Goal: Find contact information: Find contact information

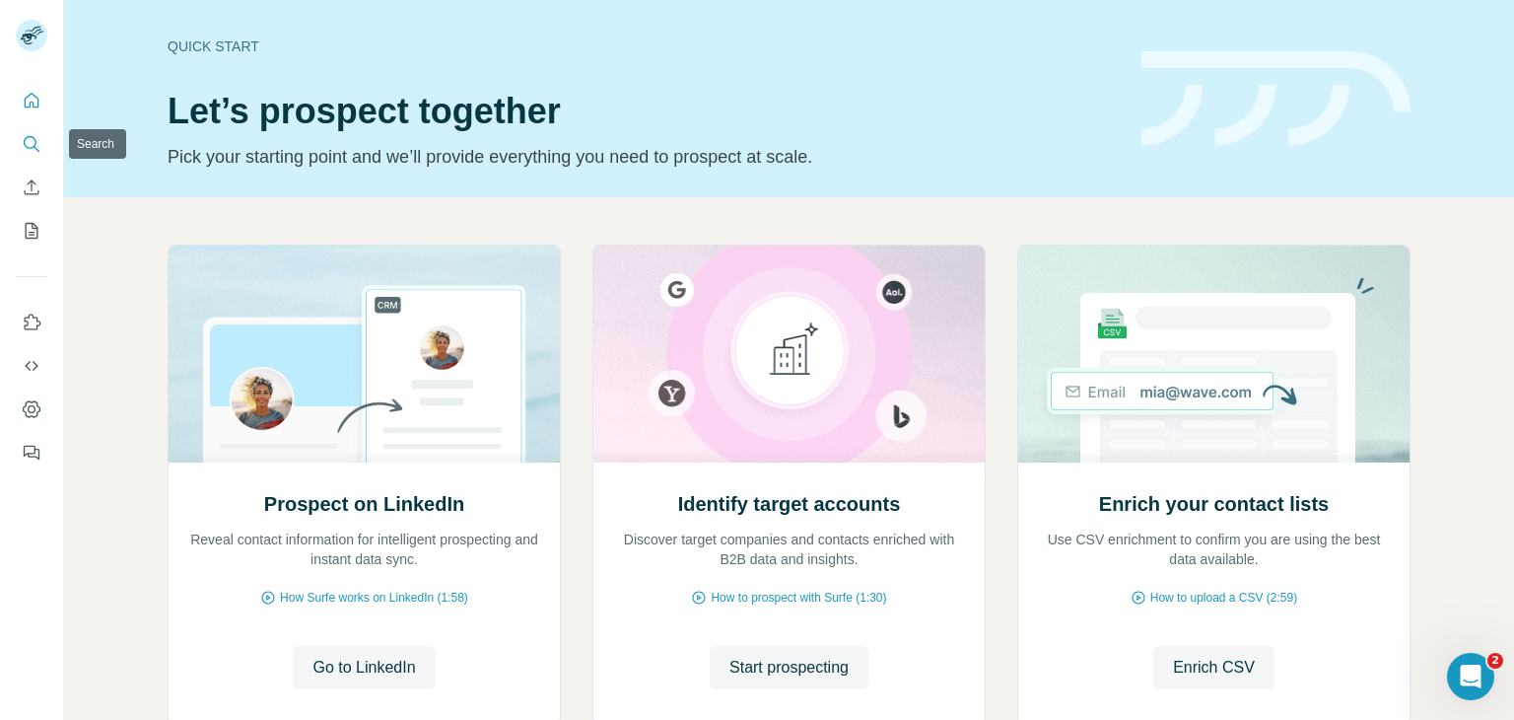
click at [34, 153] on icon "Search" at bounding box center [32, 144] width 20 height 20
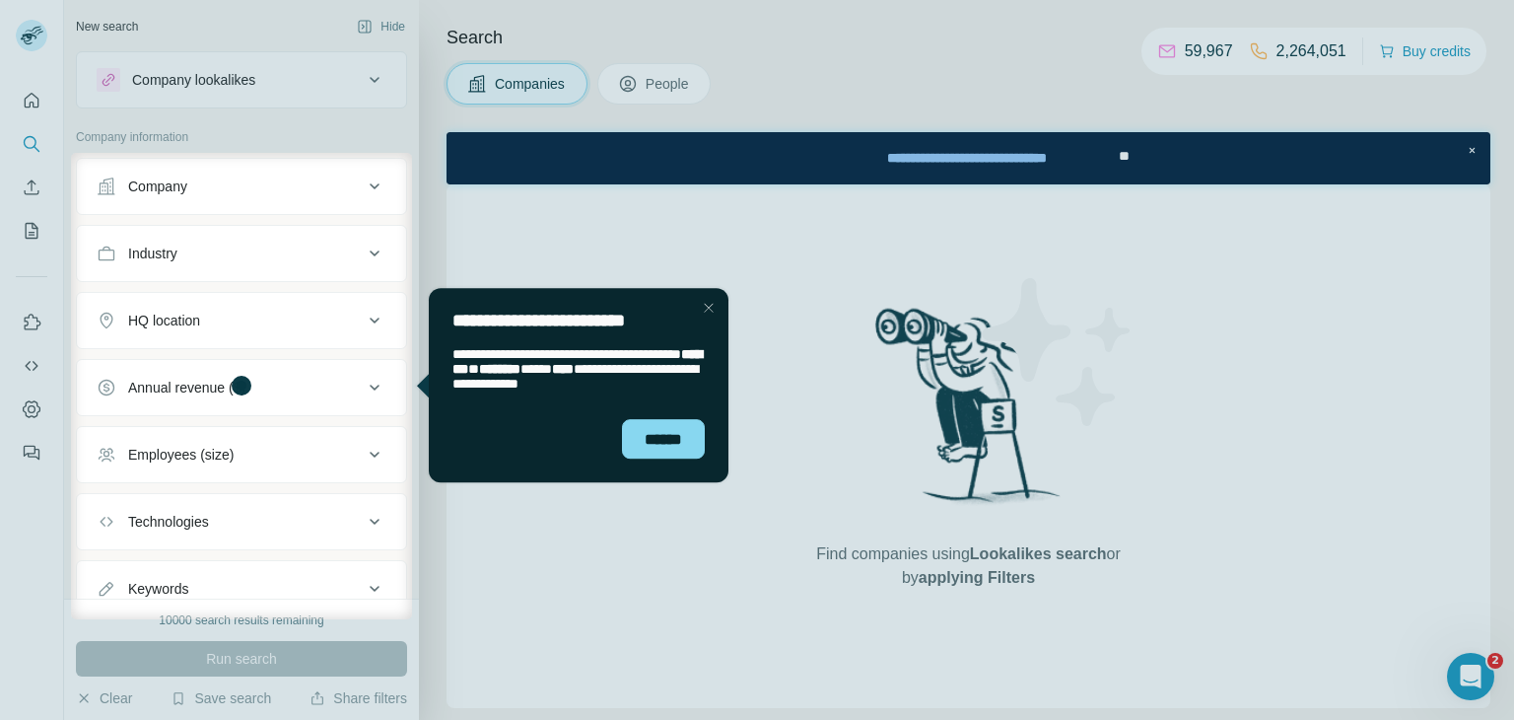
click at [313, 186] on div "Company" at bounding box center [230, 186] width 266 height 20
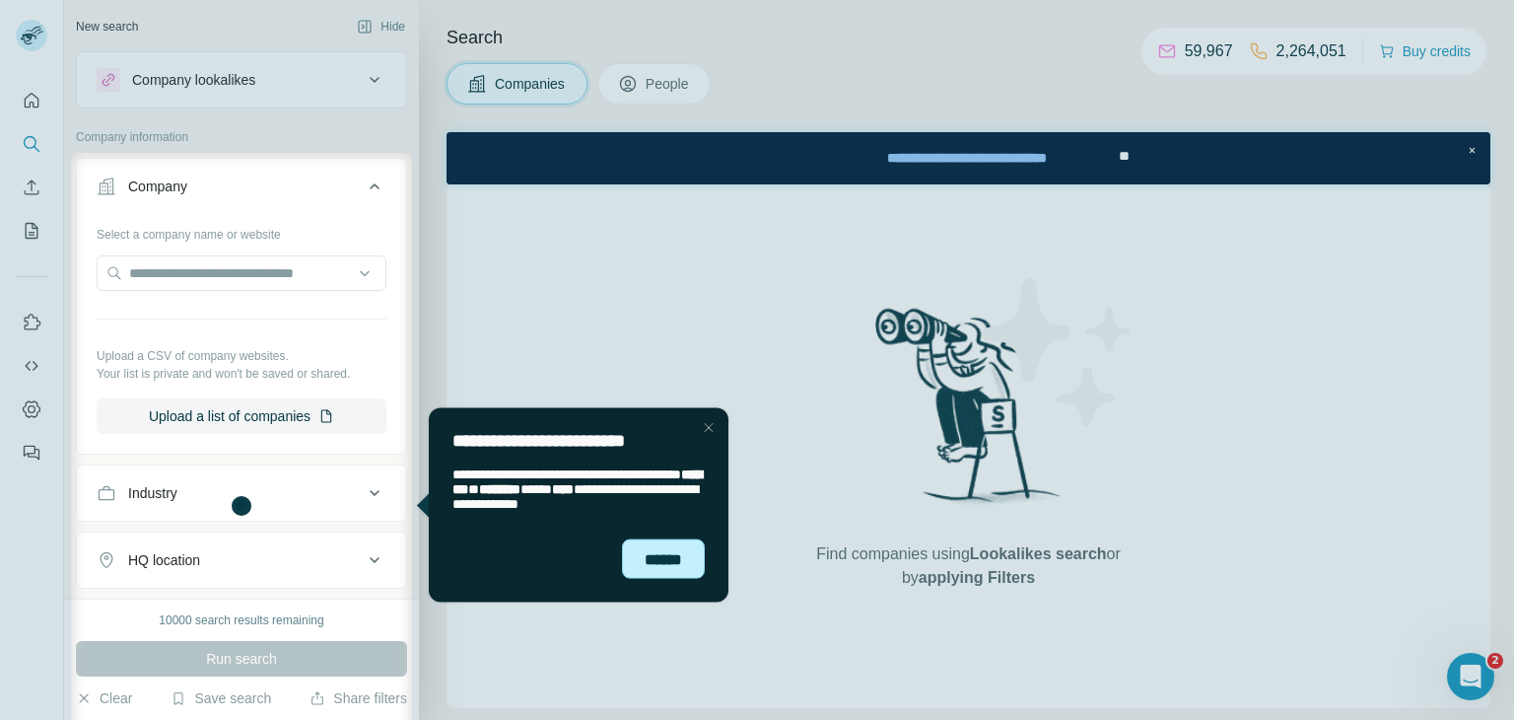
click at [672, 548] on div "******" at bounding box center [662, 558] width 83 height 40
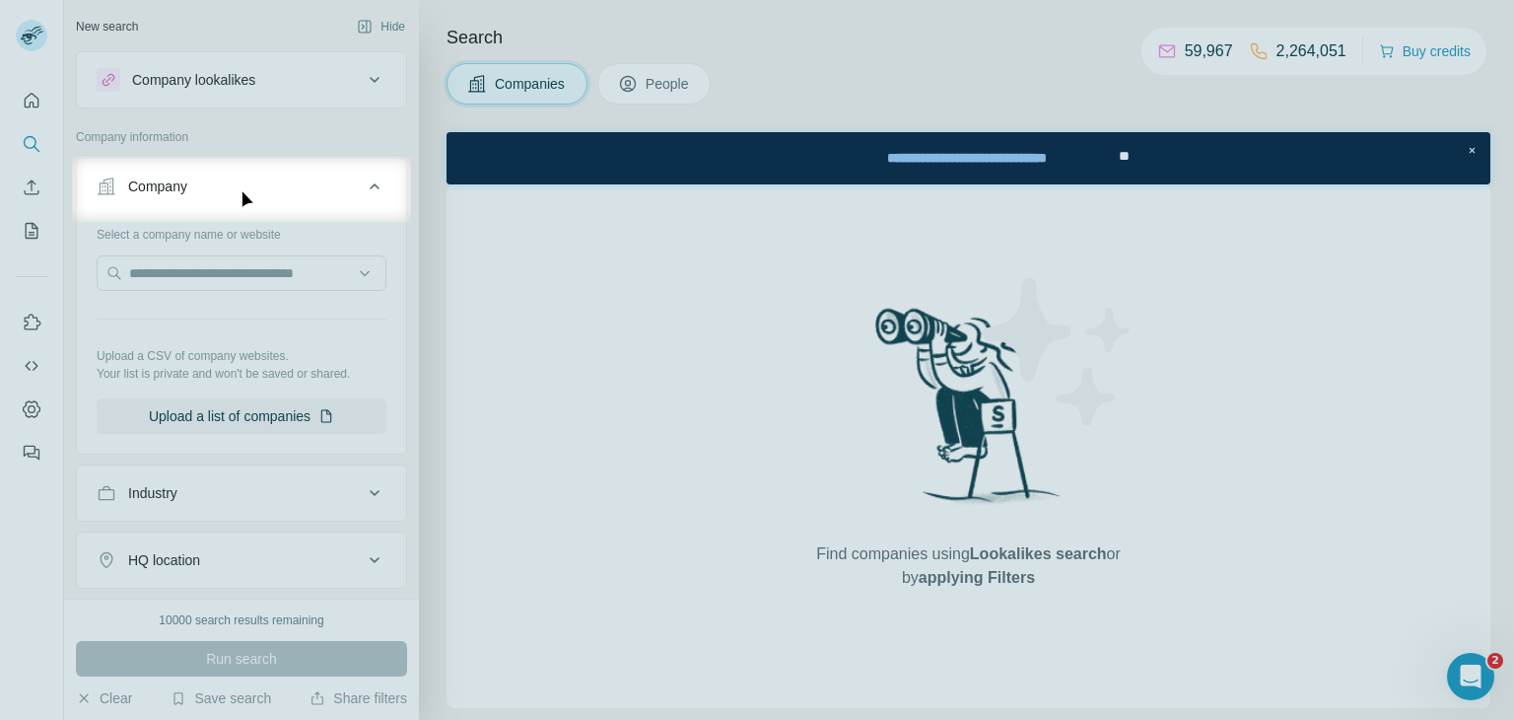
click at [247, 198] on button "Company" at bounding box center [241, 190] width 329 height 55
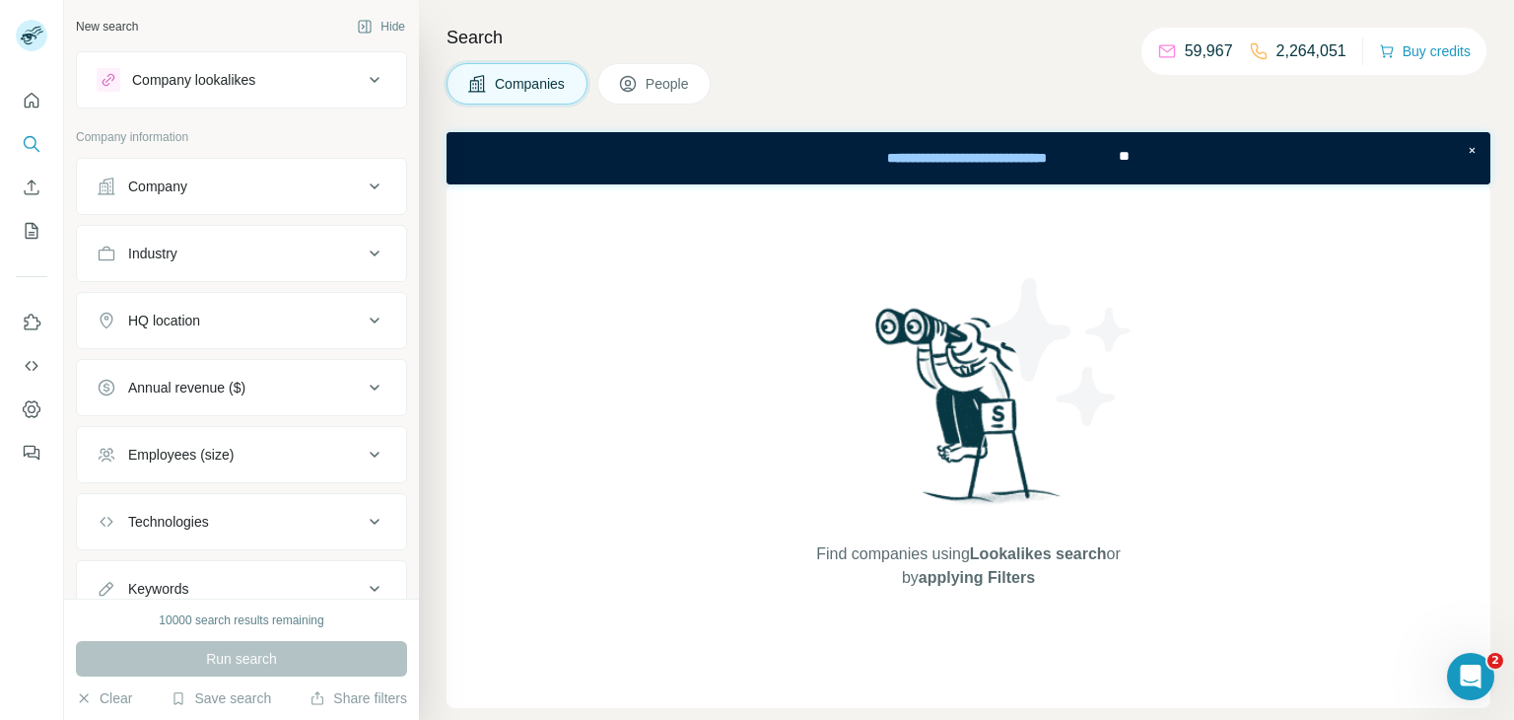
click at [247, 198] on button "Company" at bounding box center [241, 186] width 329 height 47
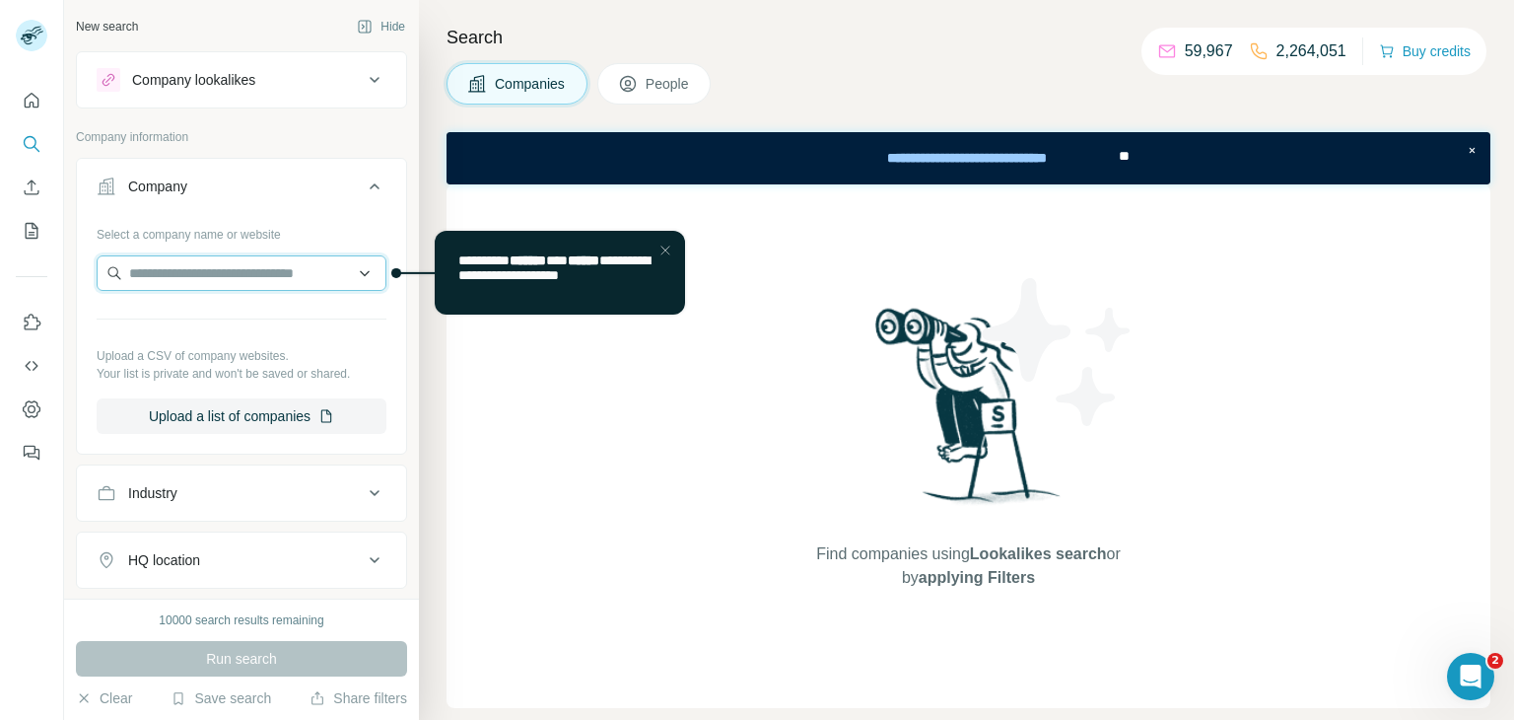
click at [207, 279] on input "text" at bounding box center [242, 272] width 290 height 35
paste input "******"
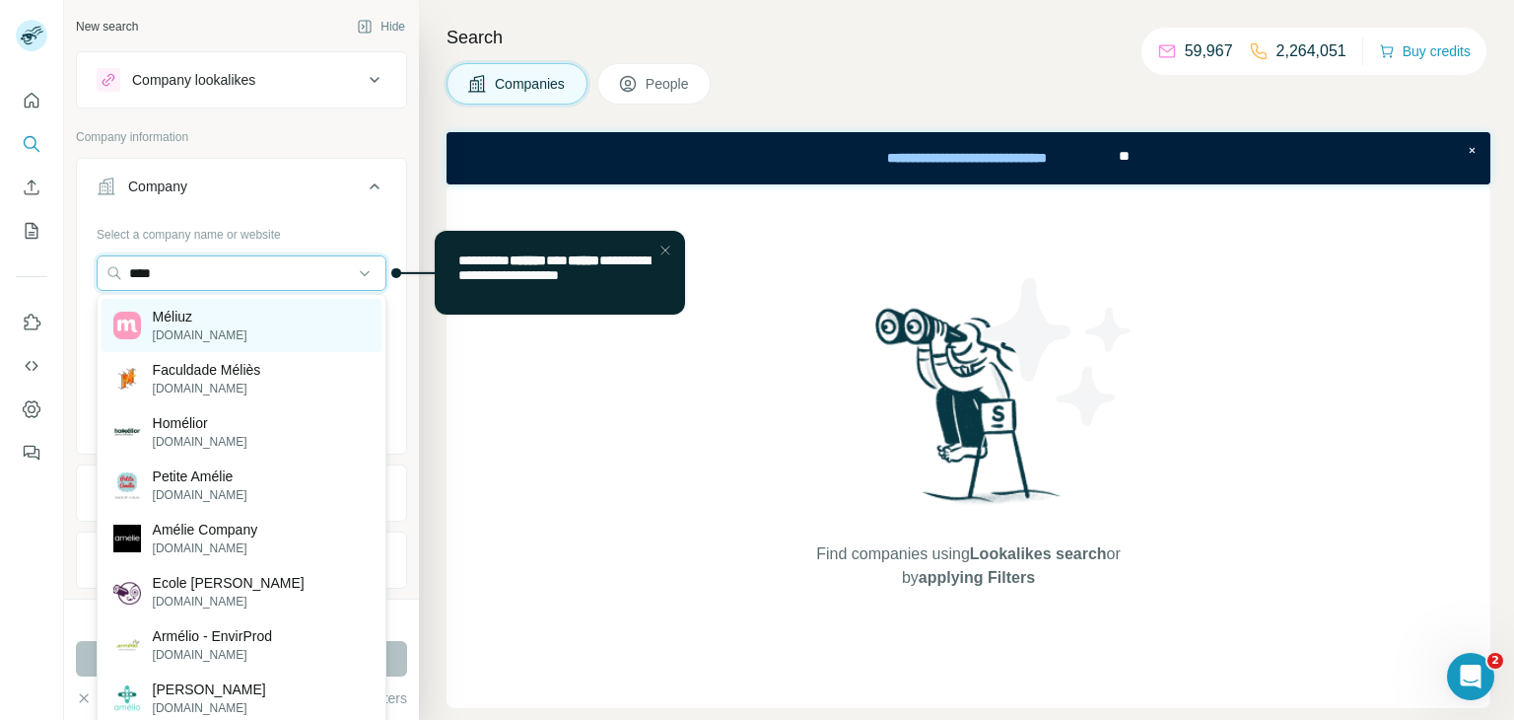
type input "****"
click at [211, 334] on p "meliuz.com.br" at bounding box center [200, 335] width 95 height 18
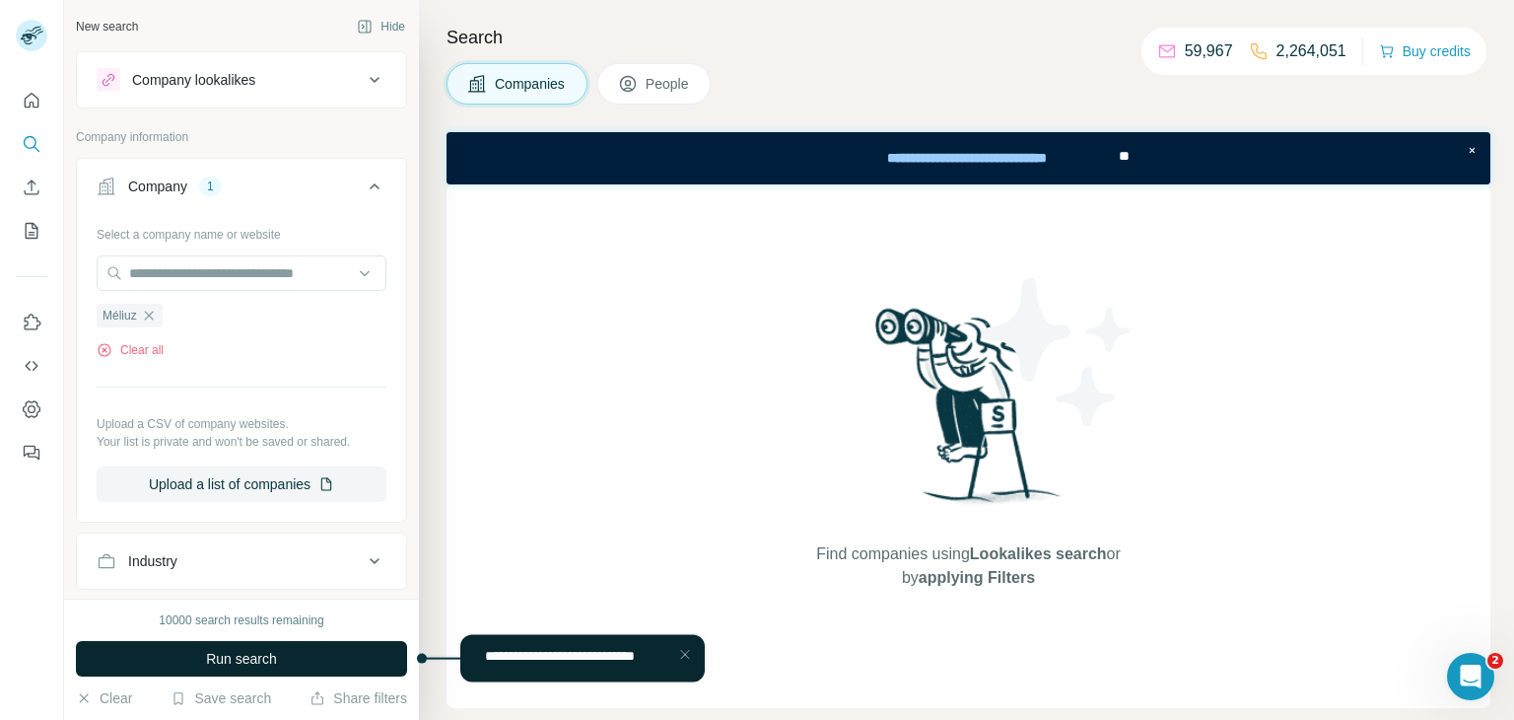
click at [236, 668] on button "Run search" at bounding box center [241, 658] width 331 height 35
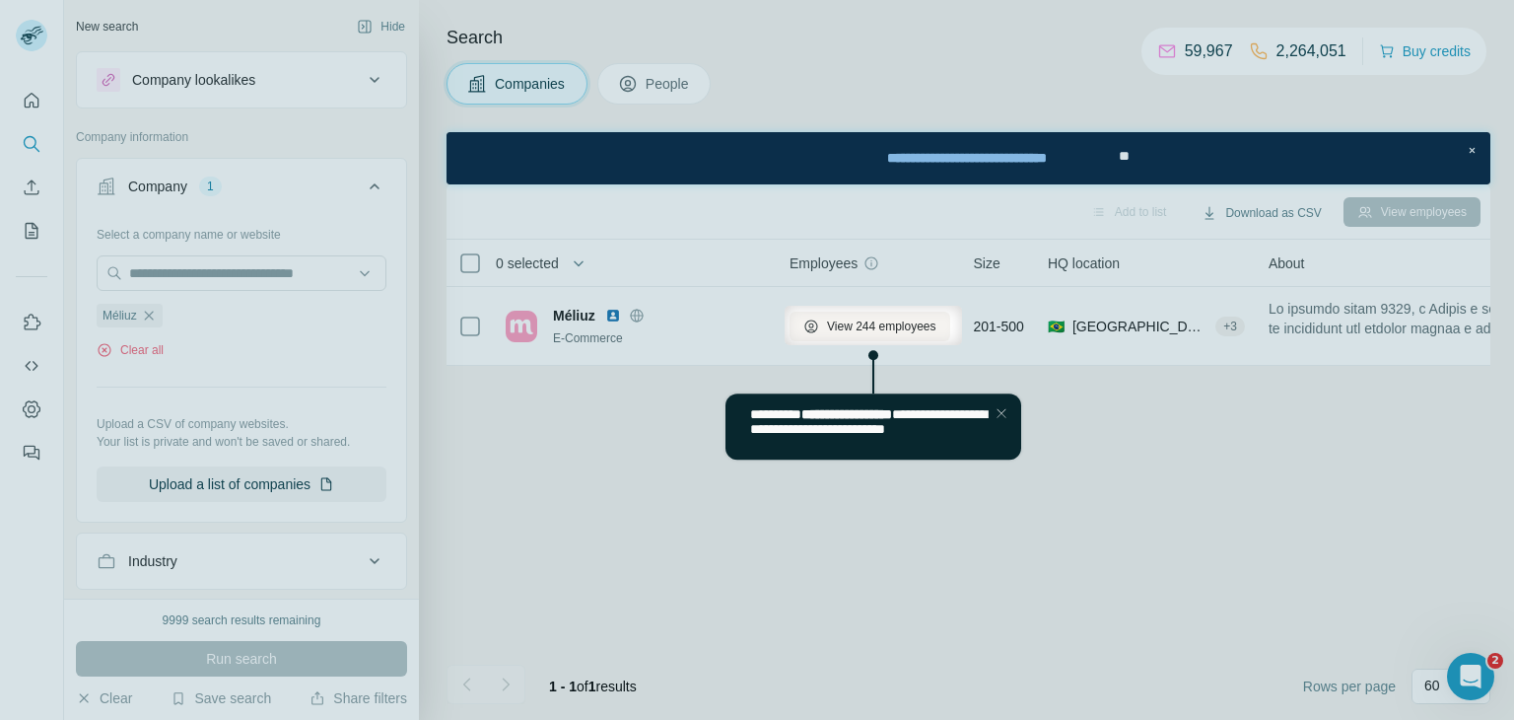
click at [587, 309] on div at bounding box center [392, 325] width 785 height 39
click at [644, 321] on div at bounding box center [392, 325] width 785 height 39
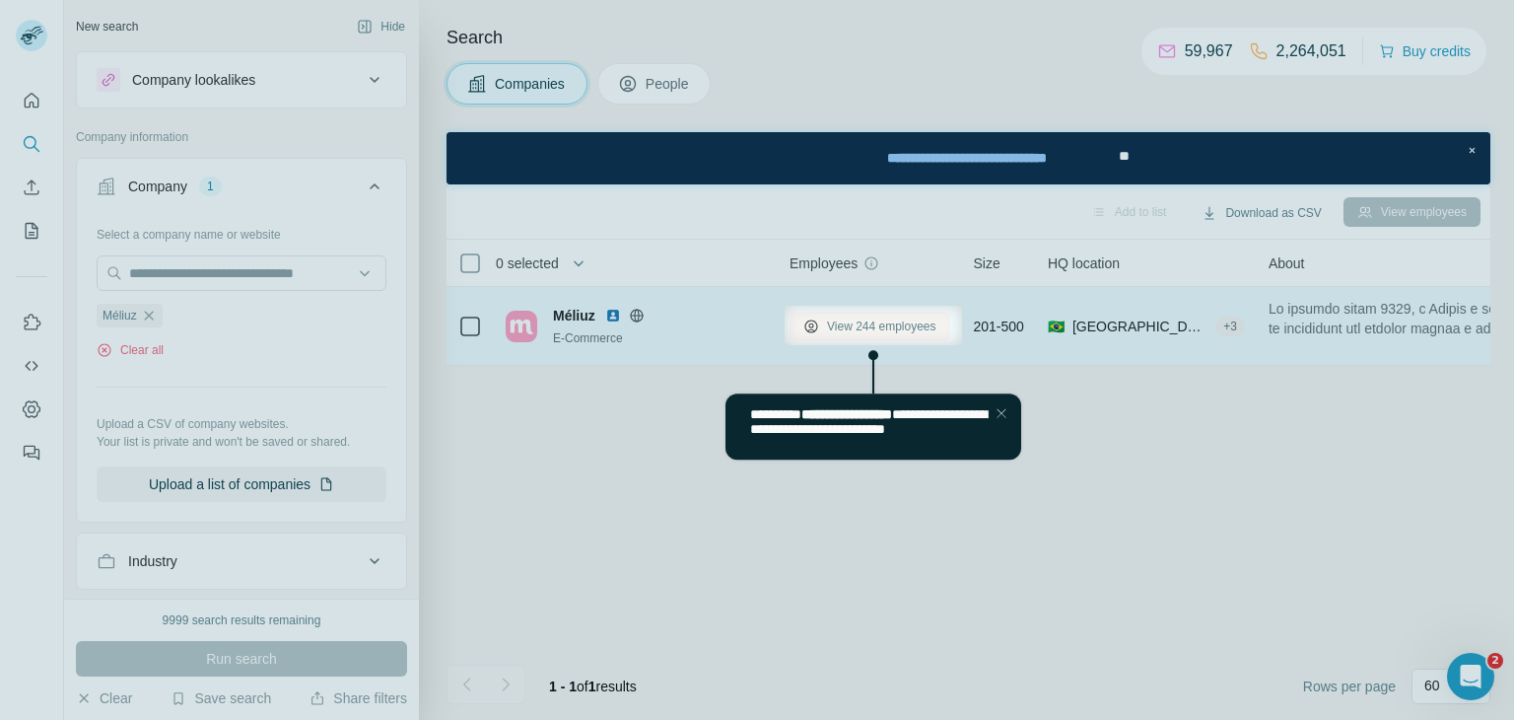
click at [842, 322] on span "View 244 employees" at bounding box center [881, 326] width 109 height 18
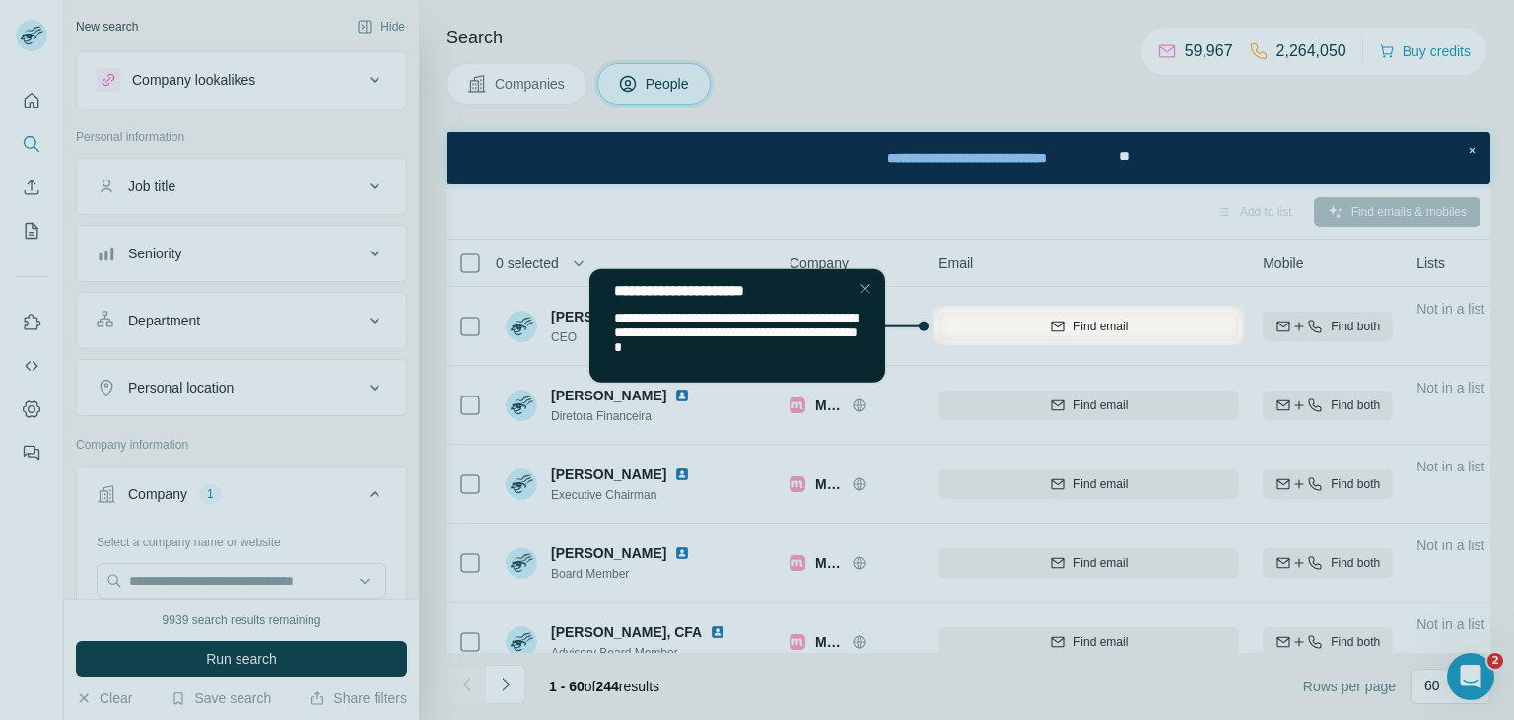
click at [1030, 231] on div at bounding box center [757, 153] width 1514 height 306
click at [866, 288] on div "Close Step" at bounding box center [866, 288] width 24 height 24
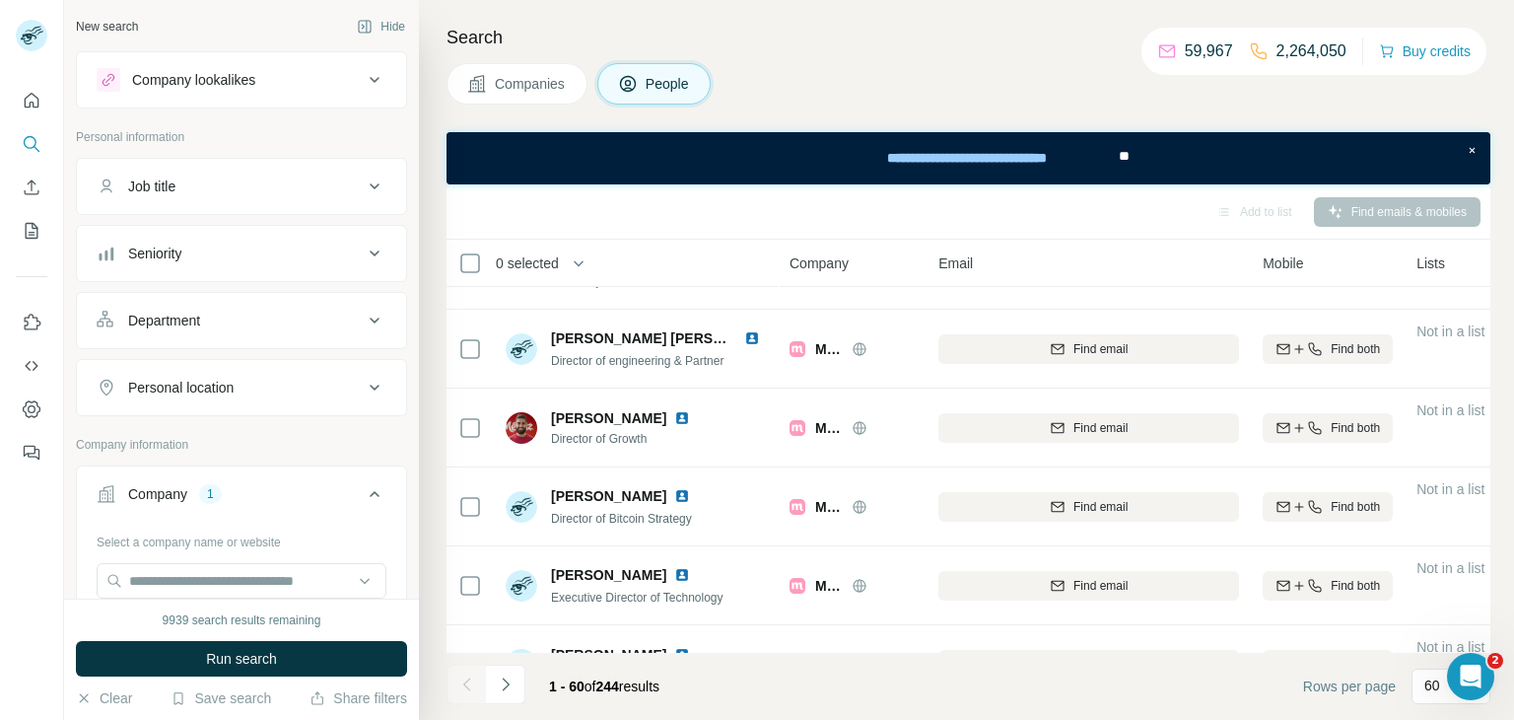
scroll to position [1089, 0]
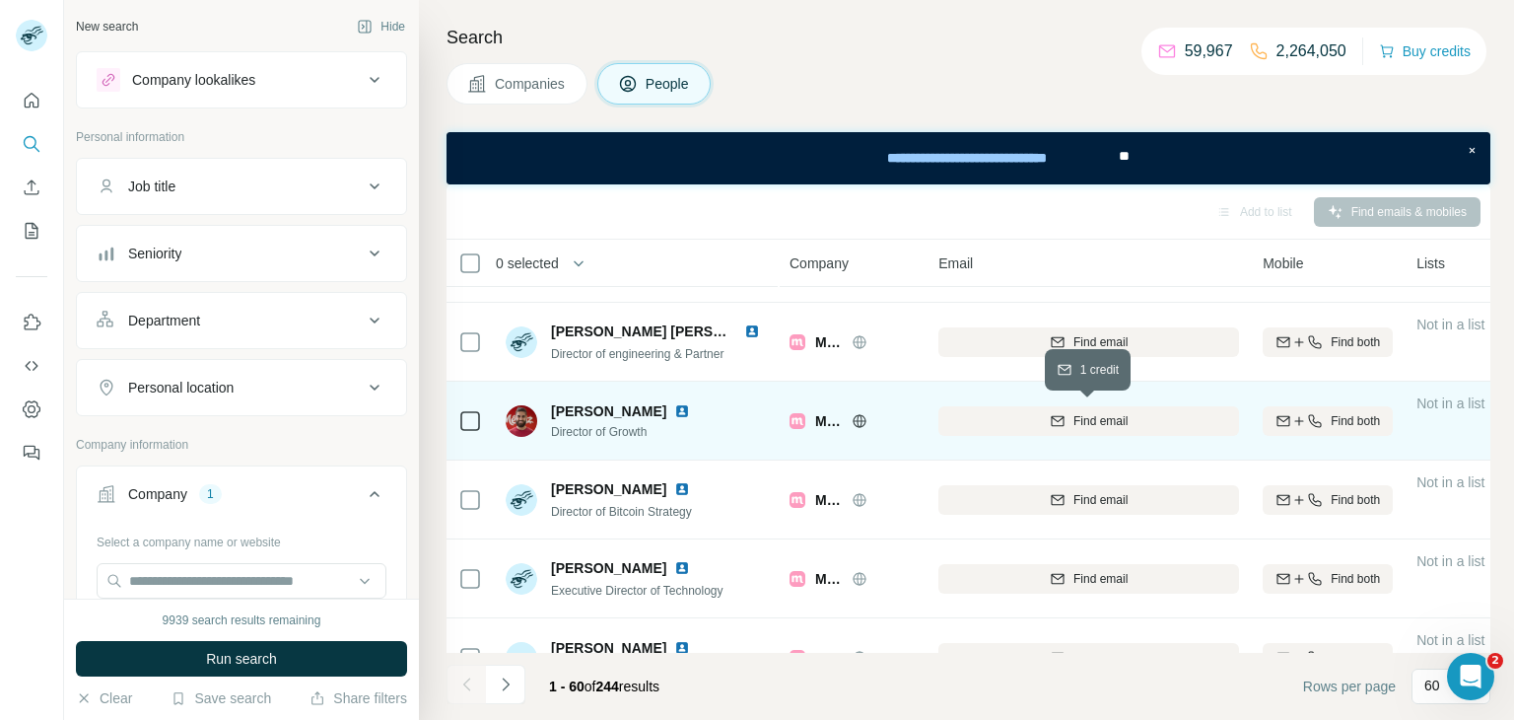
click at [1075, 416] on span "Find email" at bounding box center [1101, 421] width 54 height 18
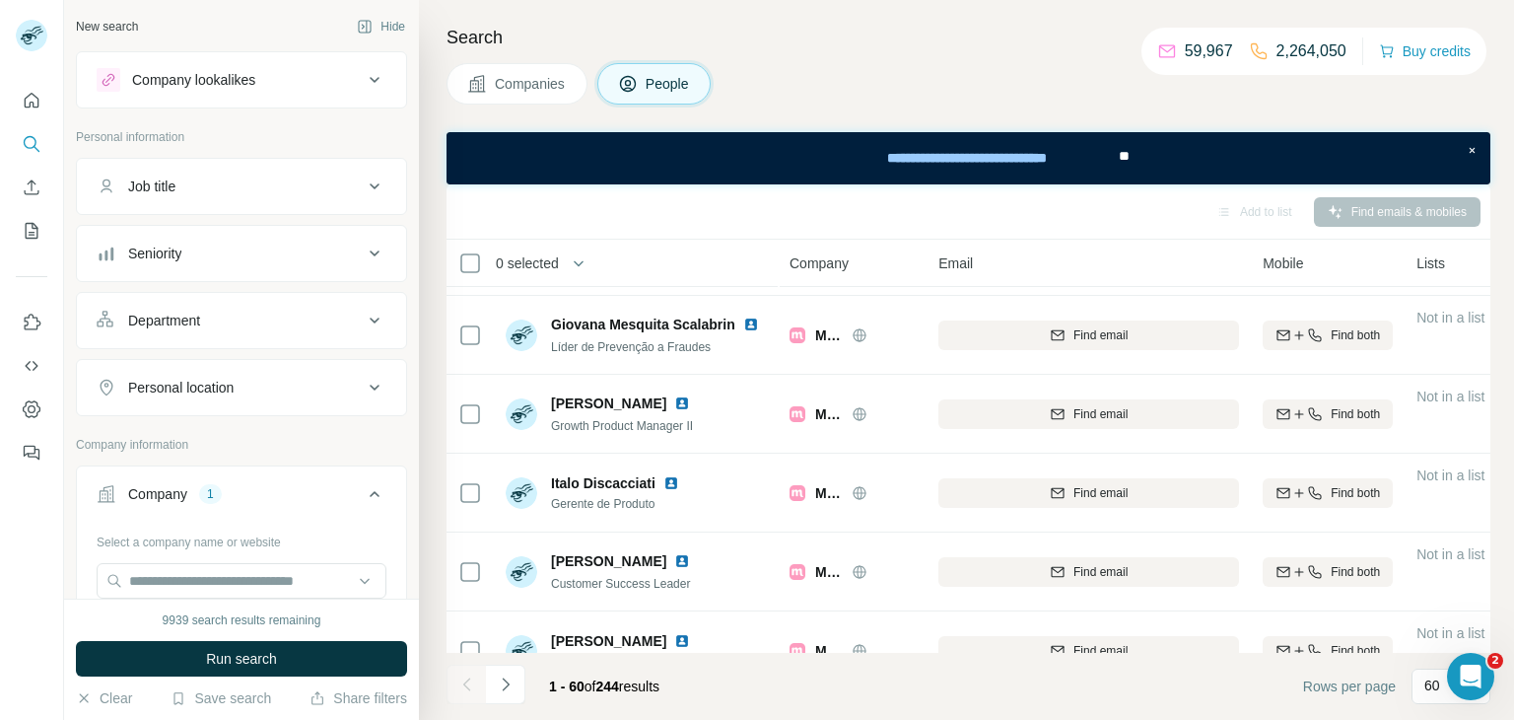
scroll to position [2516, 0]
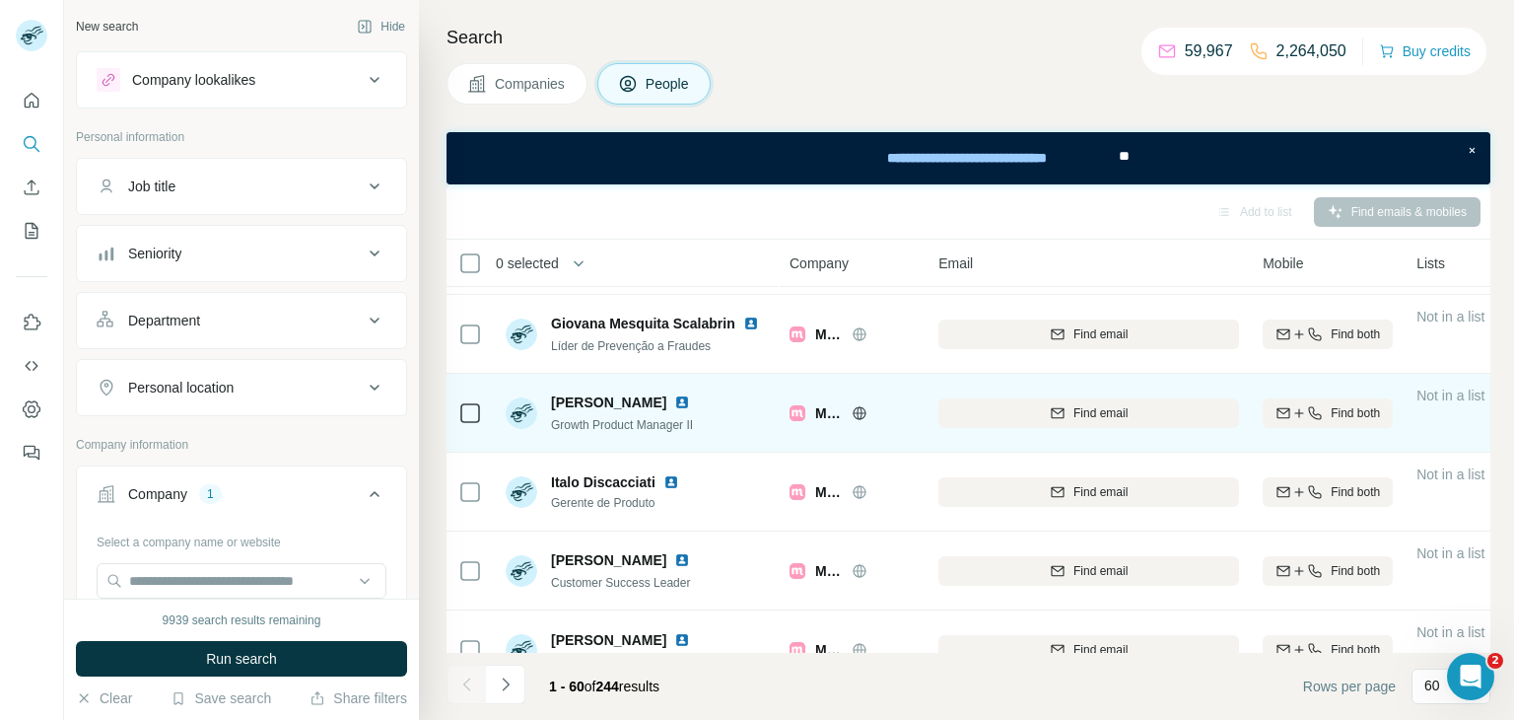
click at [1030, 430] on div "Find email" at bounding box center [1089, 413] width 301 height 54
click at [1046, 404] on div "Find email" at bounding box center [1089, 413] width 301 height 18
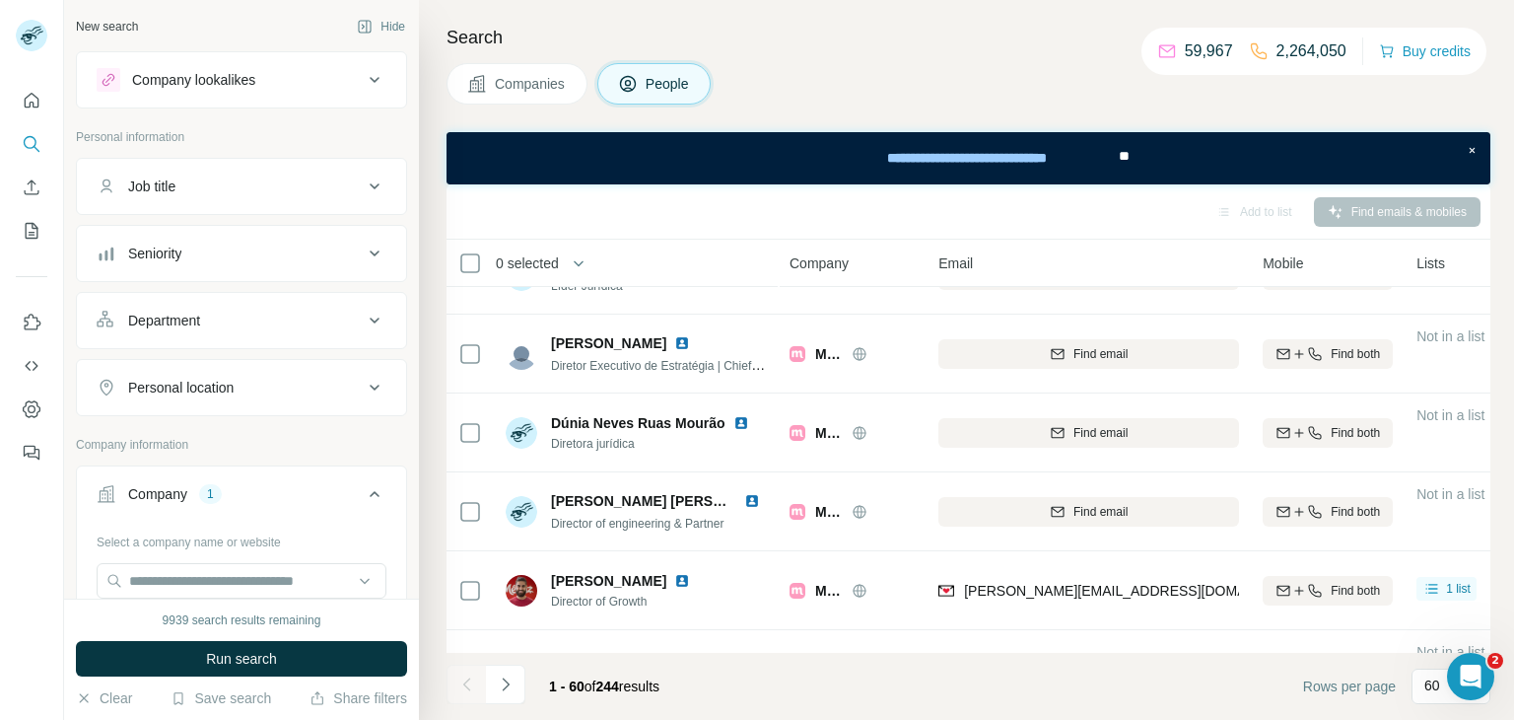
scroll to position [1005, 0]
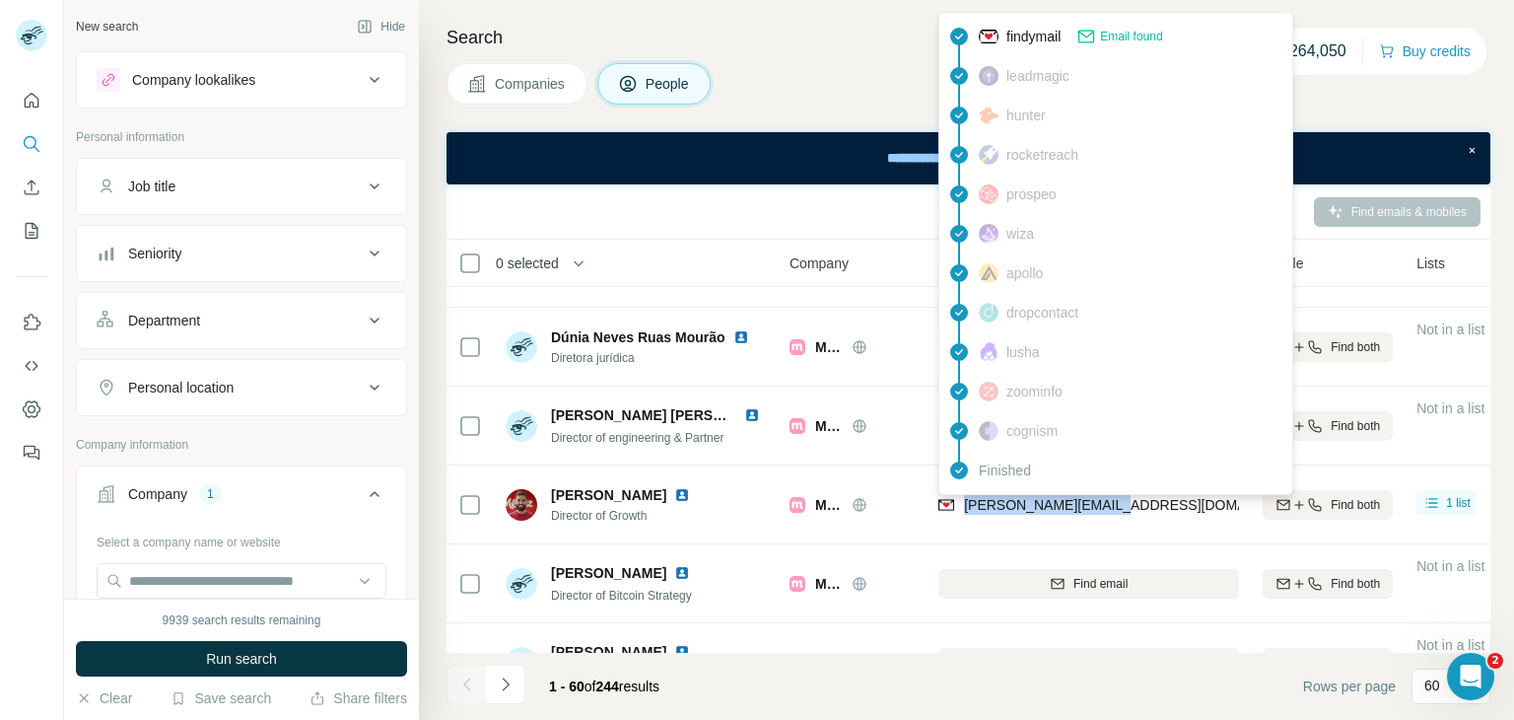
drag, startPoint x: 1120, startPoint y: 505, endPoint x: 960, endPoint y: 512, distance: 159.9
click at [960, 512] on div "marcos@meliuz.com.br" at bounding box center [1089, 504] width 301 height 54
copy span "marcos@meliuz.com.br"
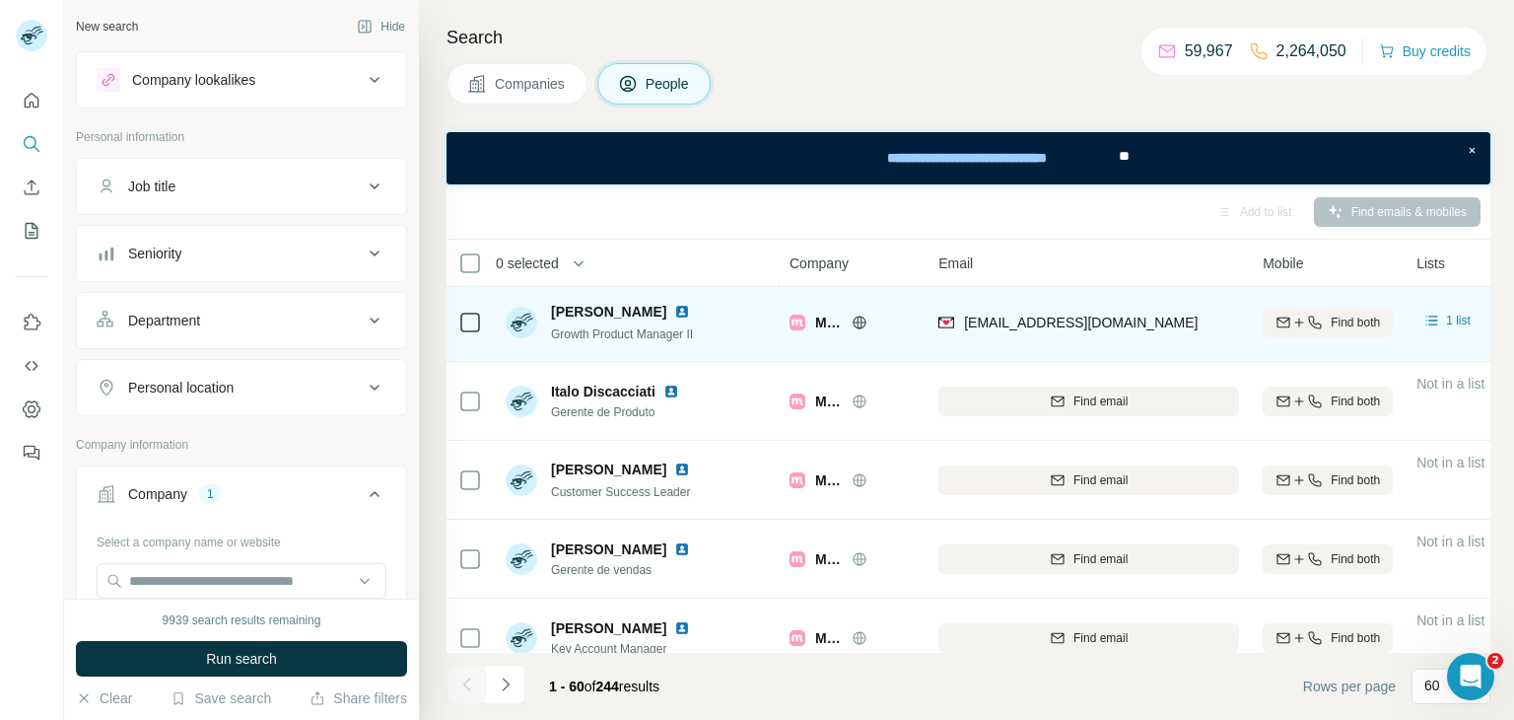
scroll to position [2609, 0]
click at [1155, 316] on div "hugo.ferreira@meliuz.com.br" at bounding box center [1089, 320] width 301 height 54
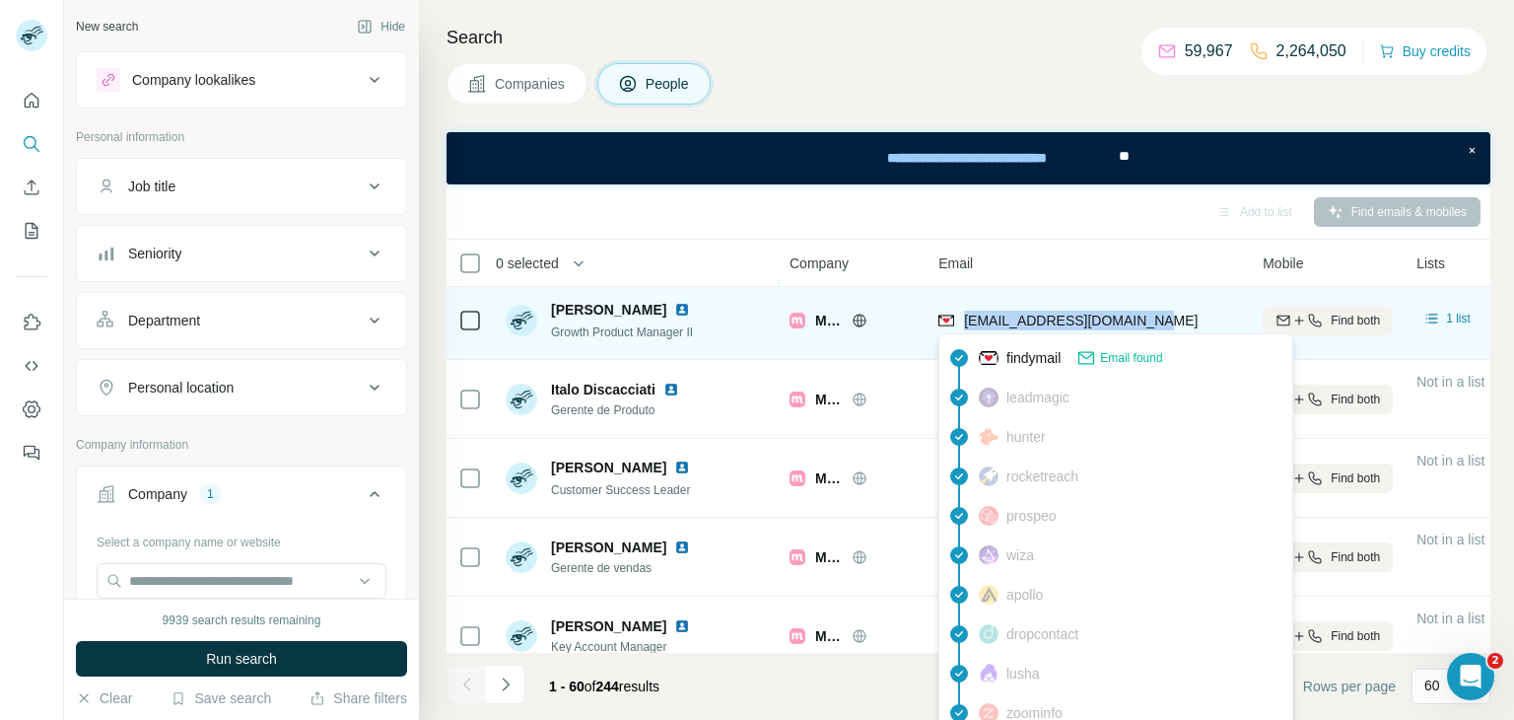
drag, startPoint x: 963, startPoint y: 318, endPoint x: 1141, endPoint y: 311, distance: 177.7
click at [1141, 313] on span "hugo.ferreira@meliuz.com.br" at bounding box center [1081, 321] width 234 height 16
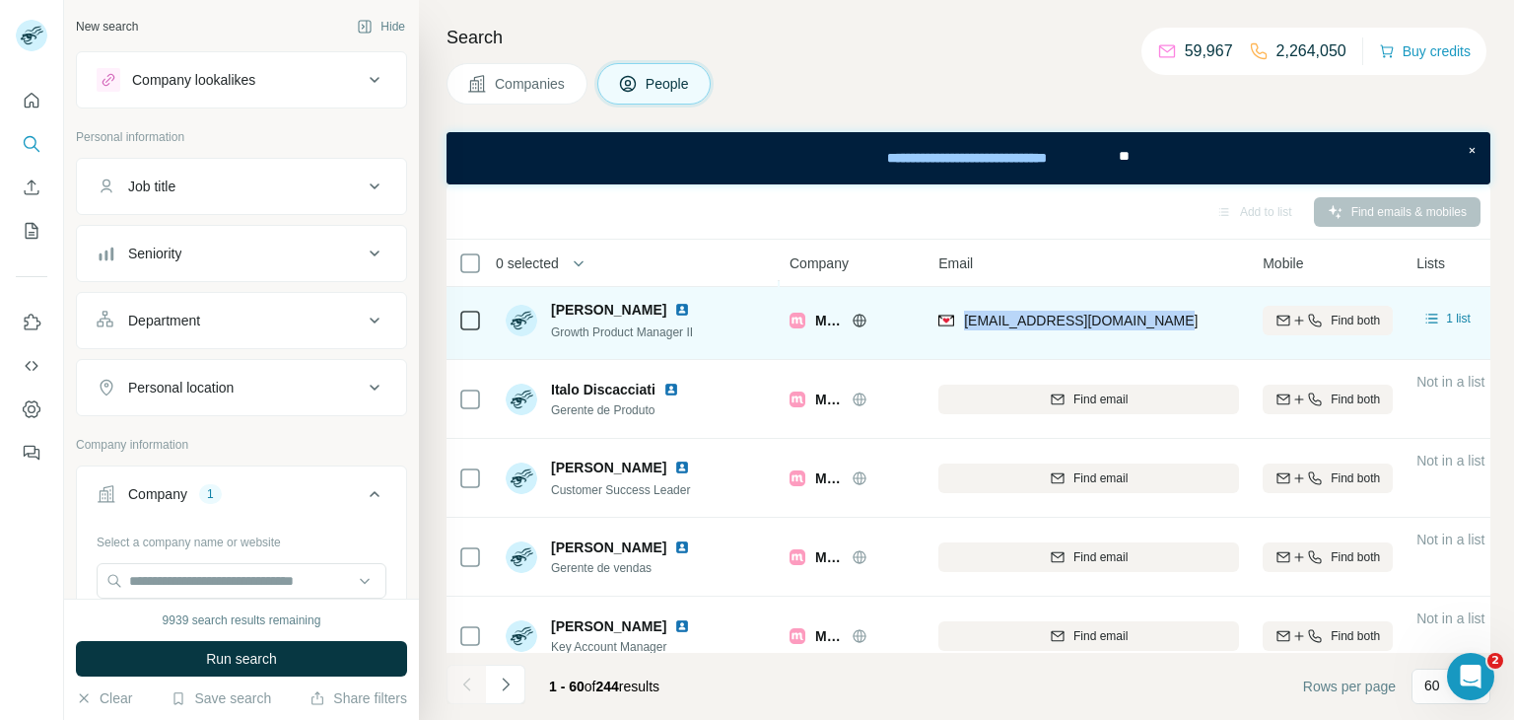
drag, startPoint x: 1155, startPoint y: 315, endPoint x: 961, endPoint y: 299, distance: 193.9
click at [961, 299] on div "hugo.ferreira@meliuz.com.br" at bounding box center [1089, 320] width 301 height 54
copy span "hugo.ferreira@meliuz.com.br"
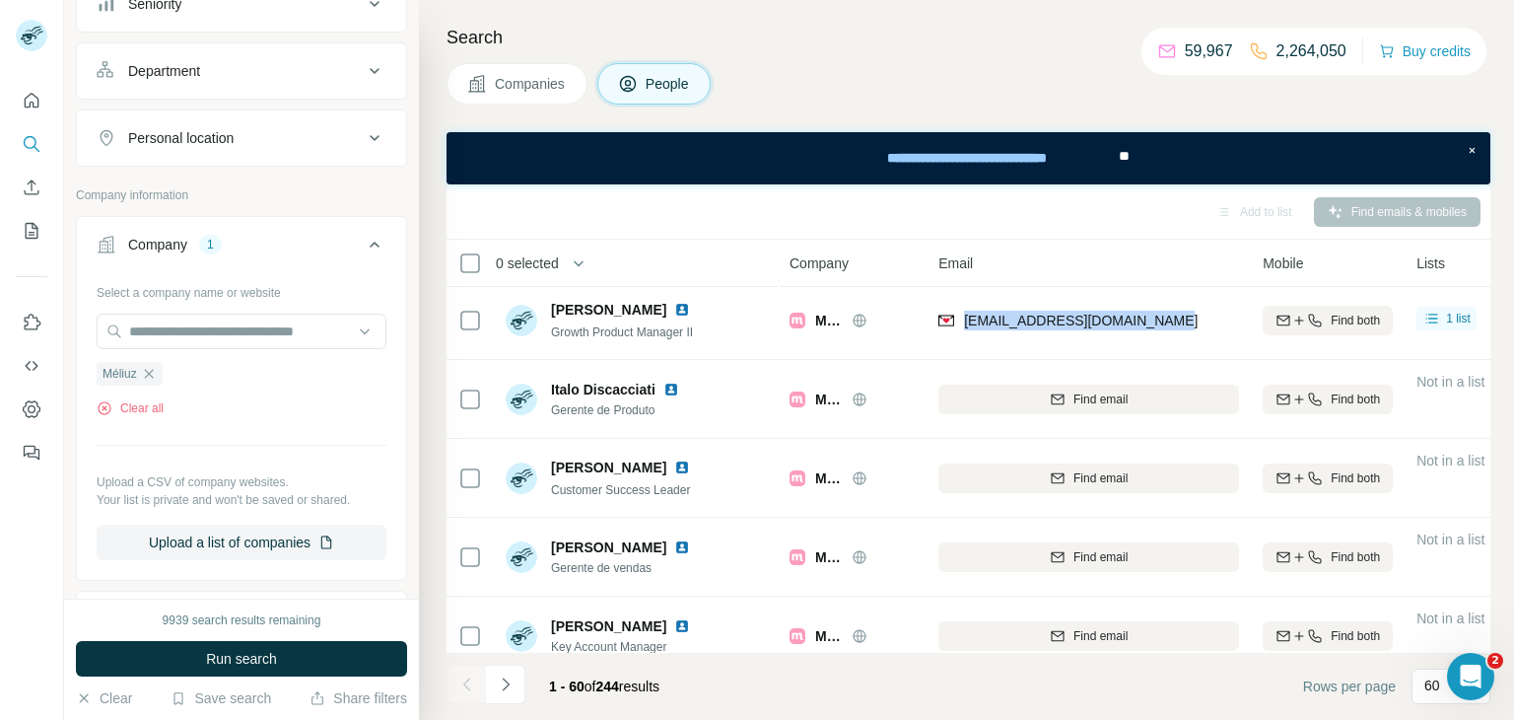
scroll to position [252, 0]
click at [148, 366] on icon "button" at bounding box center [149, 371] width 16 height 16
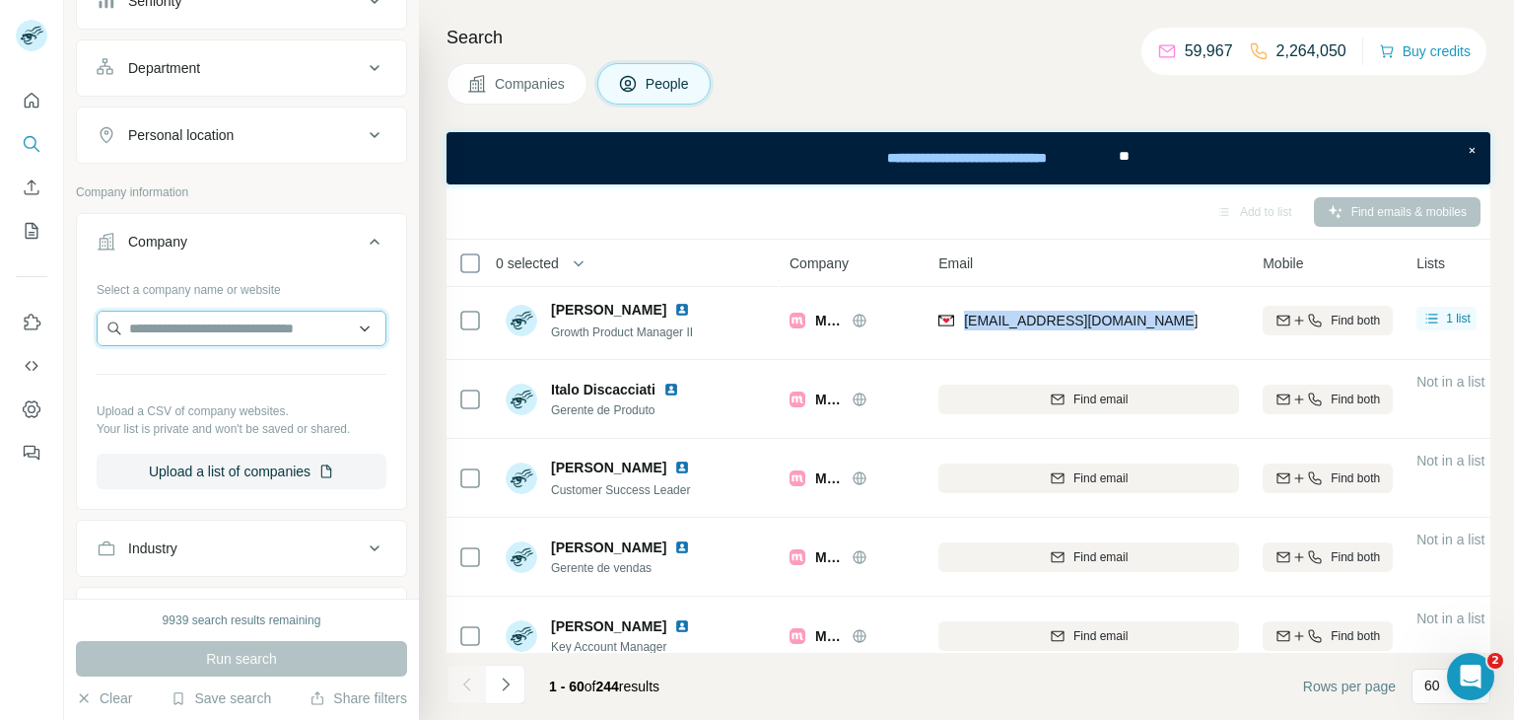
click at [186, 327] on input "text" at bounding box center [242, 328] width 290 height 35
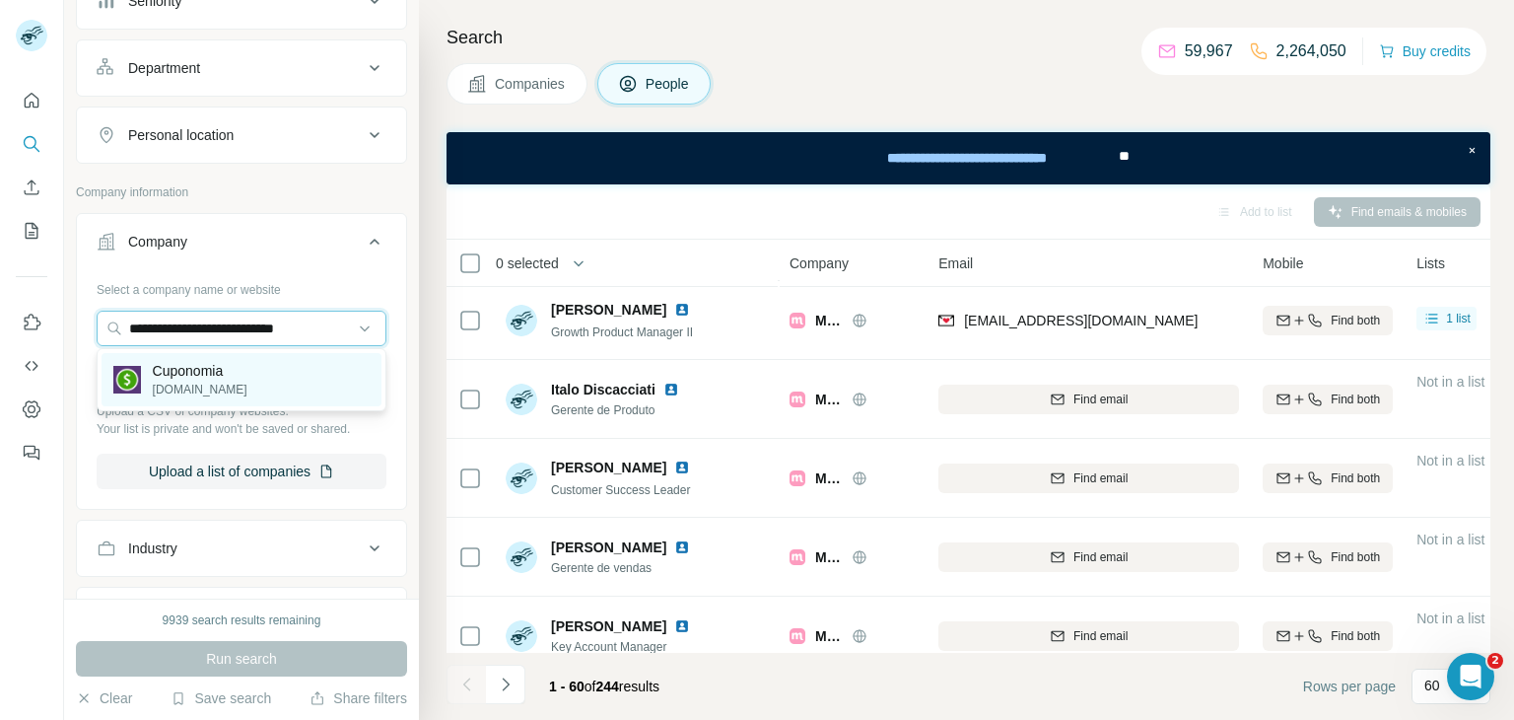
type input "**********"
click at [176, 382] on p "[DOMAIN_NAME]" at bounding box center [200, 390] width 95 height 18
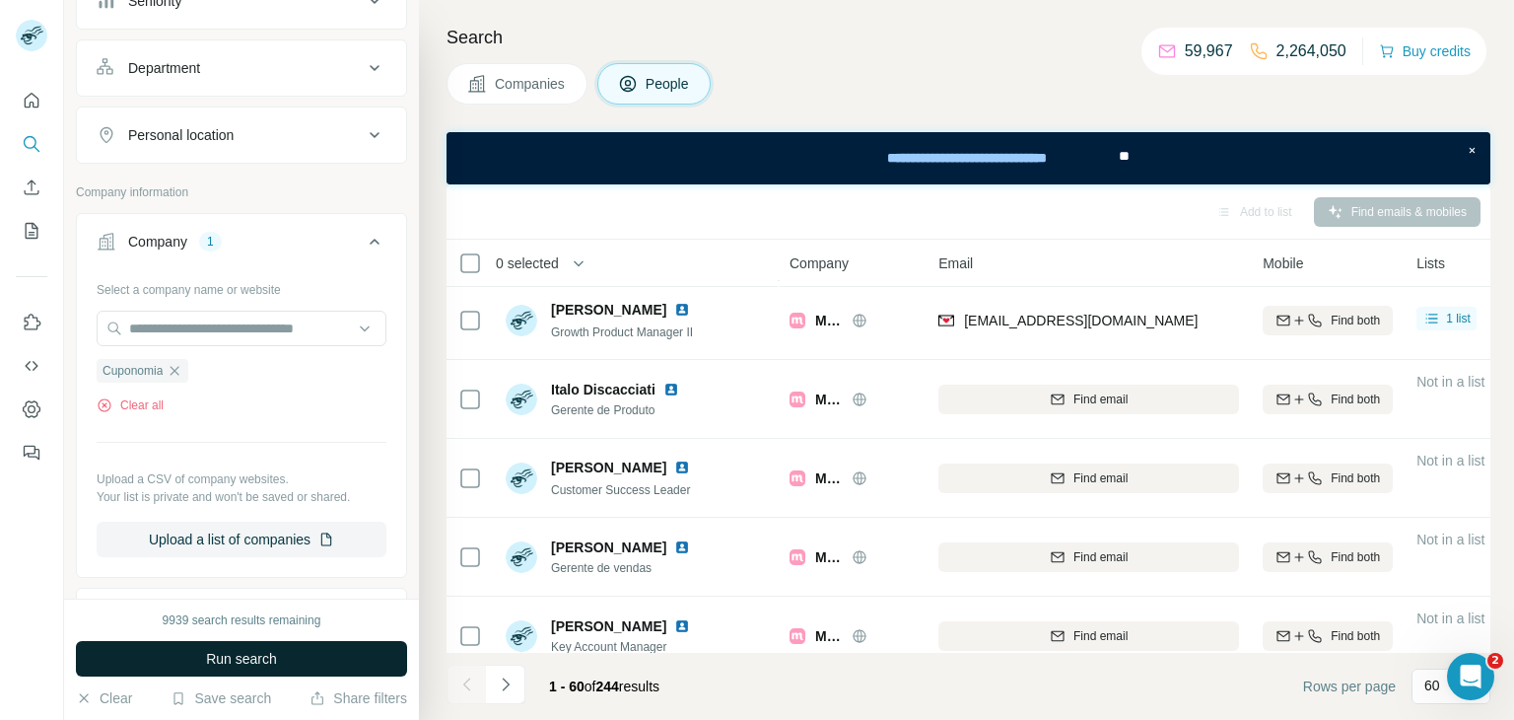
click at [273, 664] on span "Run search" at bounding box center [241, 659] width 71 height 20
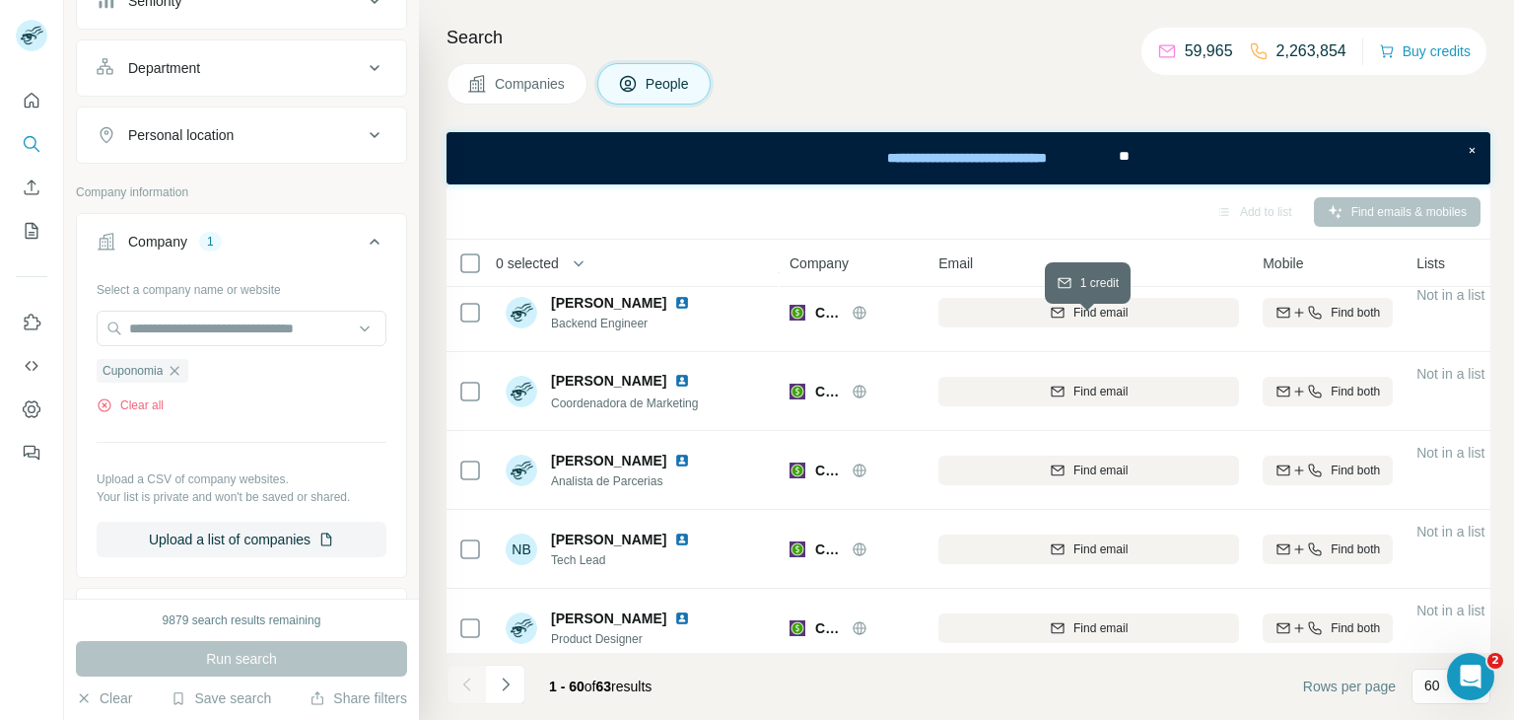
scroll to position [3497, 0]
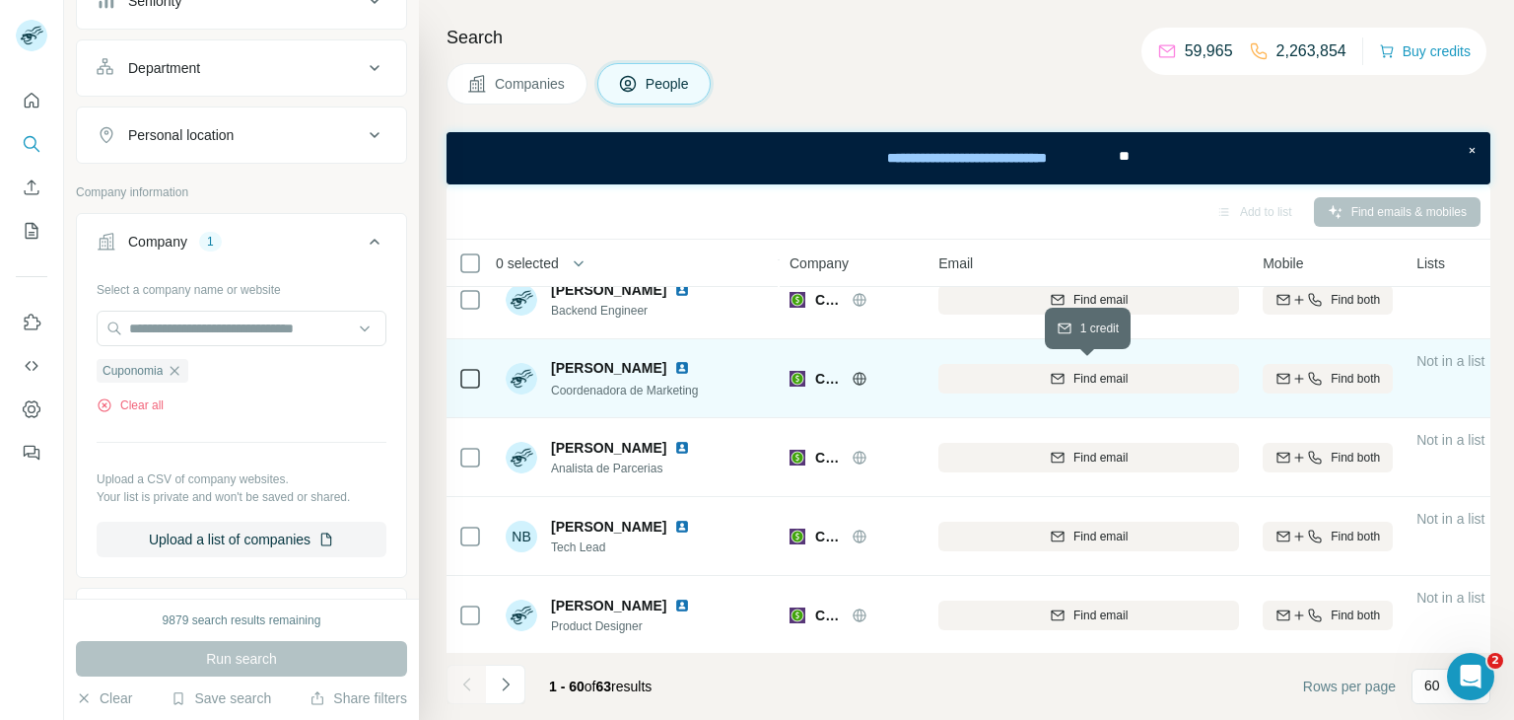
click at [1134, 384] on div "Find email" at bounding box center [1089, 379] width 301 height 18
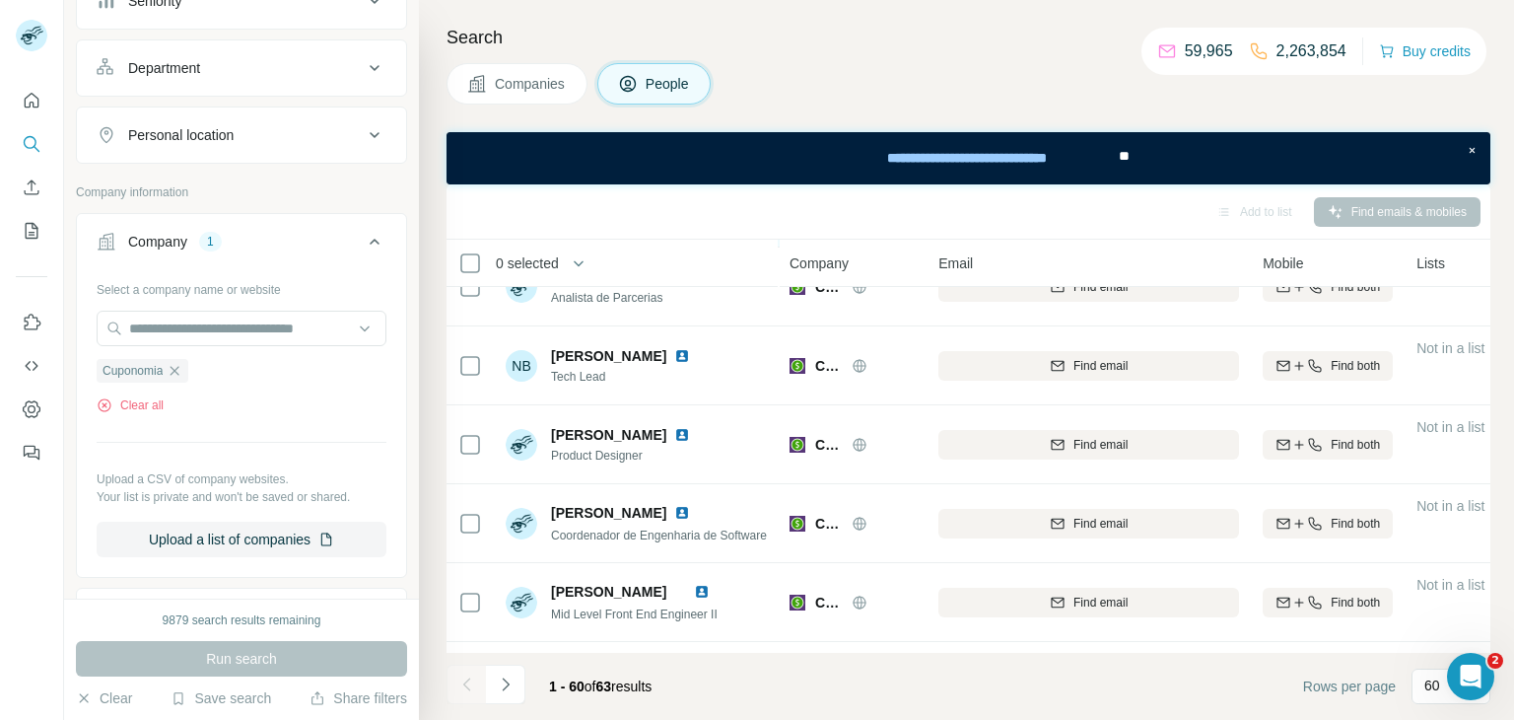
scroll to position [3674, 0]
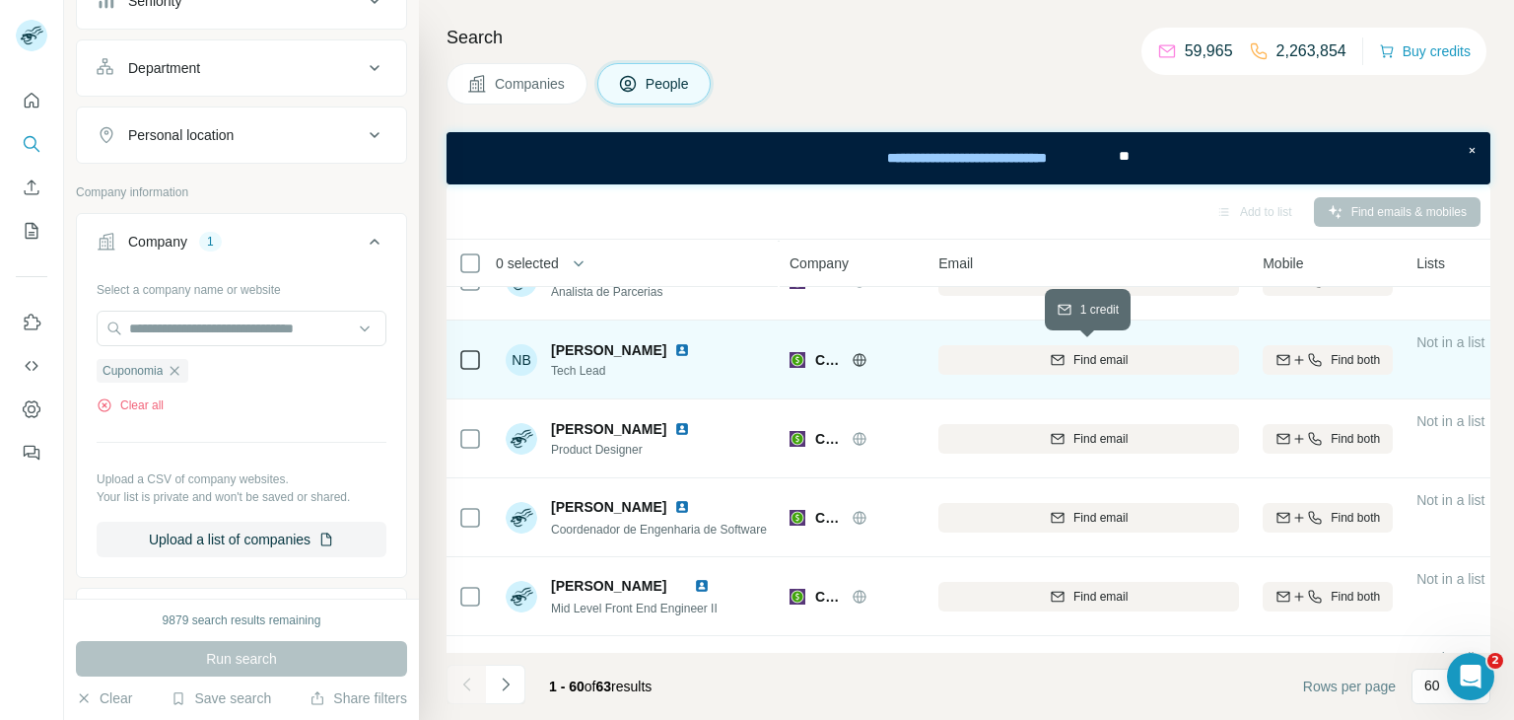
click at [1056, 370] on button "Find email" at bounding box center [1089, 360] width 301 height 30
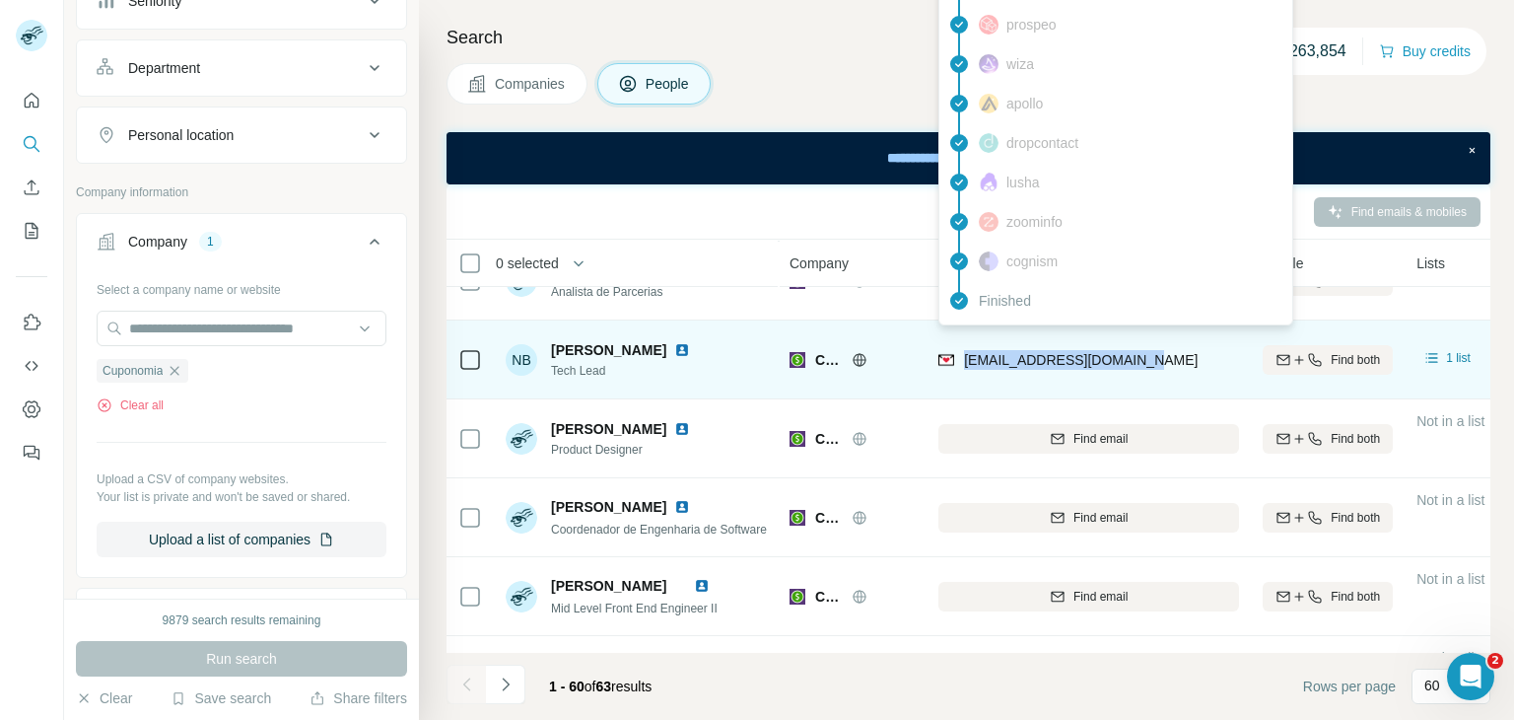
drag, startPoint x: 1173, startPoint y: 356, endPoint x: 963, endPoint y: 363, distance: 210.1
click at [963, 363] on div "[EMAIL_ADDRESS][DOMAIN_NAME]" at bounding box center [1089, 359] width 301 height 54
copy span "[EMAIL_ADDRESS][DOMAIN_NAME]"
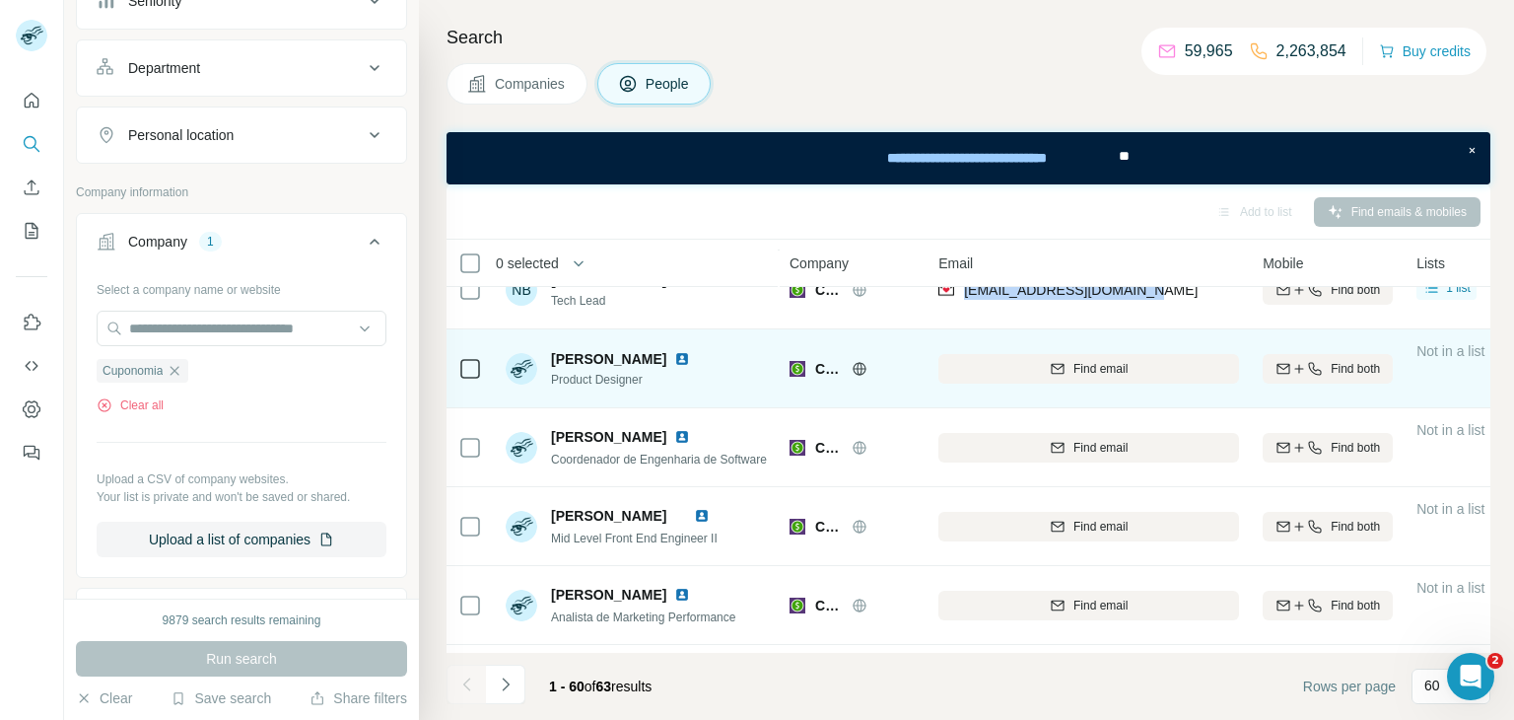
scroll to position [3745, 0]
click at [835, 421] on div "Cuponomia" at bounding box center [852, 446] width 125 height 54
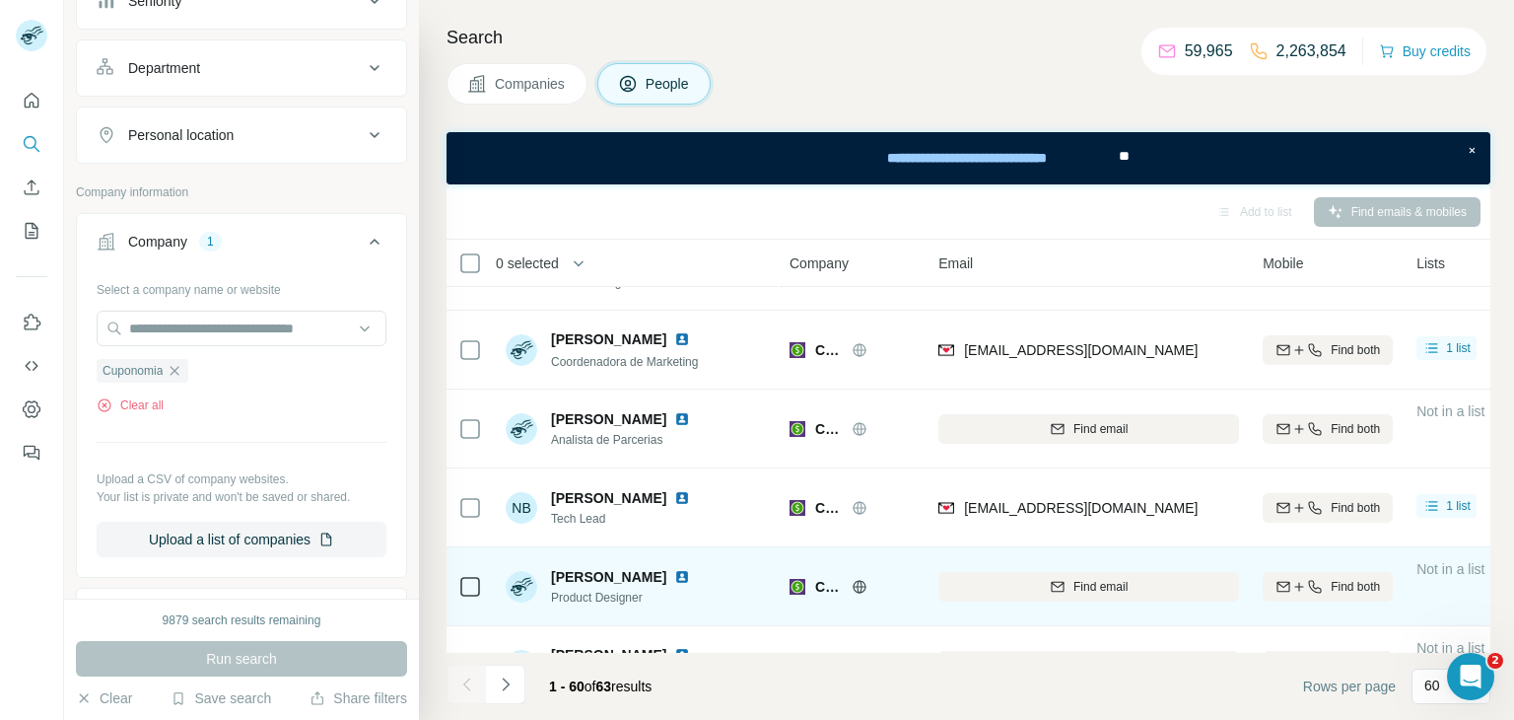
scroll to position [3524, 0]
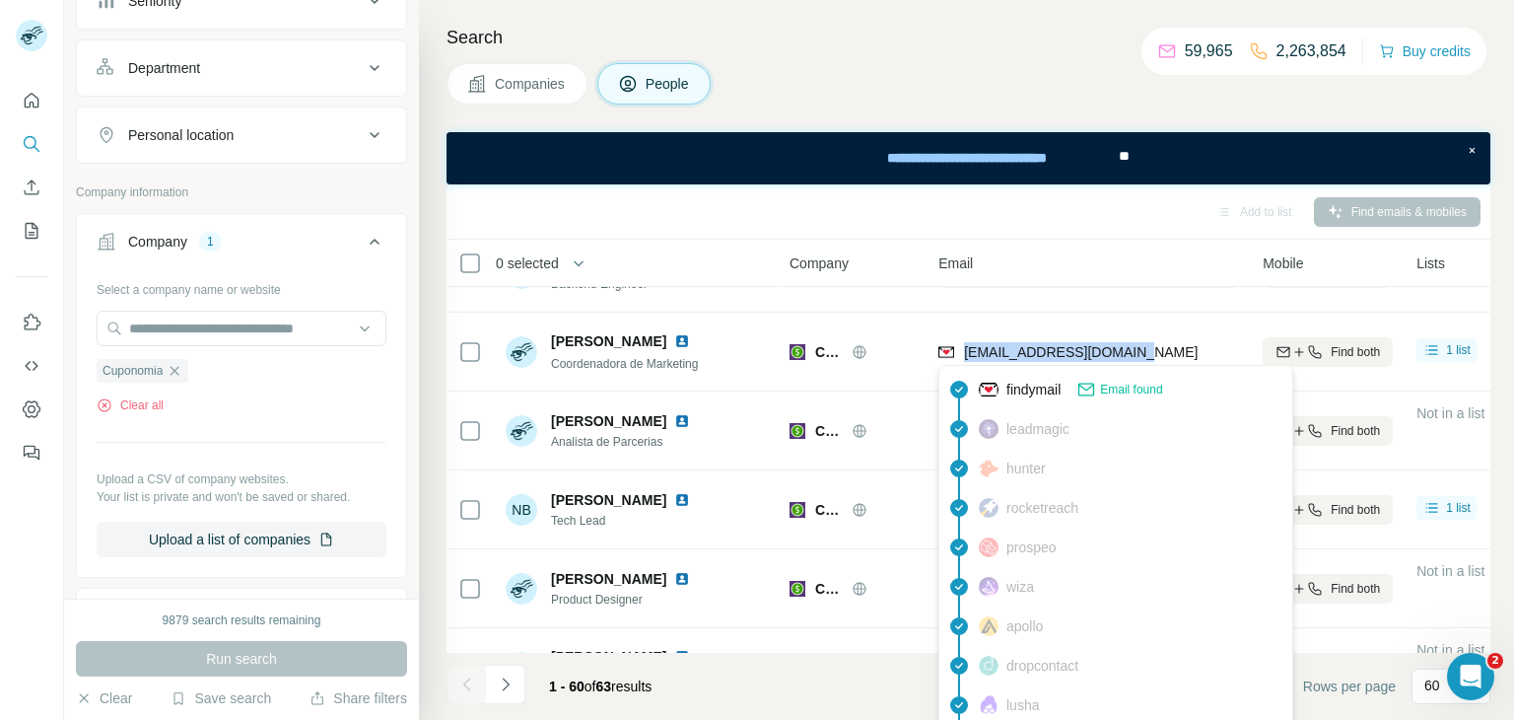
drag, startPoint x: 1160, startPoint y: 352, endPoint x: 967, endPoint y: 357, distance: 193.3
click at [967, 357] on div "[EMAIL_ADDRESS][DOMAIN_NAME]" at bounding box center [1089, 351] width 301 height 54
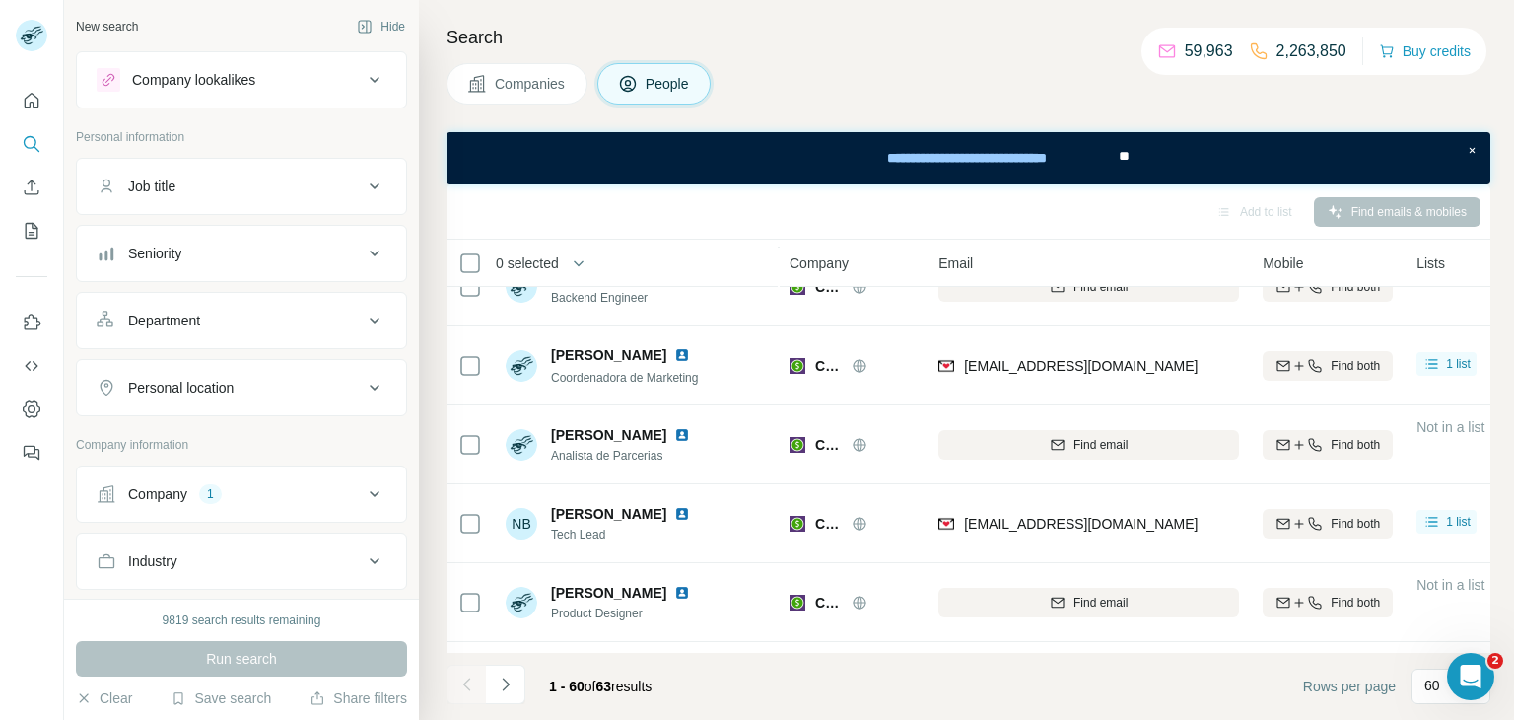
scroll to position [3521, 0]
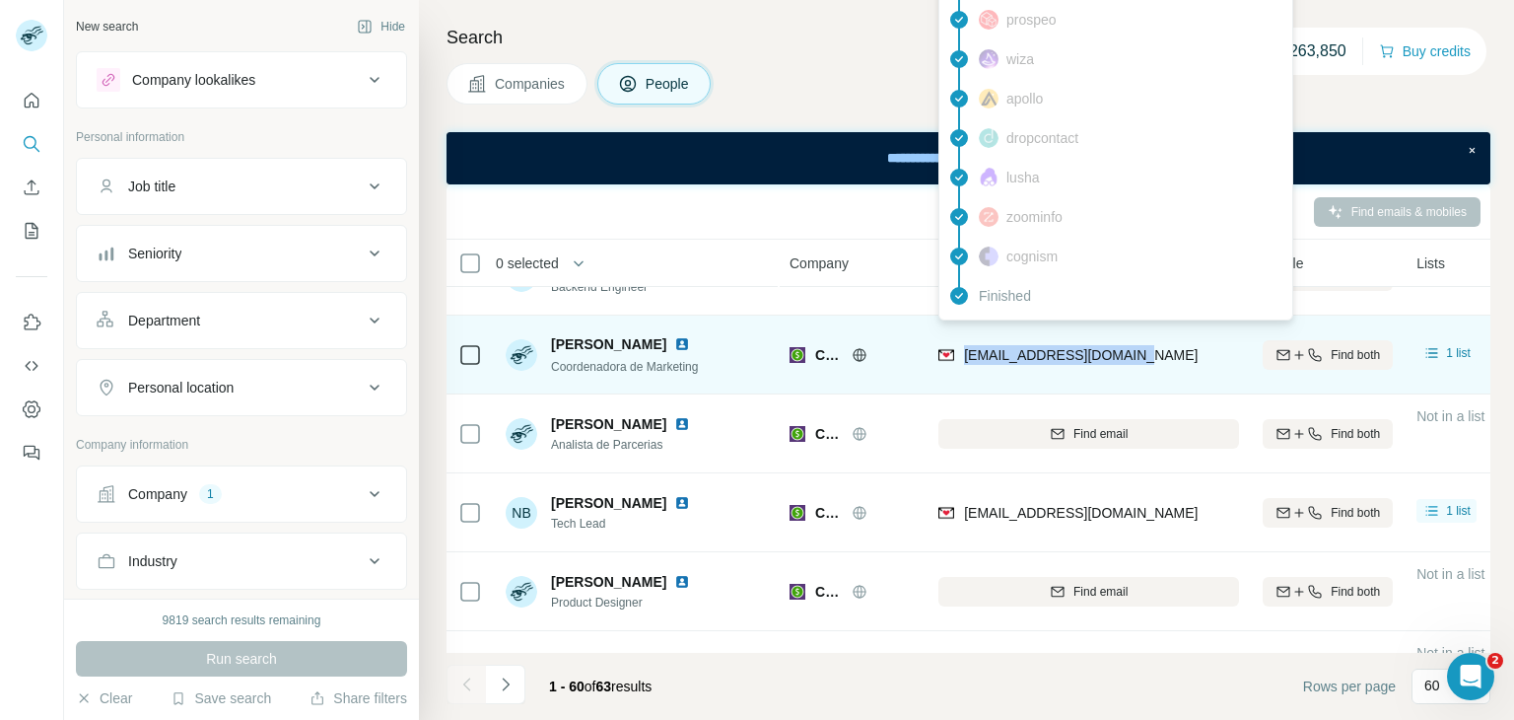
drag, startPoint x: 1156, startPoint y: 354, endPoint x: 967, endPoint y: 357, distance: 188.3
click at [967, 357] on div "[EMAIL_ADDRESS][DOMAIN_NAME]" at bounding box center [1089, 354] width 301 height 54
copy span "[EMAIL_ADDRESS][DOMAIN_NAME]"
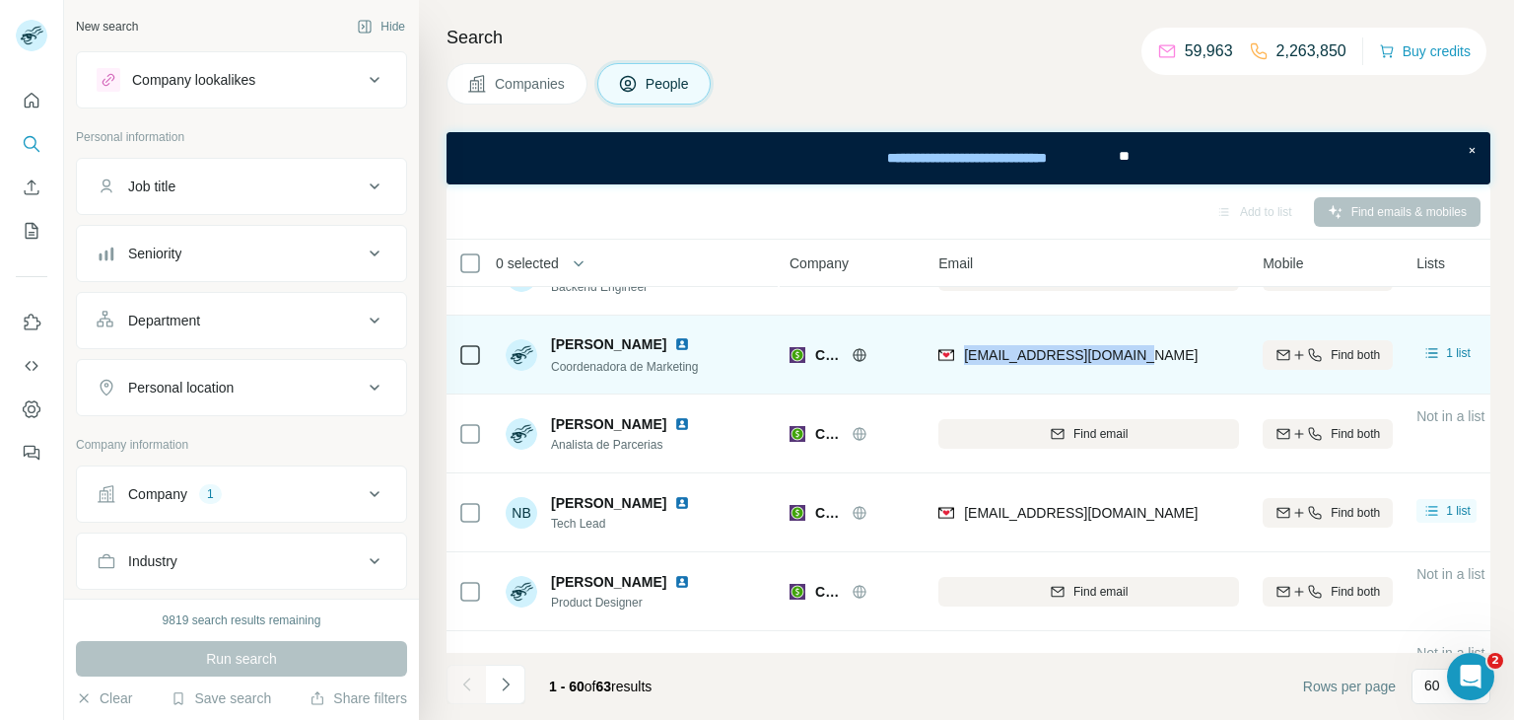
drag, startPoint x: 551, startPoint y: 341, endPoint x: 666, endPoint y: 347, distance: 114.5
click at [666, 347] on span "[PERSON_NAME]" at bounding box center [608, 344] width 115 height 20
copy span "[PERSON_NAME]"
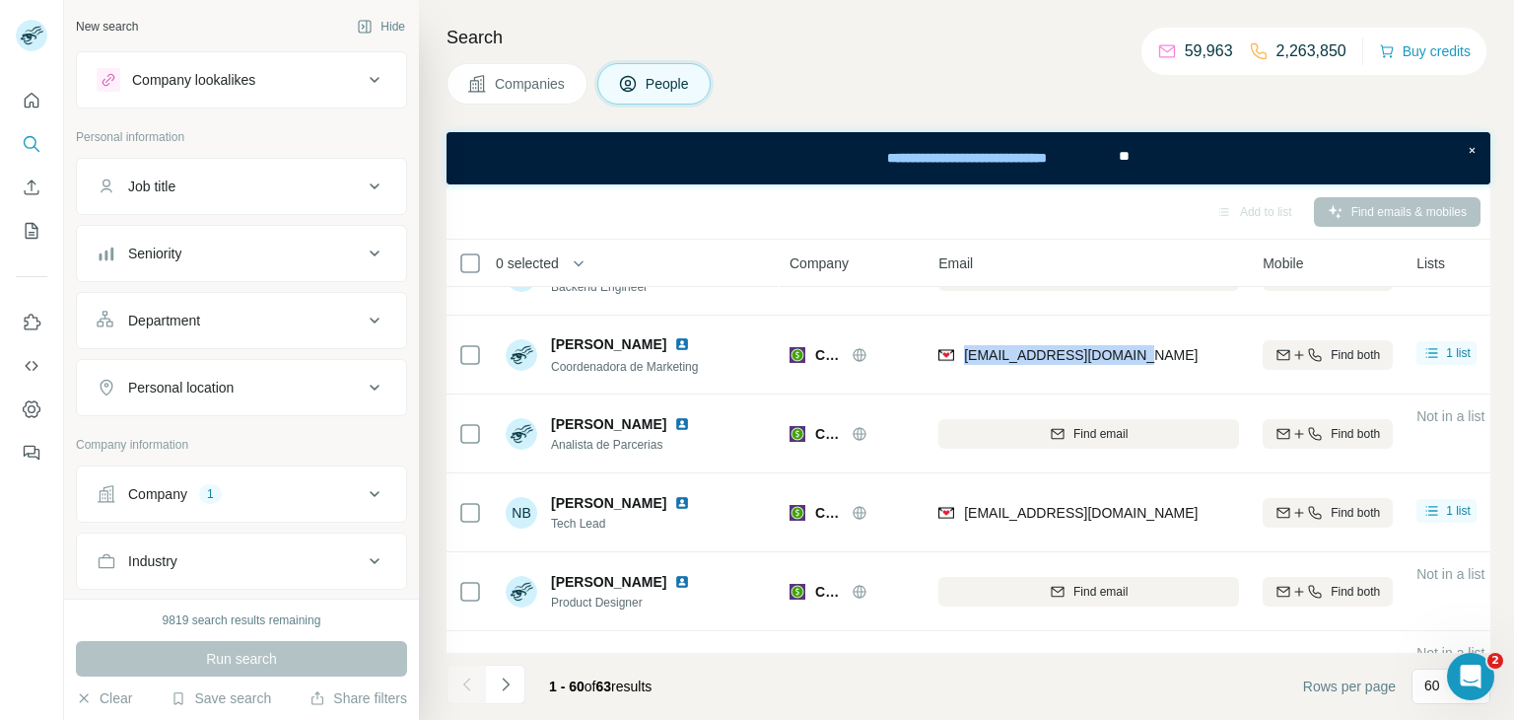
click at [356, 492] on div "Company 1" at bounding box center [230, 494] width 266 height 20
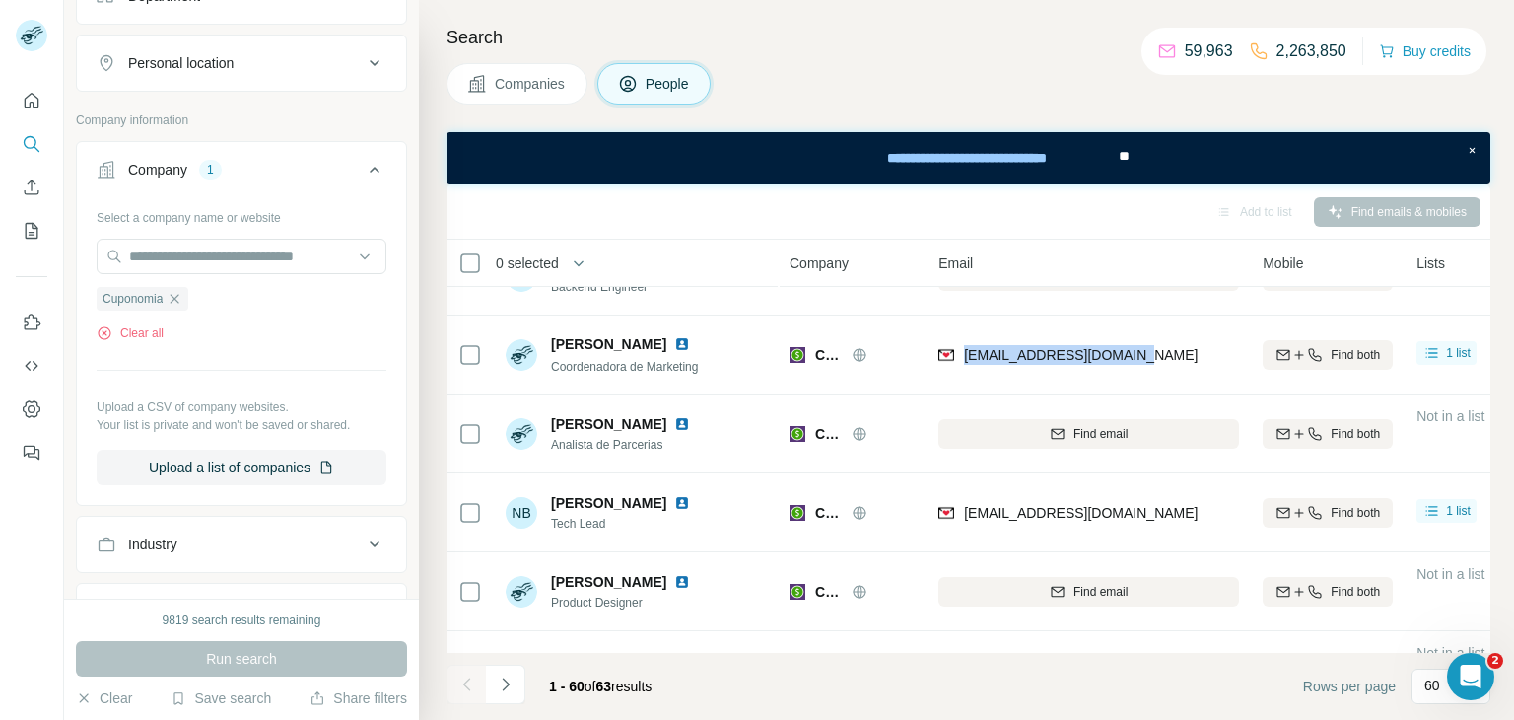
scroll to position [339, 0]
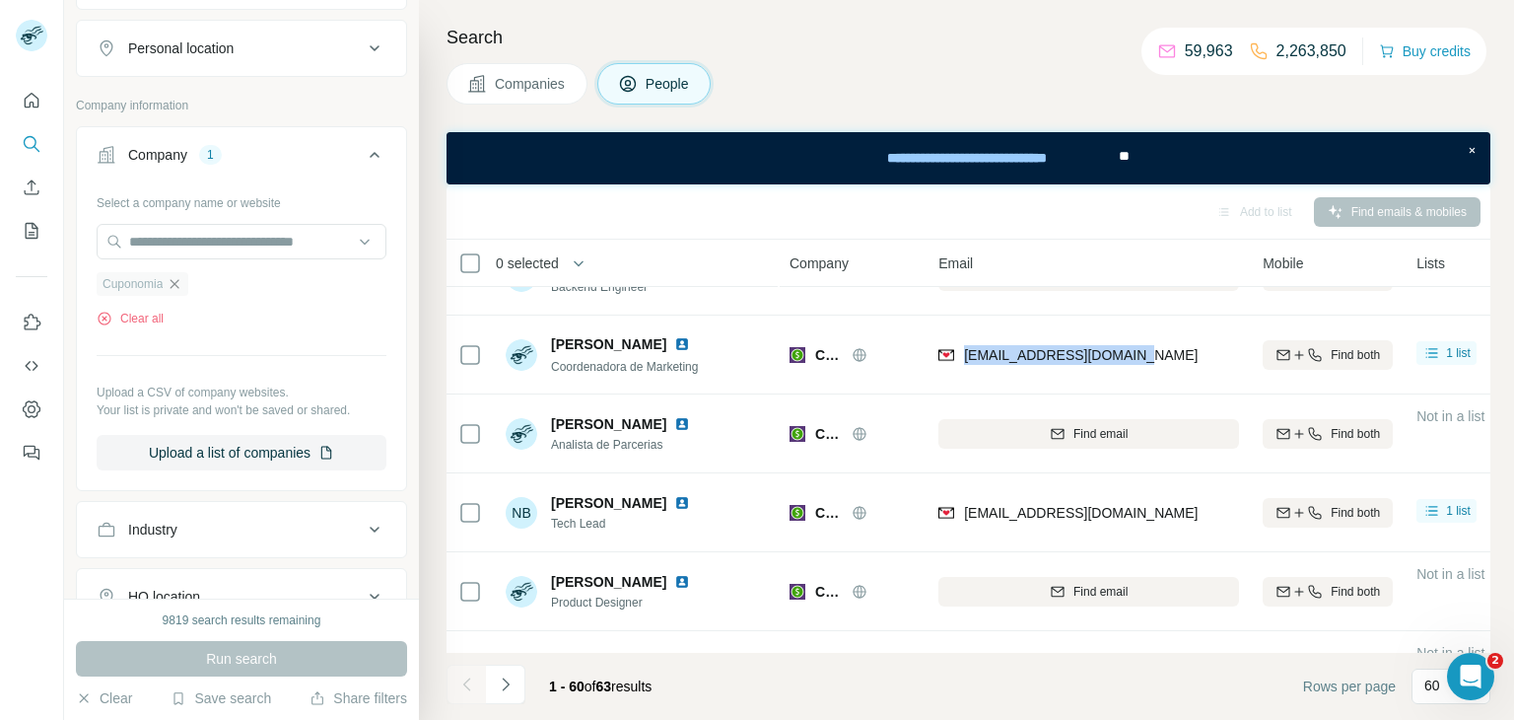
click at [176, 282] on icon "button" at bounding box center [175, 284] width 16 height 16
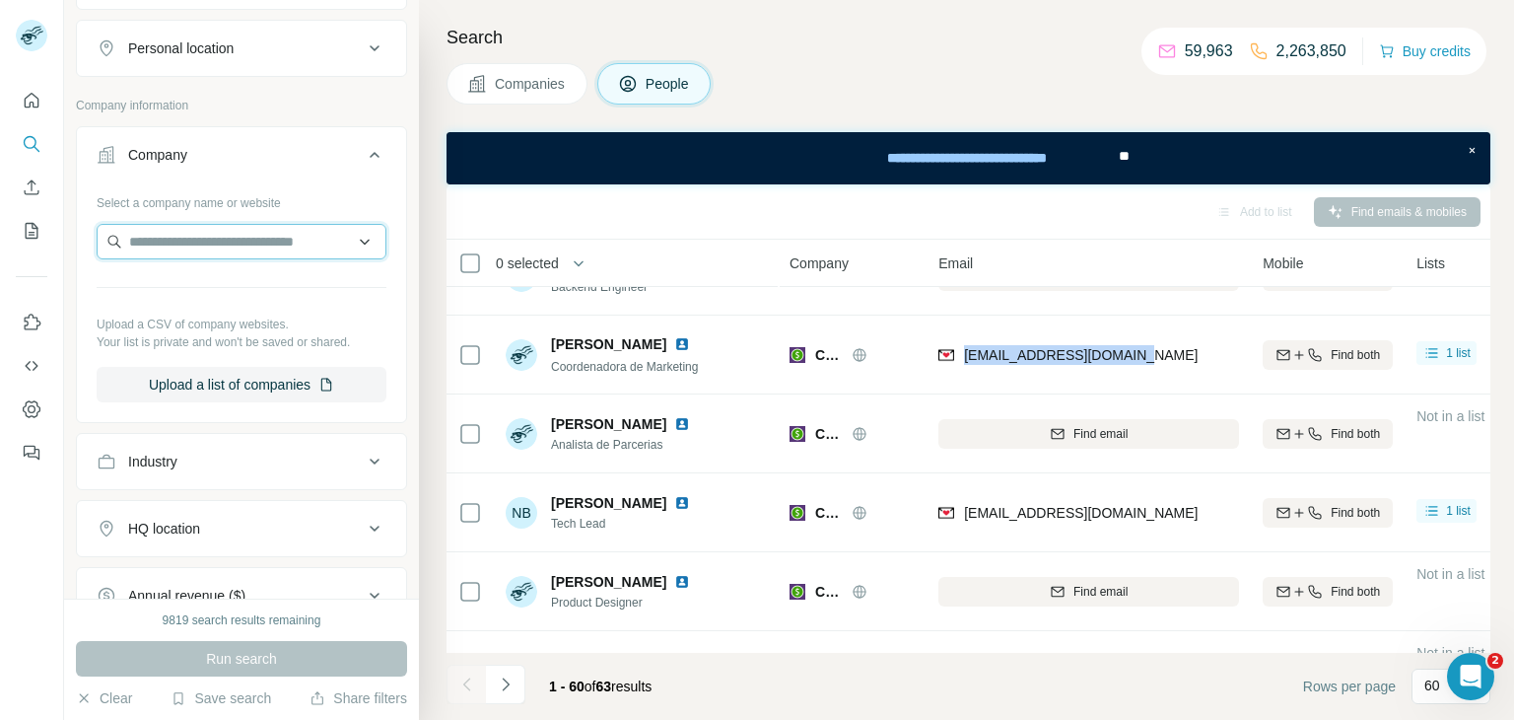
click at [160, 247] on input "text" at bounding box center [242, 241] width 290 height 35
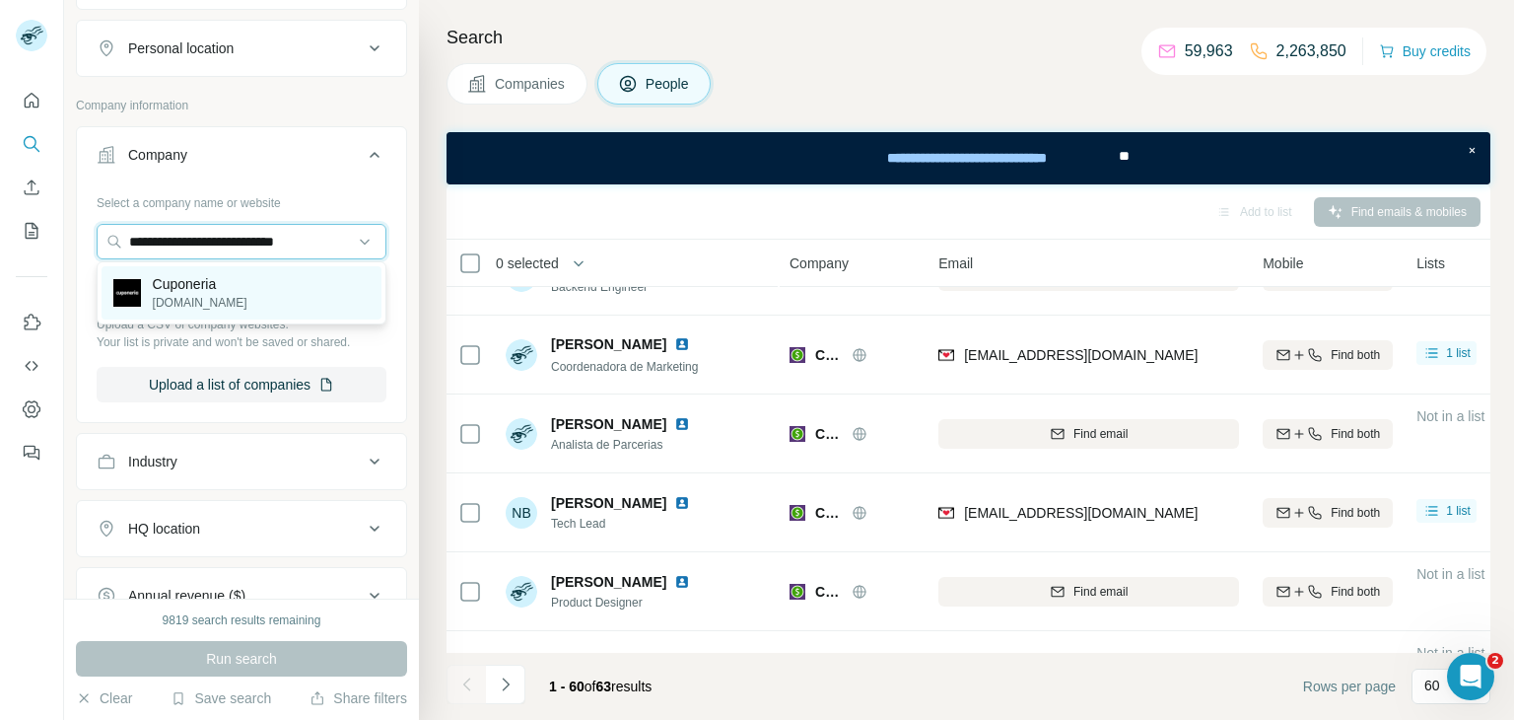
type input "**********"
click at [215, 285] on p "Cuponeria" at bounding box center [200, 284] width 95 height 20
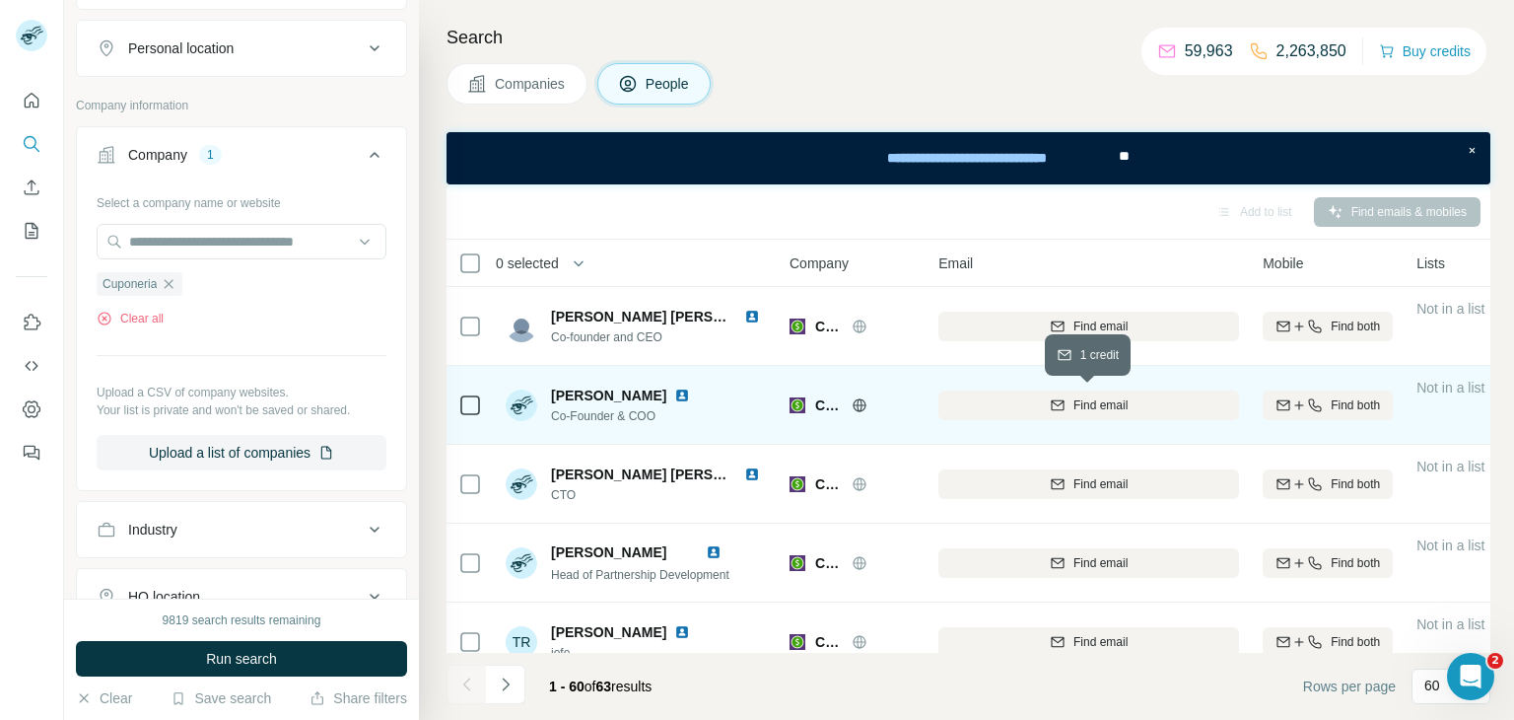
click at [1079, 400] on span "Find email" at bounding box center [1101, 405] width 54 height 18
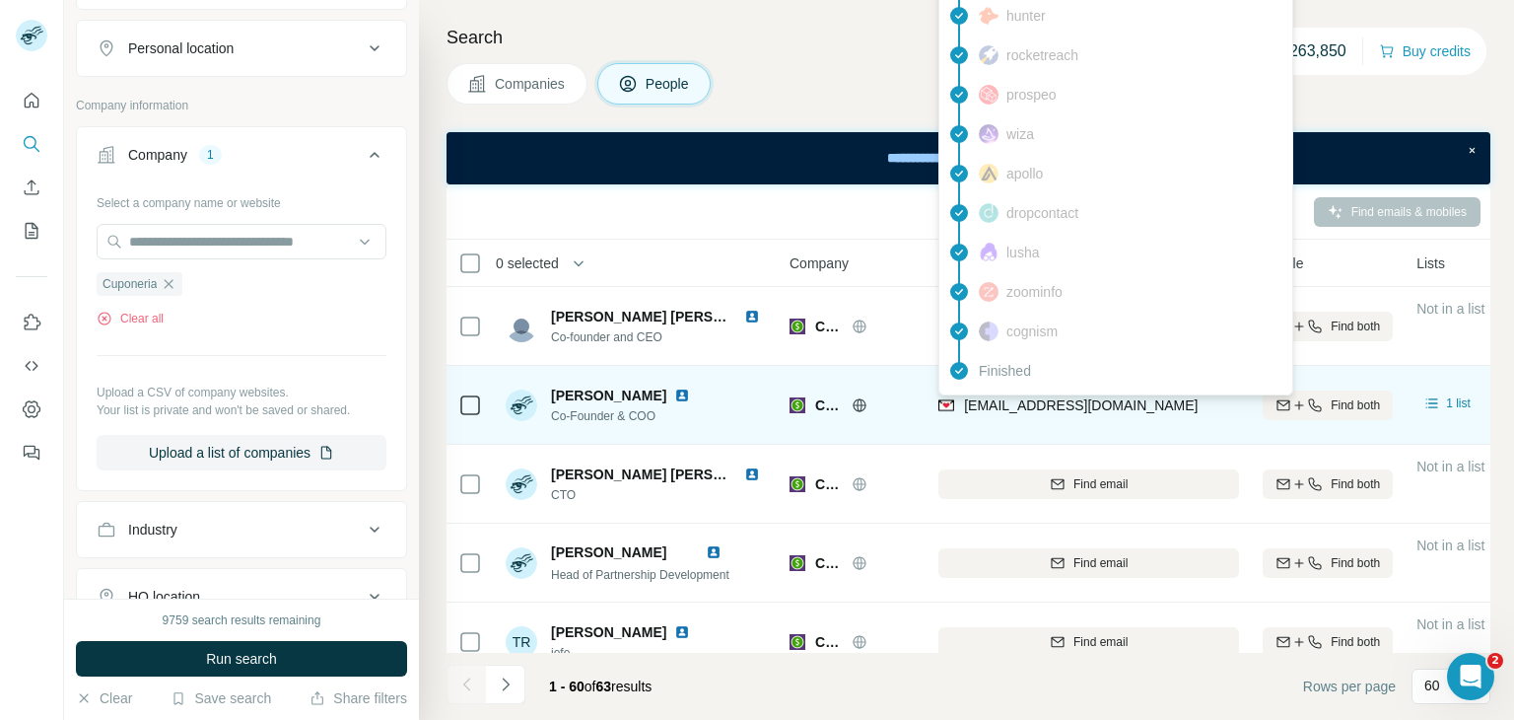
drag, startPoint x: 1201, startPoint y: 405, endPoint x: 964, endPoint y: 411, distance: 236.7
click at [964, 411] on div "[EMAIL_ADDRESS][DOMAIN_NAME]" at bounding box center [1089, 405] width 301 height 54
copy span "[EMAIL_ADDRESS][DOMAIN_NAME]"
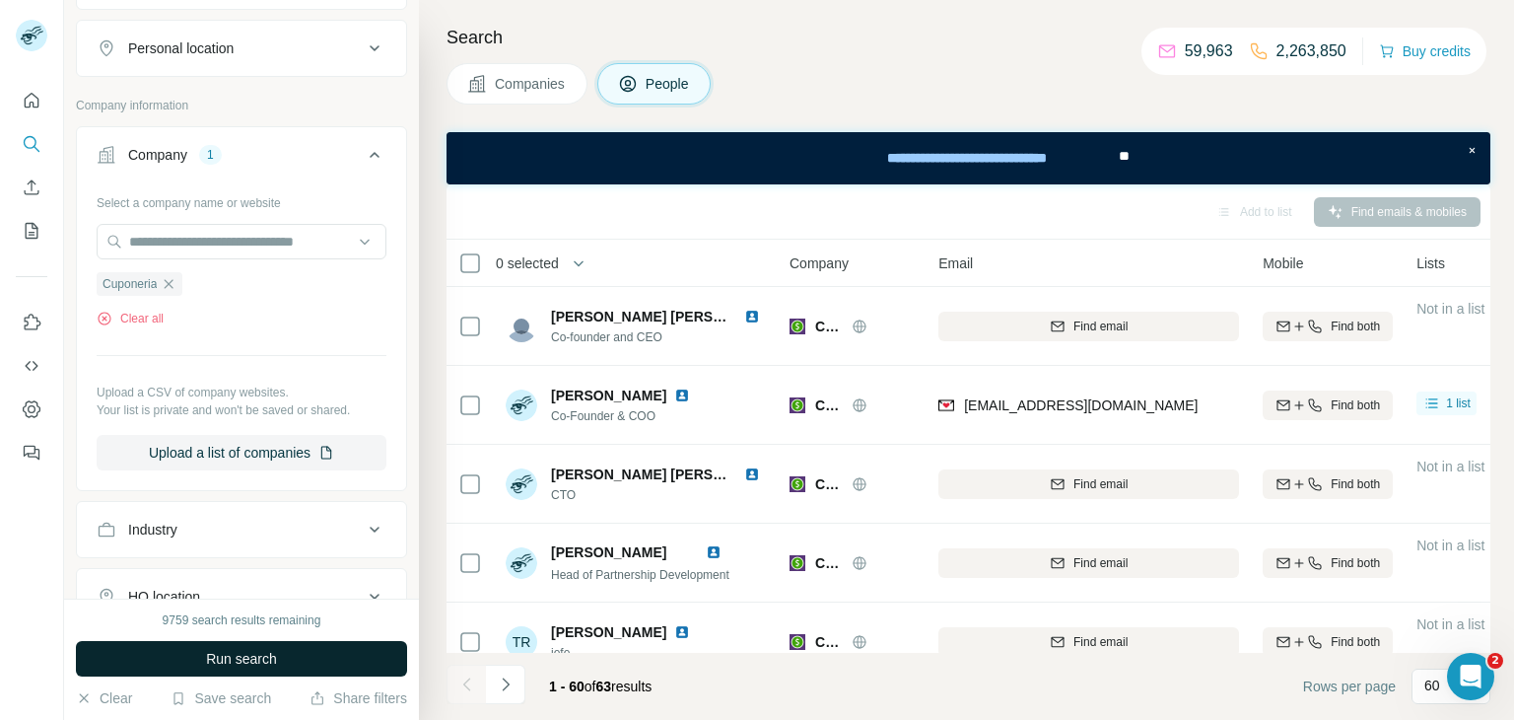
click at [227, 652] on span "Run search" at bounding box center [241, 659] width 71 height 20
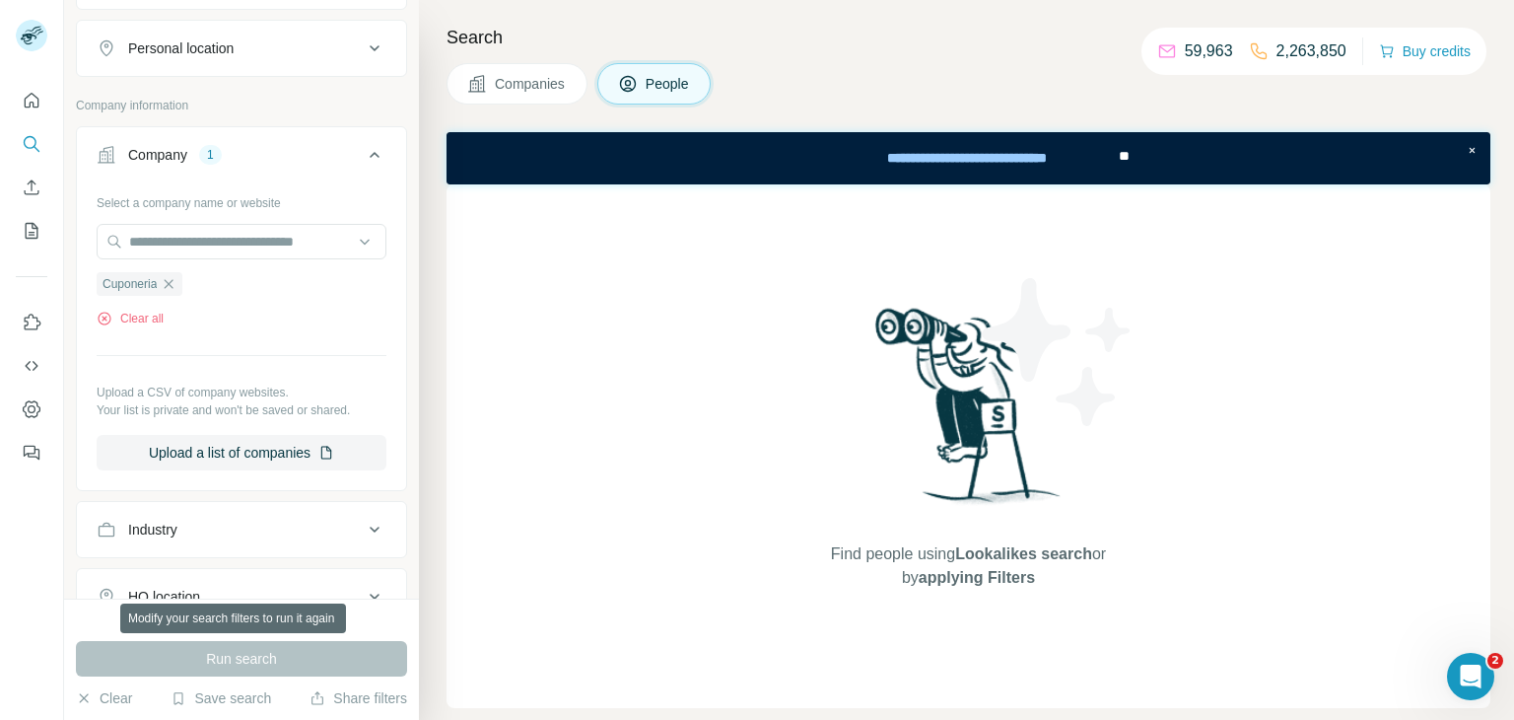
click at [175, 667] on div "Run search" at bounding box center [241, 658] width 331 height 35
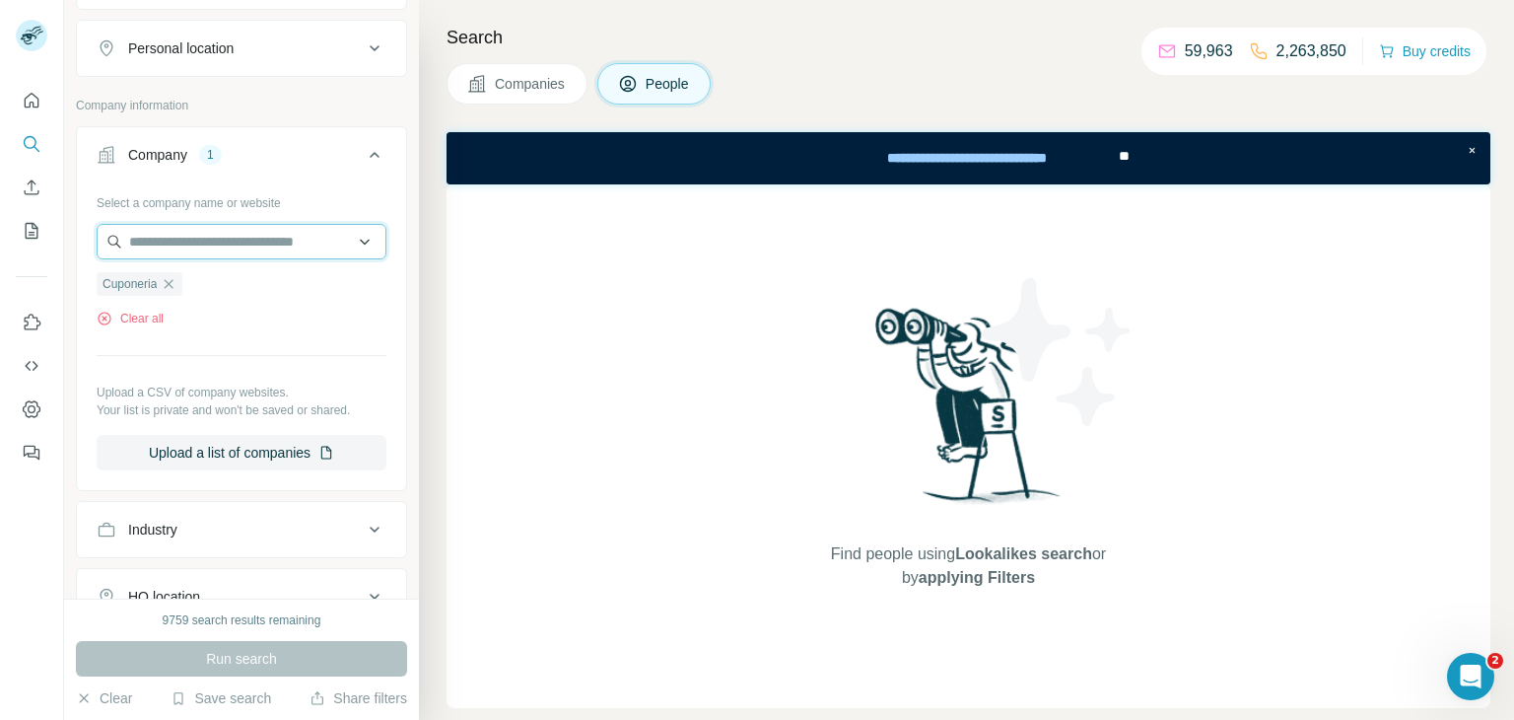
click at [232, 228] on input "text" at bounding box center [242, 241] width 290 height 35
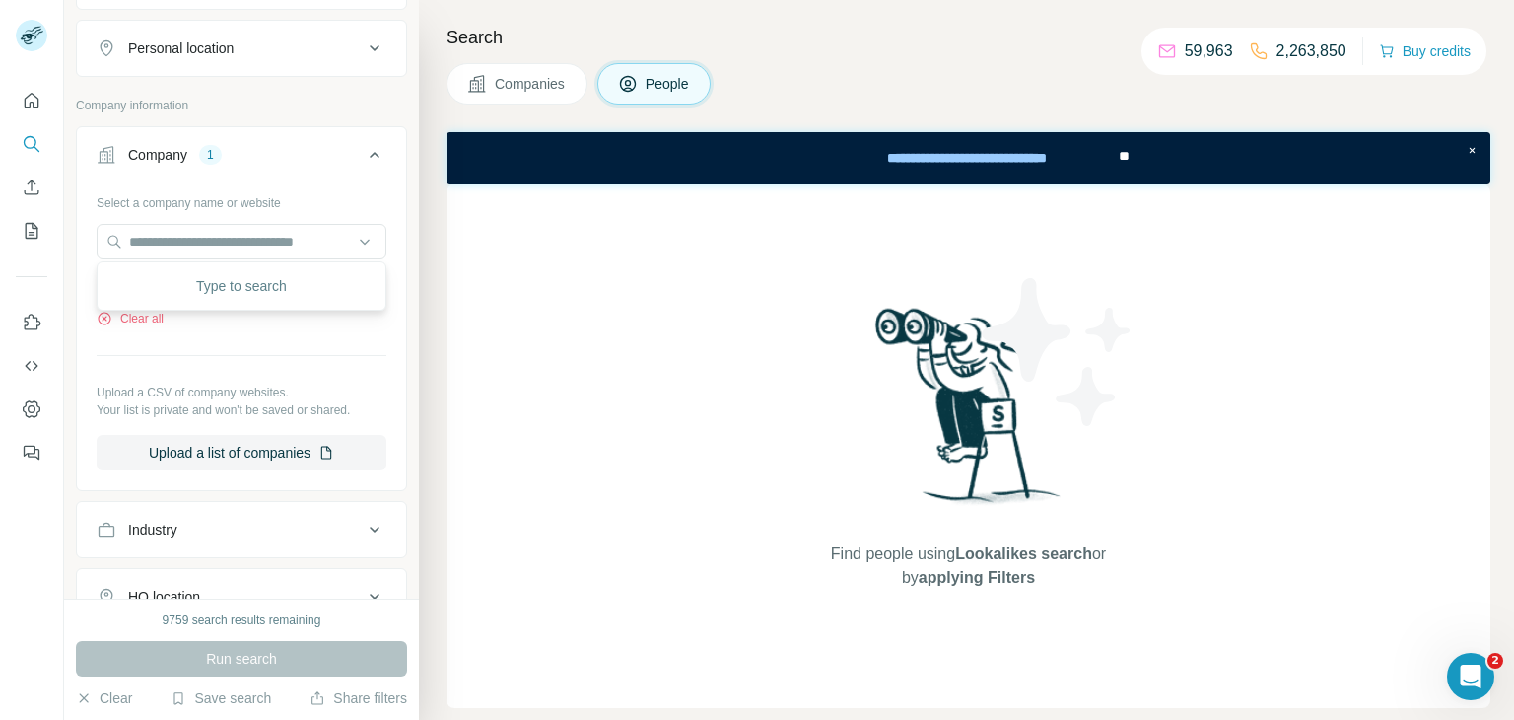
click at [194, 319] on div "Clear all" at bounding box center [242, 319] width 290 height 18
click at [127, 282] on span "Cuponeria" at bounding box center [130, 284] width 54 height 18
click at [172, 281] on icon "button" at bounding box center [169, 283] width 9 height 9
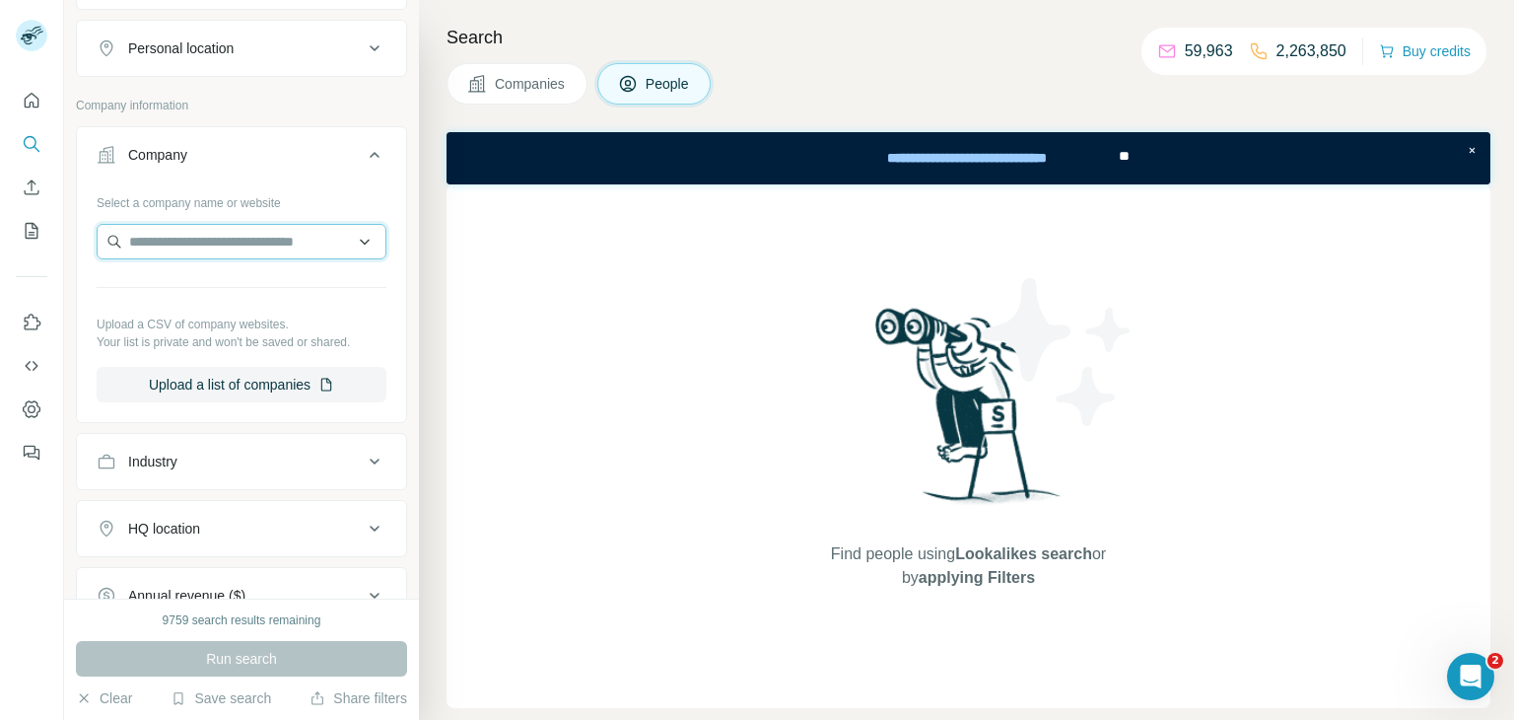
click at [188, 247] on input "text" at bounding box center [242, 241] width 290 height 35
paste input "**********"
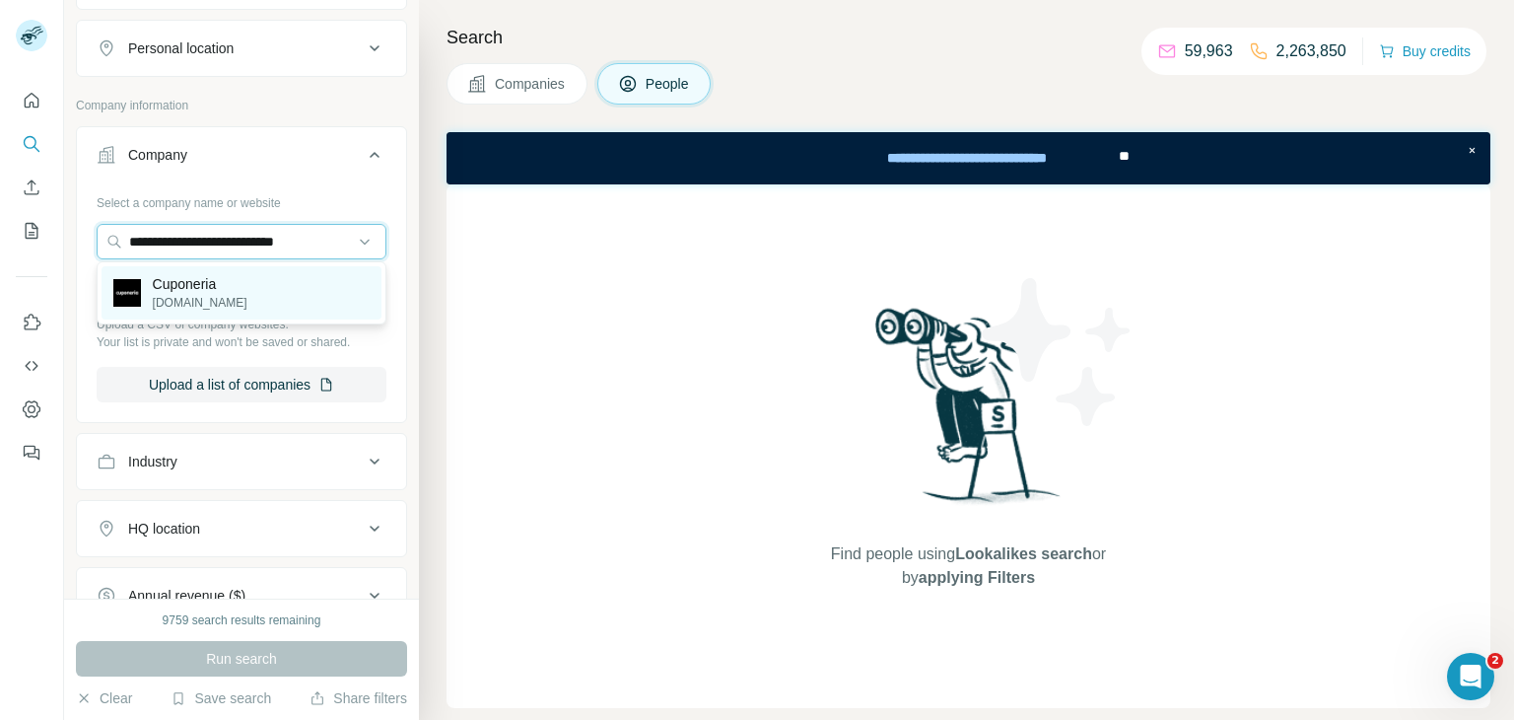
type input "**********"
click at [180, 284] on p "Cuponeria" at bounding box center [200, 284] width 95 height 20
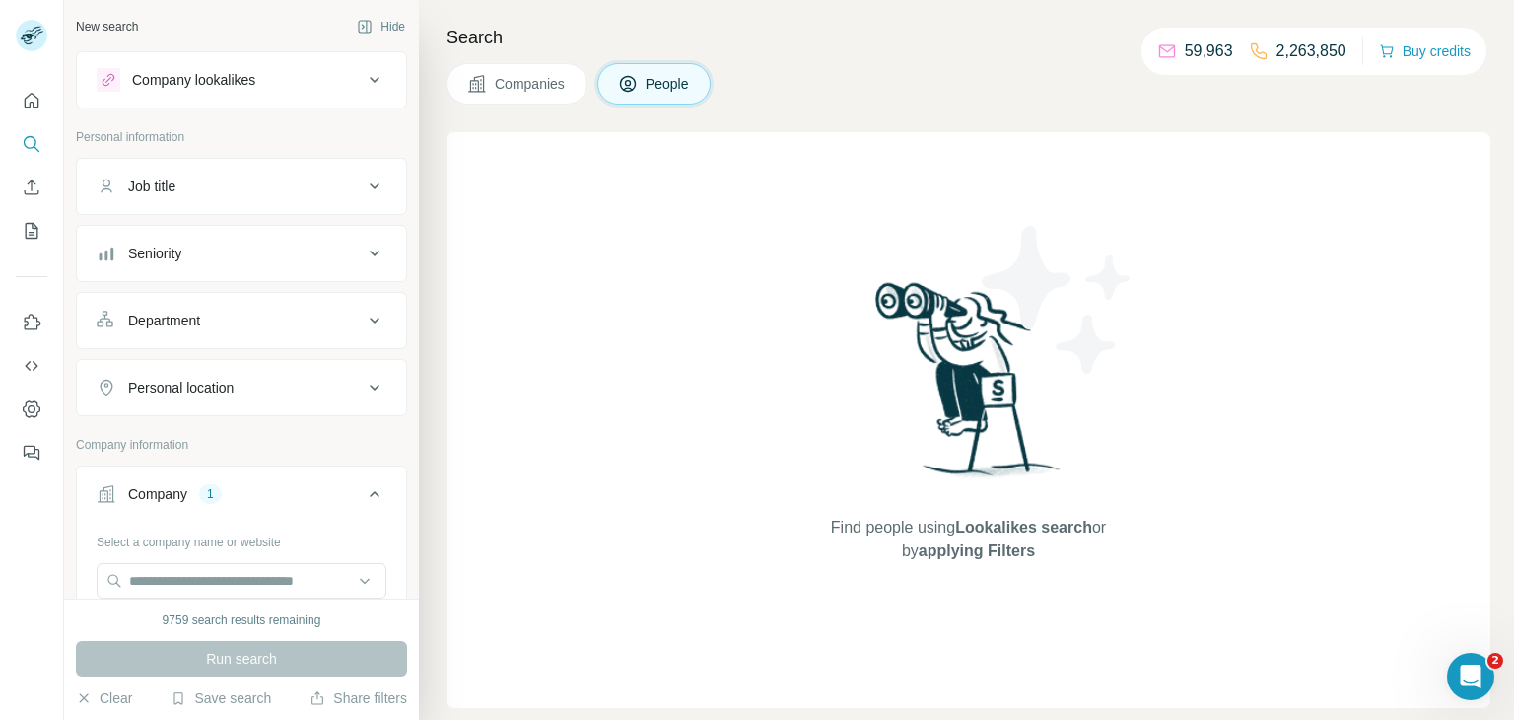
click at [536, 97] on button "Companies" at bounding box center [517, 83] width 141 height 41
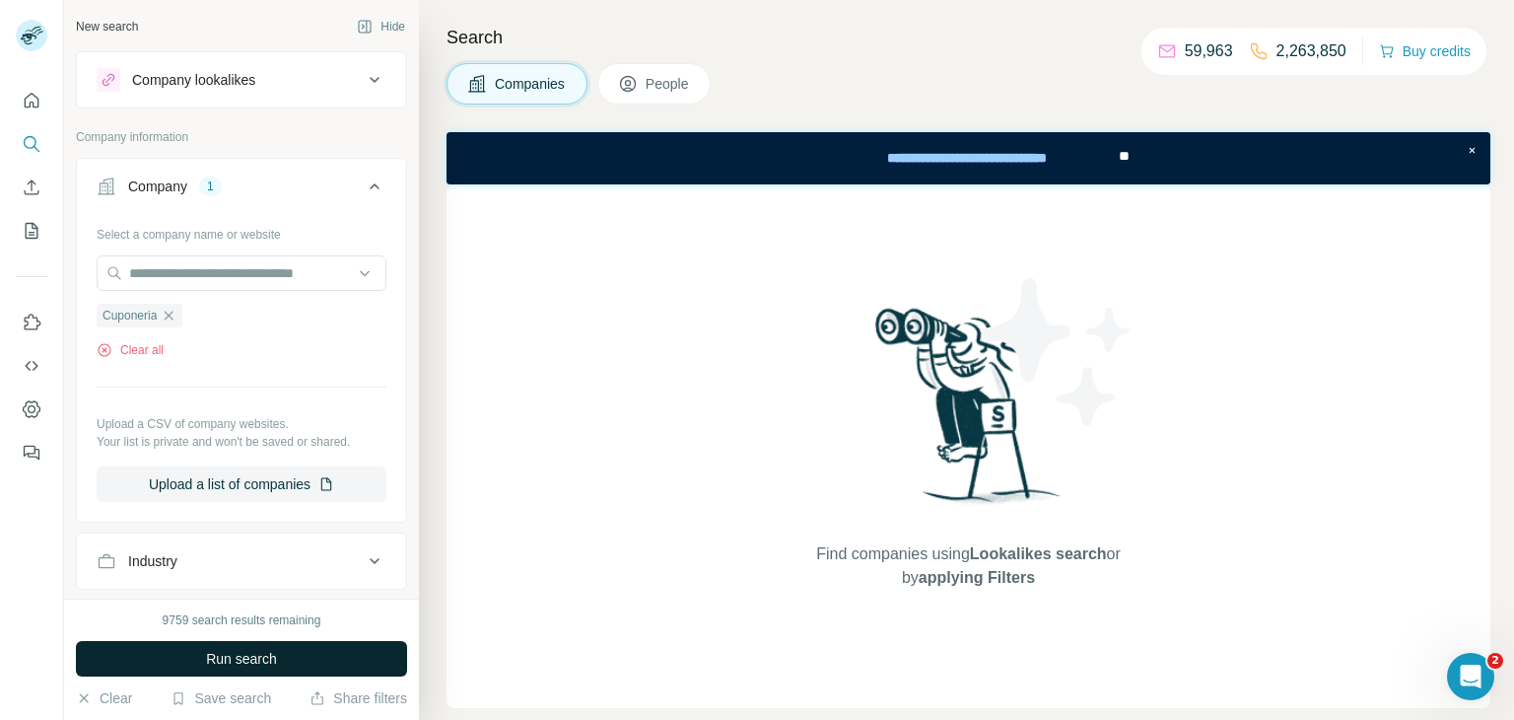
click at [236, 653] on span "Run search" at bounding box center [241, 659] width 71 height 20
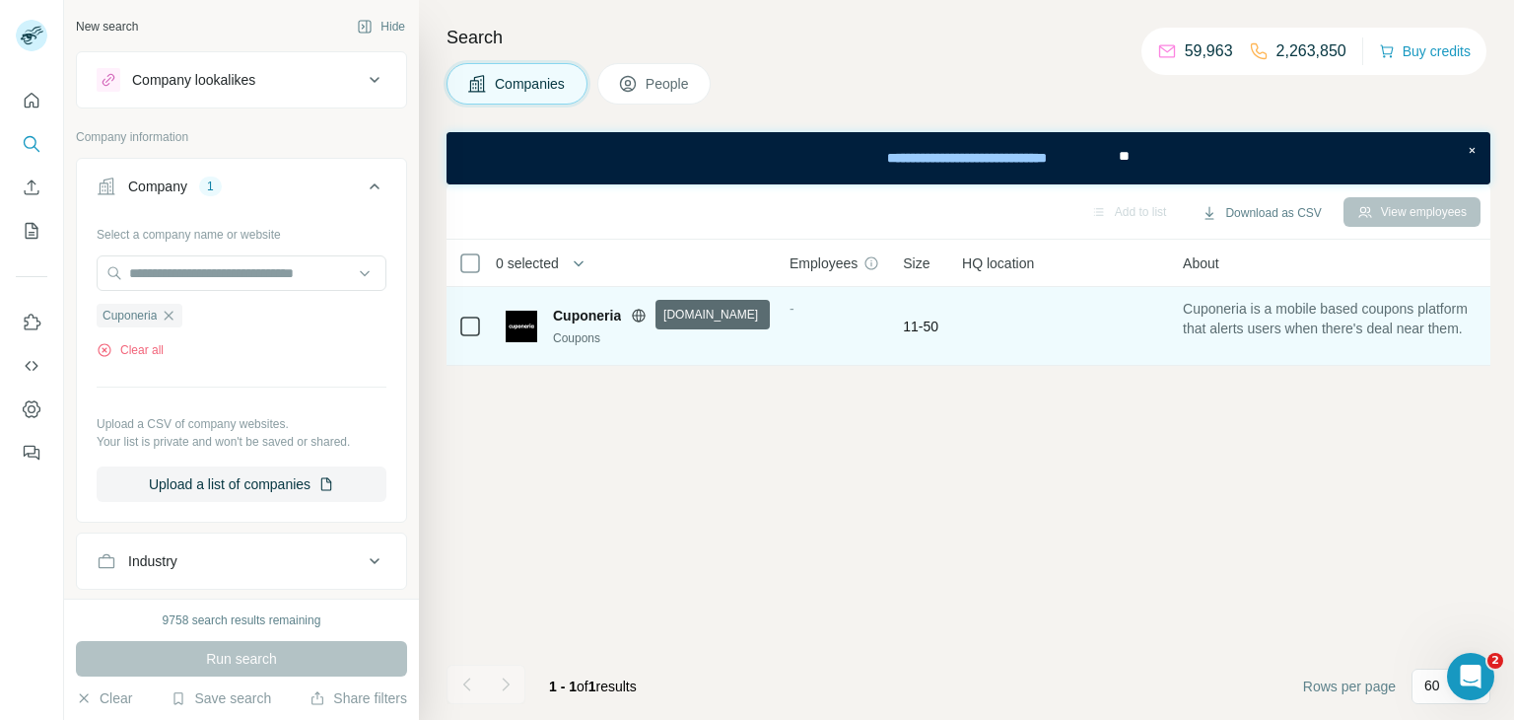
click at [643, 315] on icon at bounding box center [639, 315] width 13 height 1
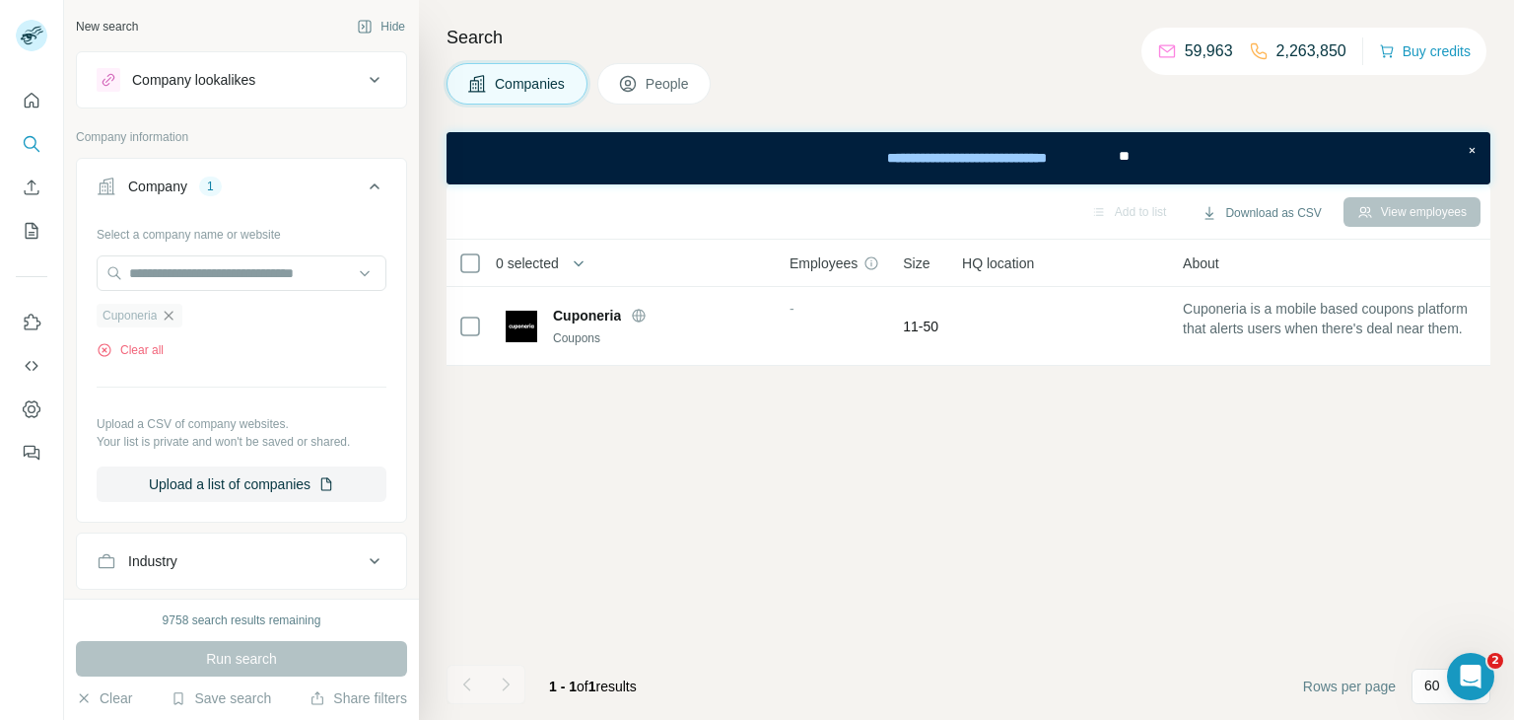
click at [171, 316] on icon "button" at bounding box center [169, 316] width 16 height 16
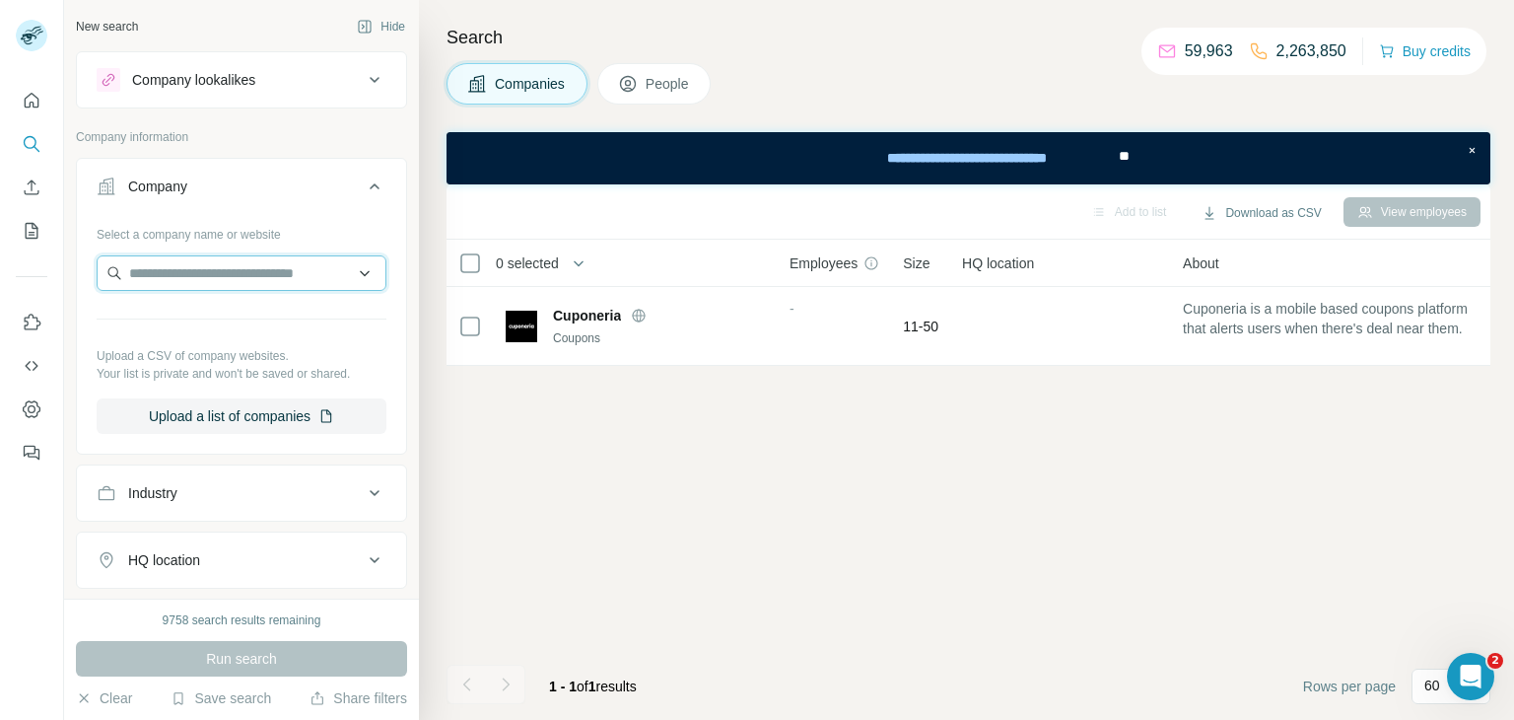
click at [172, 277] on input "text" at bounding box center [242, 272] width 290 height 35
paste input "**********"
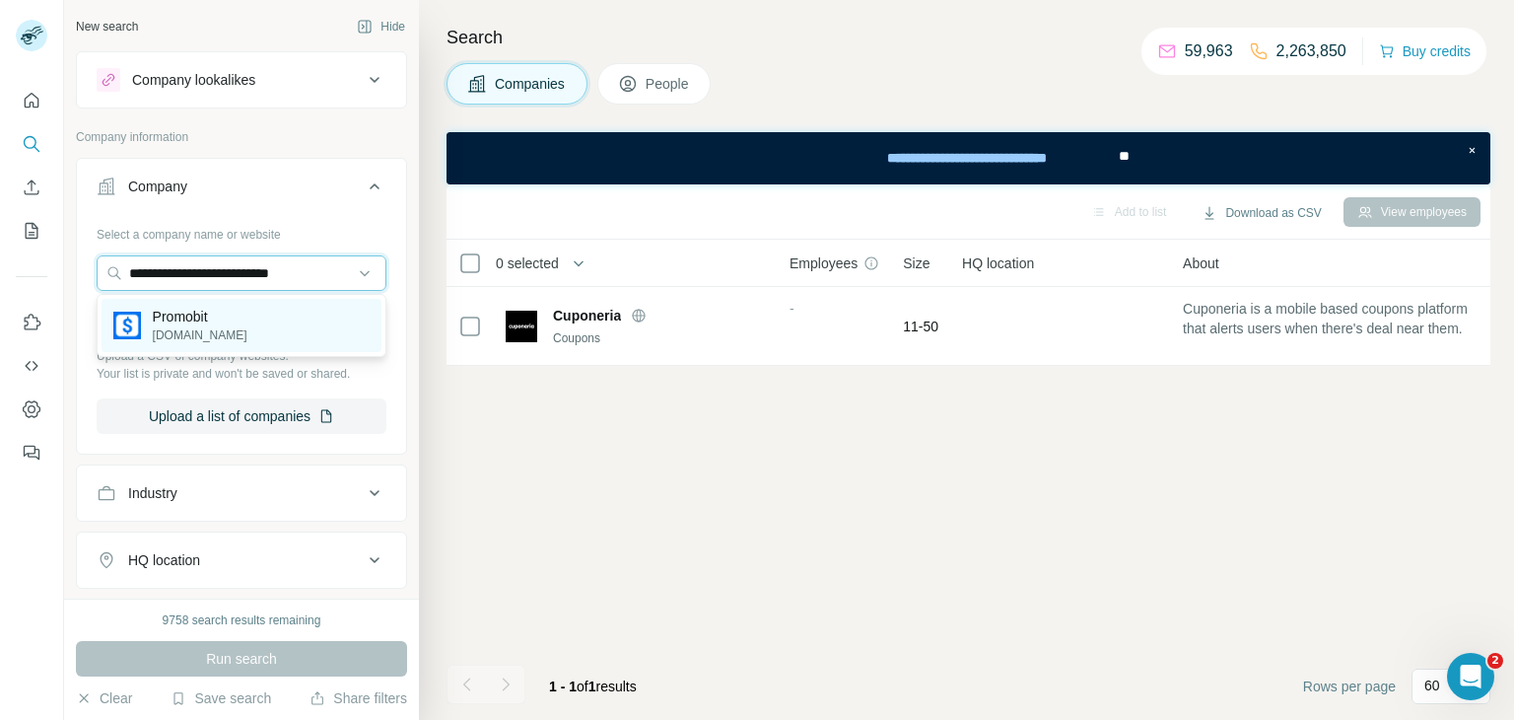
type input "**********"
click at [219, 315] on p "Promobit" at bounding box center [200, 317] width 95 height 20
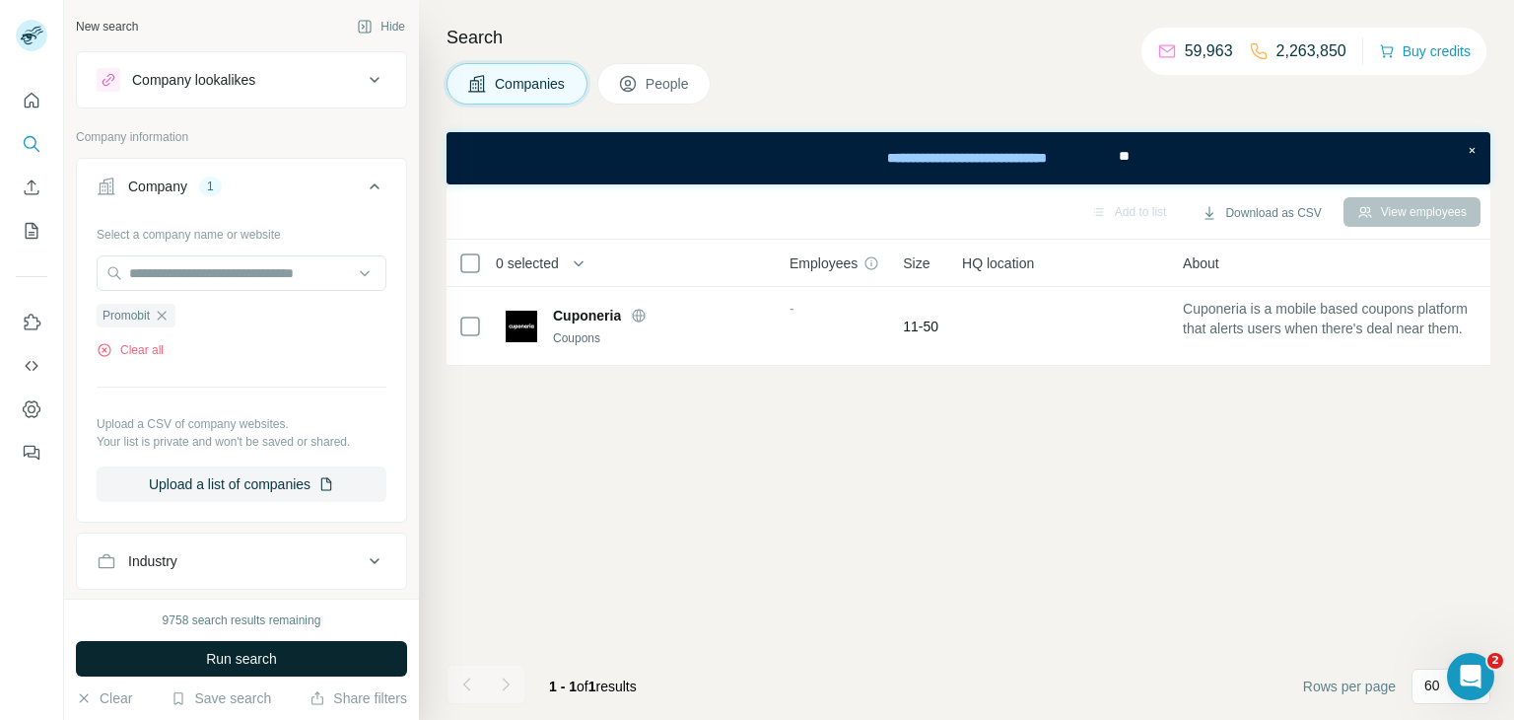
click at [247, 661] on span "Run search" at bounding box center [241, 659] width 71 height 20
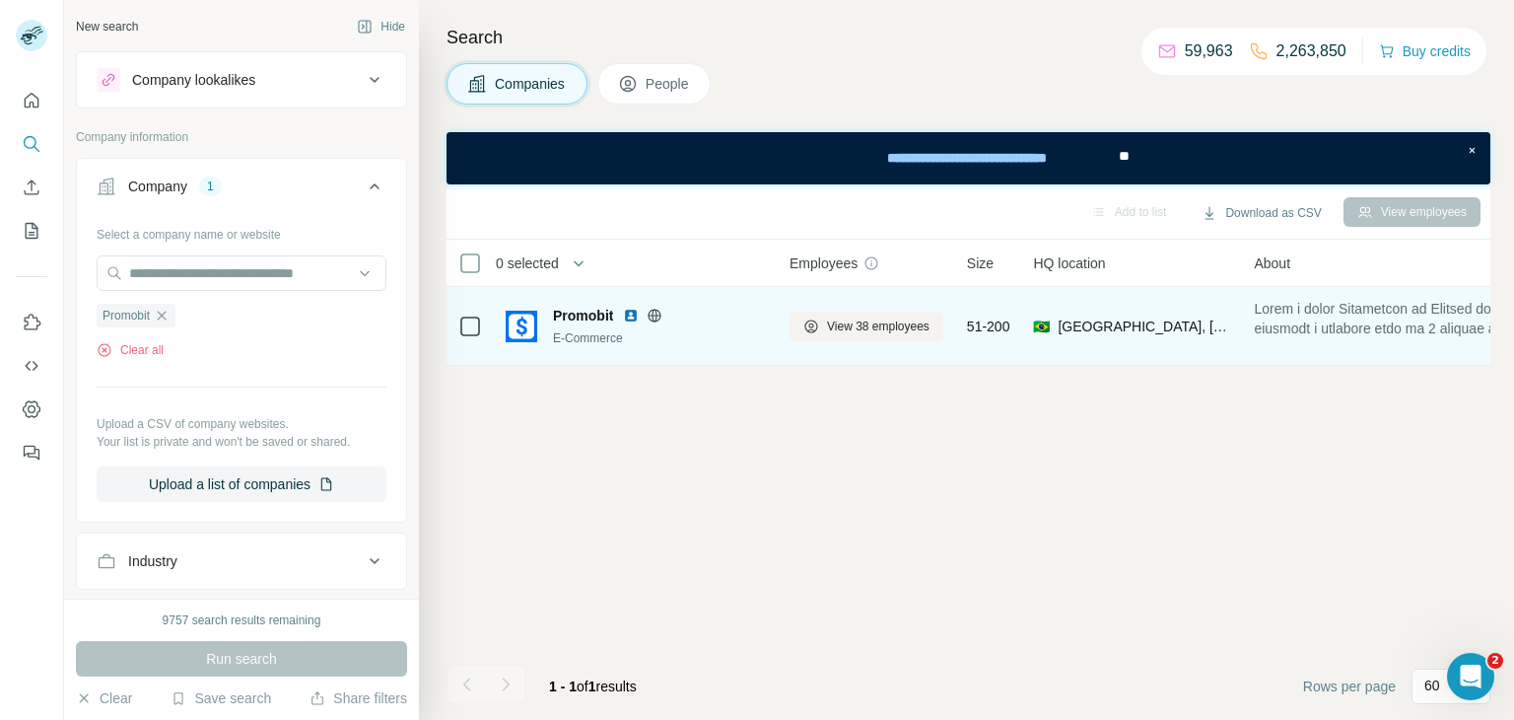
click at [480, 318] on icon at bounding box center [470, 327] width 24 height 24
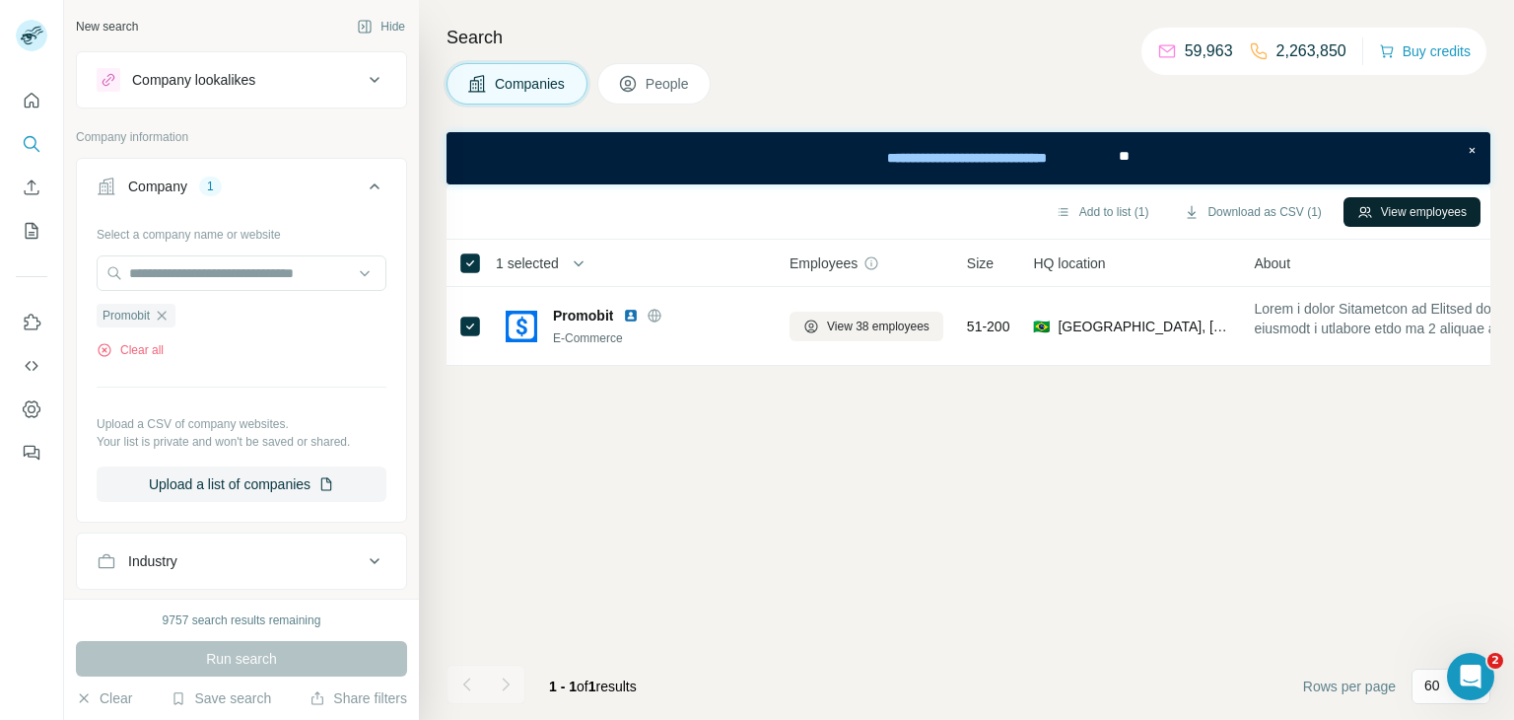
click at [1443, 212] on button "View employees" at bounding box center [1412, 212] width 137 height 30
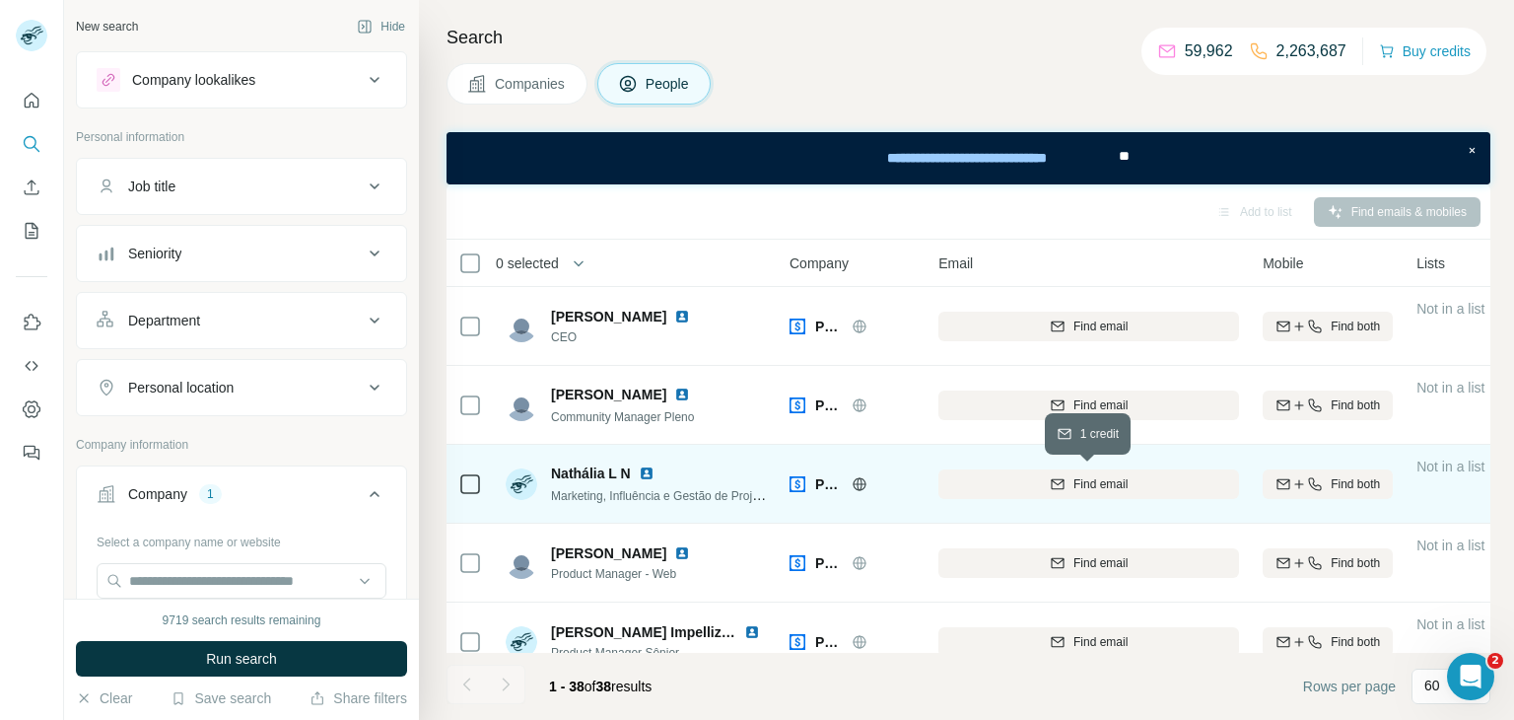
click at [1114, 475] on span "Find email" at bounding box center [1101, 484] width 54 height 18
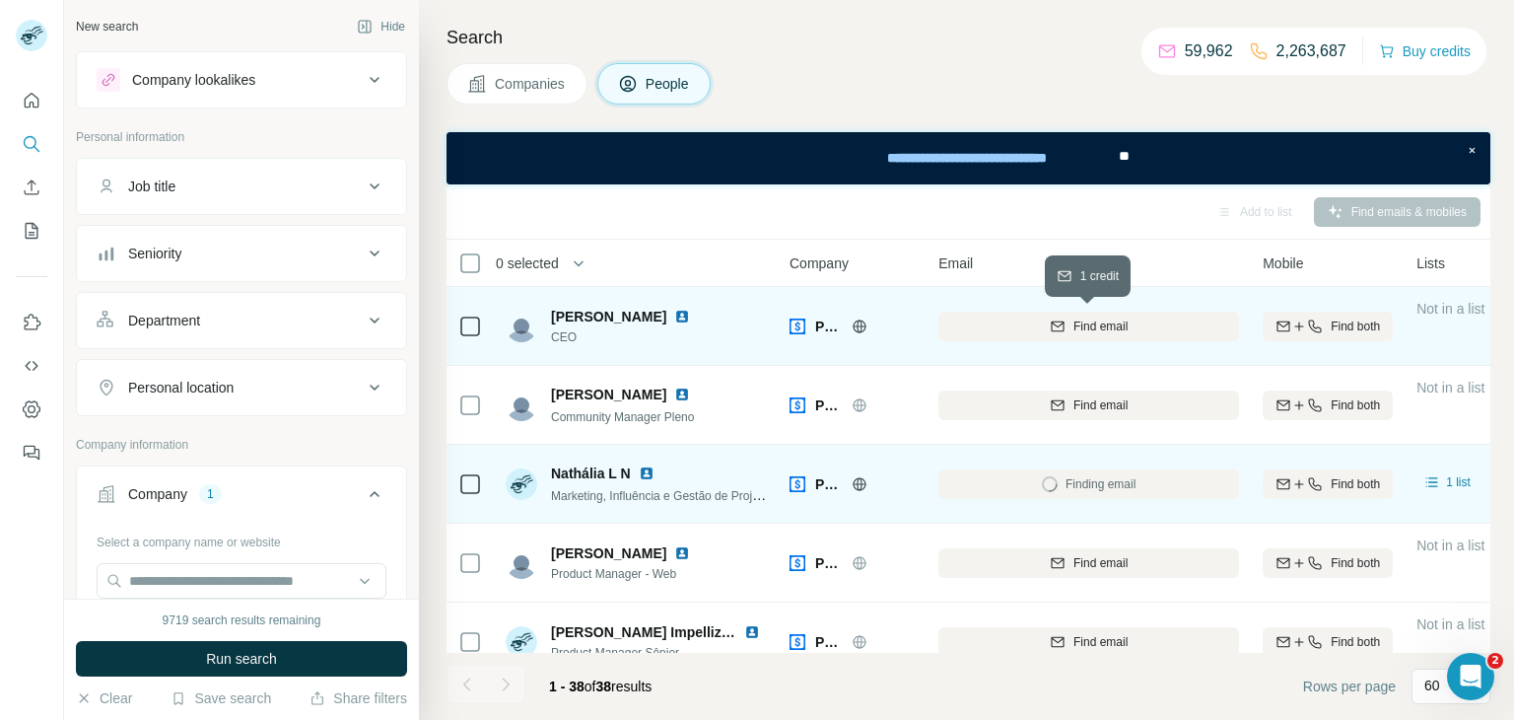
click at [1074, 321] on span "Find email" at bounding box center [1101, 326] width 54 height 18
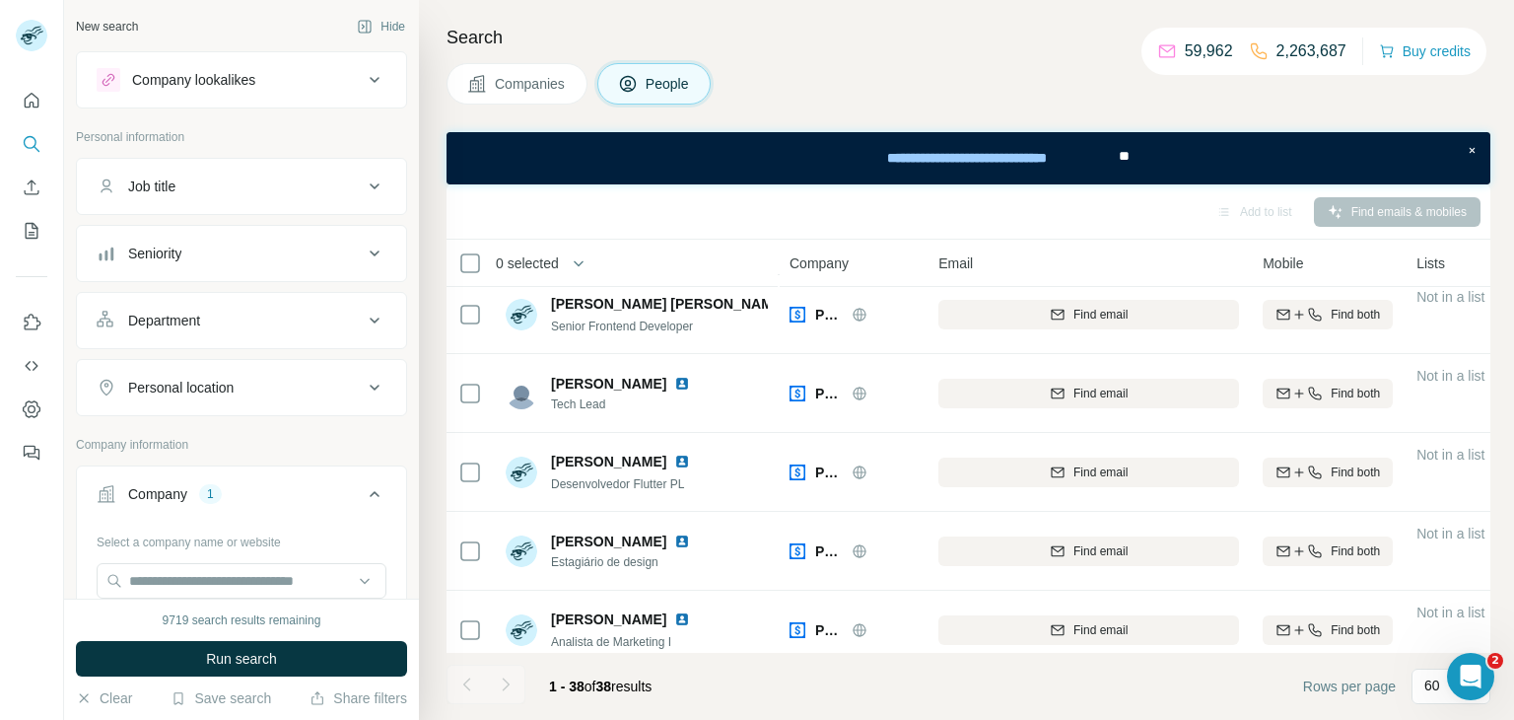
scroll to position [1277, 0]
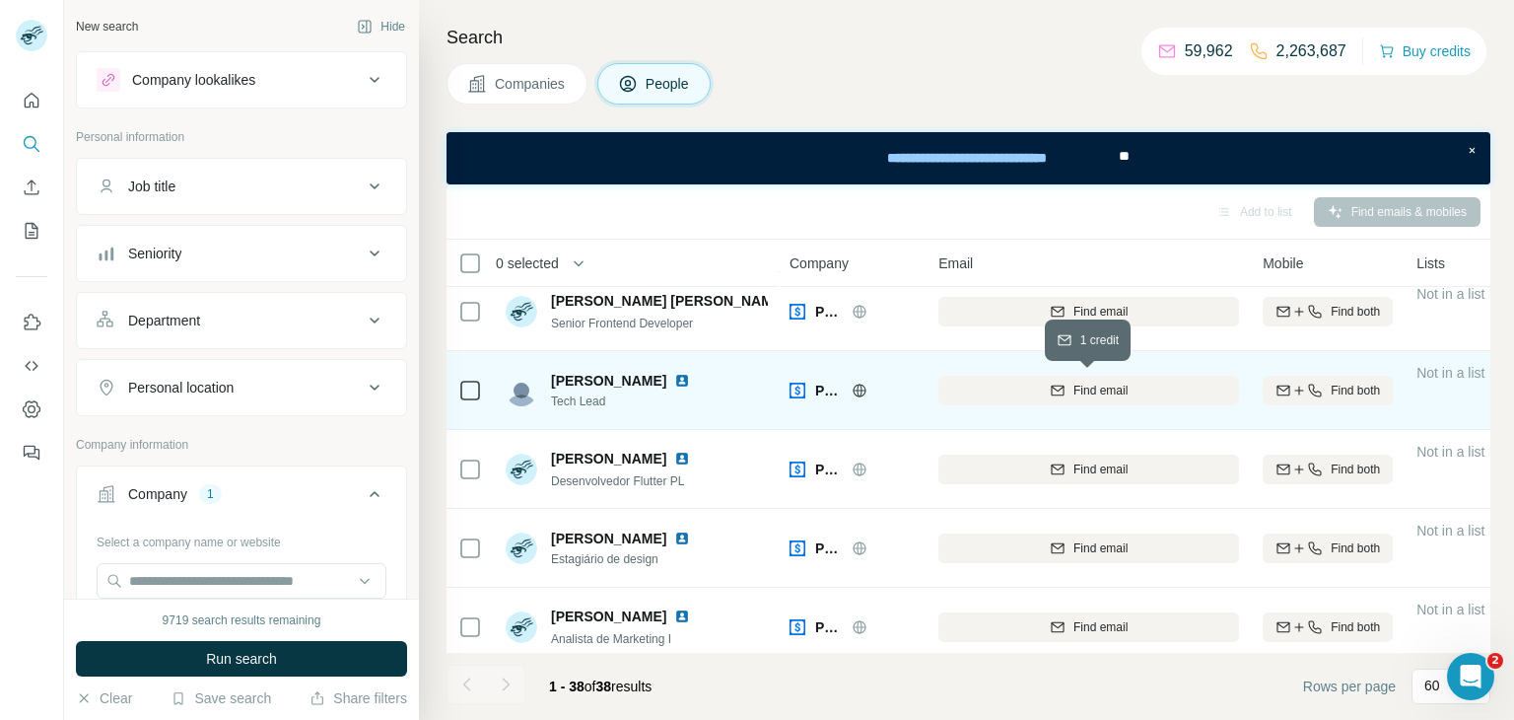
click at [1073, 398] on button "Find email" at bounding box center [1089, 391] width 301 height 30
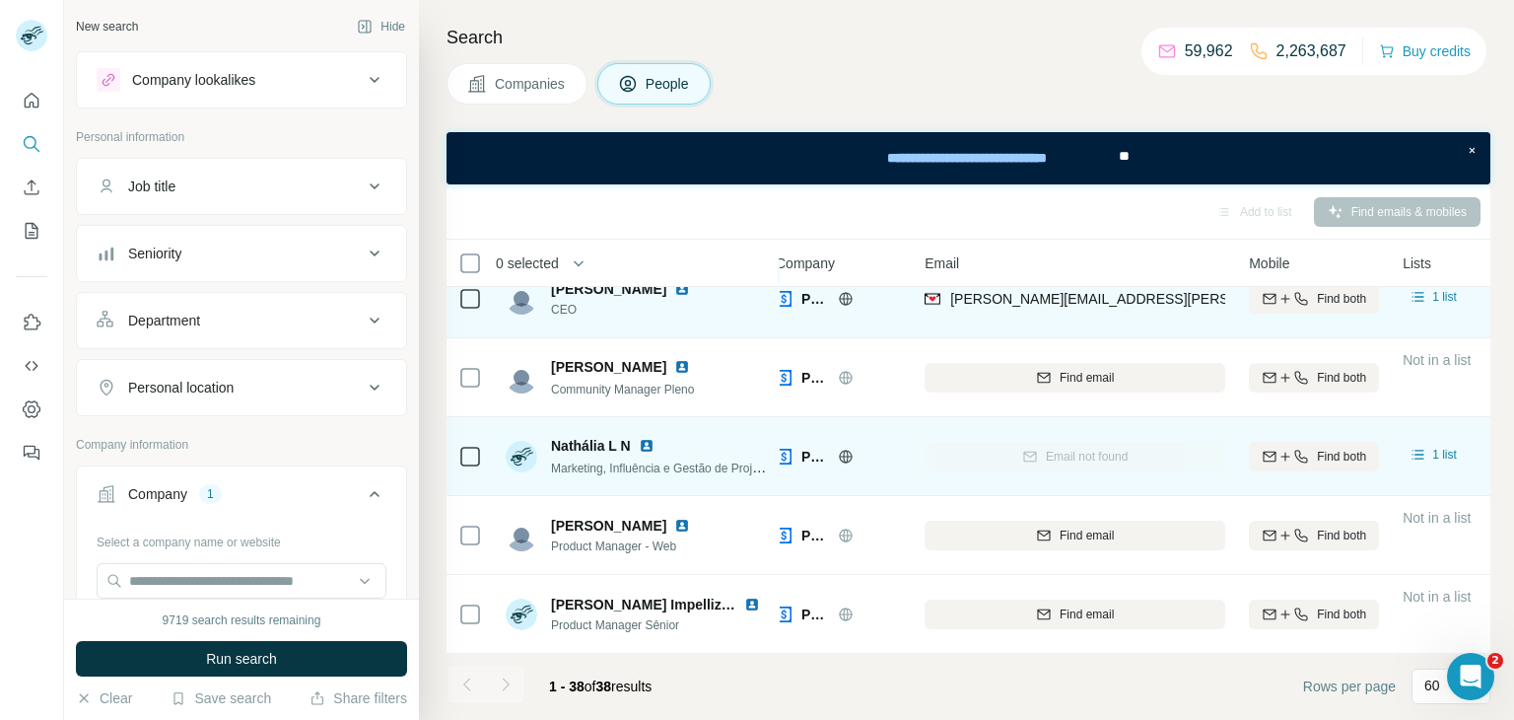
scroll to position [21, 14]
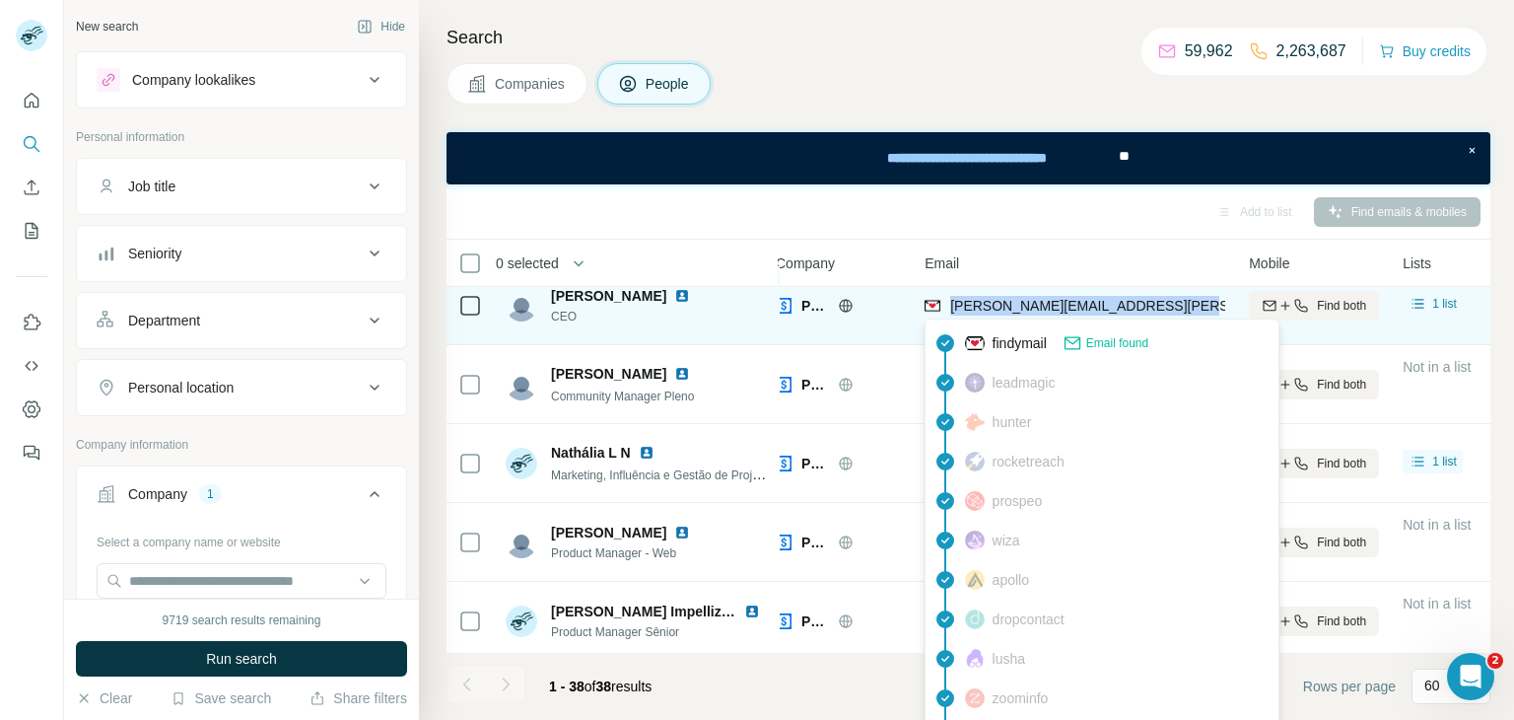
drag, startPoint x: 1188, startPoint y: 305, endPoint x: 949, endPoint y: 308, distance: 238.6
click at [949, 308] on div "[PERSON_NAME][EMAIL_ADDRESS][PERSON_NAME][DOMAIN_NAME]" at bounding box center [1075, 305] width 301 height 54
copy span "[PERSON_NAME][EMAIL_ADDRESS][PERSON_NAME][DOMAIN_NAME]"
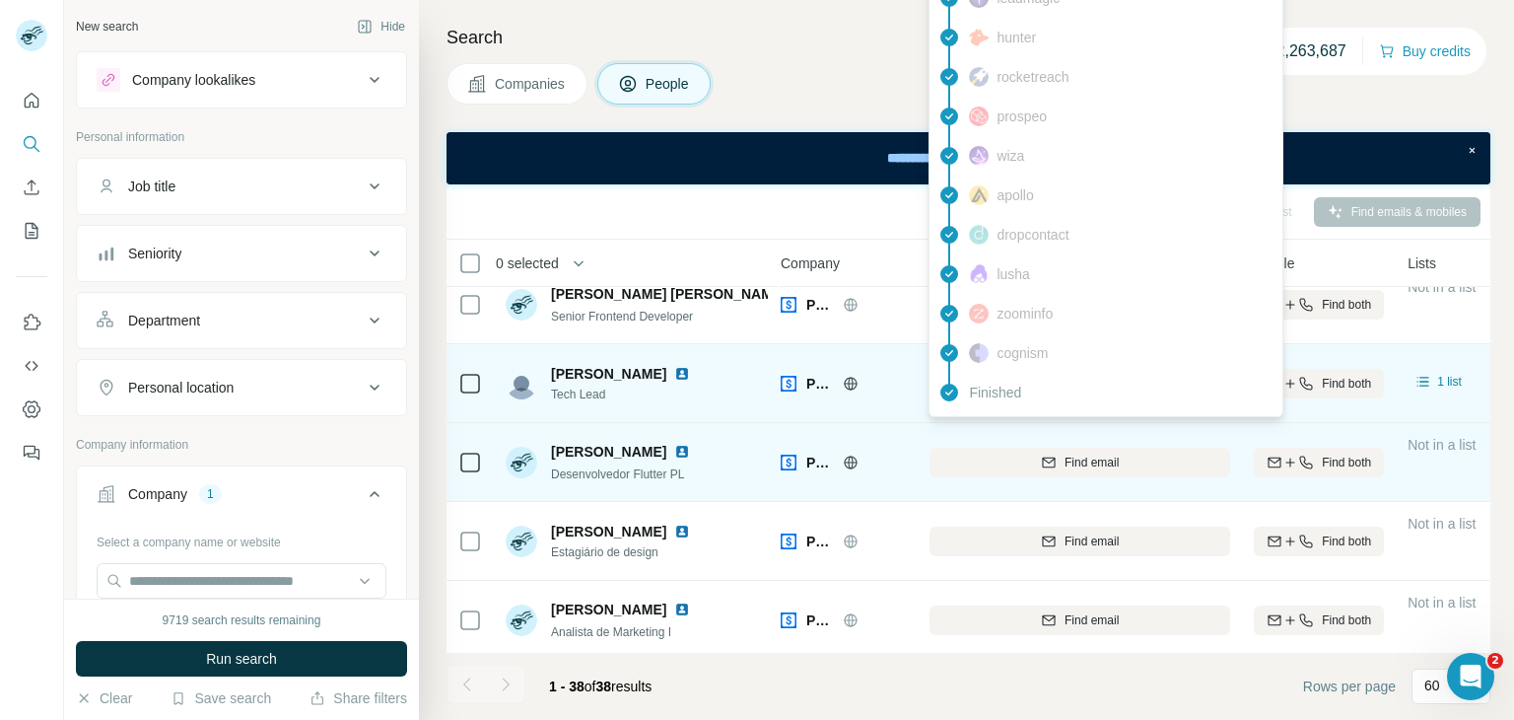
scroll to position [1266, 9]
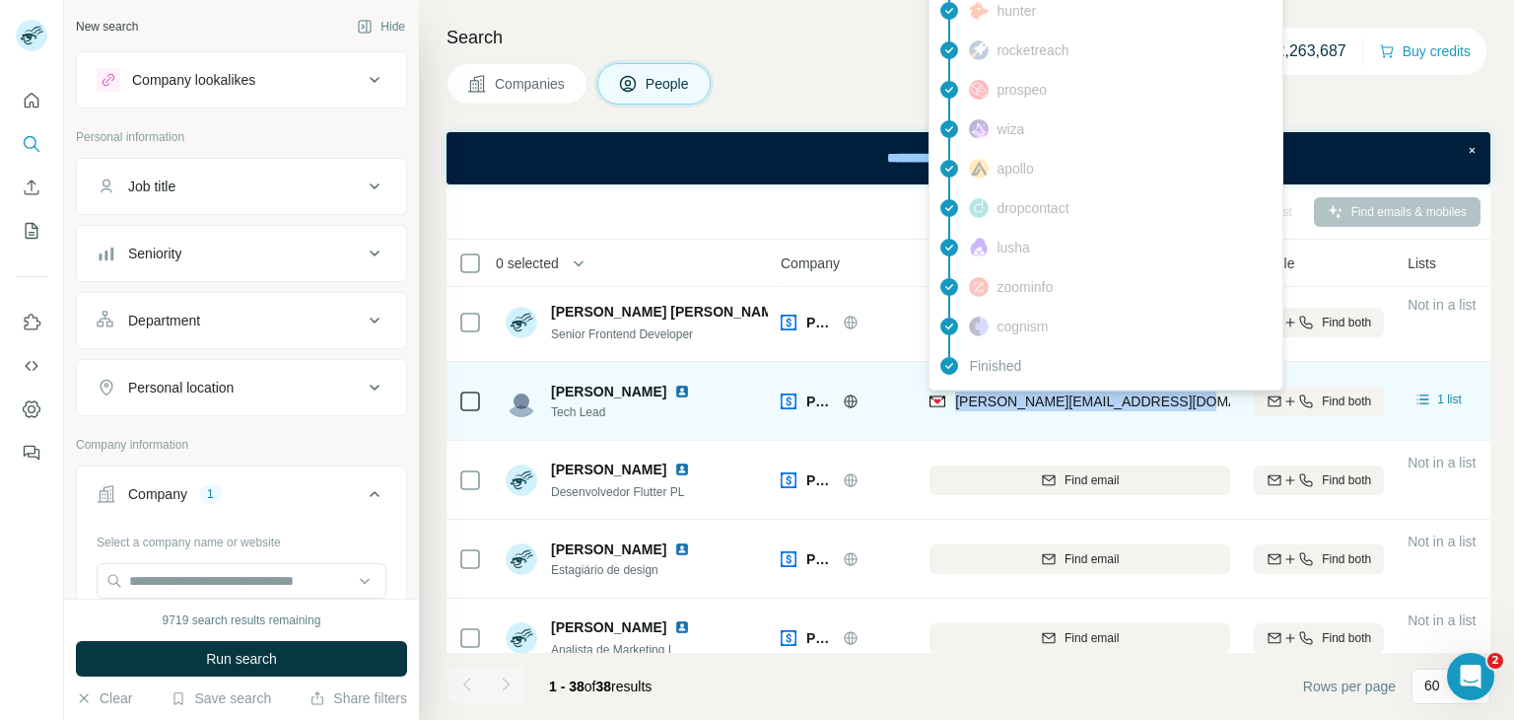
drag, startPoint x: 1191, startPoint y: 403, endPoint x: 950, endPoint y: 407, distance: 240.6
click at [950, 407] on div "[PERSON_NAME][EMAIL_ADDRESS][DOMAIN_NAME]" at bounding box center [1080, 401] width 301 height 54
copy span "[PERSON_NAME][EMAIL_ADDRESS][DOMAIN_NAME]"
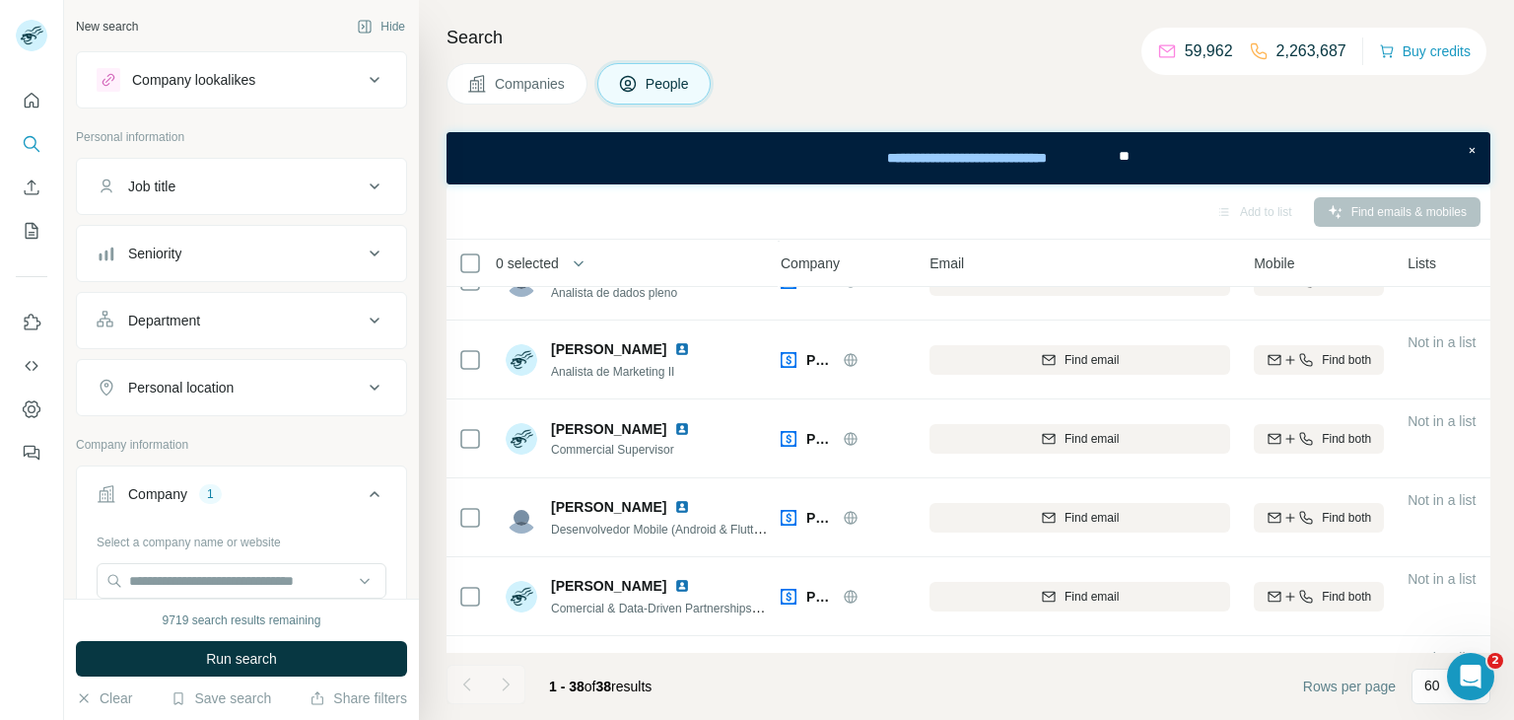
scroll to position [2631, 9]
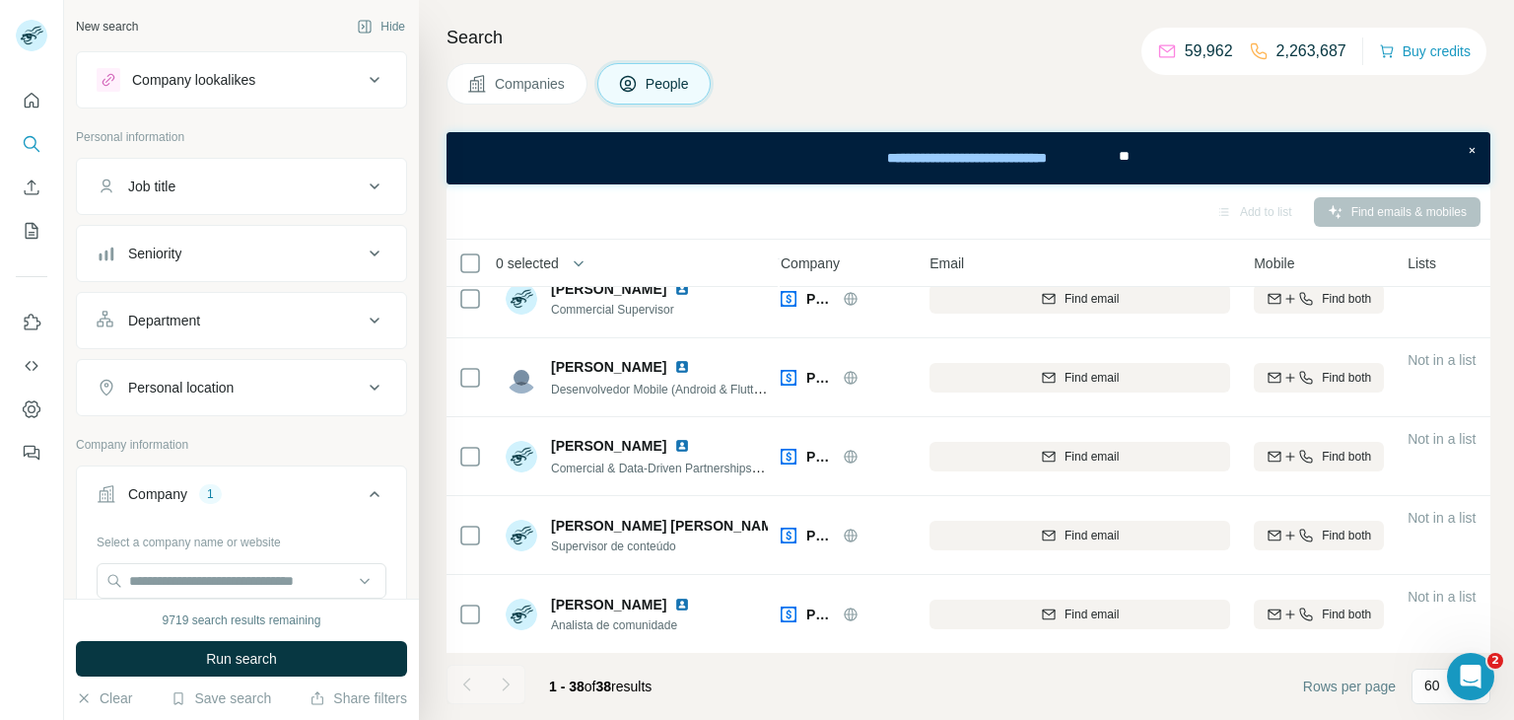
click at [743, 368] on div "[PERSON_NAME]" at bounding box center [659, 367] width 217 height 20
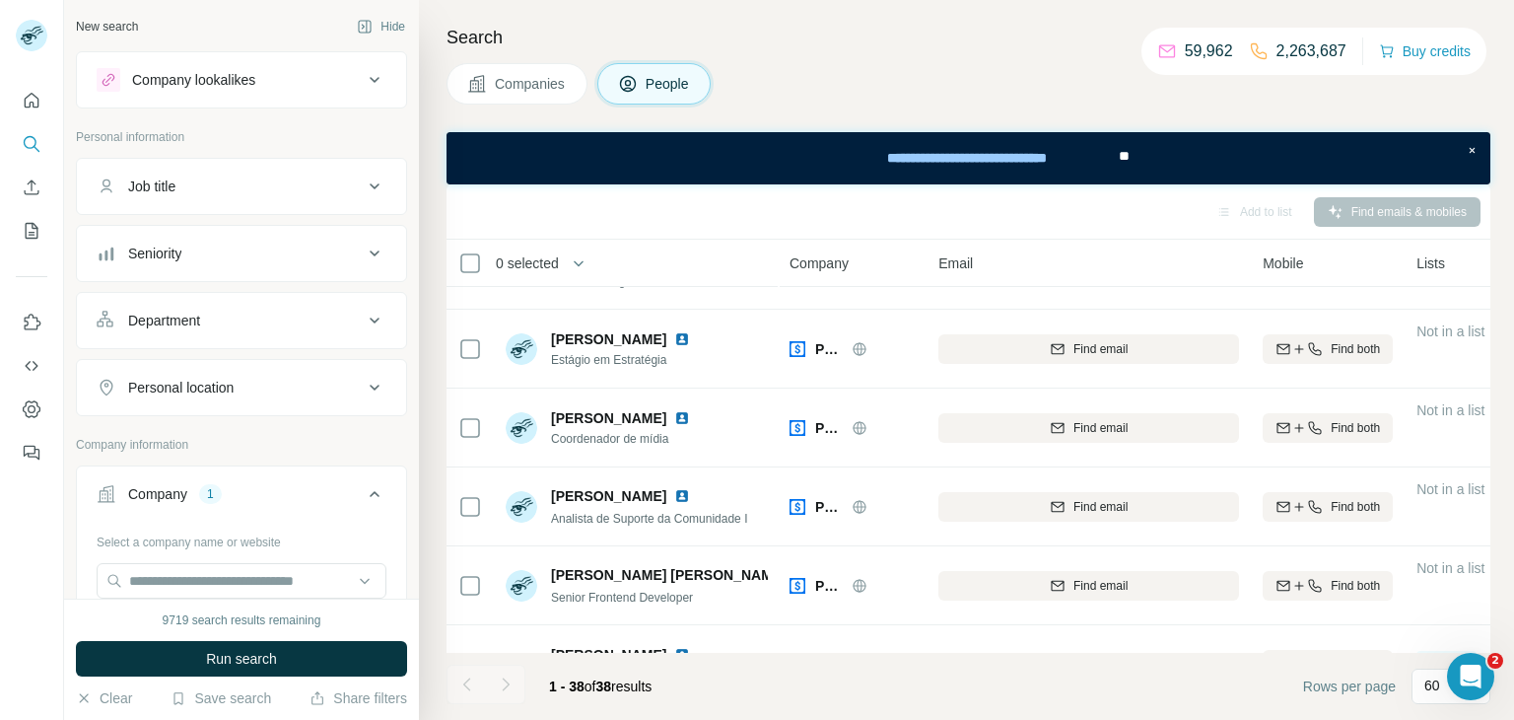
scroll to position [1005, 0]
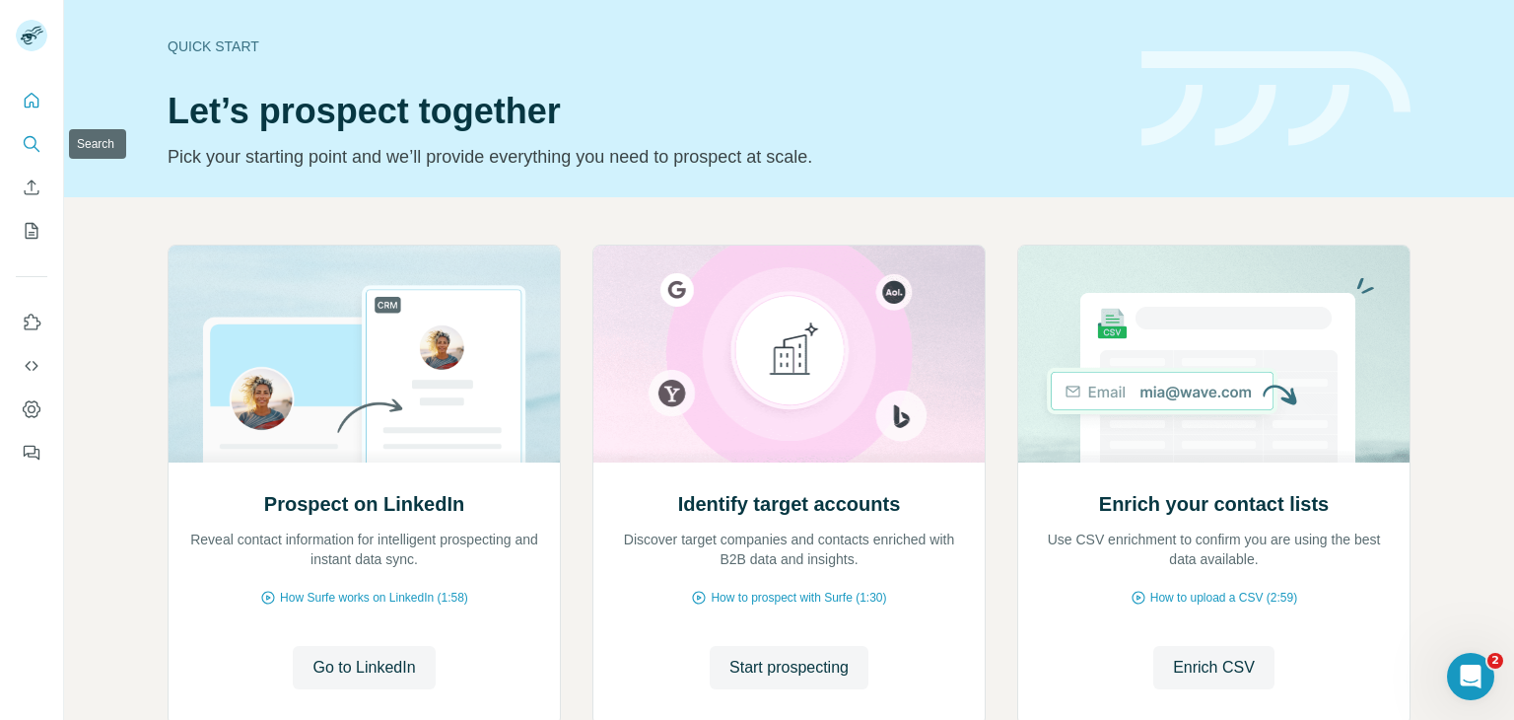
click at [24, 143] on icon "Search" at bounding box center [30, 142] width 13 height 13
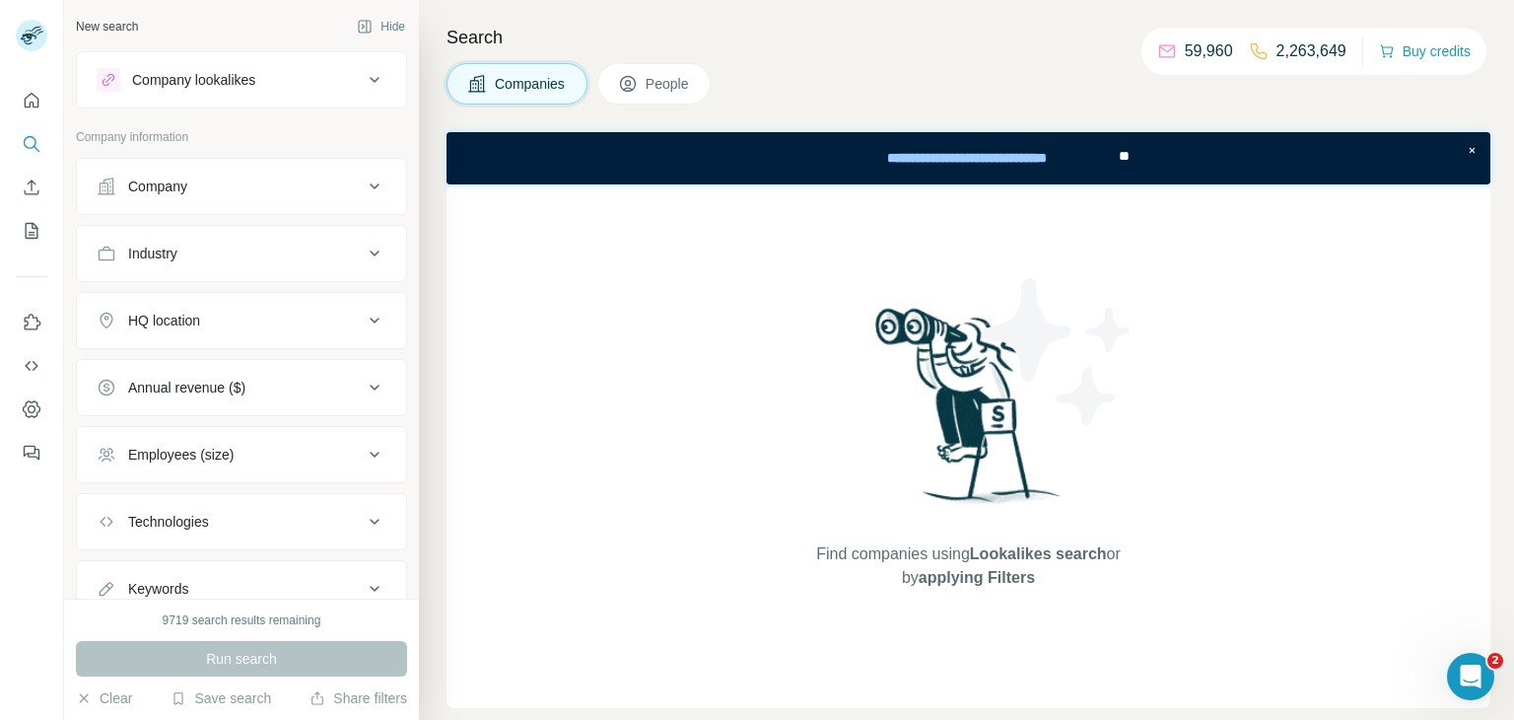
click at [279, 182] on div "Company" at bounding box center [230, 186] width 266 height 20
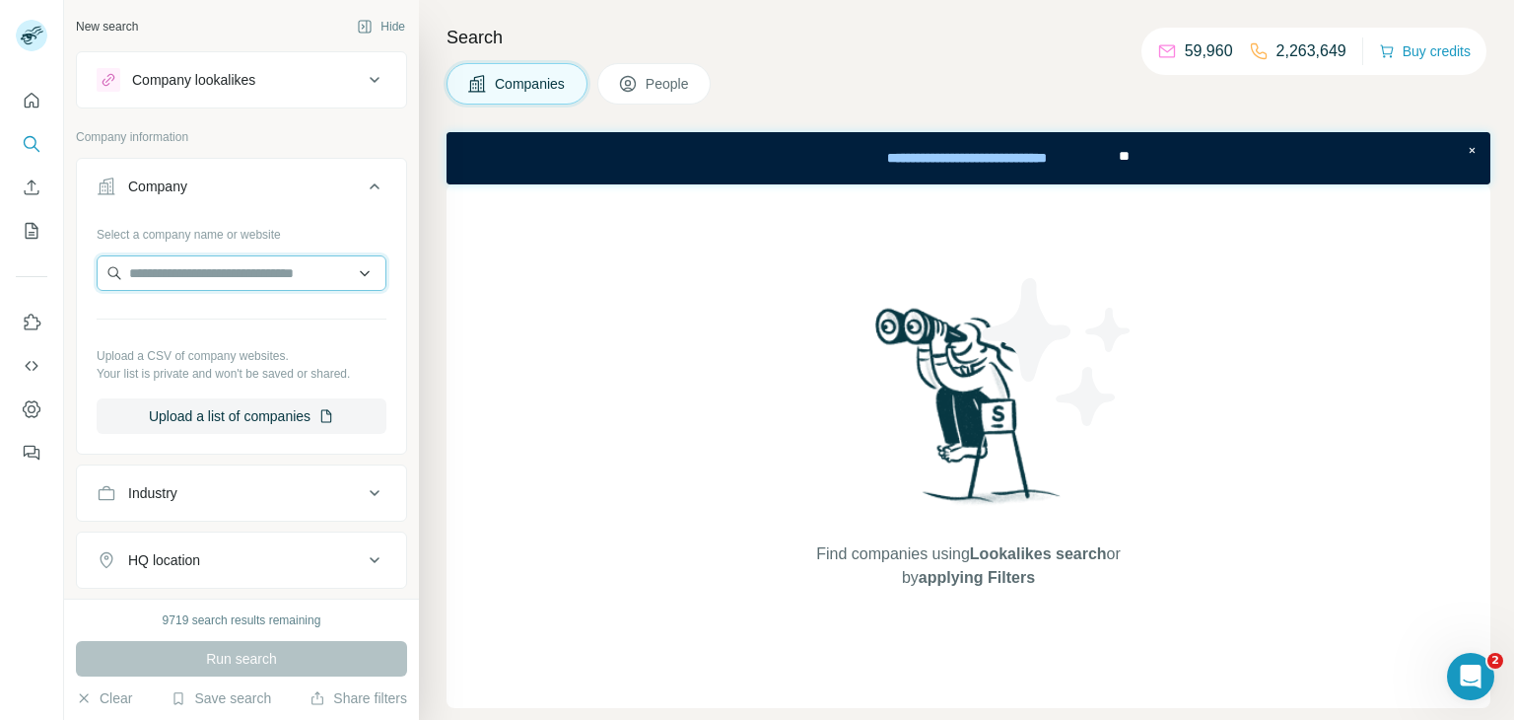
click at [256, 279] on input "text" at bounding box center [242, 272] width 290 height 35
paste input "*******"
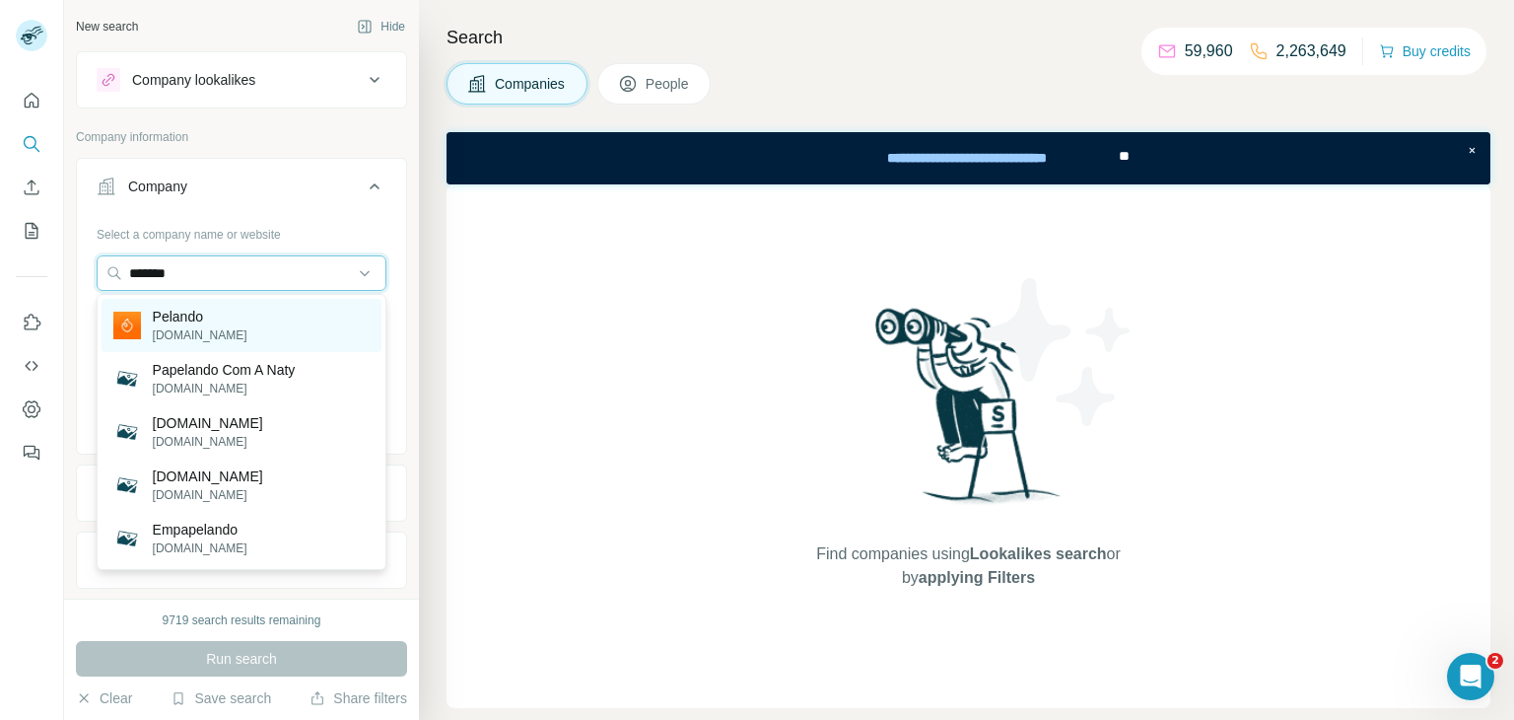
type input "*******"
click at [218, 320] on p "Pelando" at bounding box center [200, 317] width 95 height 20
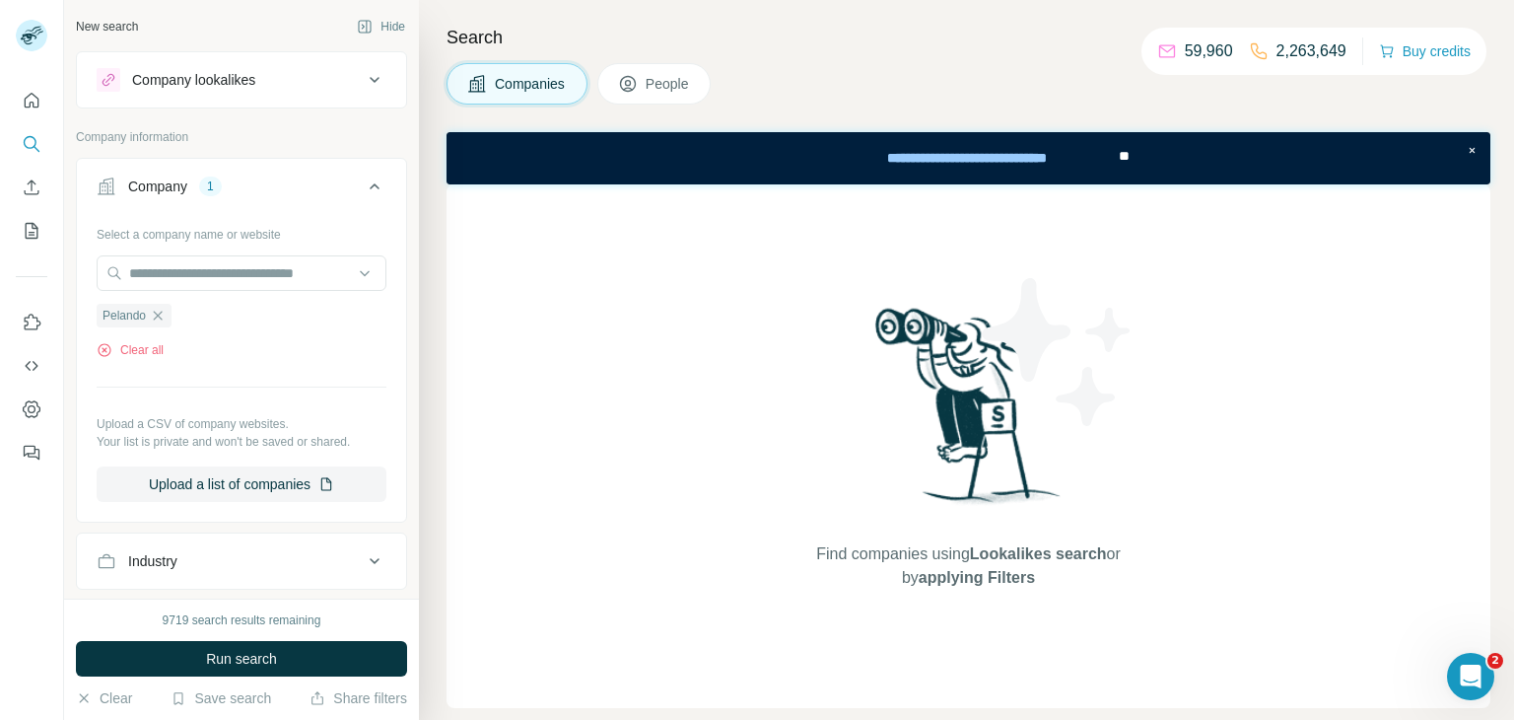
click at [668, 100] on button "People" at bounding box center [655, 83] width 114 height 41
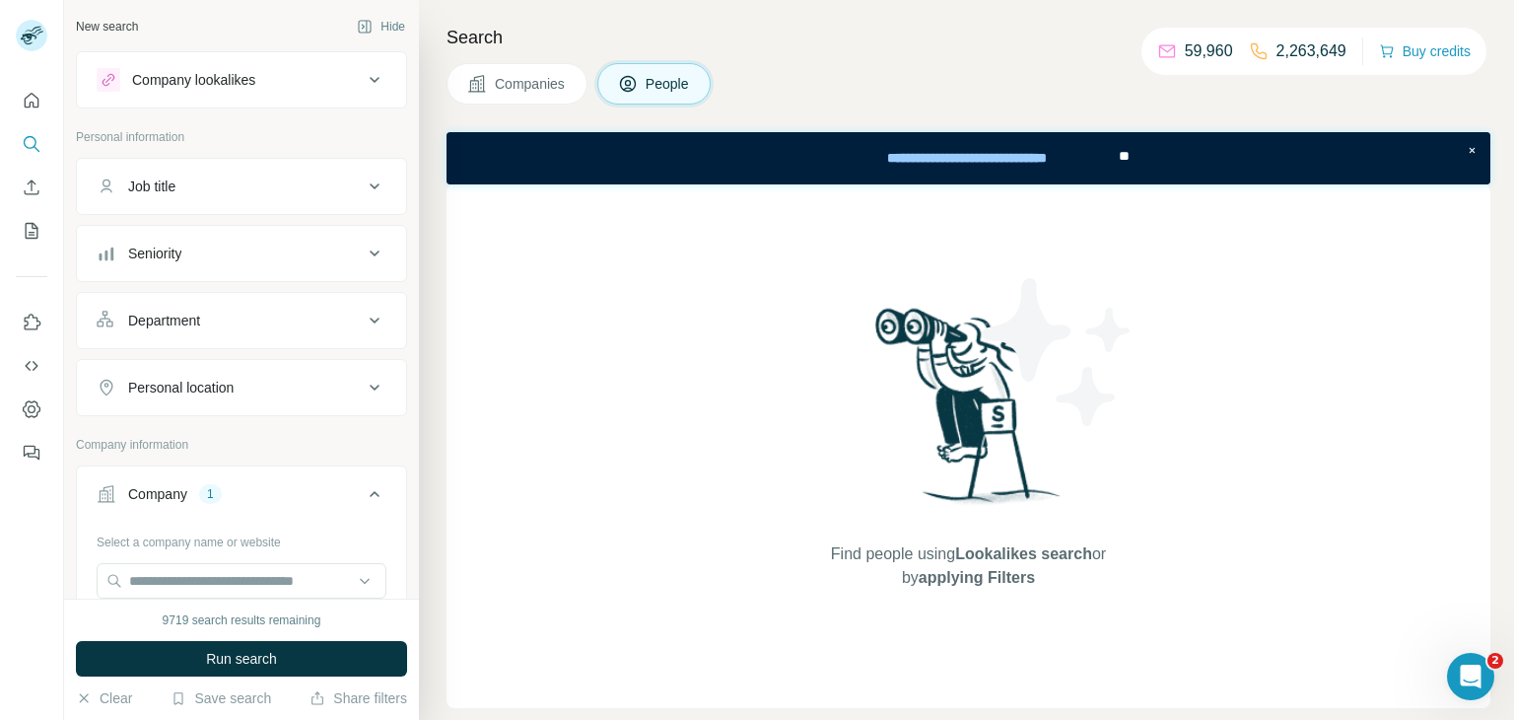
click at [484, 92] on icon at bounding box center [477, 84] width 20 height 20
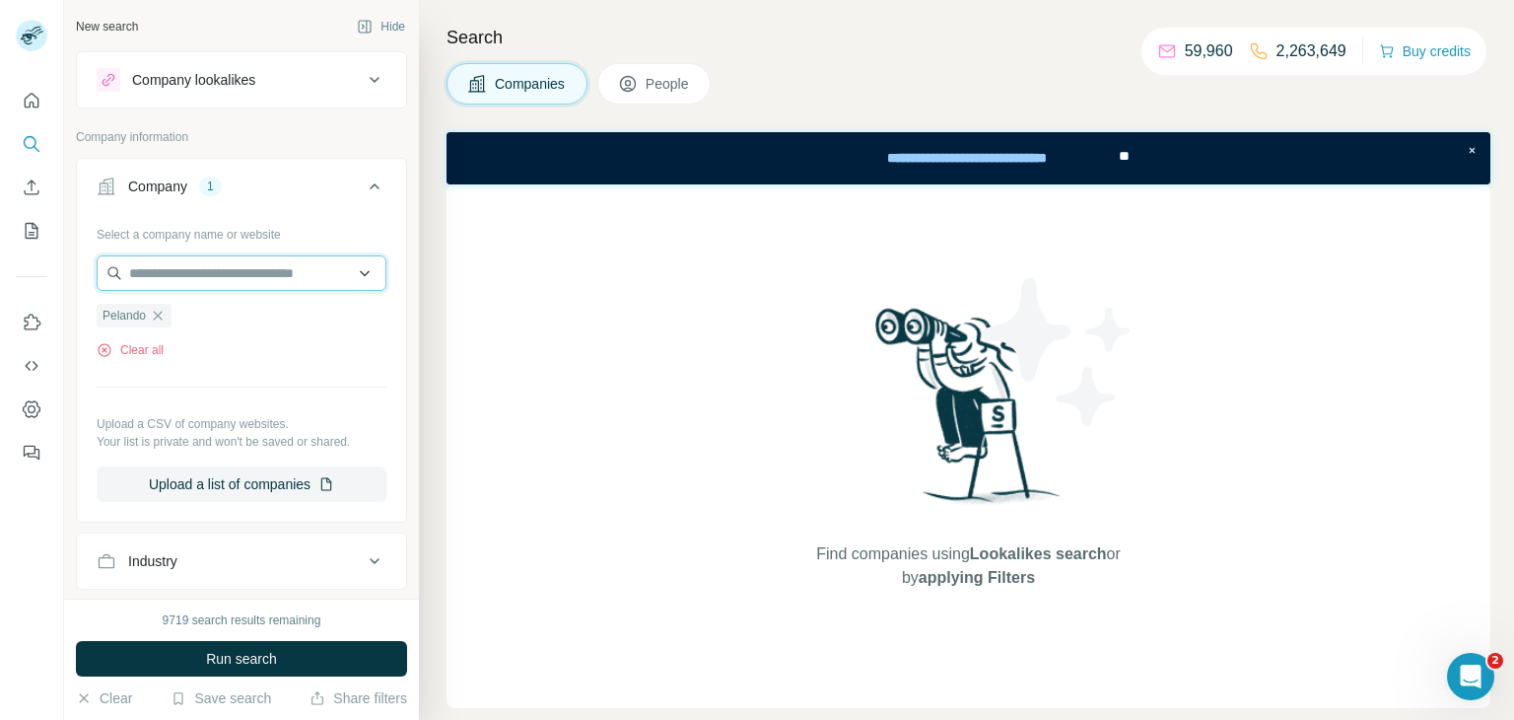
click at [231, 264] on input "text" at bounding box center [242, 272] width 290 height 35
paste input "*******"
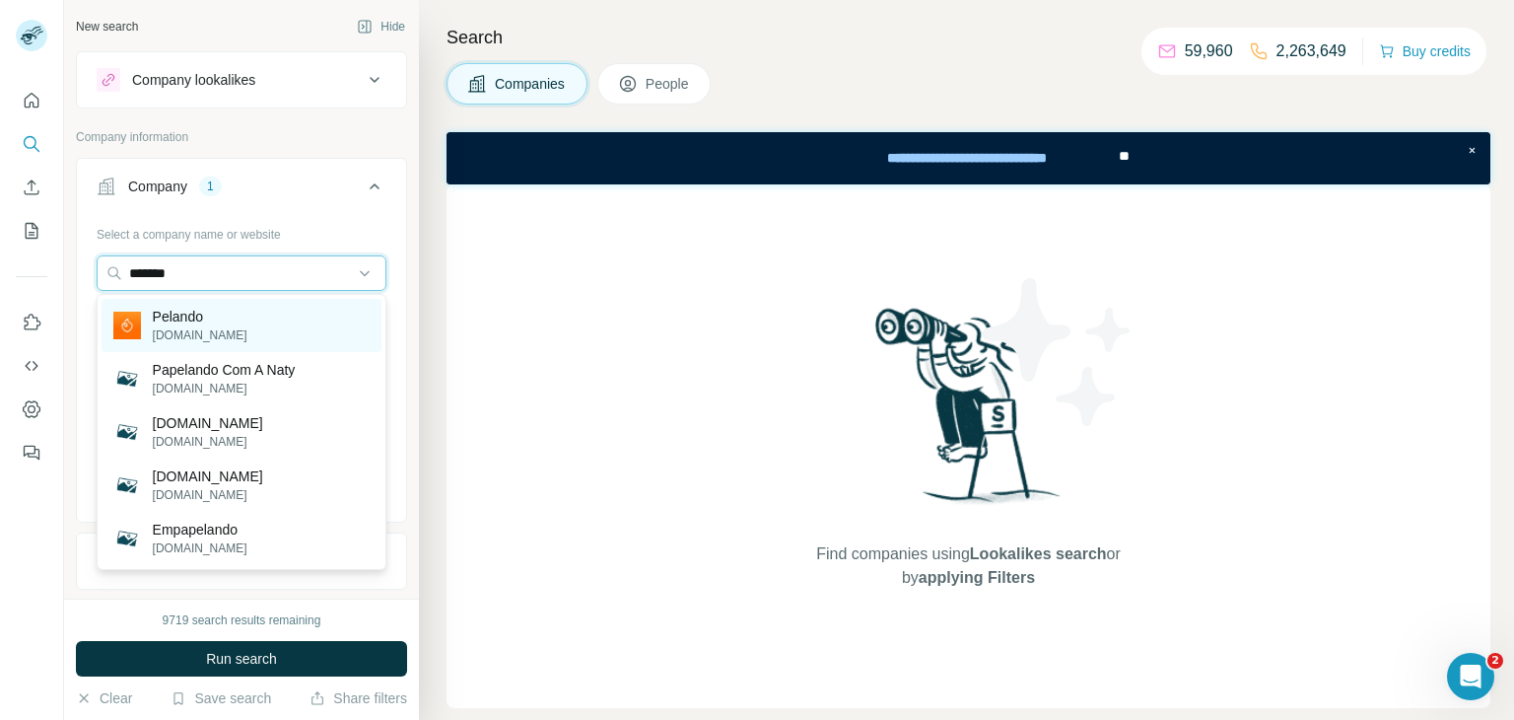
type input "*******"
click at [177, 322] on p "Pelando" at bounding box center [200, 317] width 95 height 20
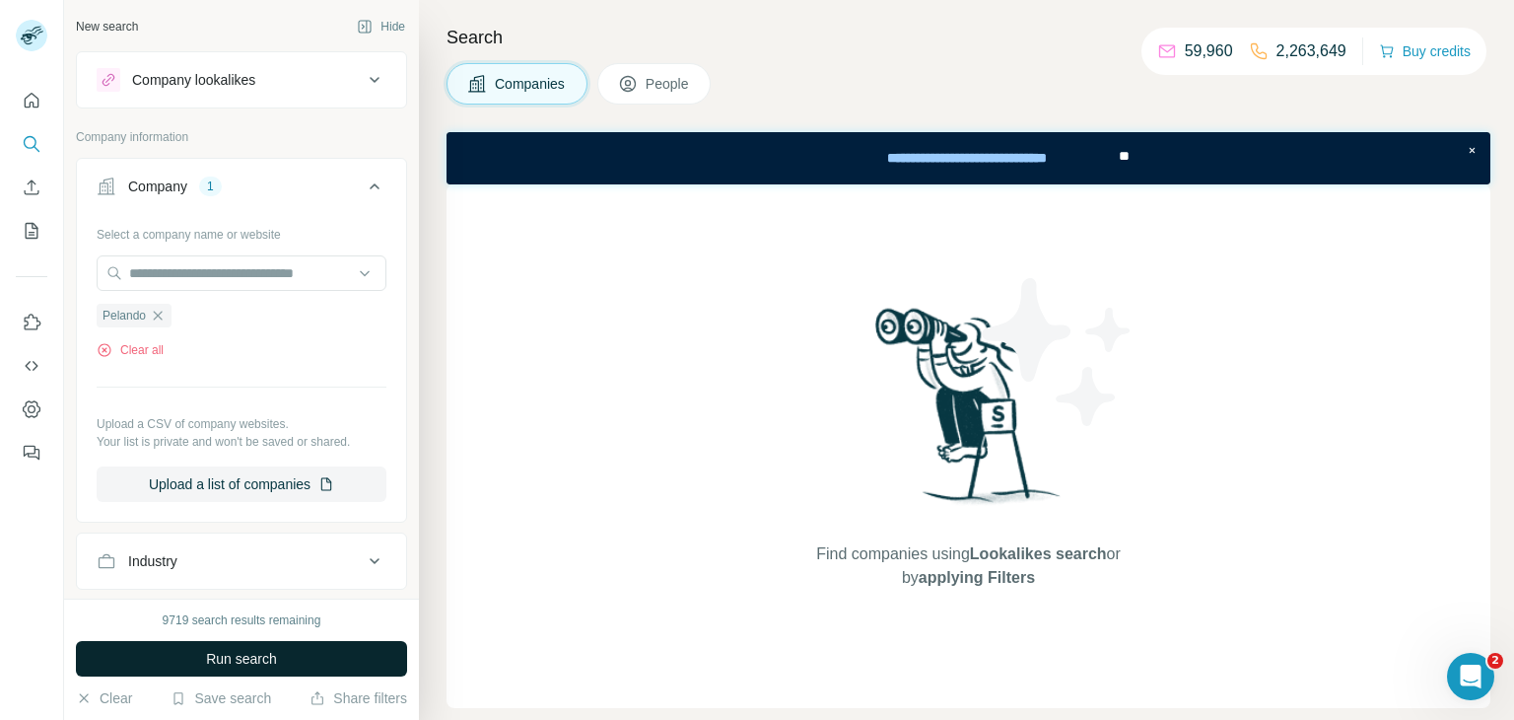
click at [211, 654] on span "Run search" at bounding box center [241, 659] width 71 height 20
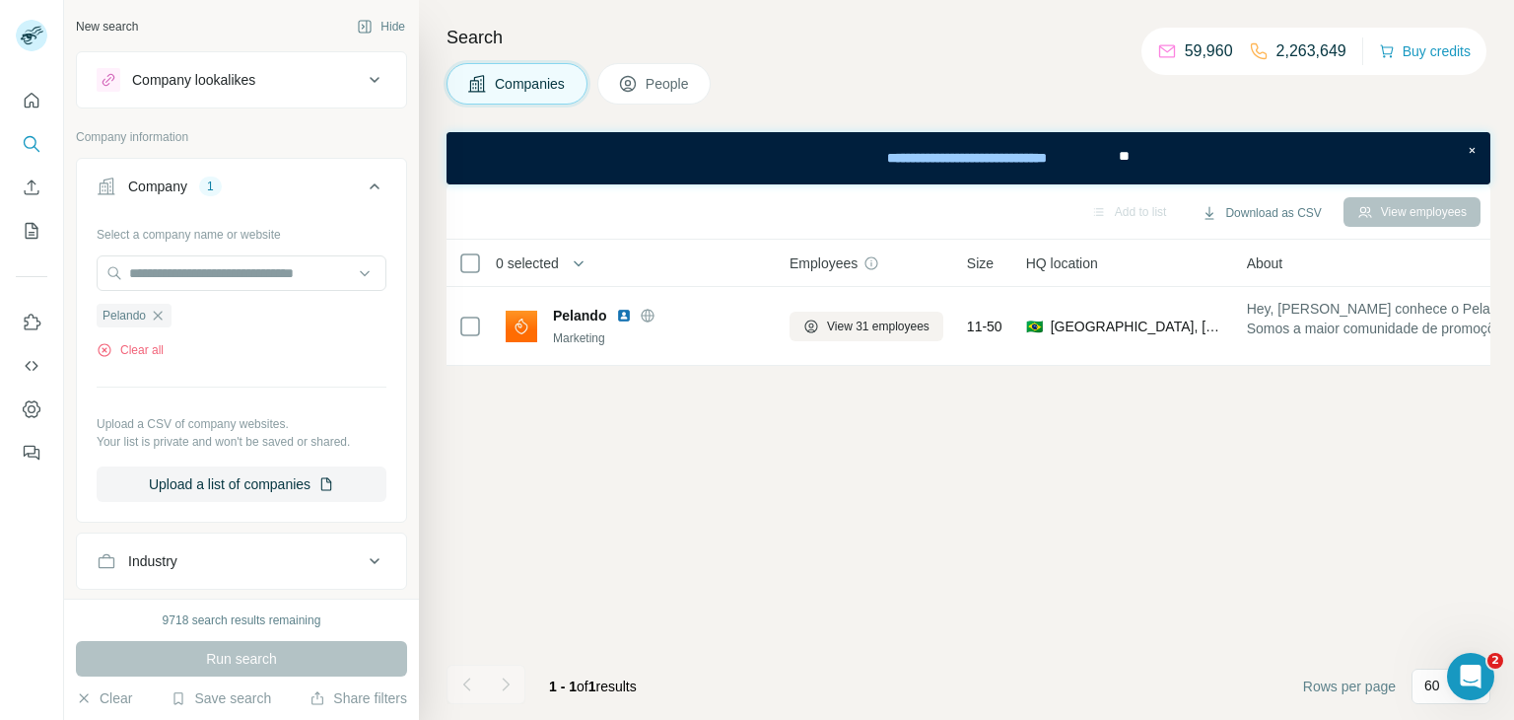
click at [874, 333] on span "View 31 employees" at bounding box center [878, 326] width 103 height 18
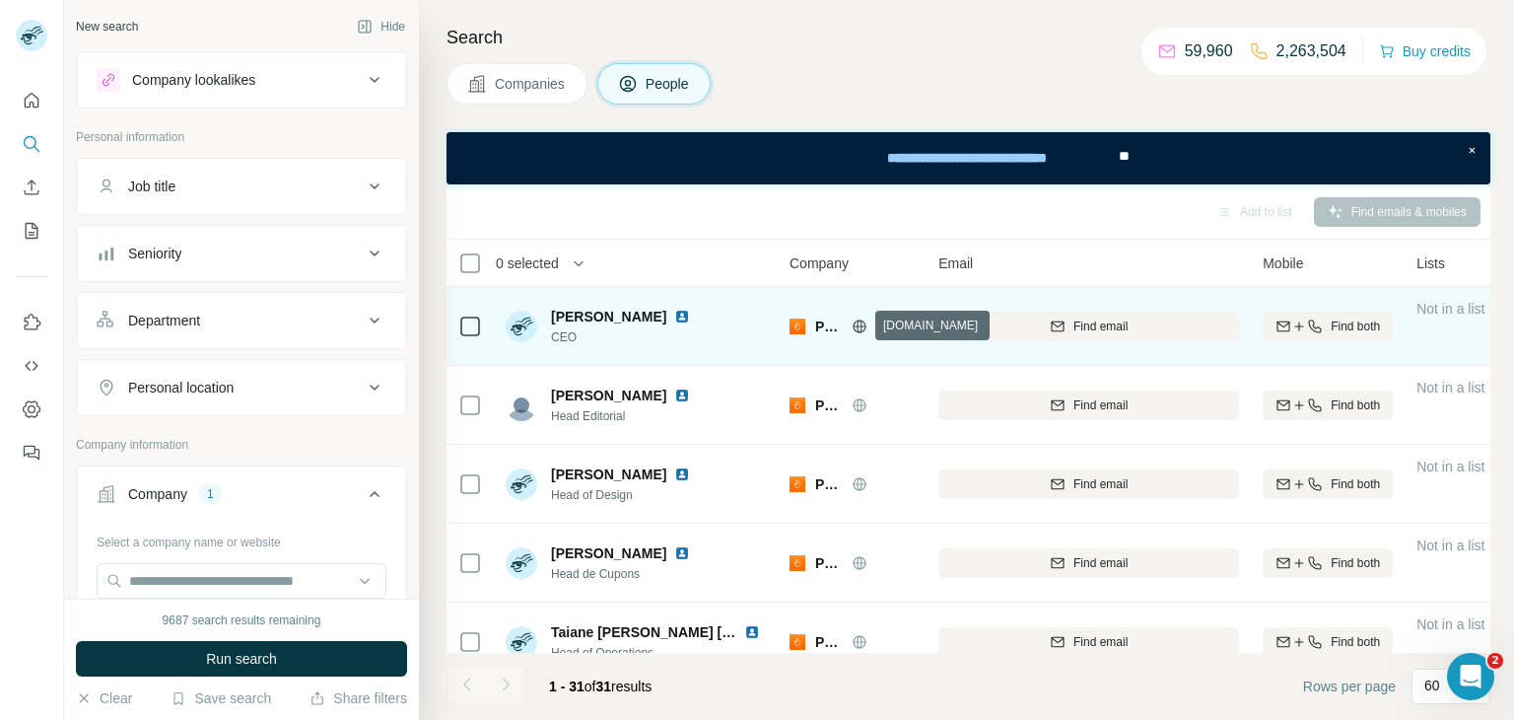
click at [863, 327] on icon at bounding box center [860, 326] width 16 height 16
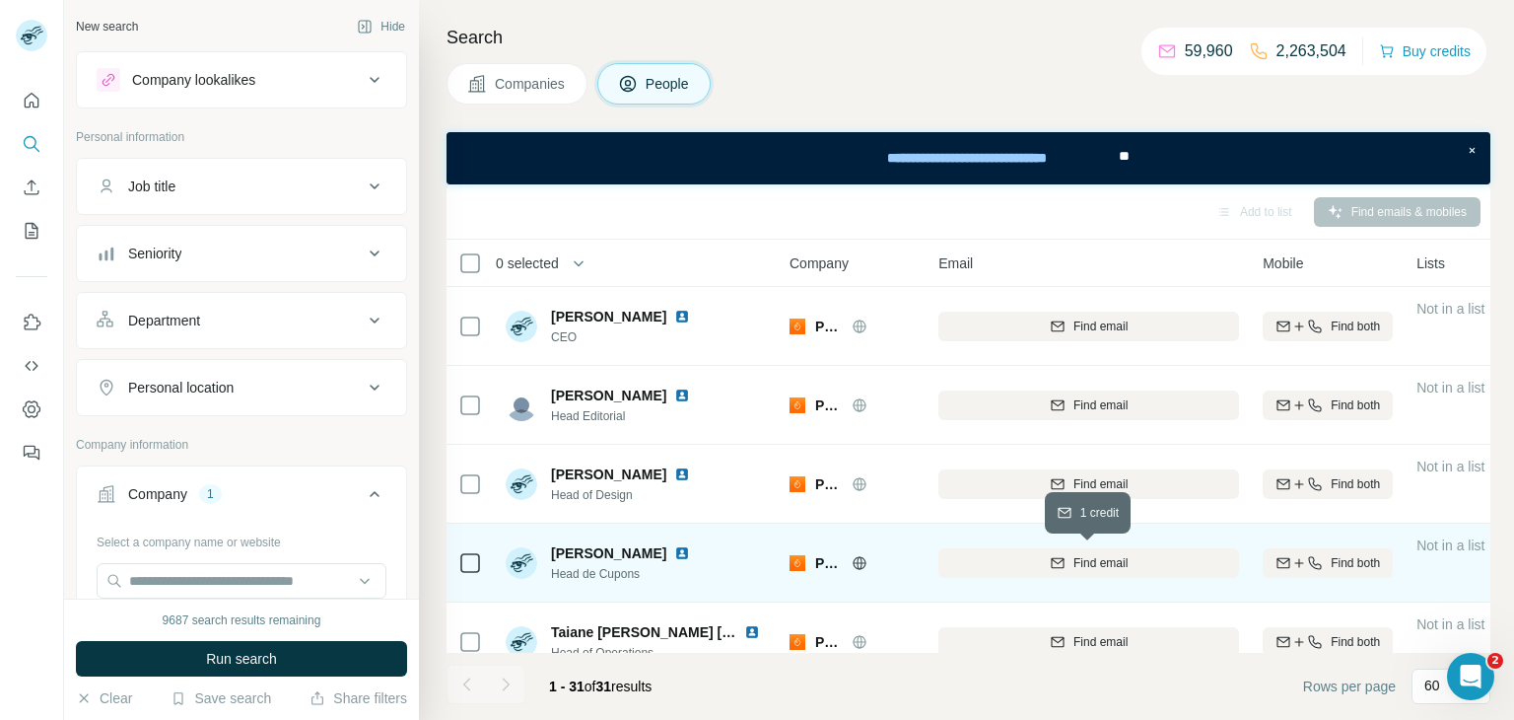
click at [1101, 568] on span "Find email" at bounding box center [1101, 563] width 54 height 18
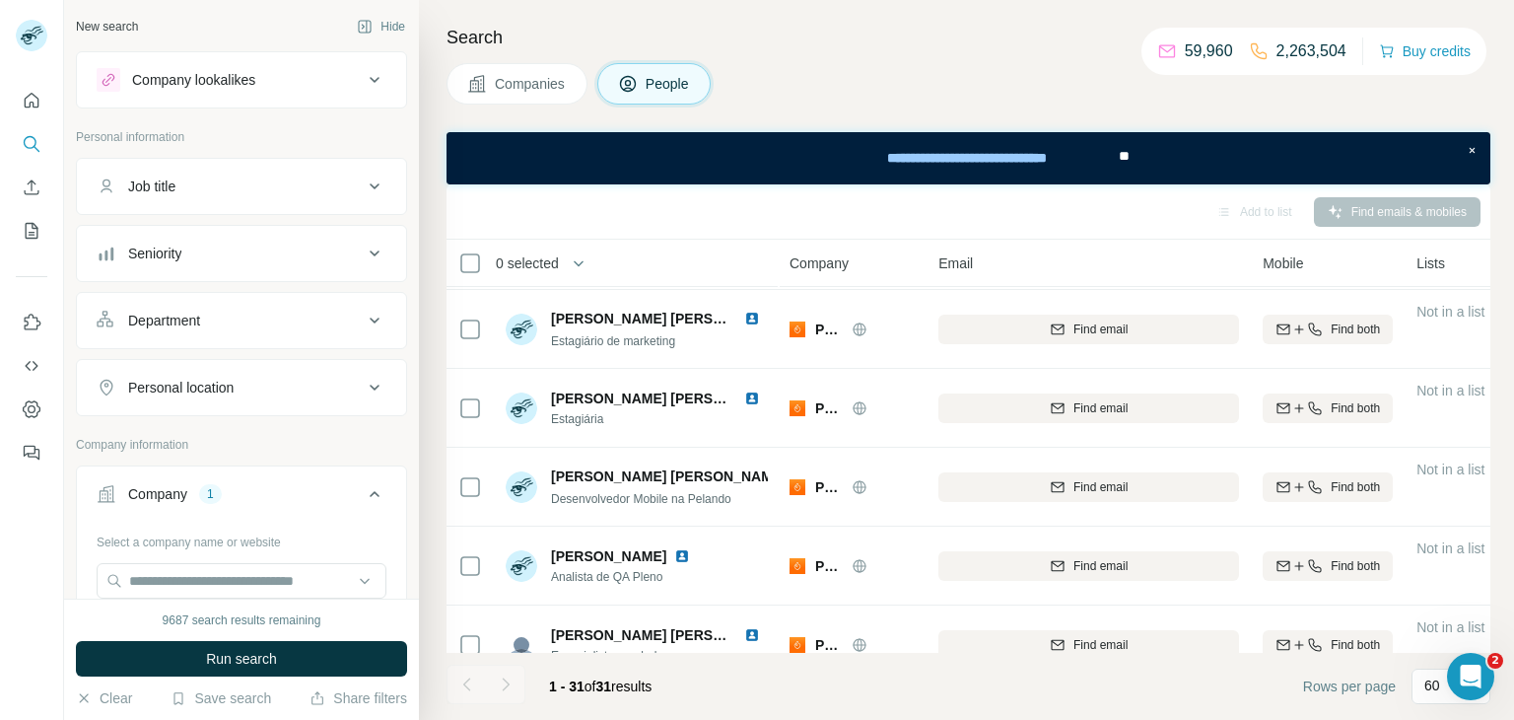
scroll to position [623, 0]
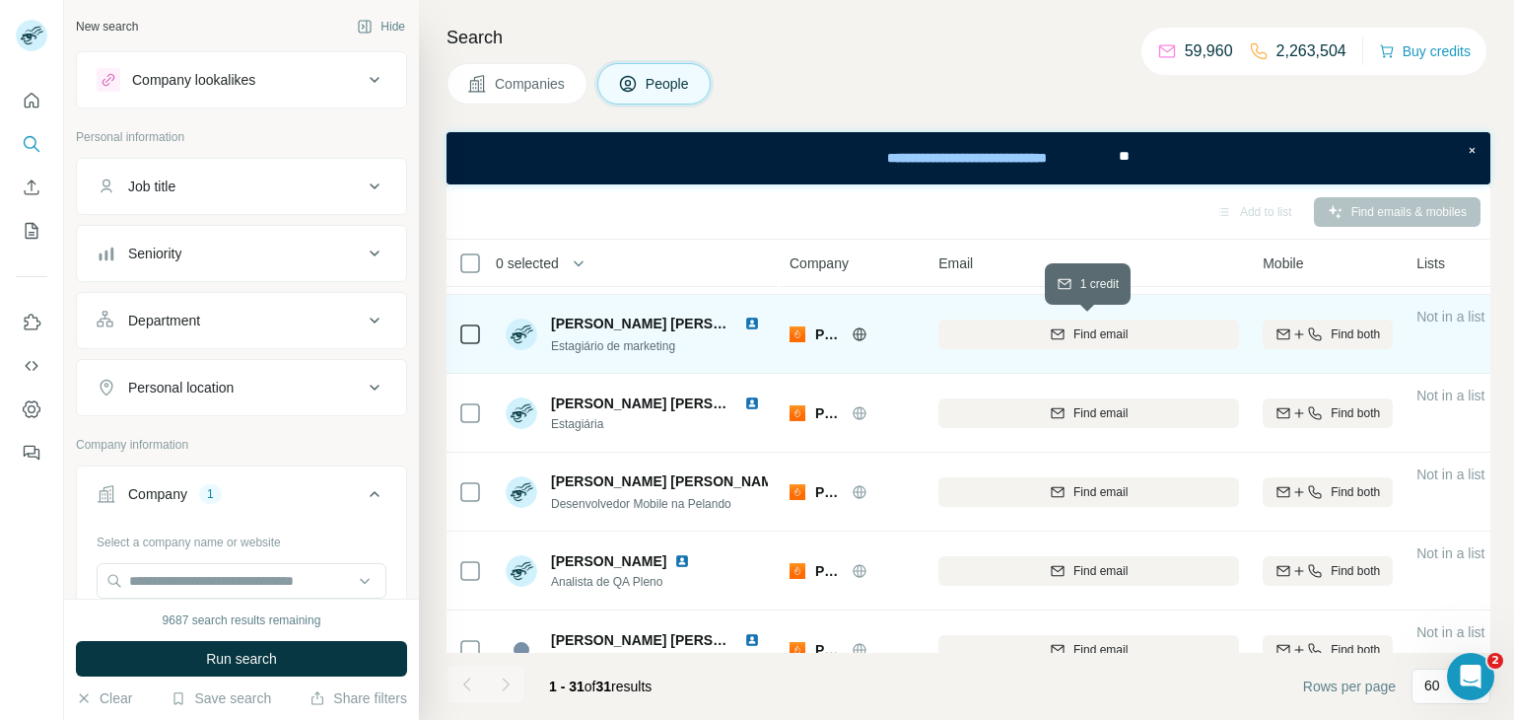
click at [1119, 345] on button "Find email" at bounding box center [1089, 334] width 301 height 30
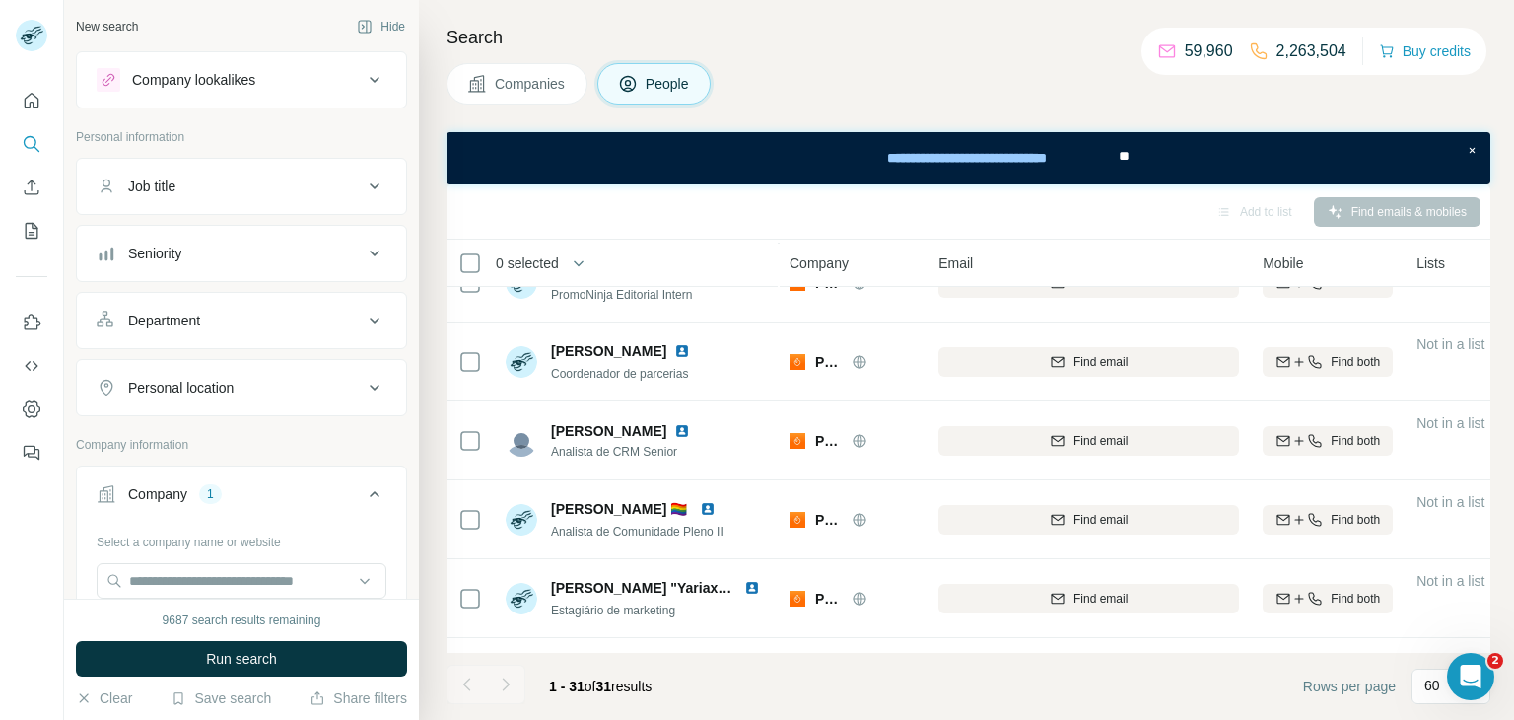
scroll to position [1149, 0]
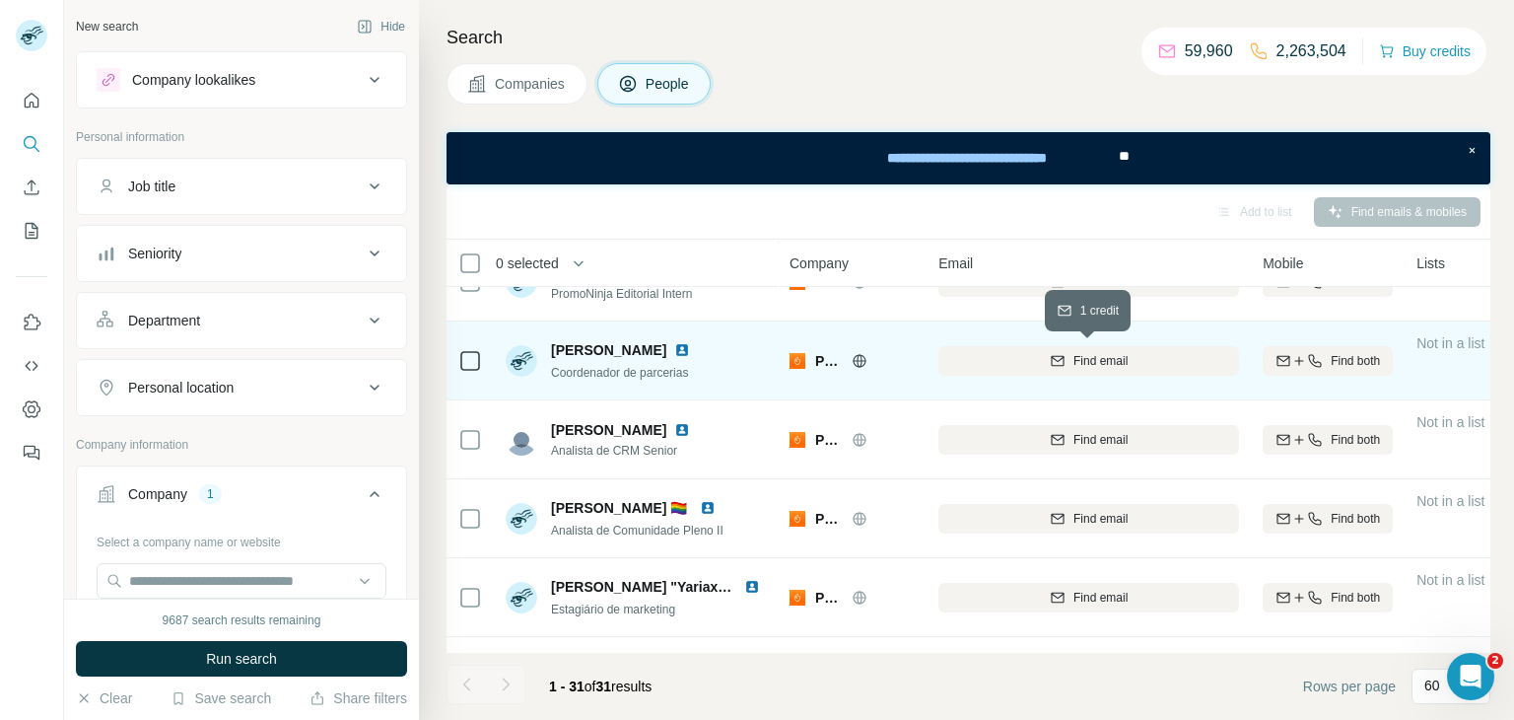
click at [1059, 357] on icon "button" at bounding box center [1057, 359] width 13 height 6
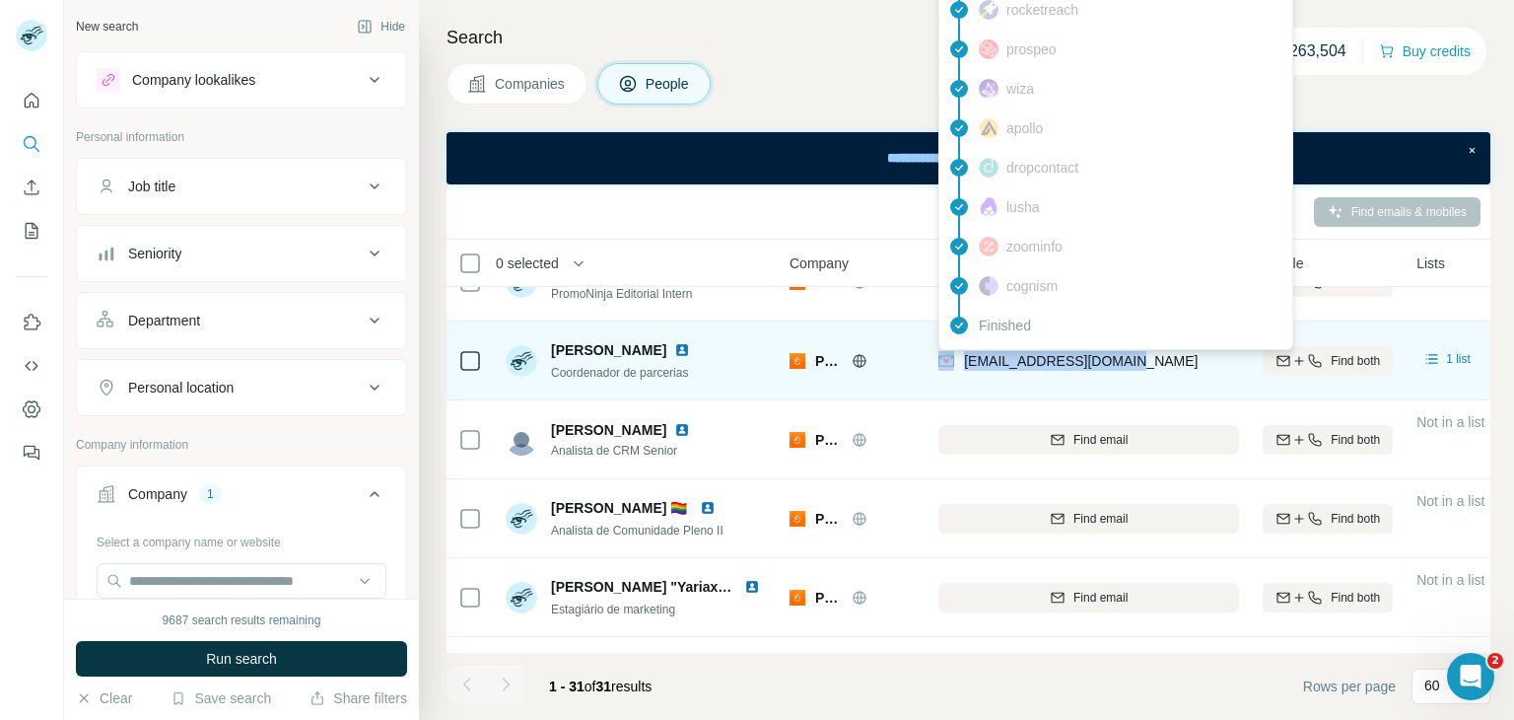
drag, startPoint x: 1138, startPoint y: 361, endPoint x: 956, endPoint y: 363, distance: 181.4
click at [956, 363] on div "giovane@pelando.com.br" at bounding box center [1089, 360] width 301 height 54
copy div "giovane@pelando.com.br"
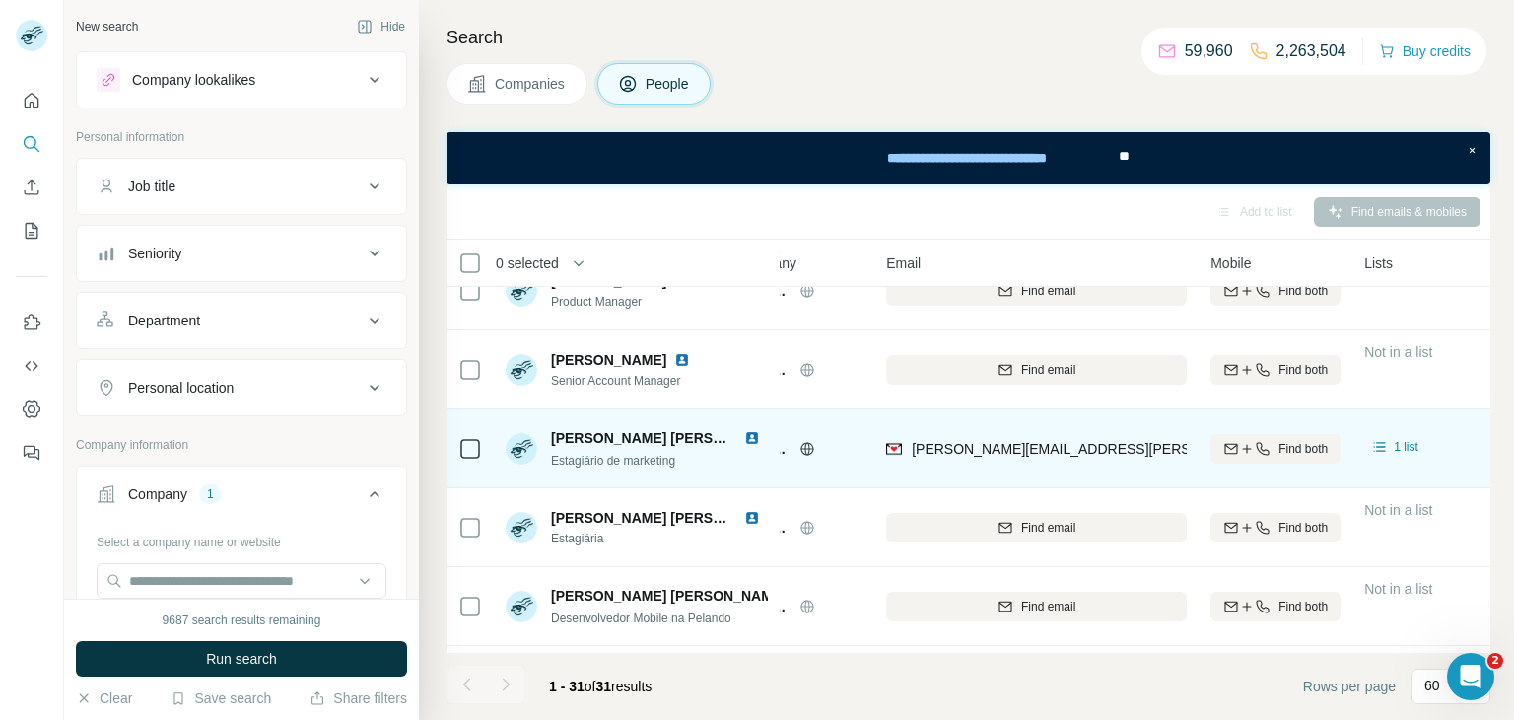
scroll to position [526, 52]
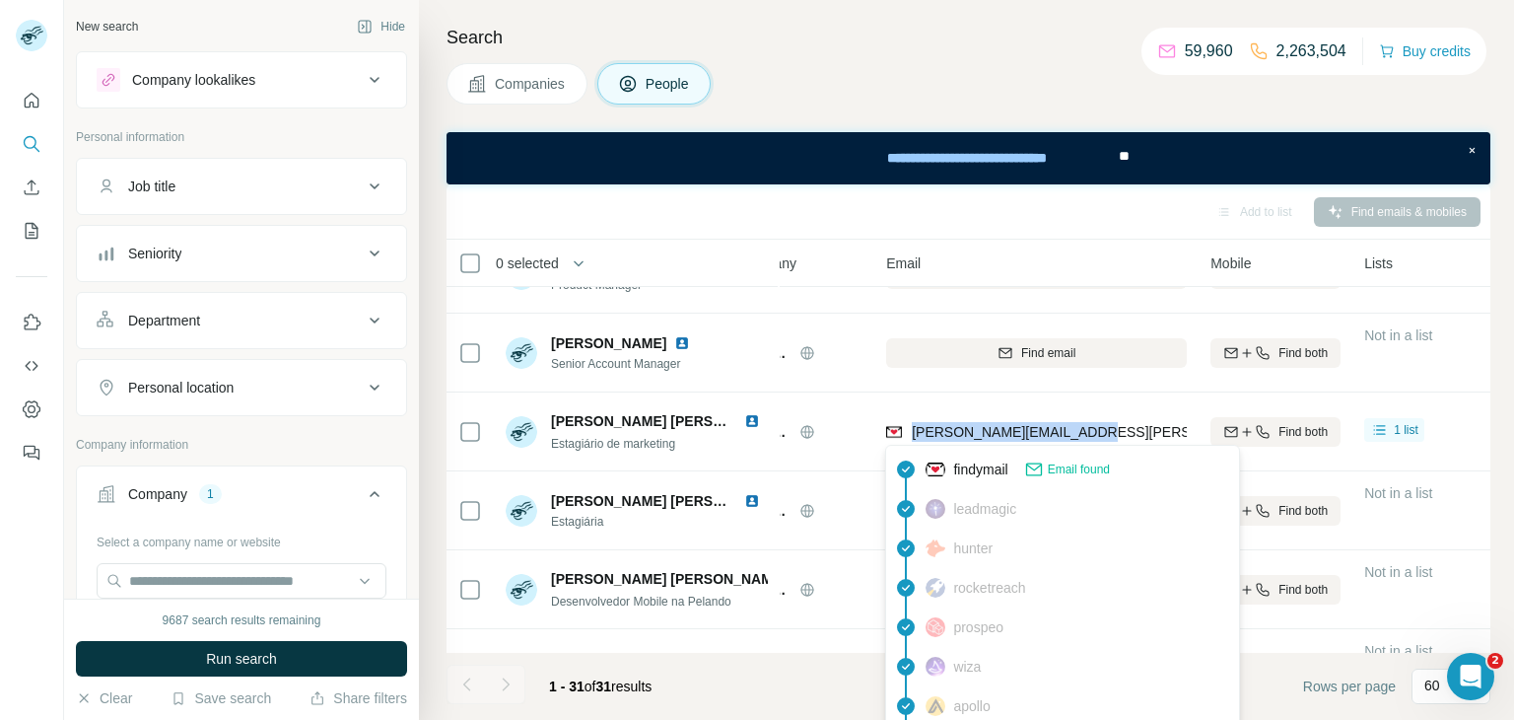
drag, startPoint x: 1098, startPoint y: 426, endPoint x: 912, endPoint y: 441, distance: 186.9
click at [912, 441] on div "ana.sousa@pelando.com.br" at bounding box center [1036, 431] width 301 height 54
copy span "ana.sousa@pelando.com.br"
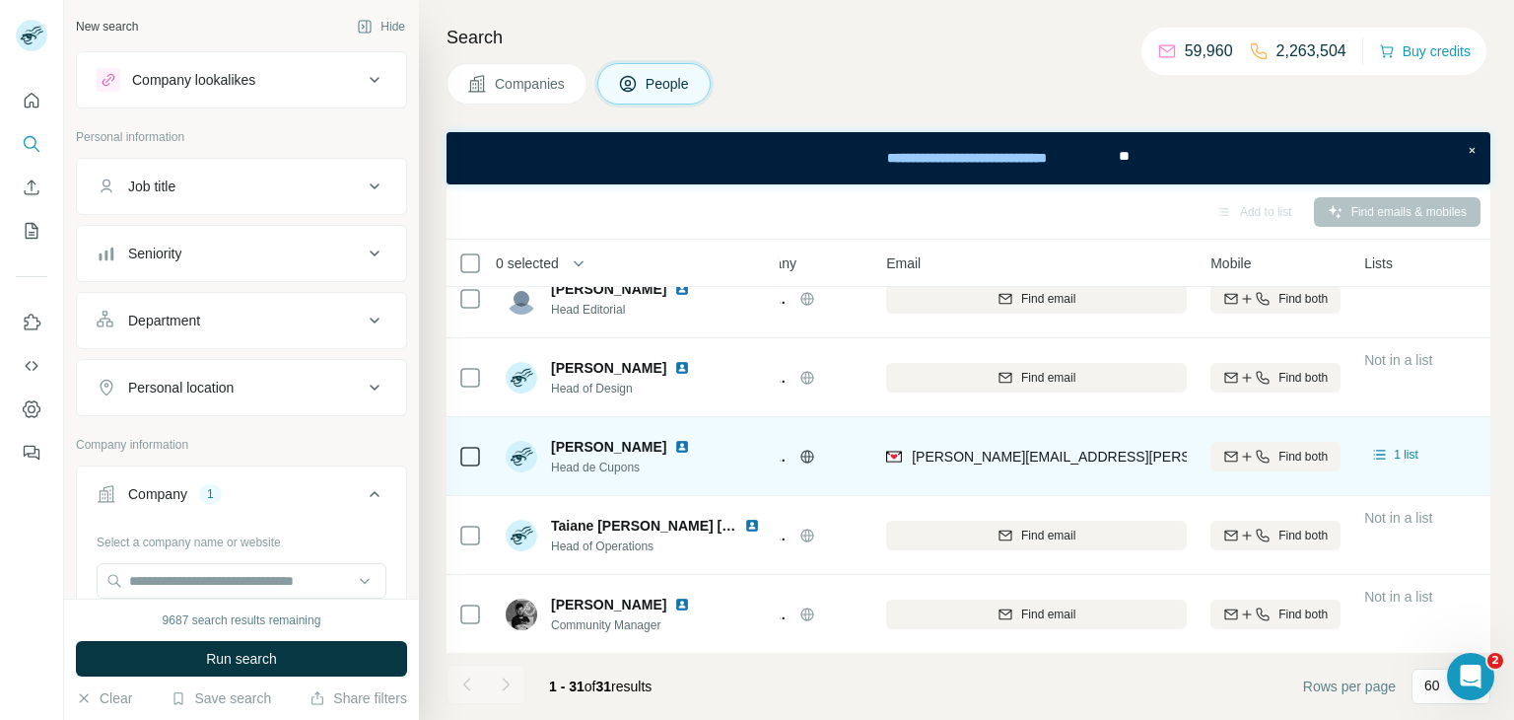
scroll to position [0, 52]
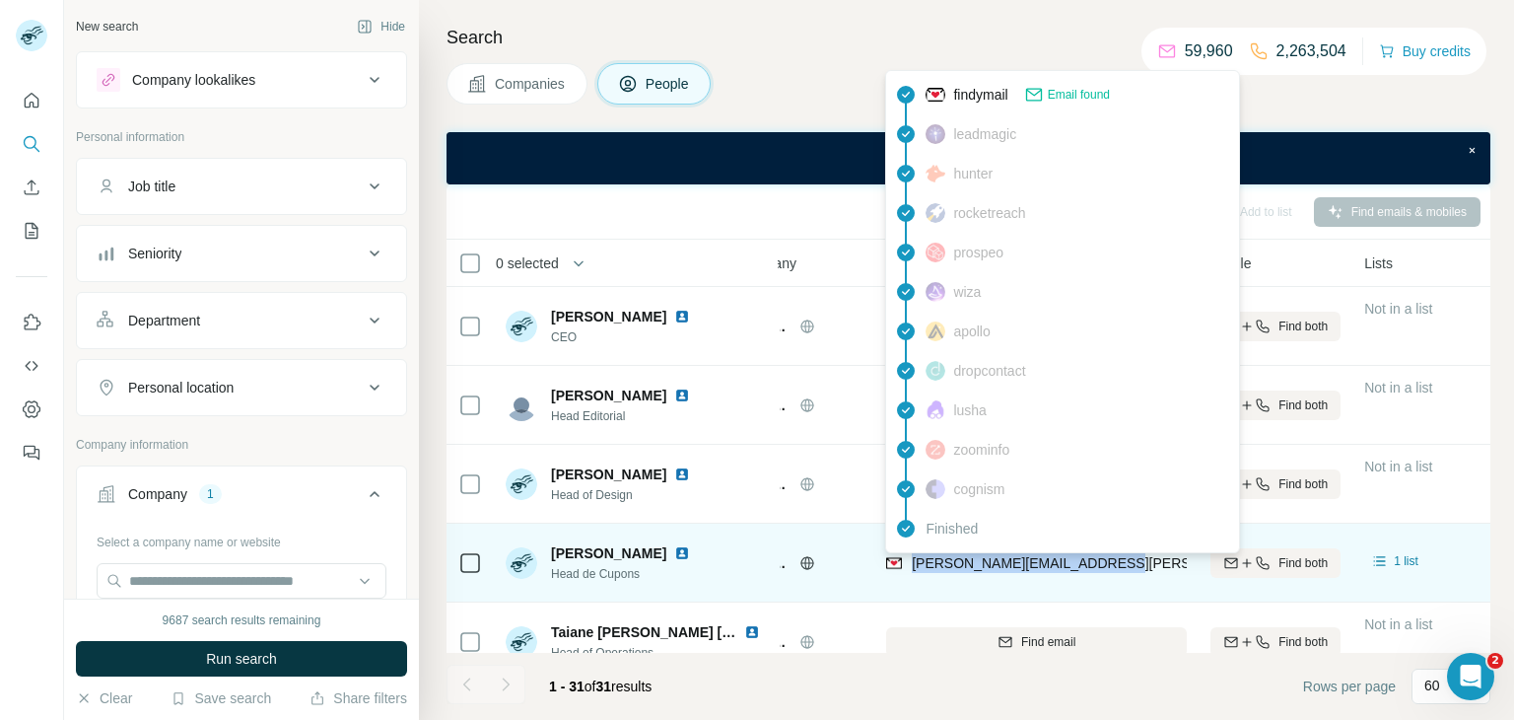
drag, startPoint x: 1116, startPoint y: 563, endPoint x: 908, endPoint y: 566, distance: 208.1
click at [908, 566] on div "pedro.vieira@pelando.com.br" at bounding box center [1036, 562] width 301 height 54
copy span "pedro.vieira@pelando.com.br"
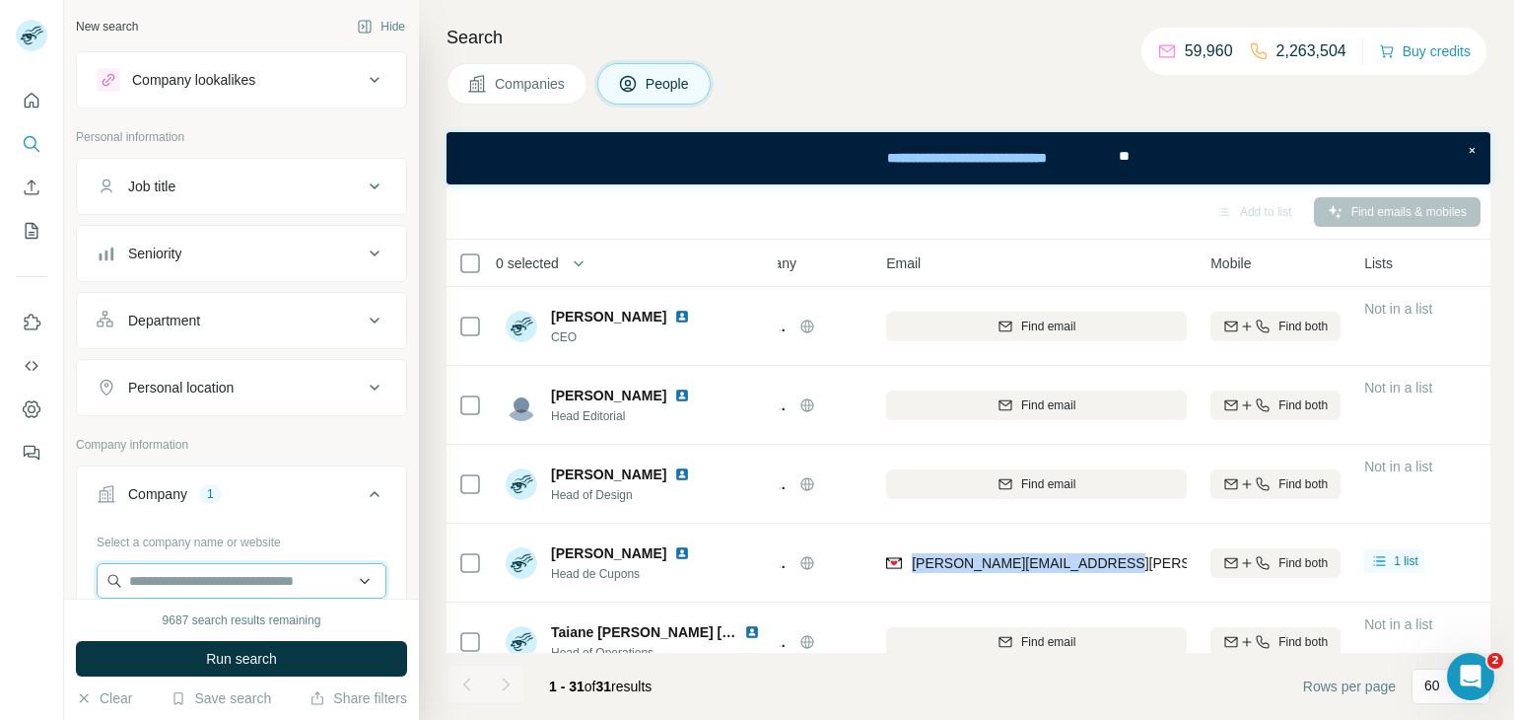
click at [171, 575] on input "text" at bounding box center [242, 580] width 290 height 35
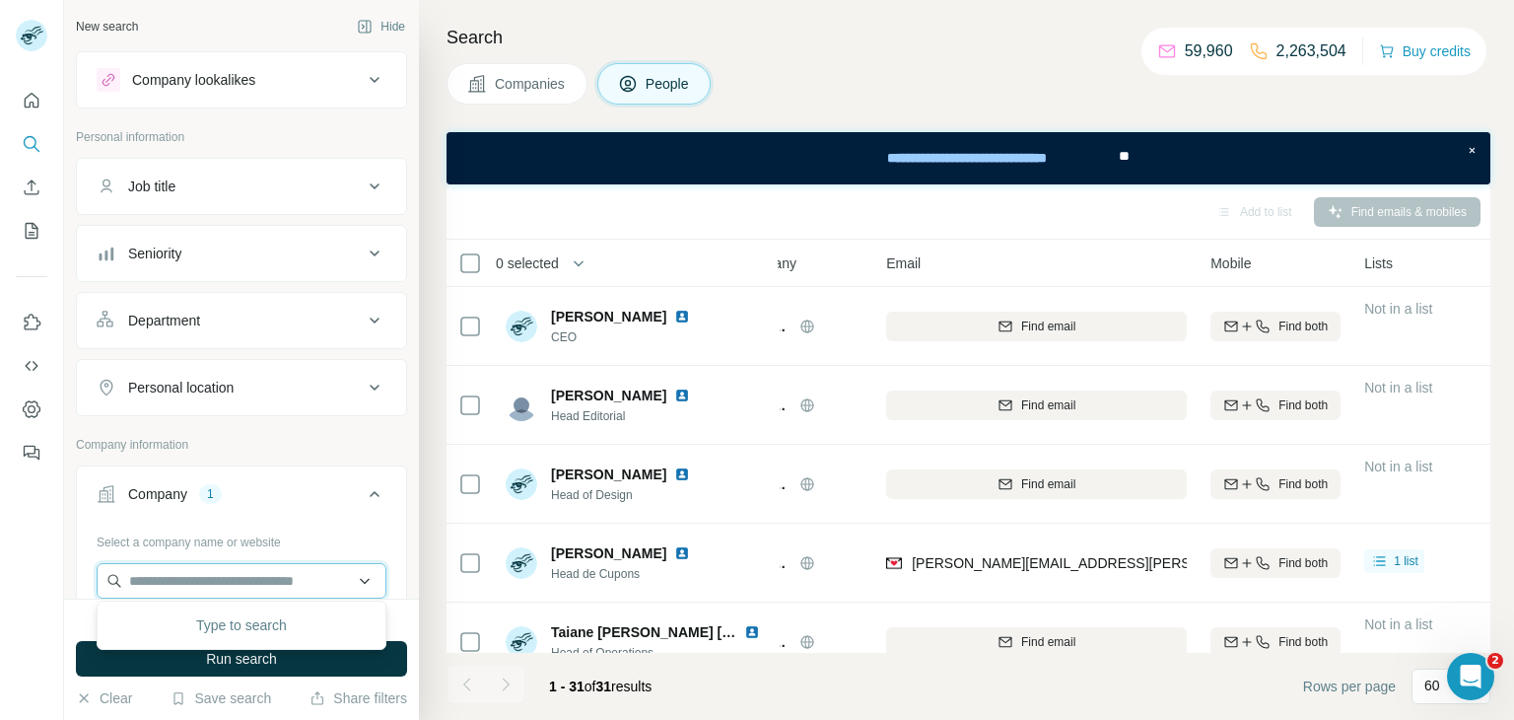
paste input "*******"
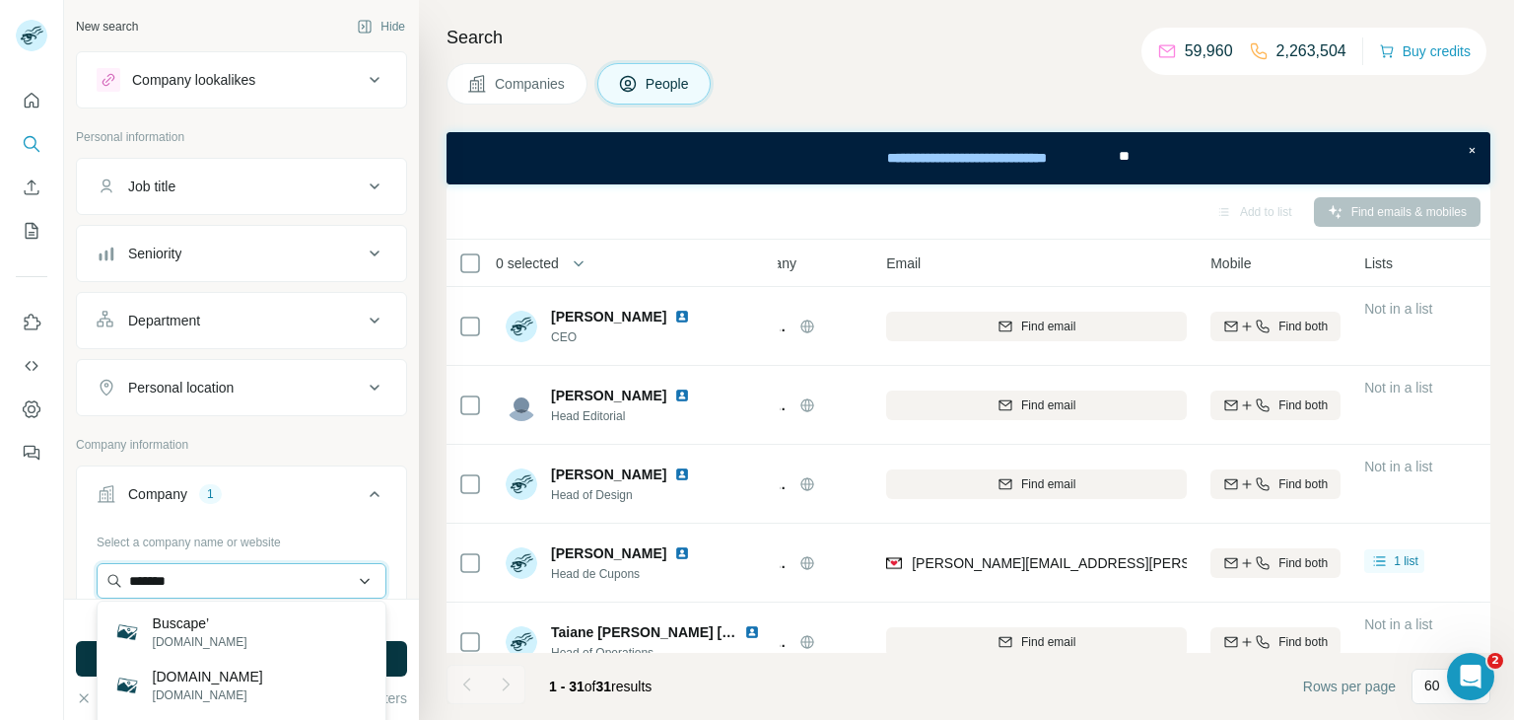
click at [248, 568] on input "*******" at bounding box center [242, 580] width 290 height 35
paste input "**********"
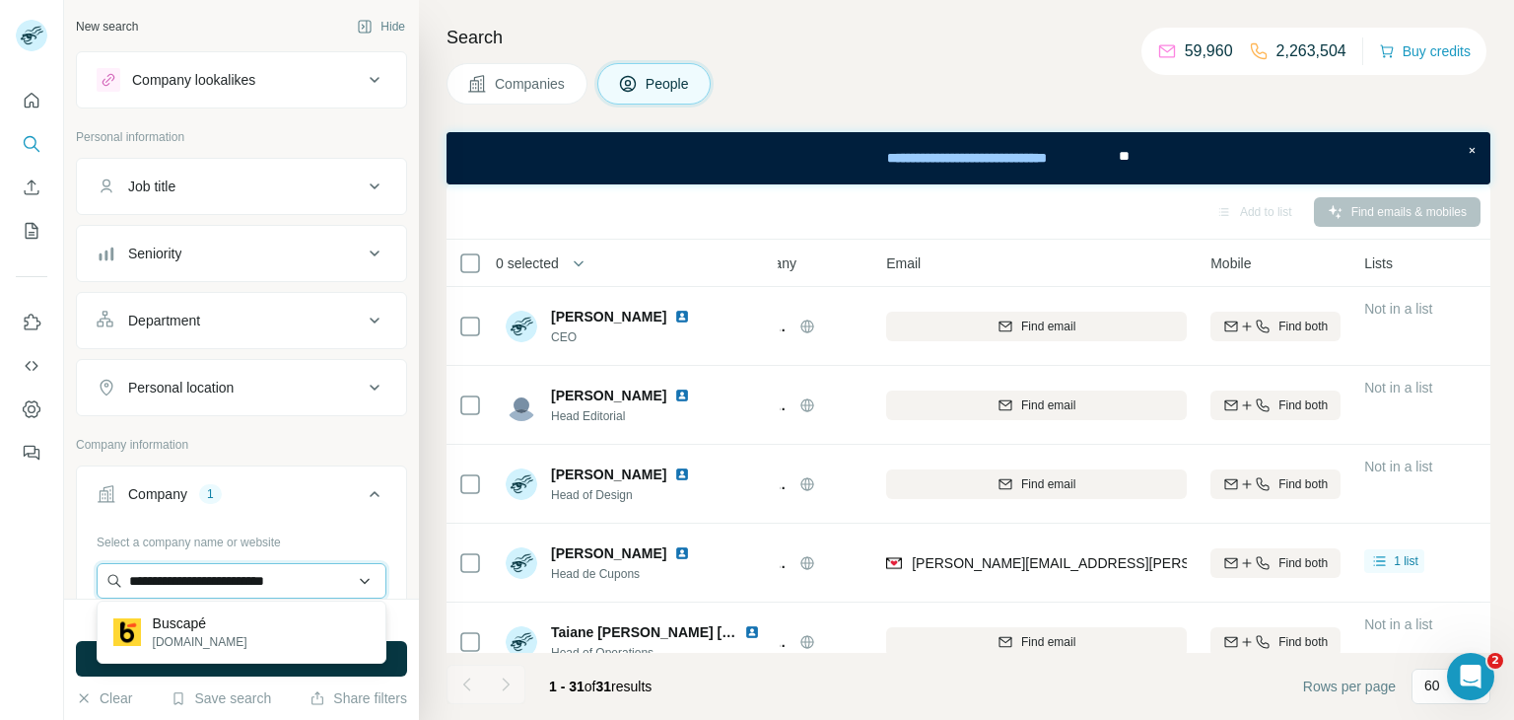
type input "**********"
click at [215, 628] on p "Buscapé" at bounding box center [200, 623] width 95 height 20
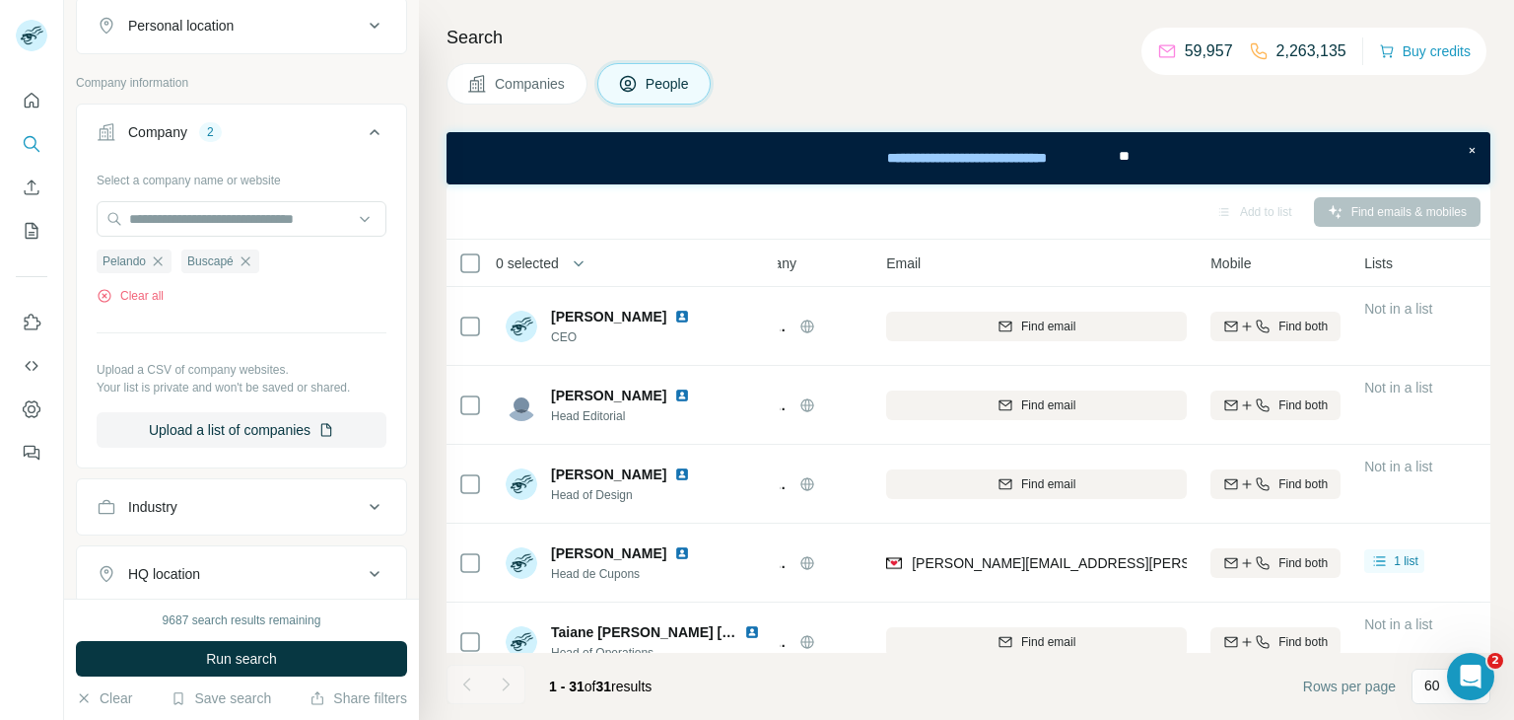
scroll to position [373, 0]
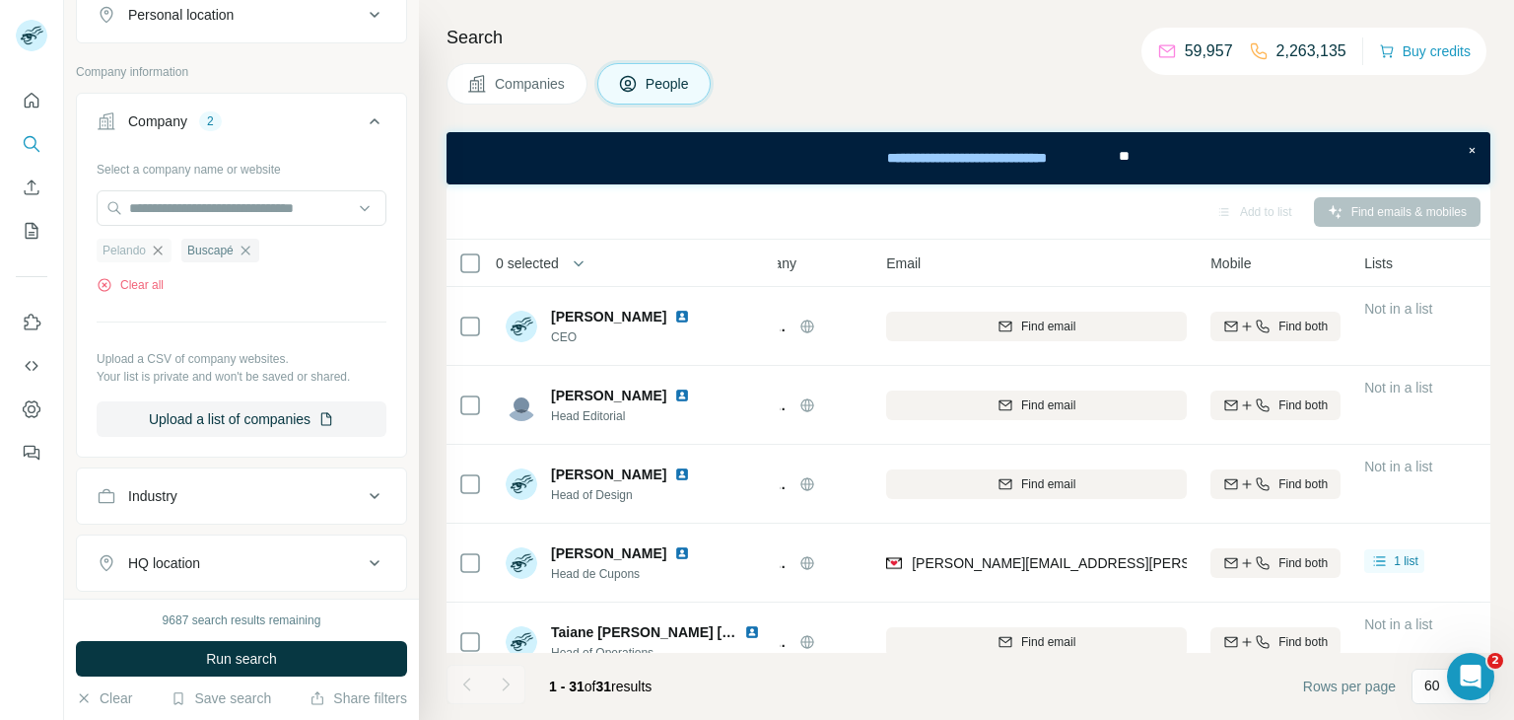
click at [163, 246] on icon "button" at bounding box center [158, 250] width 9 height 9
click at [214, 649] on span "Run search" at bounding box center [241, 659] width 71 height 20
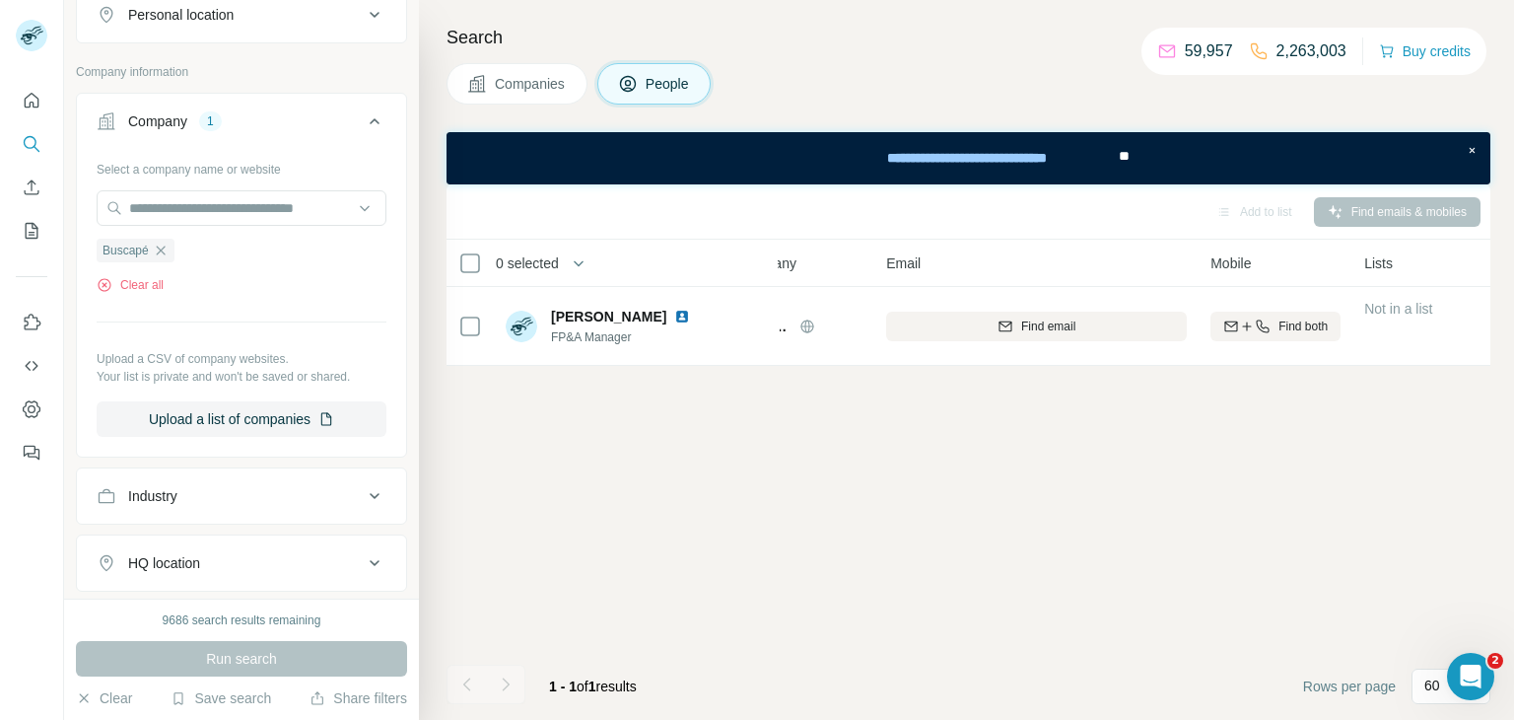
click at [539, 80] on span "Companies" at bounding box center [531, 84] width 72 height 20
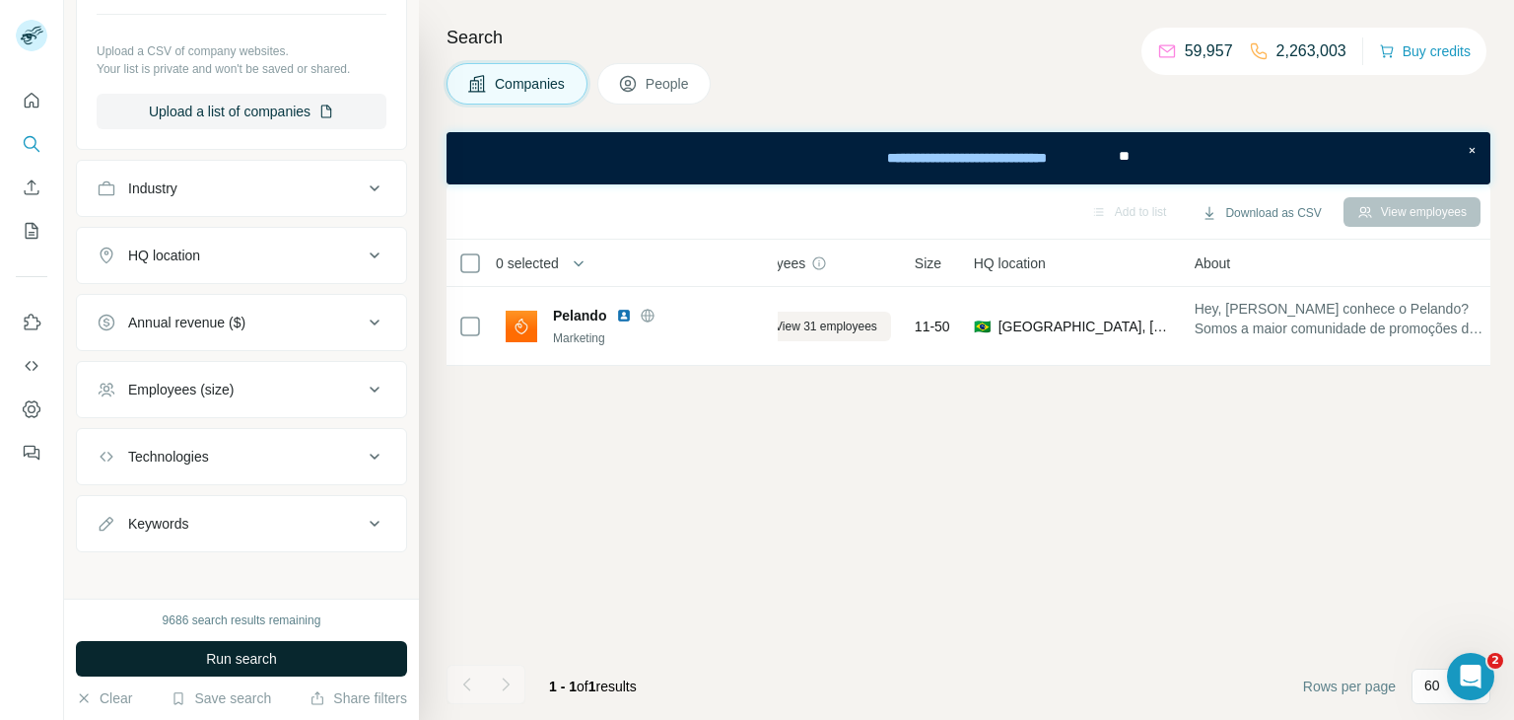
click at [259, 649] on span "Run search" at bounding box center [241, 659] width 71 height 20
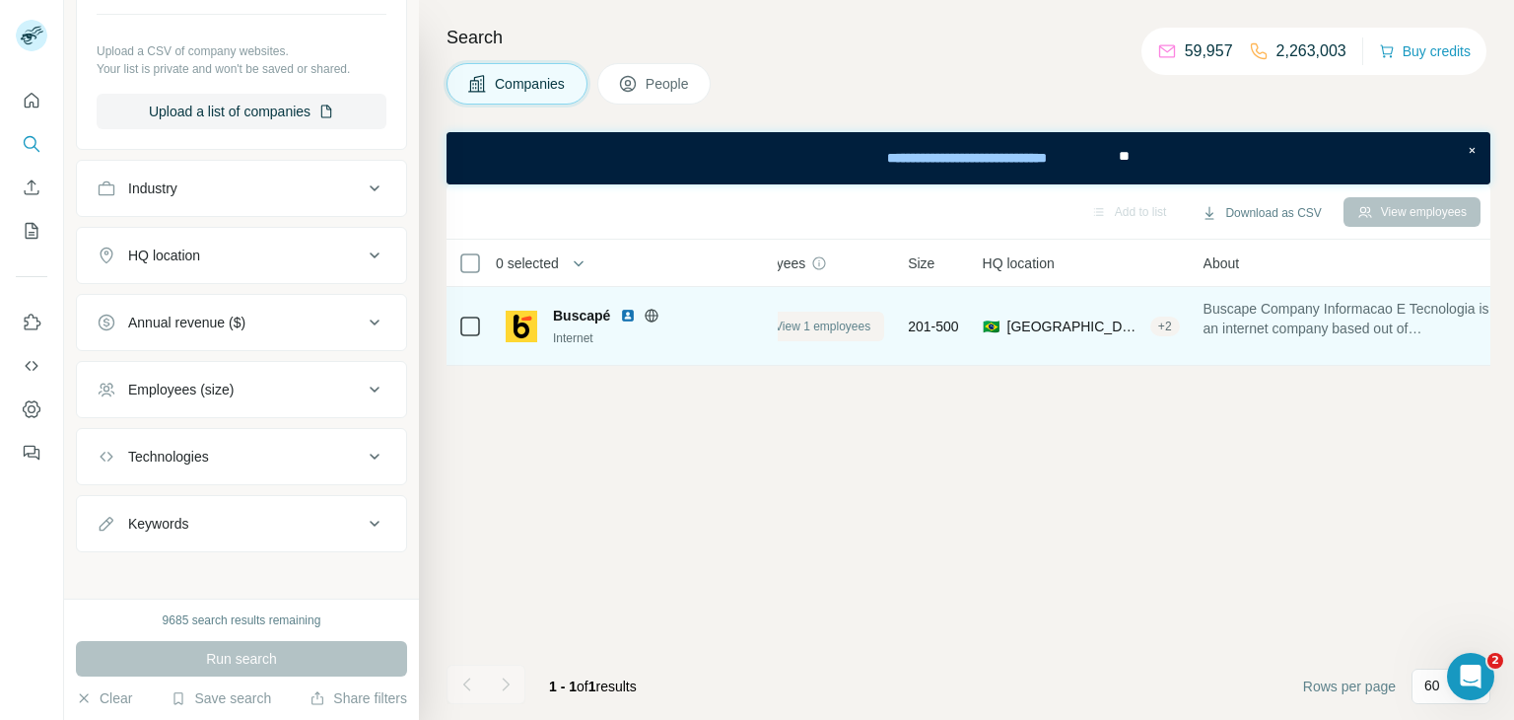
click at [852, 332] on span "View 1 employees" at bounding box center [823, 326] width 96 height 18
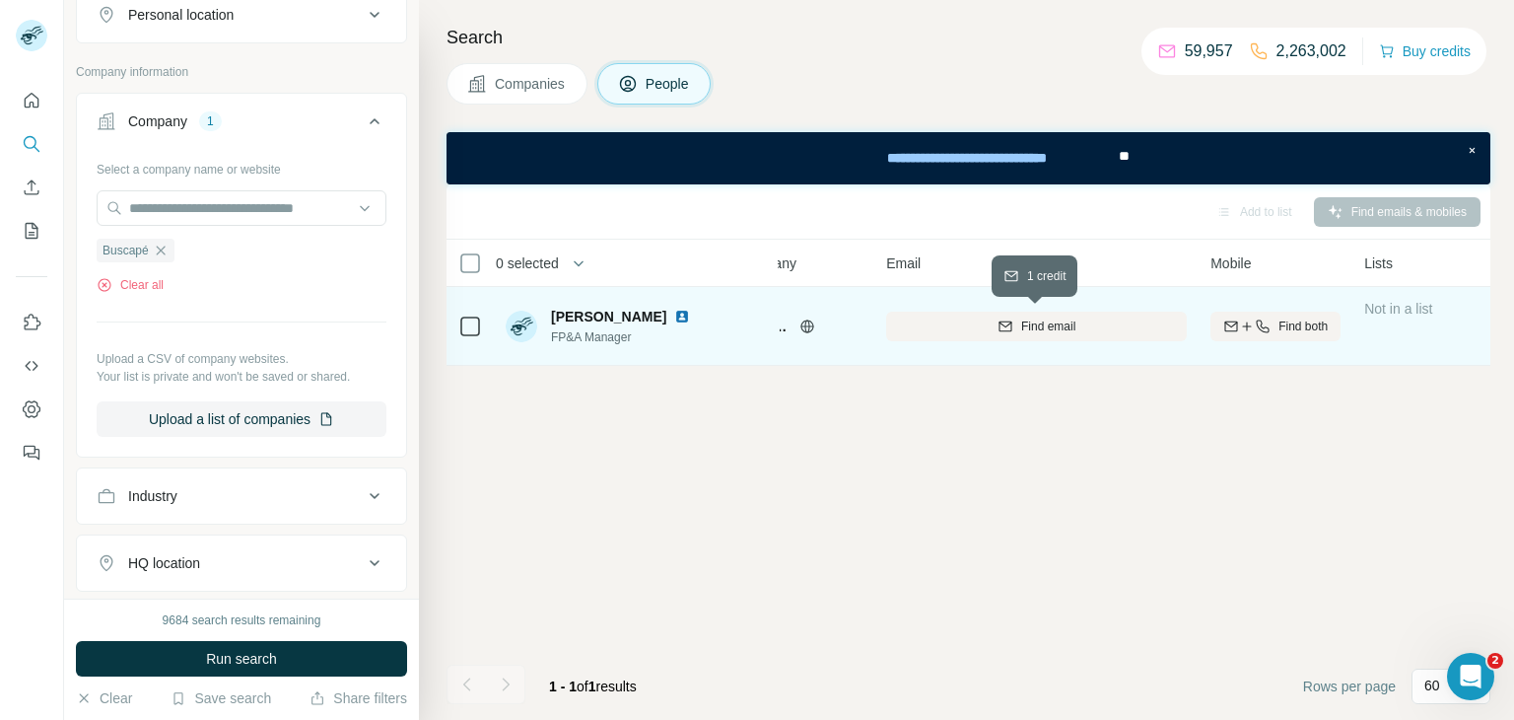
click at [1015, 324] on div "Find email" at bounding box center [1036, 326] width 301 height 18
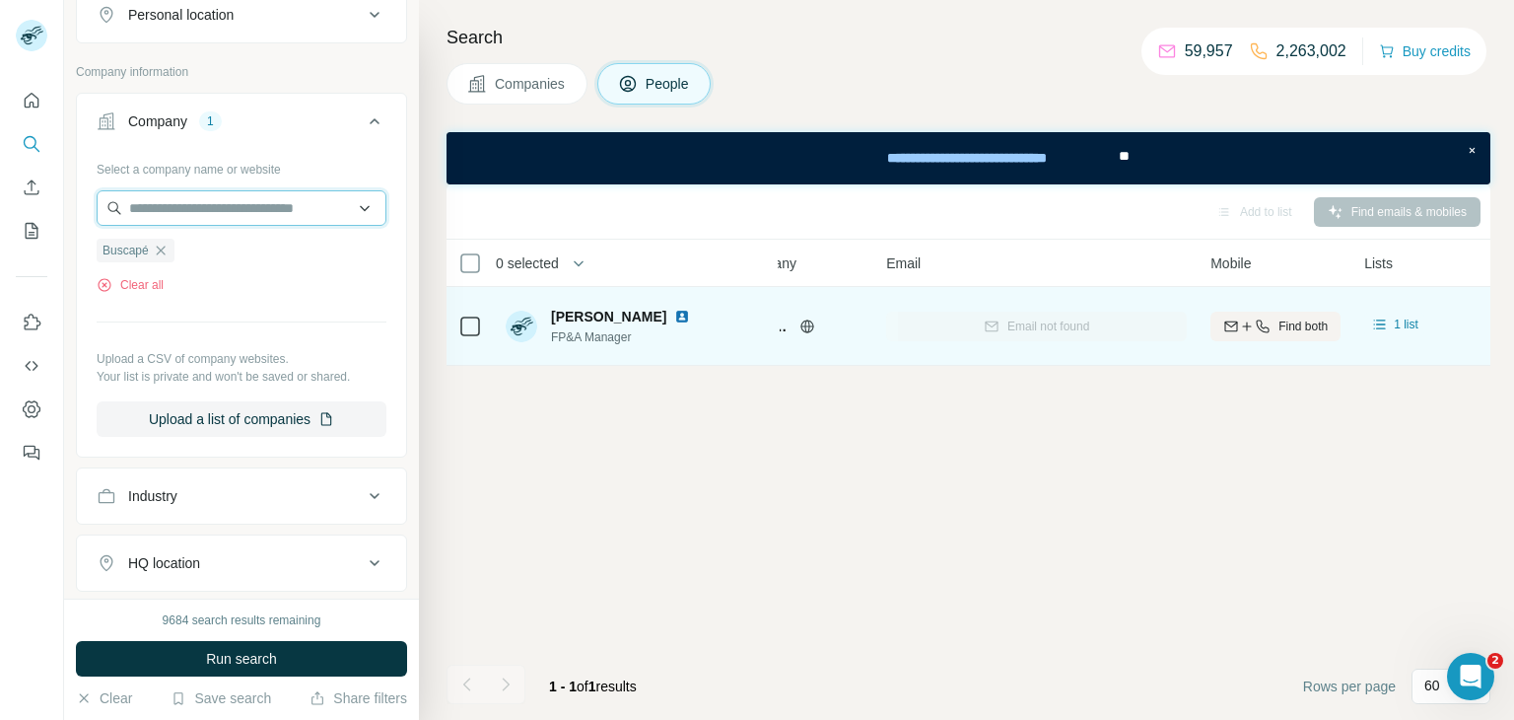
click at [262, 212] on input "text" at bounding box center [242, 207] width 290 height 35
paste input "**********"
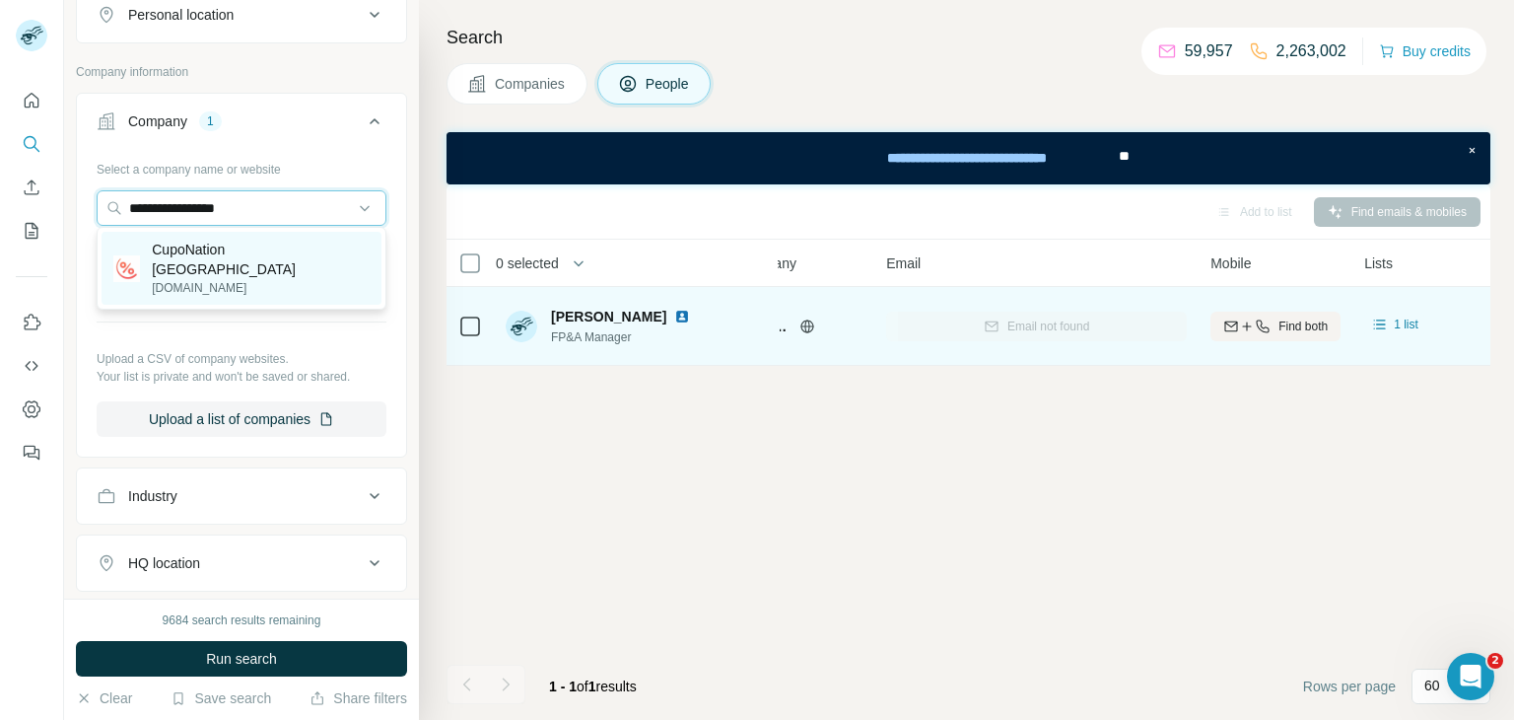
type input "**********"
click at [235, 279] on p "cuponation.com.br" at bounding box center [261, 288] width 218 height 18
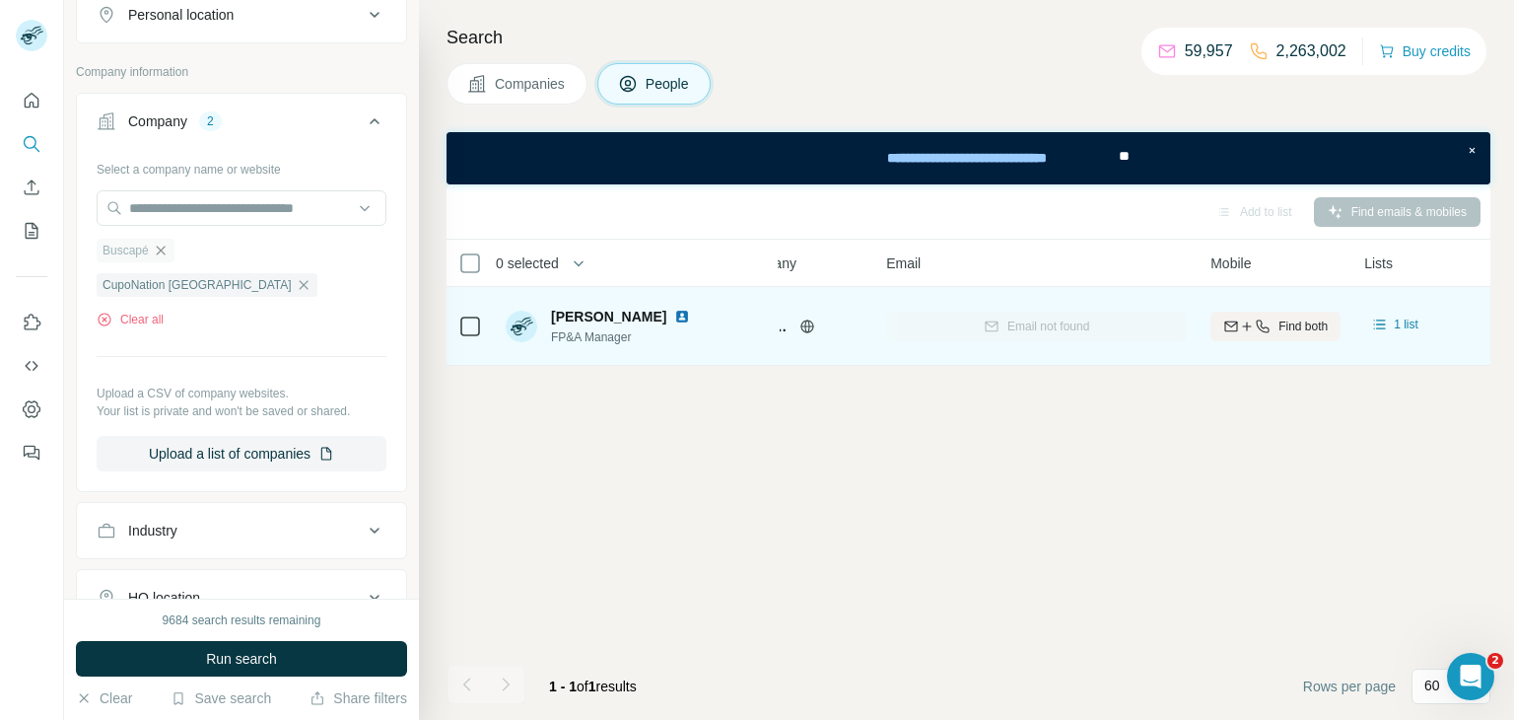
click at [157, 245] on icon "button" at bounding box center [161, 251] width 16 height 16
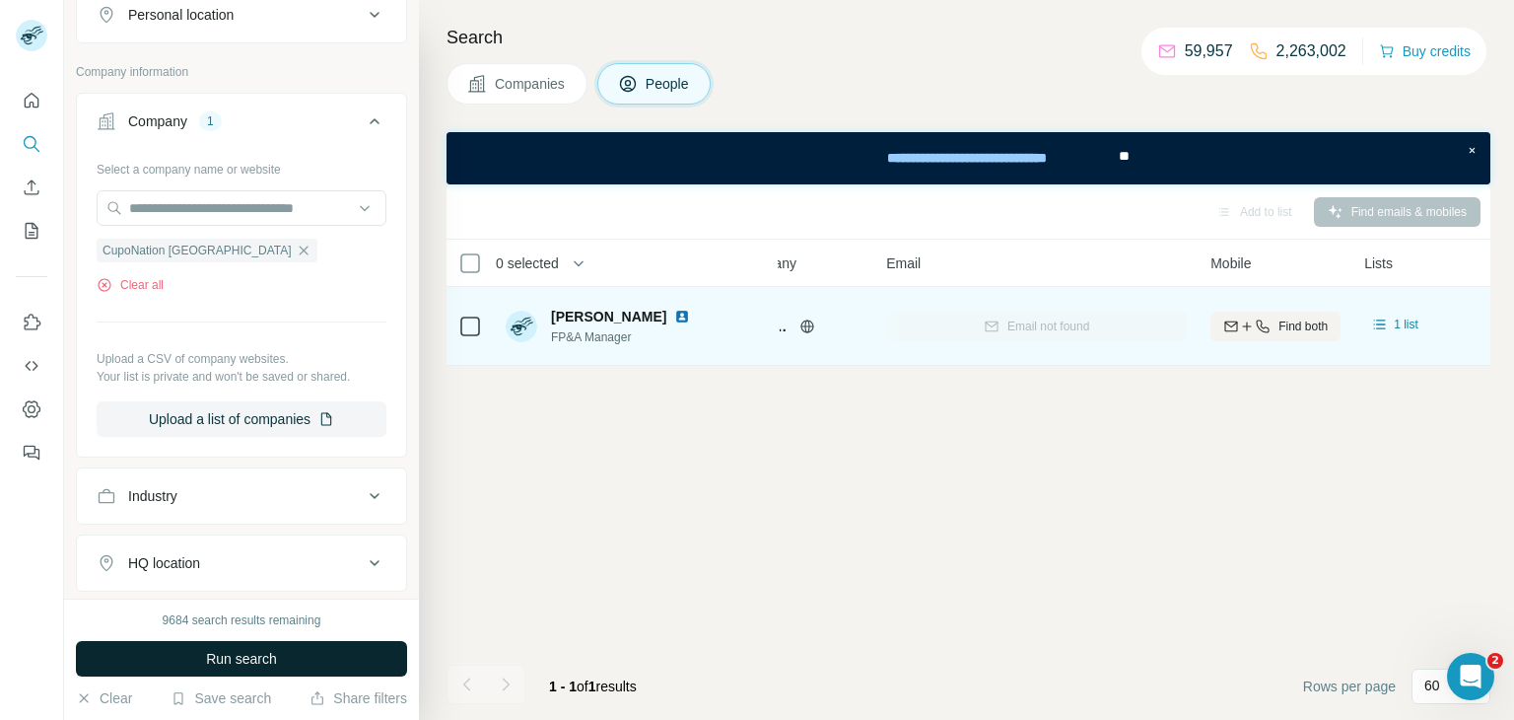
click at [309, 652] on button "Run search" at bounding box center [241, 658] width 331 height 35
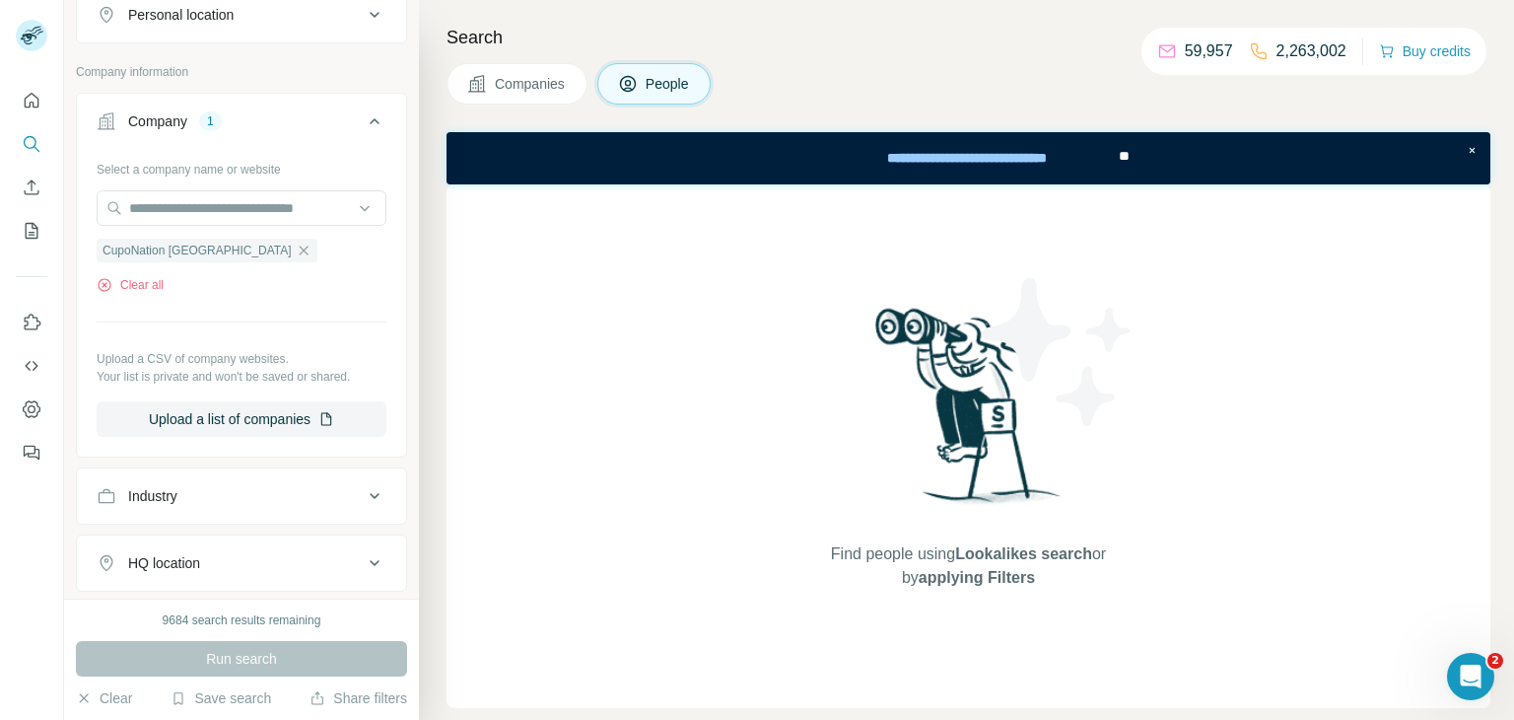
click at [511, 82] on span "Companies" at bounding box center [531, 84] width 72 height 20
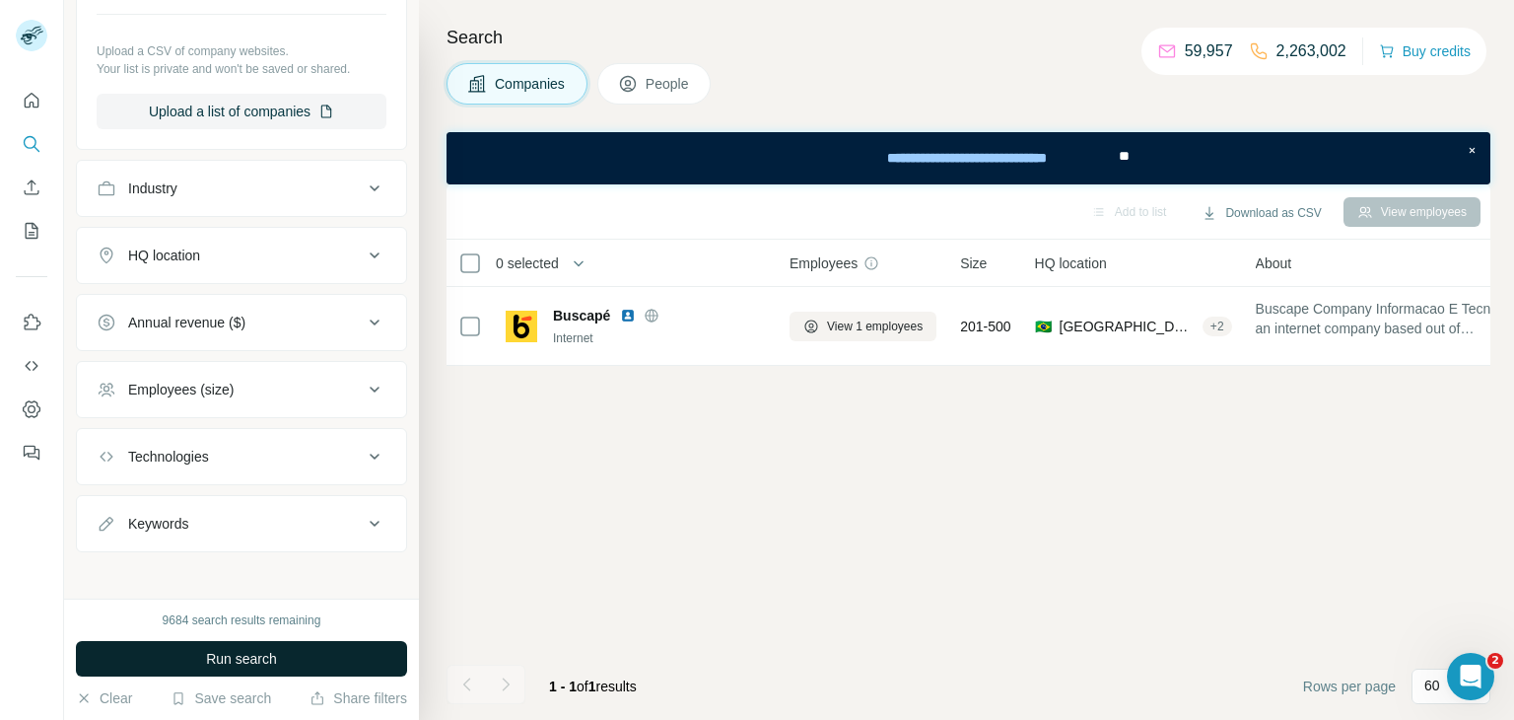
click at [237, 669] on button "Run search" at bounding box center [241, 658] width 331 height 35
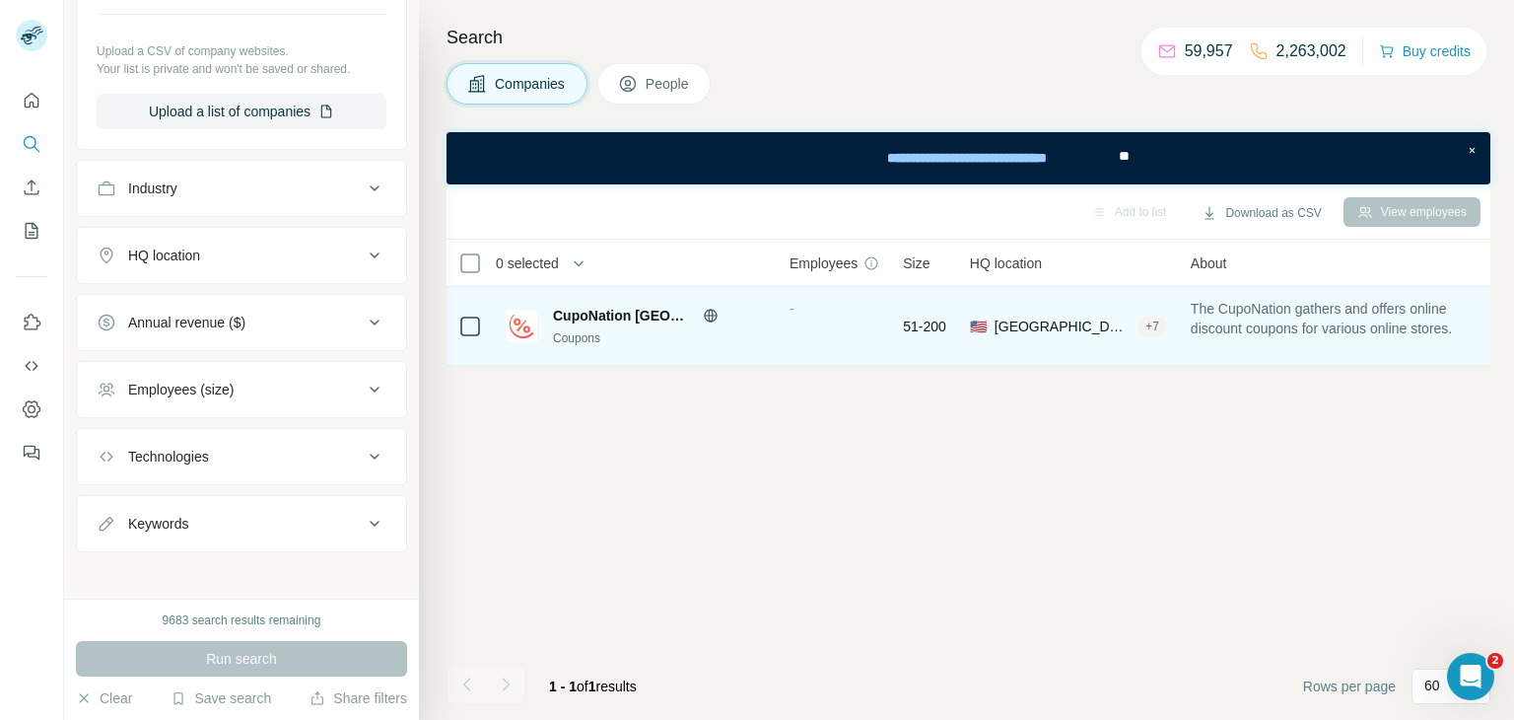
click at [590, 314] on span "CupoNation Brazil" at bounding box center [623, 316] width 140 height 20
click at [587, 338] on div "Coupons" at bounding box center [659, 338] width 213 height 18
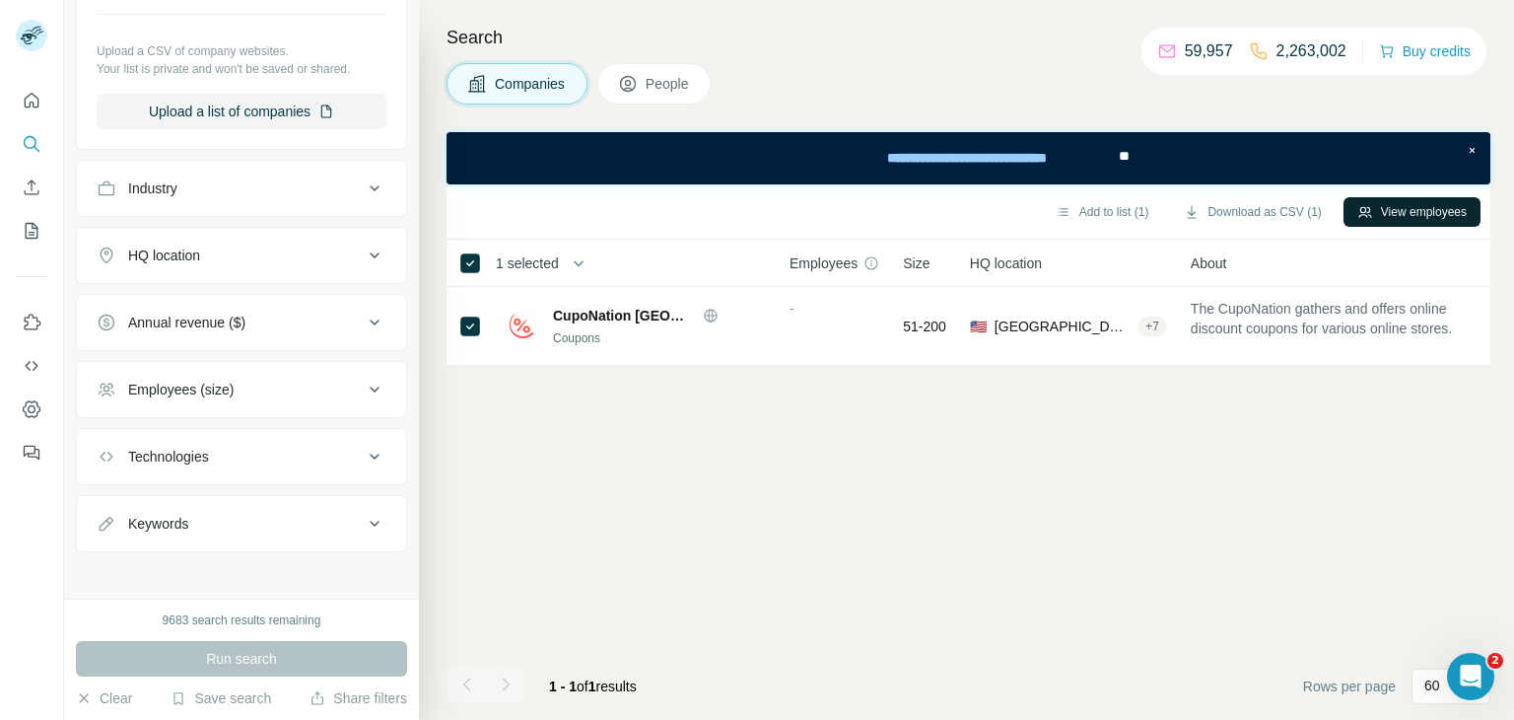
click at [1432, 198] on button "View employees" at bounding box center [1412, 212] width 137 height 30
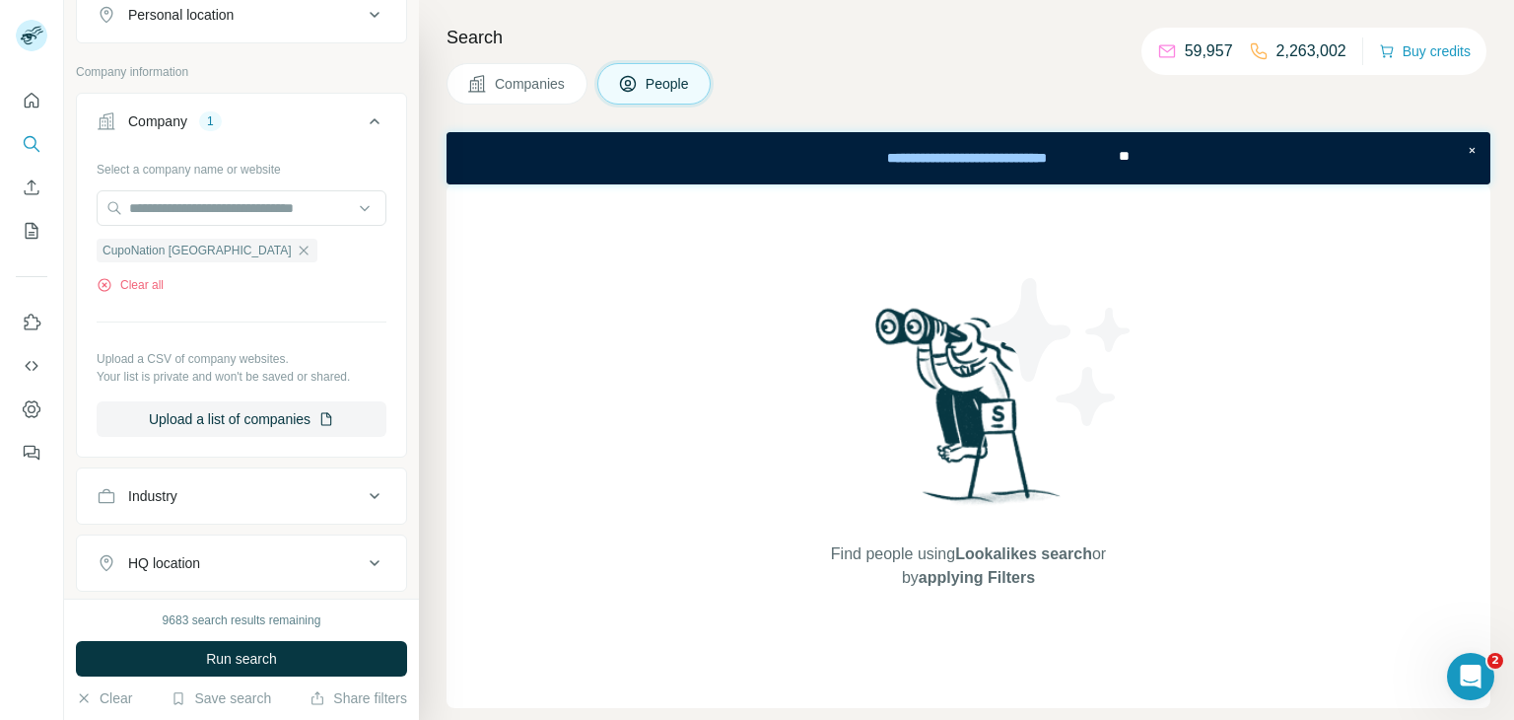
click at [517, 85] on span "Companies" at bounding box center [531, 84] width 72 height 20
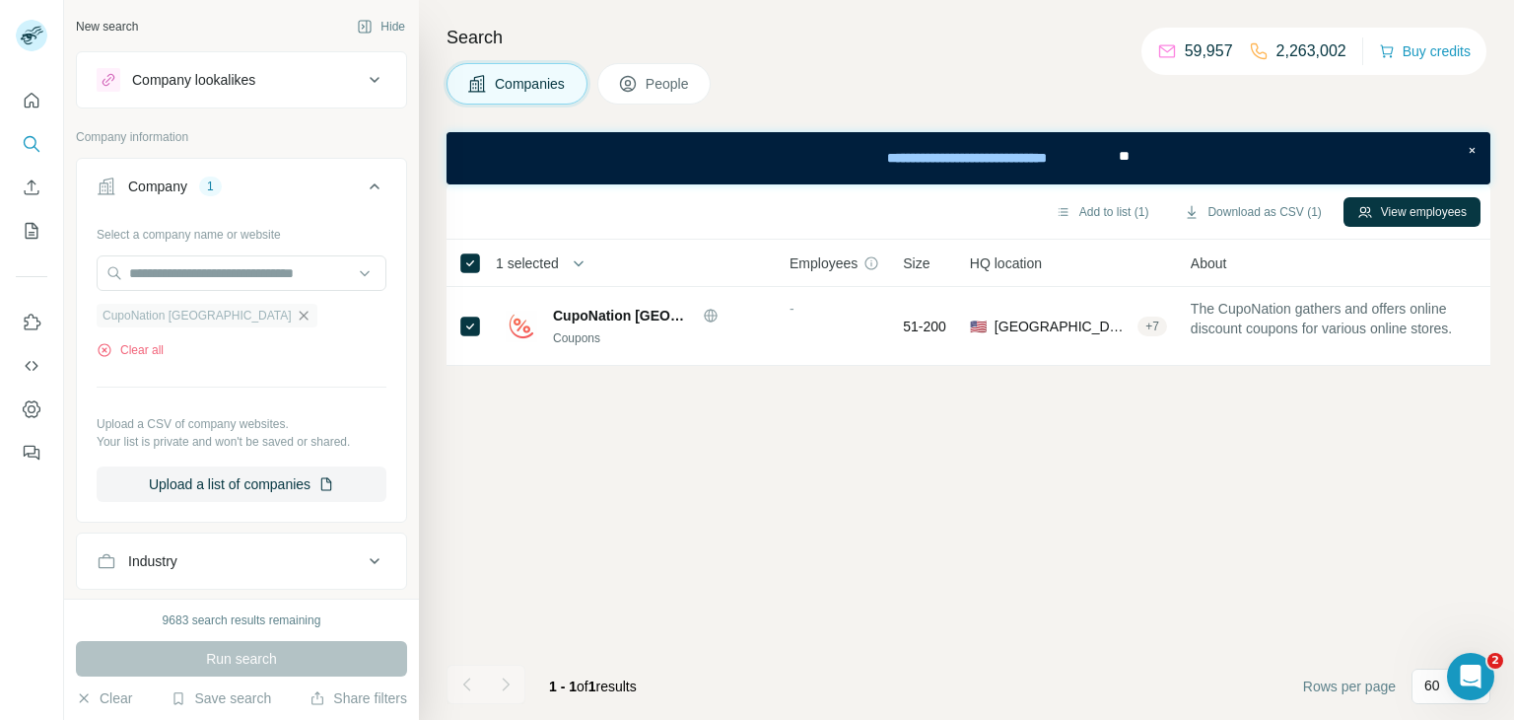
click at [296, 319] on icon "button" at bounding box center [304, 316] width 16 height 16
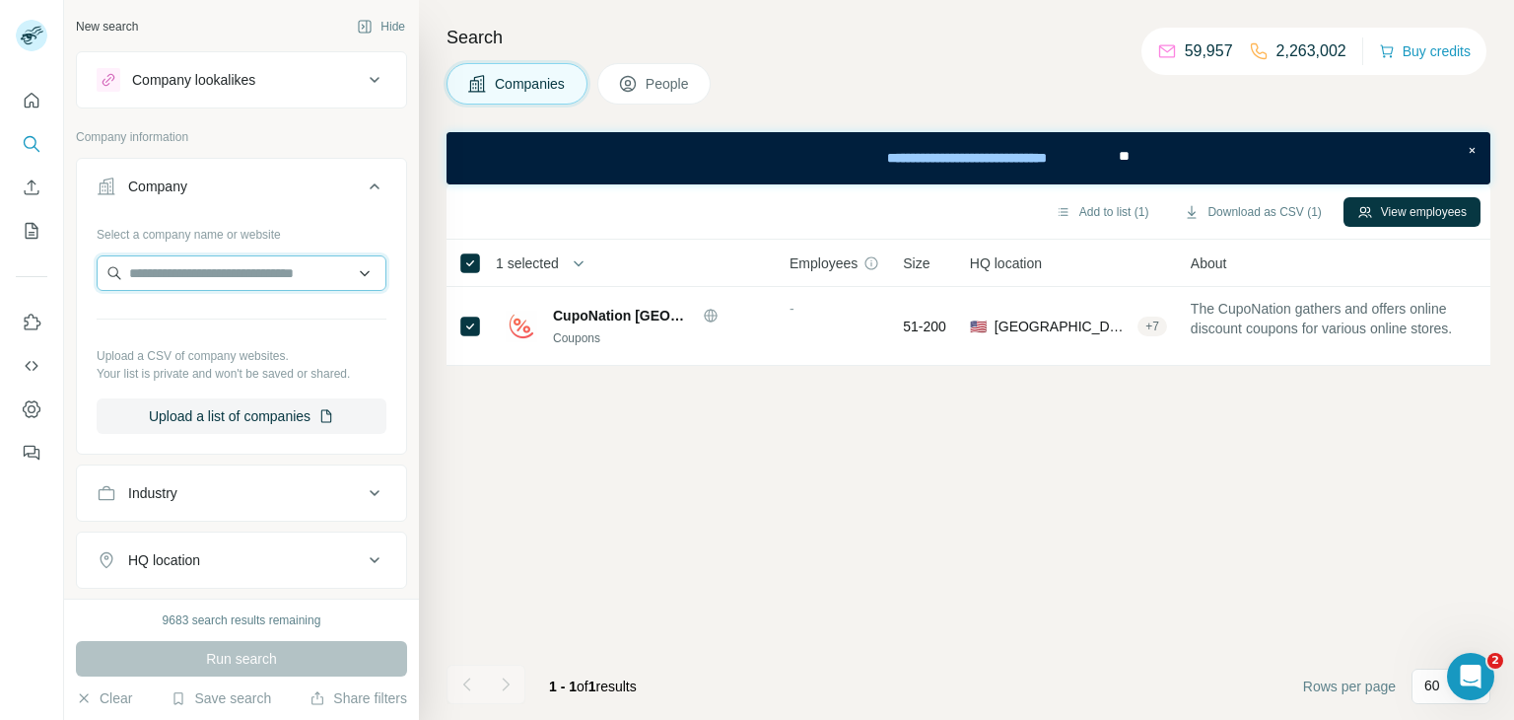
click at [171, 269] on input "text" at bounding box center [242, 272] width 290 height 35
paste input "****"
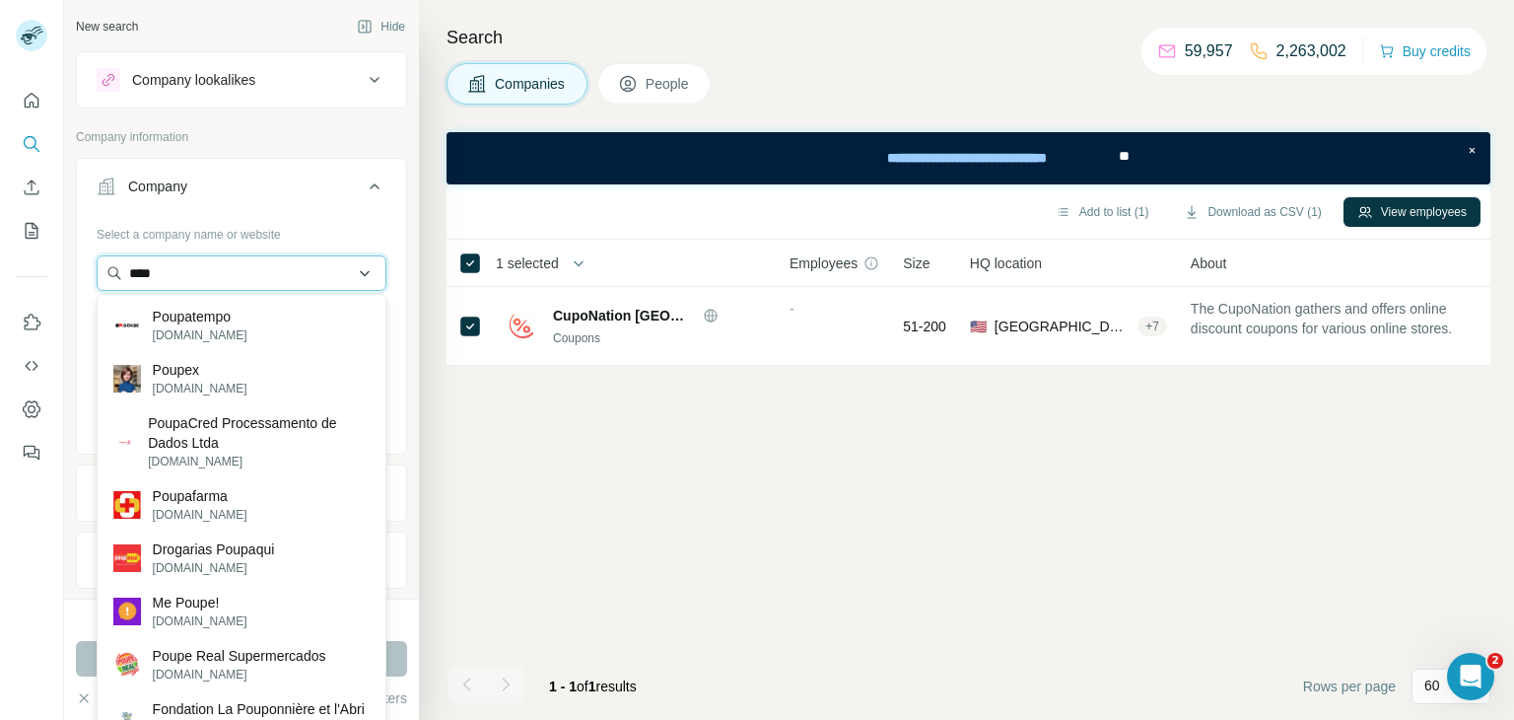
click at [197, 267] on input "****" at bounding box center [242, 272] width 290 height 35
paste input "**********"
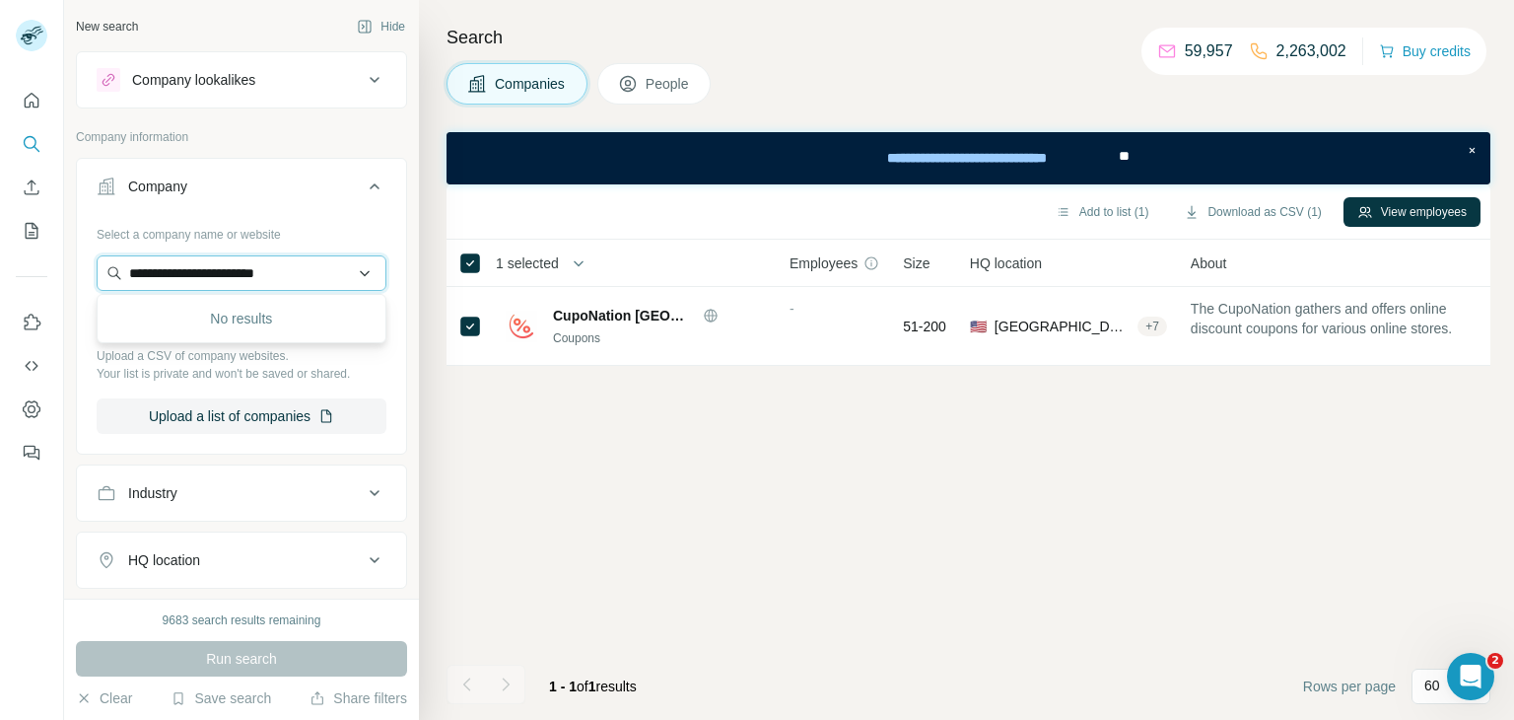
type input "**********"
click at [253, 658] on div "Run search" at bounding box center [241, 658] width 331 height 35
click at [263, 266] on input "text" at bounding box center [242, 272] width 290 height 35
paste input "**********"
paste input "text"
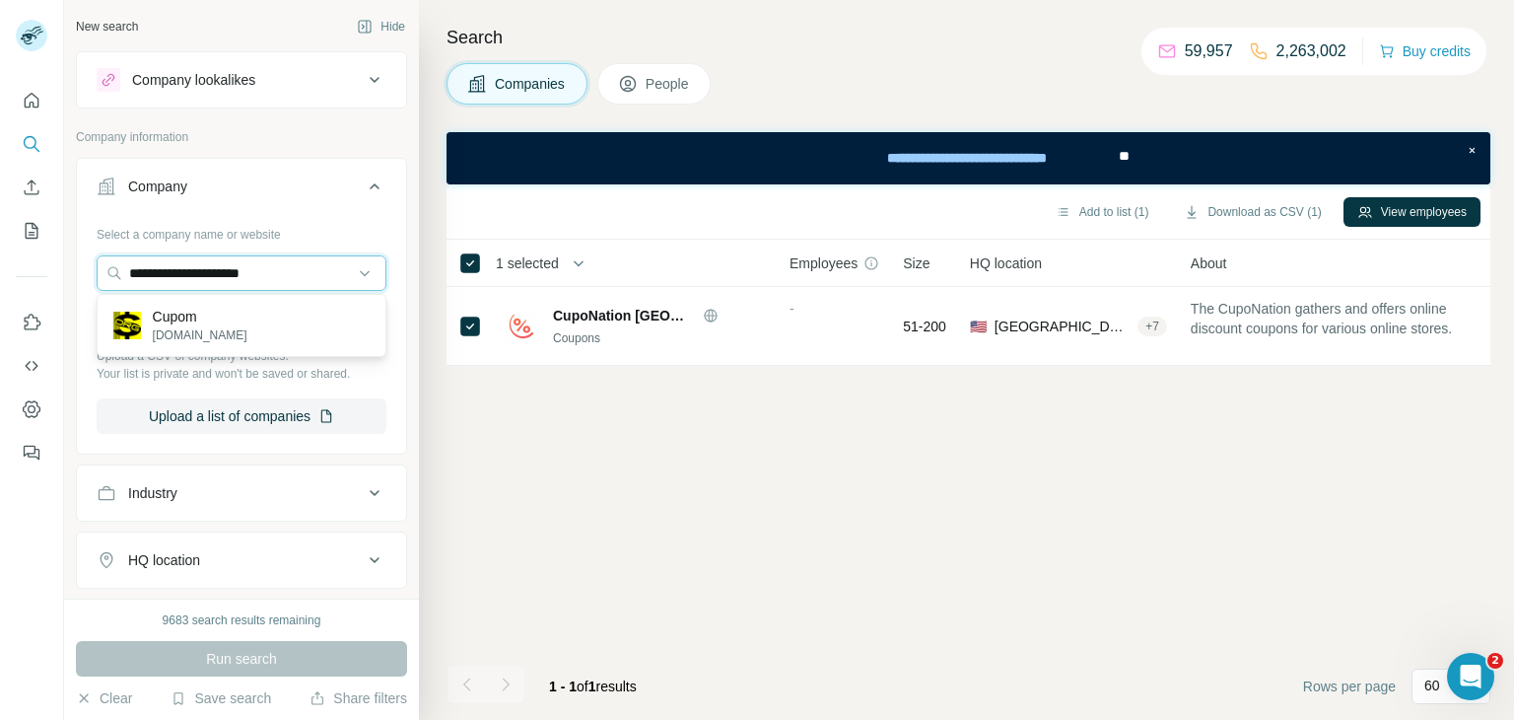
type input "**********"
click at [308, 324] on div "Cupom cupom.org" at bounding box center [242, 325] width 280 height 53
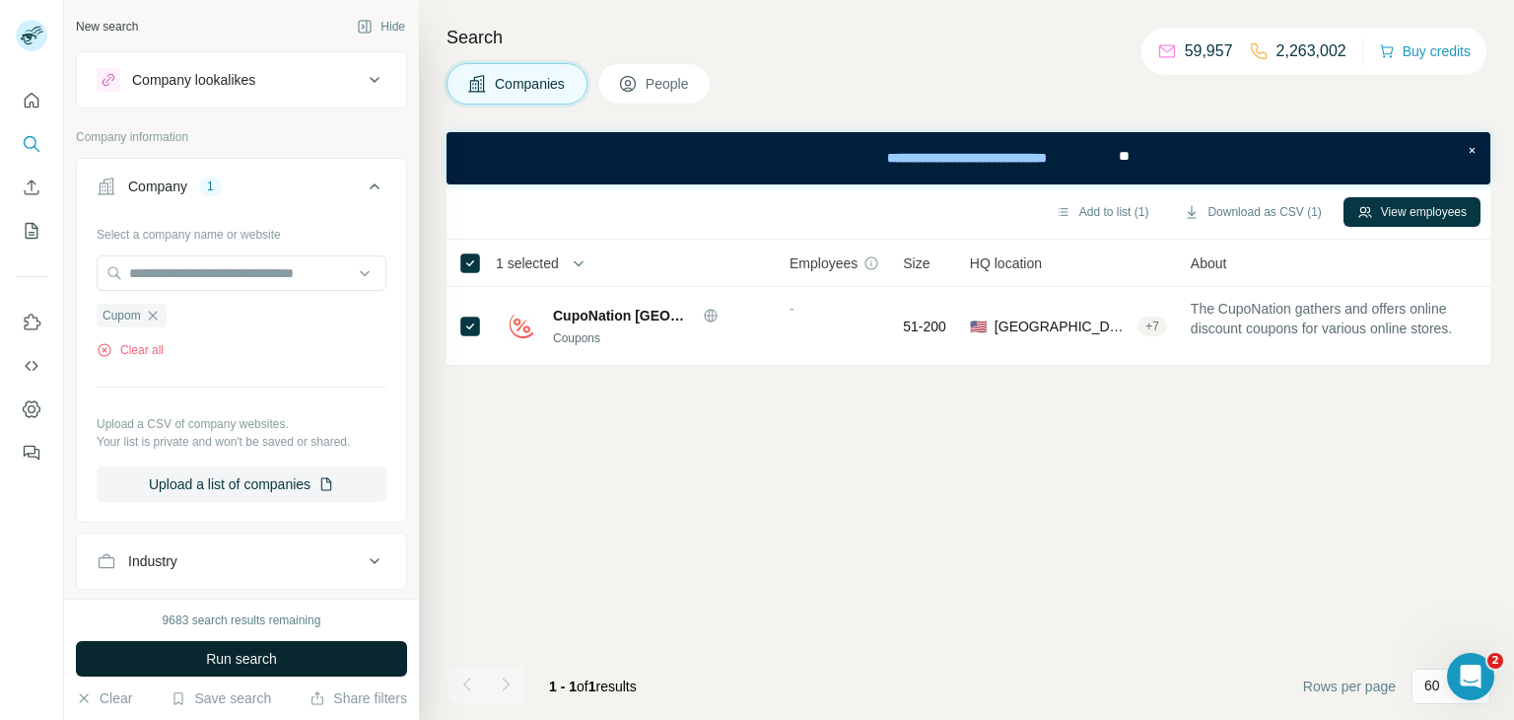
click at [221, 649] on span "Run search" at bounding box center [241, 659] width 71 height 20
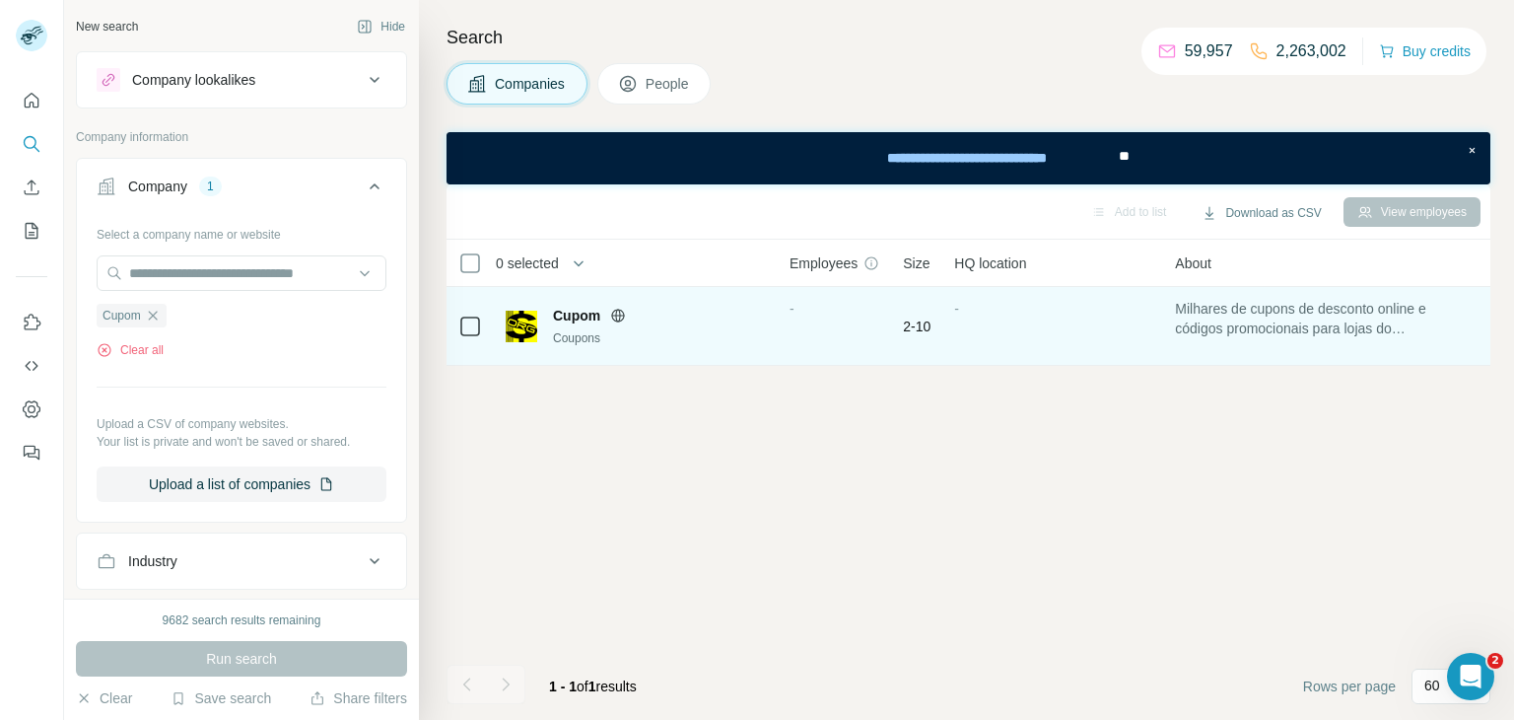
click at [541, 331] on div "Cupom Coupons" at bounding box center [636, 326] width 260 height 41
click at [532, 326] on img at bounding box center [522, 327] width 32 height 32
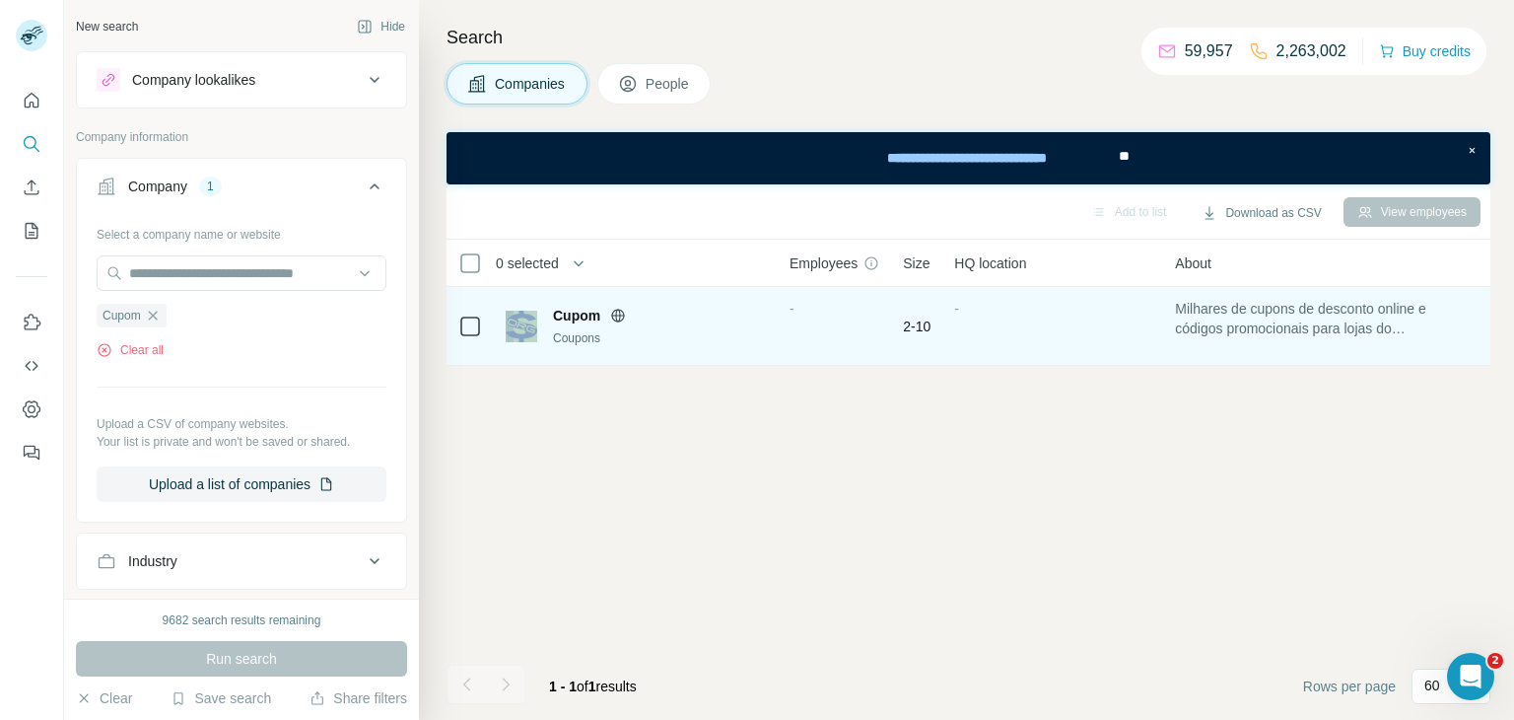
click at [532, 326] on img at bounding box center [522, 327] width 32 height 32
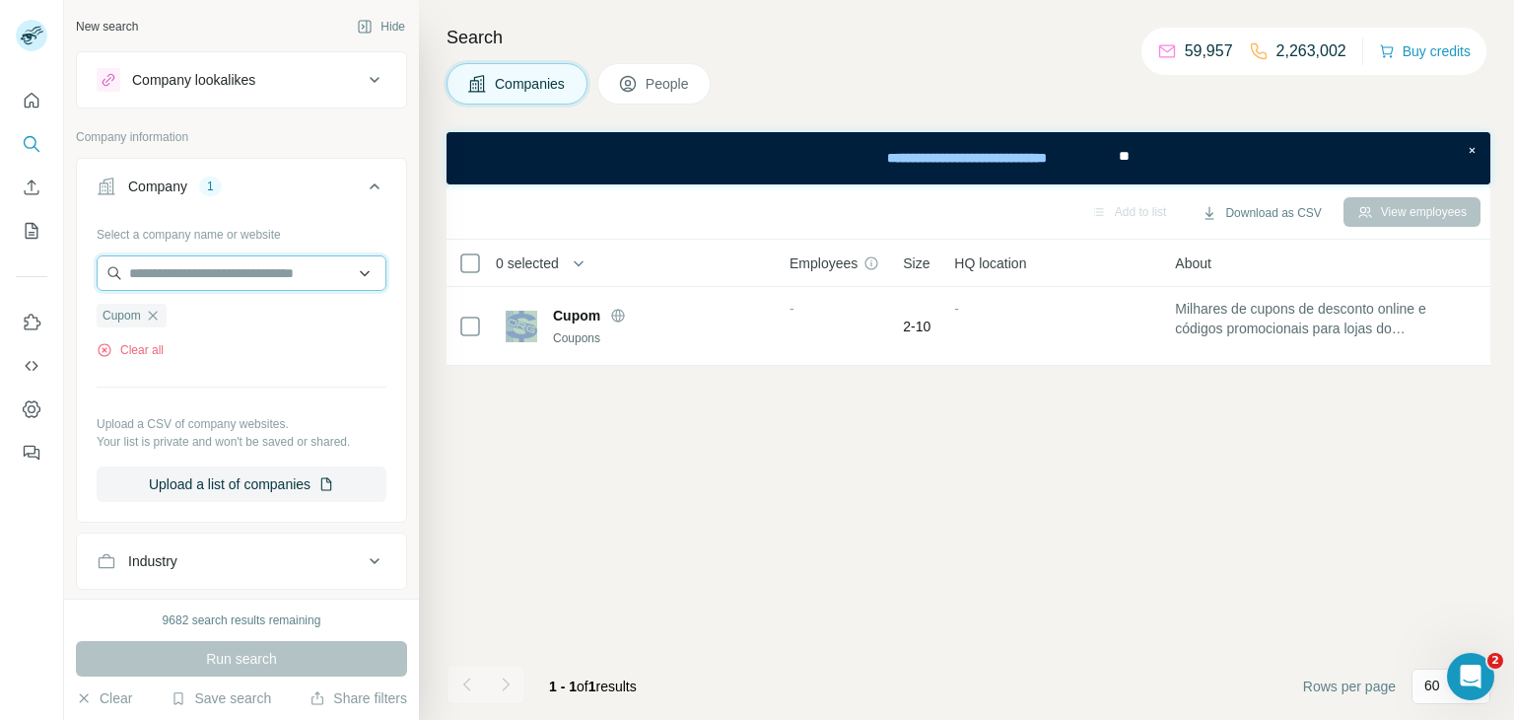
click at [191, 272] on input "text" at bounding box center [242, 272] width 290 height 35
paste input "**********"
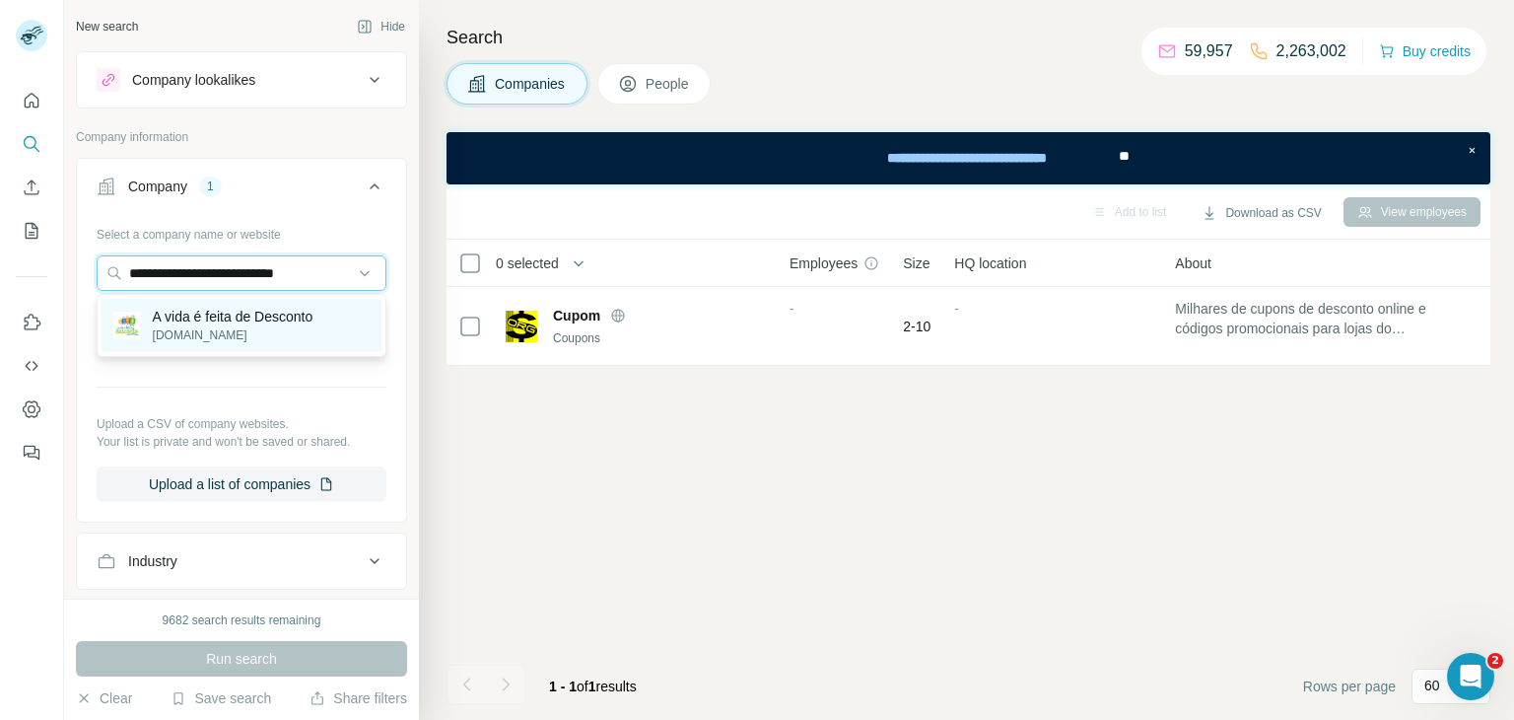
type input "**********"
click at [210, 333] on p "thiagorodrigo.com.br" at bounding box center [233, 335] width 161 height 18
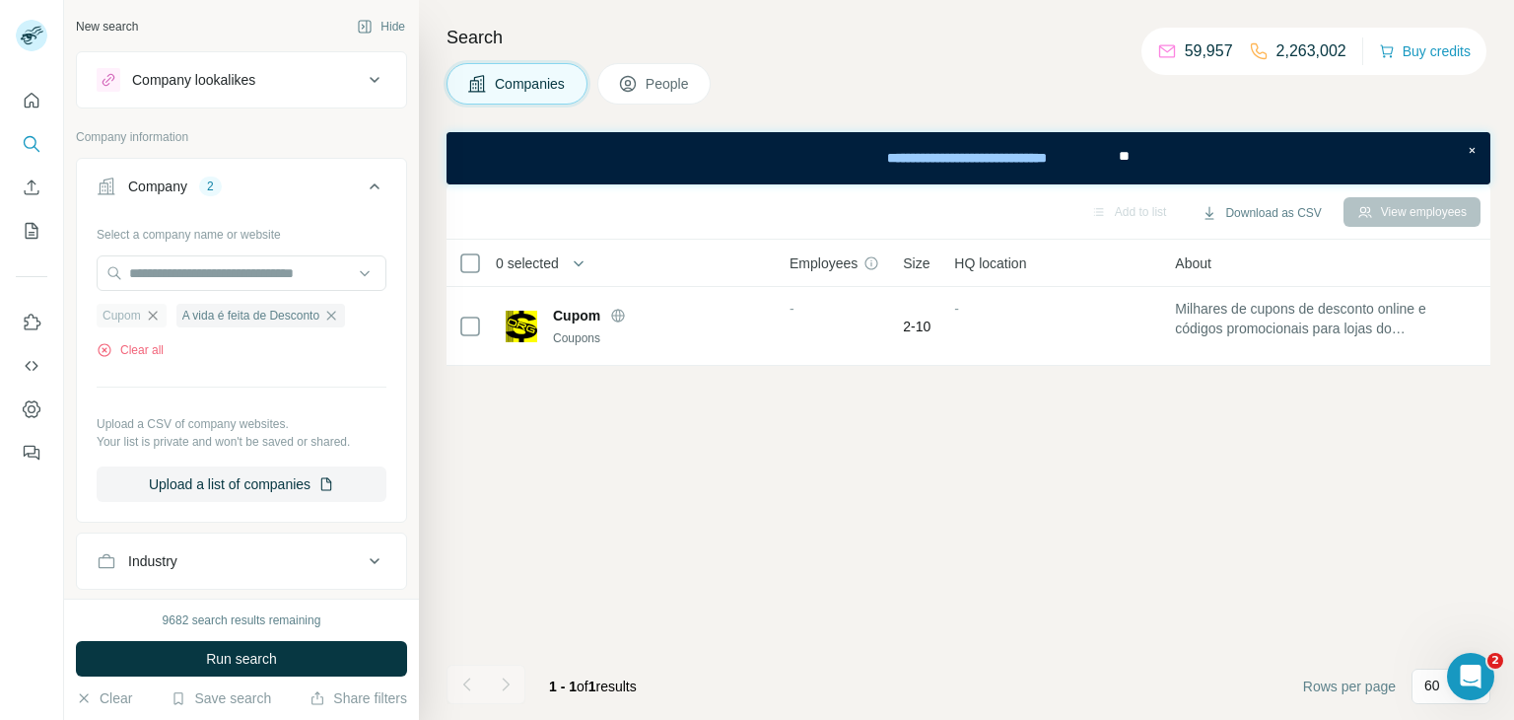
click at [156, 316] on icon "button" at bounding box center [153, 316] width 16 height 16
click at [261, 652] on span "Run search" at bounding box center [241, 659] width 71 height 20
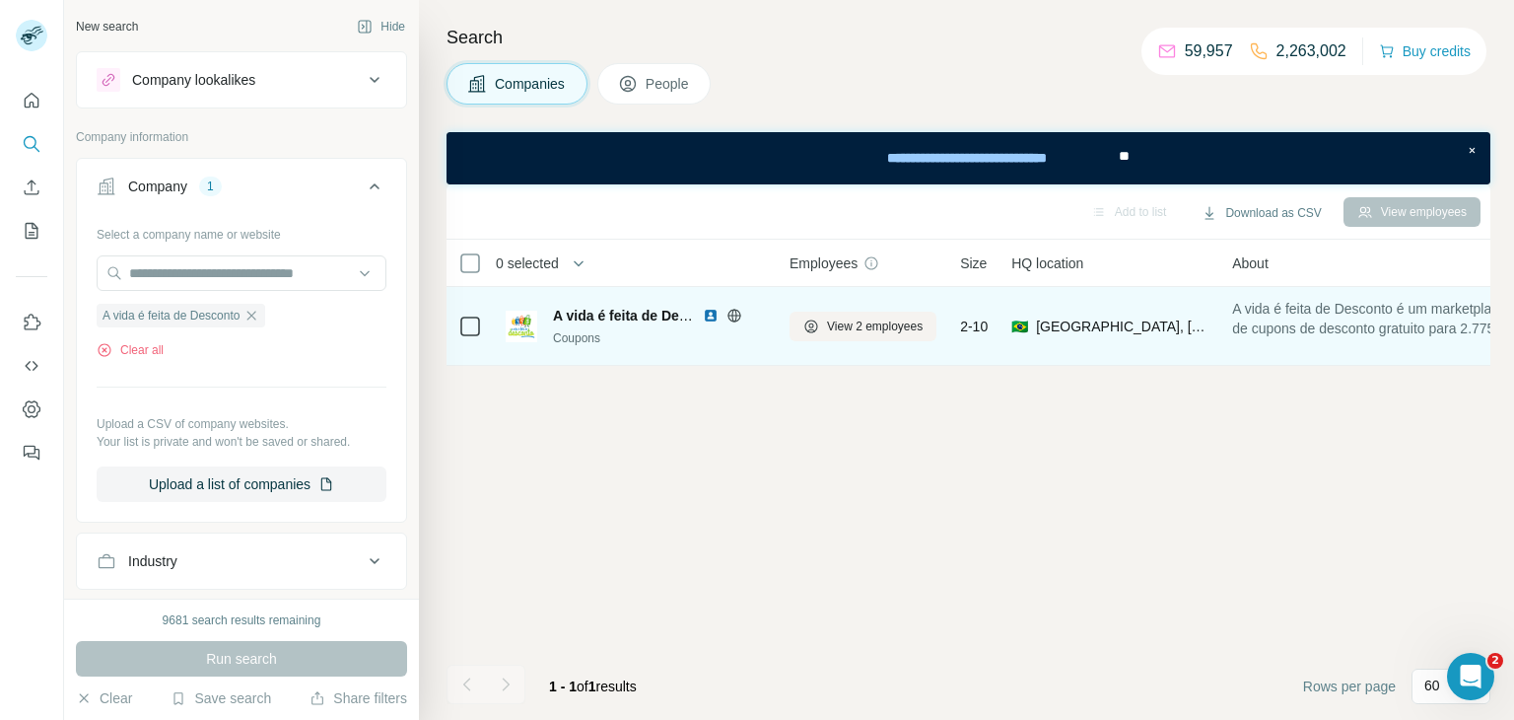
click at [594, 312] on span "A vida é feita de Desconto" at bounding box center [639, 316] width 172 height 16
click at [866, 335] on button "View 2 employees" at bounding box center [863, 327] width 147 height 30
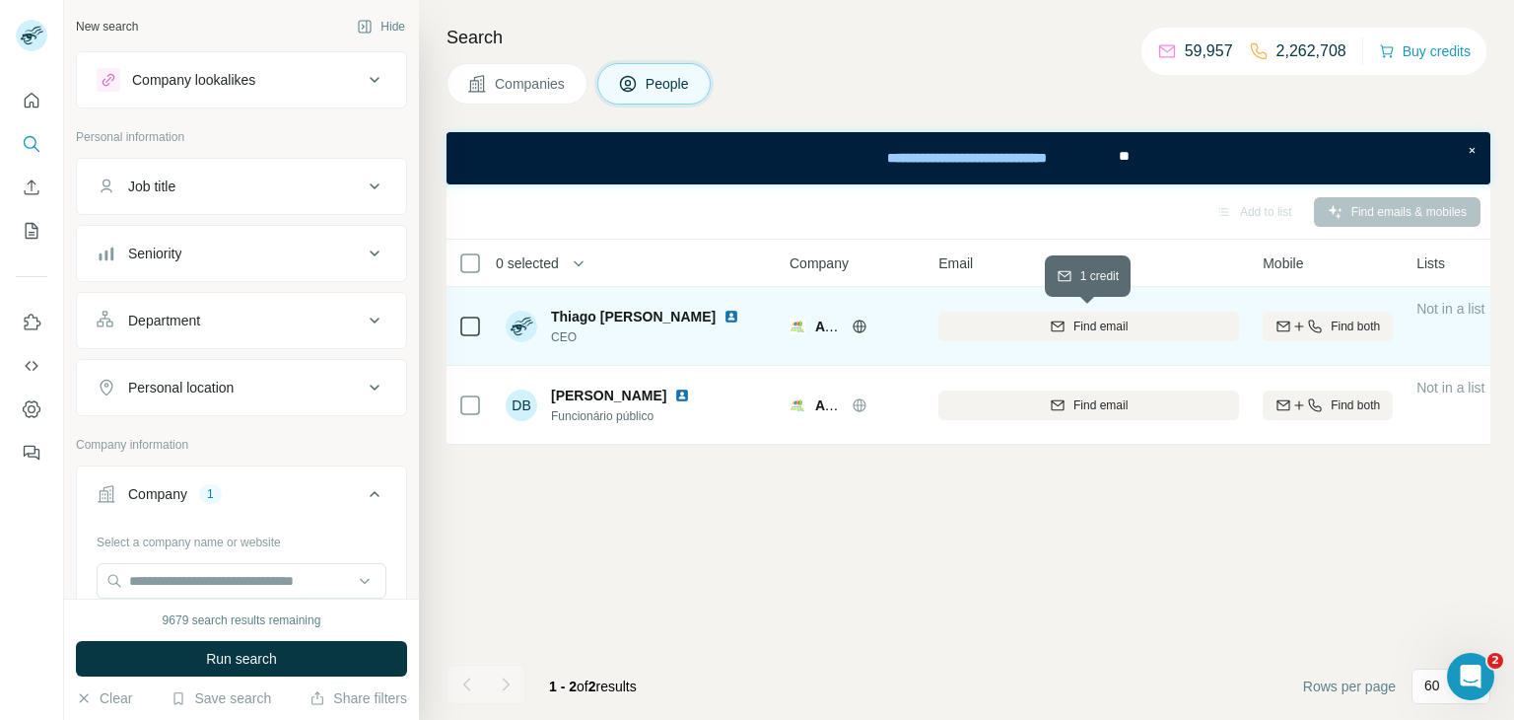
click at [1077, 332] on span "Find email" at bounding box center [1101, 326] width 54 height 18
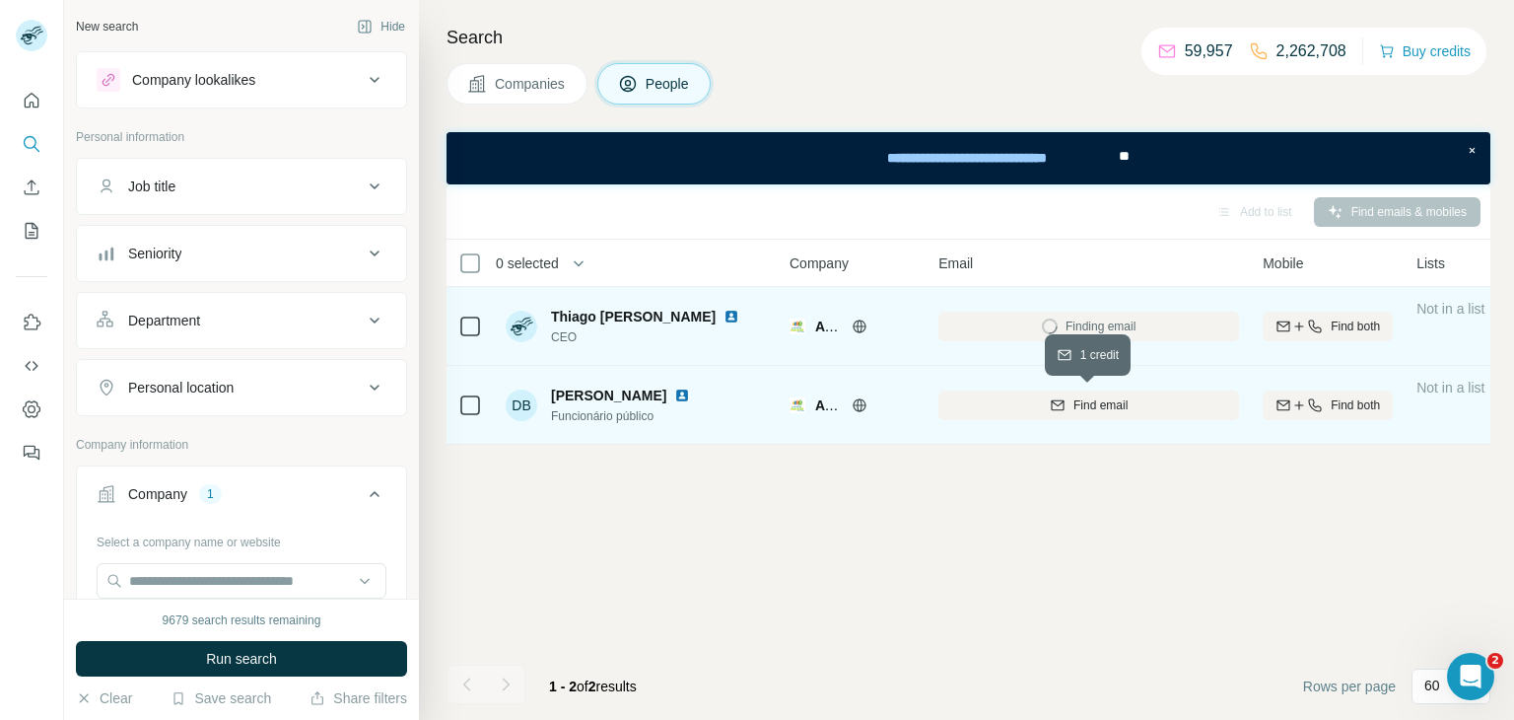
click at [1064, 403] on icon "button" at bounding box center [1058, 405] width 16 height 16
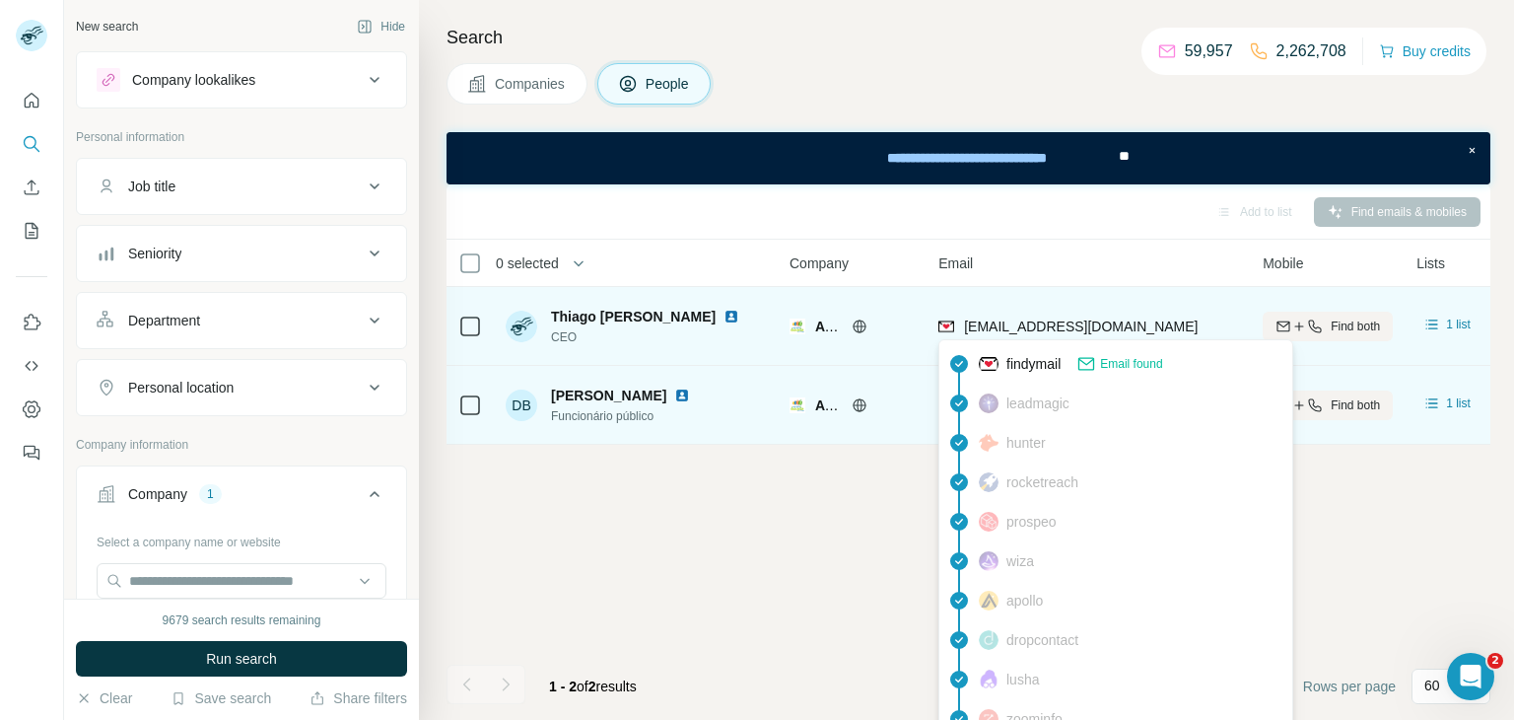
drag, startPoint x: 1203, startPoint y: 328, endPoint x: 963, endPoint y: 323, distance: 239.6
click at [963, 323] on div "thiagorodrigo@thiagorodrigo.com.br" at bounding box center [1089, 326] width 301 height 54
copy span "thiagorodrigo@thiagorodrigo.com.br"
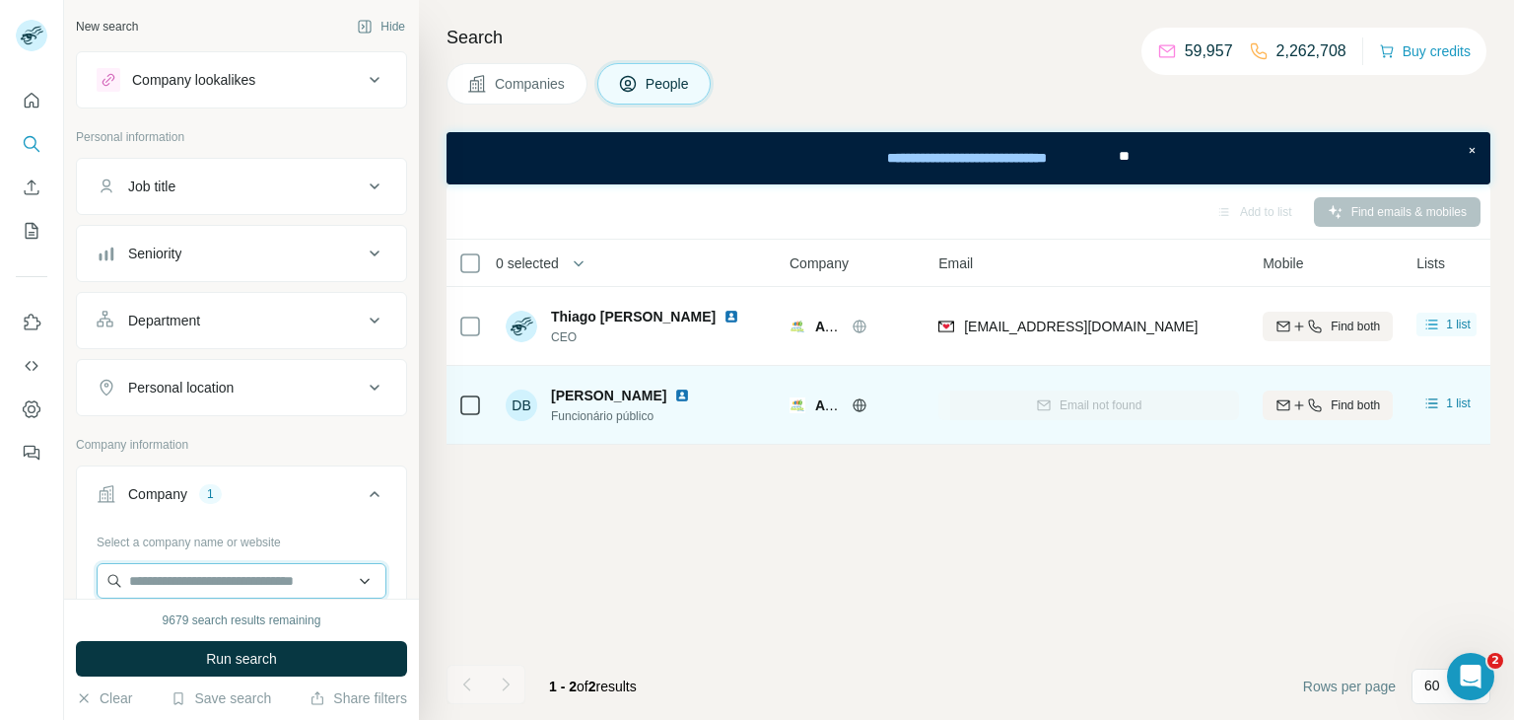
click at [247, 591] on input "text" at bounding box center [242, 580] width 290 height 35
paste input "**********"
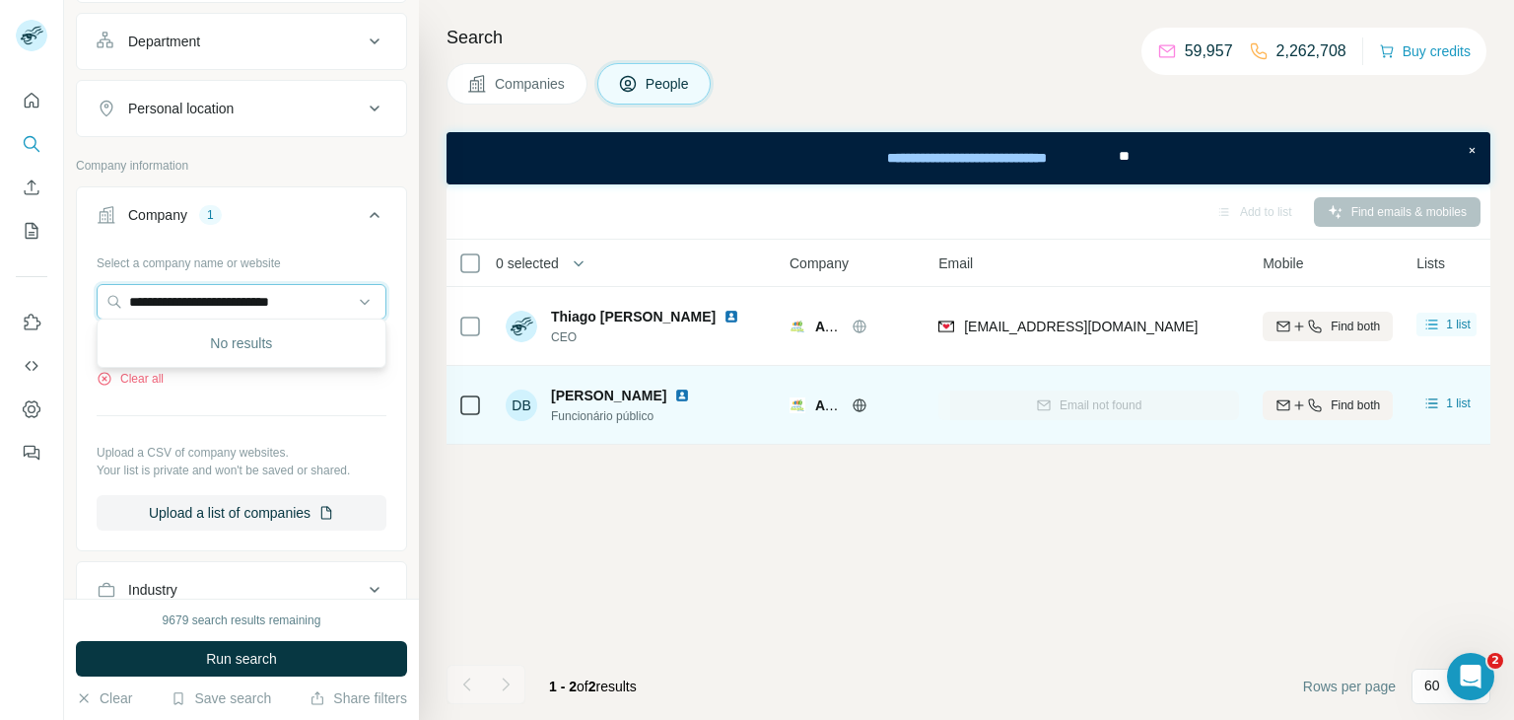
scroll to position [281, 0]
click at [177, 300] on input "**********" at bounding box center [242, 299] width 290 height 35
type input "**********"
click at [284, 307] on input "**********" at bounding box center [242, 299] width 290 height 35
click at [277, 305] on input "**********" at bounding box center [242, 299] width 290 height 35
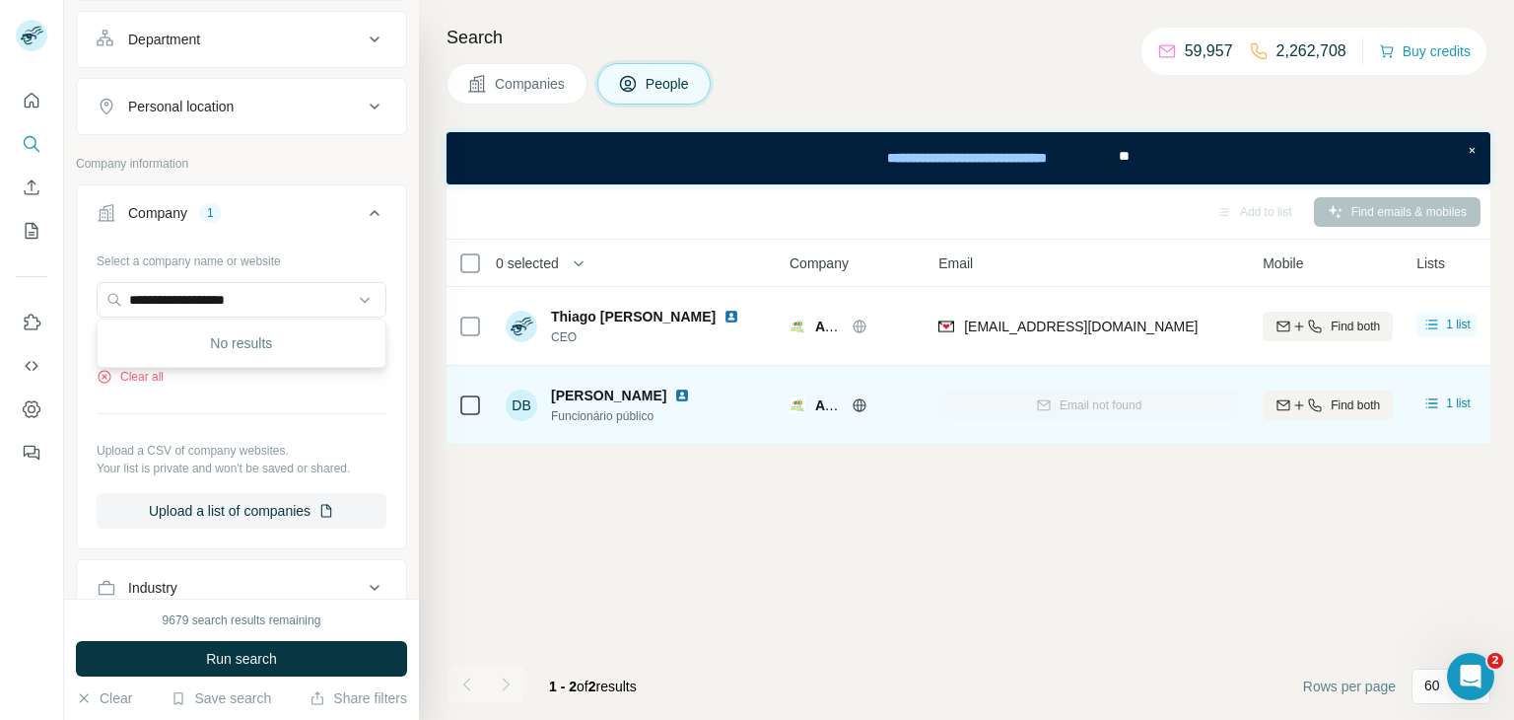
click at [533, 87] on span "Companies" at bounding box center [531, 84] width 72 height 20
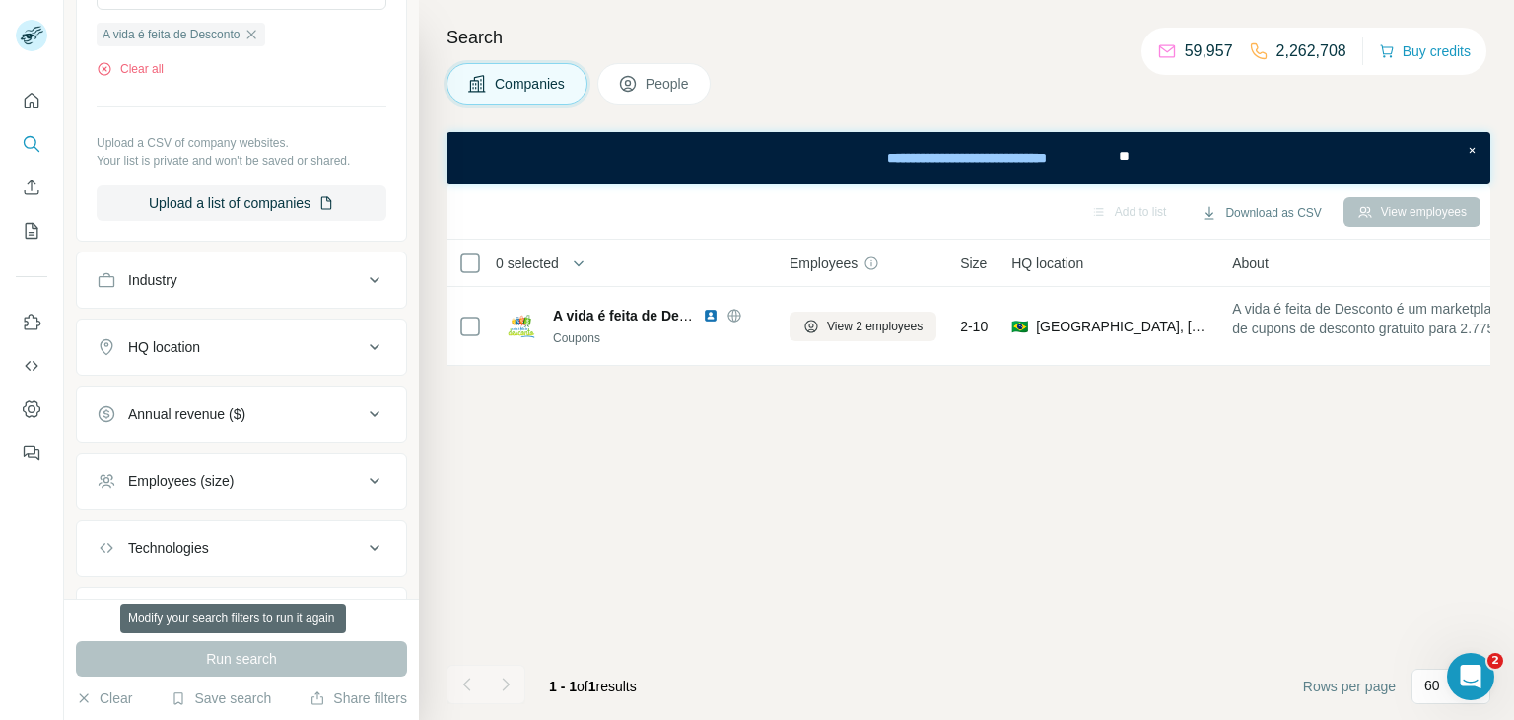
click at [248, 663] on div "Run search" at bounding box center [241, 658] width 331 height 35
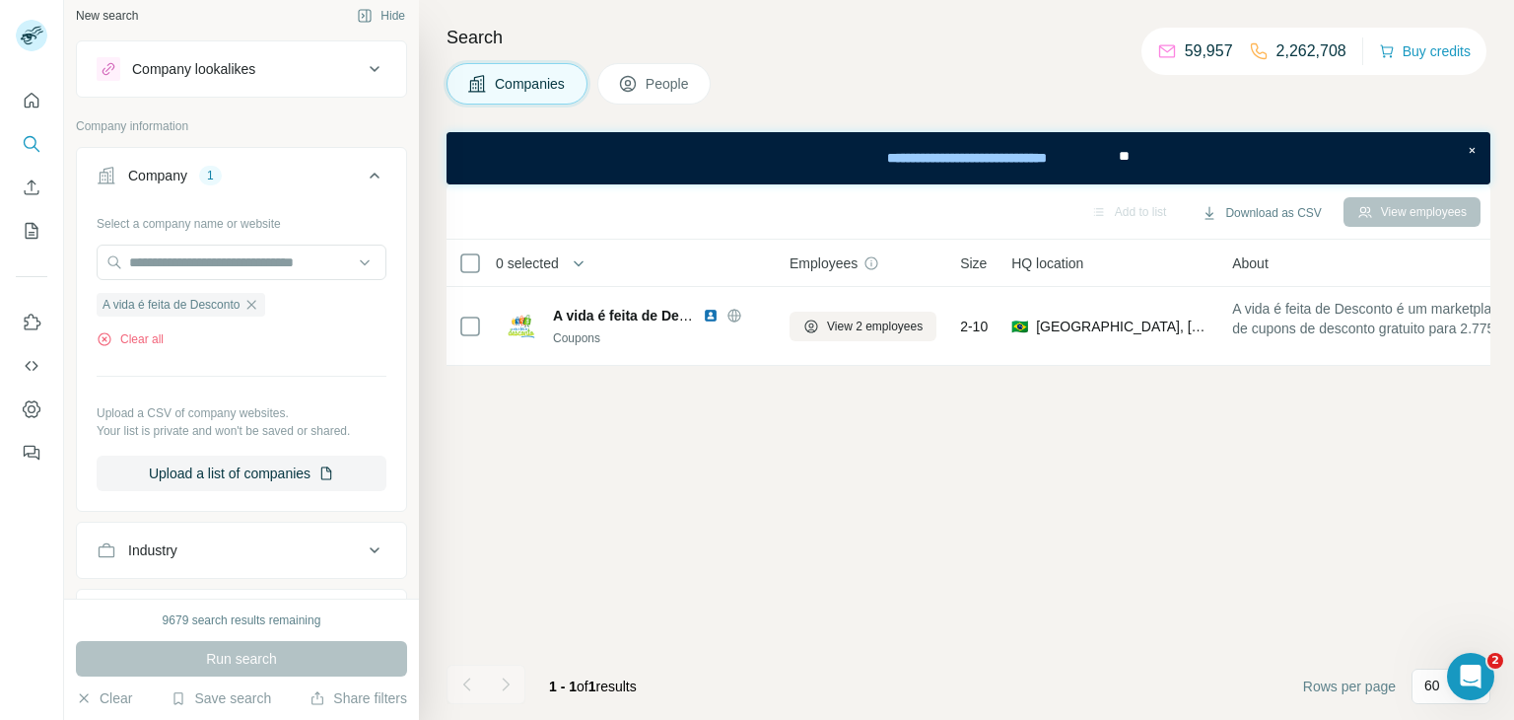
scroll to position [8, 0]
click at [215, 274] on input "text" at bounding box center [242, 264] width 290 height 35
paste input "**********"
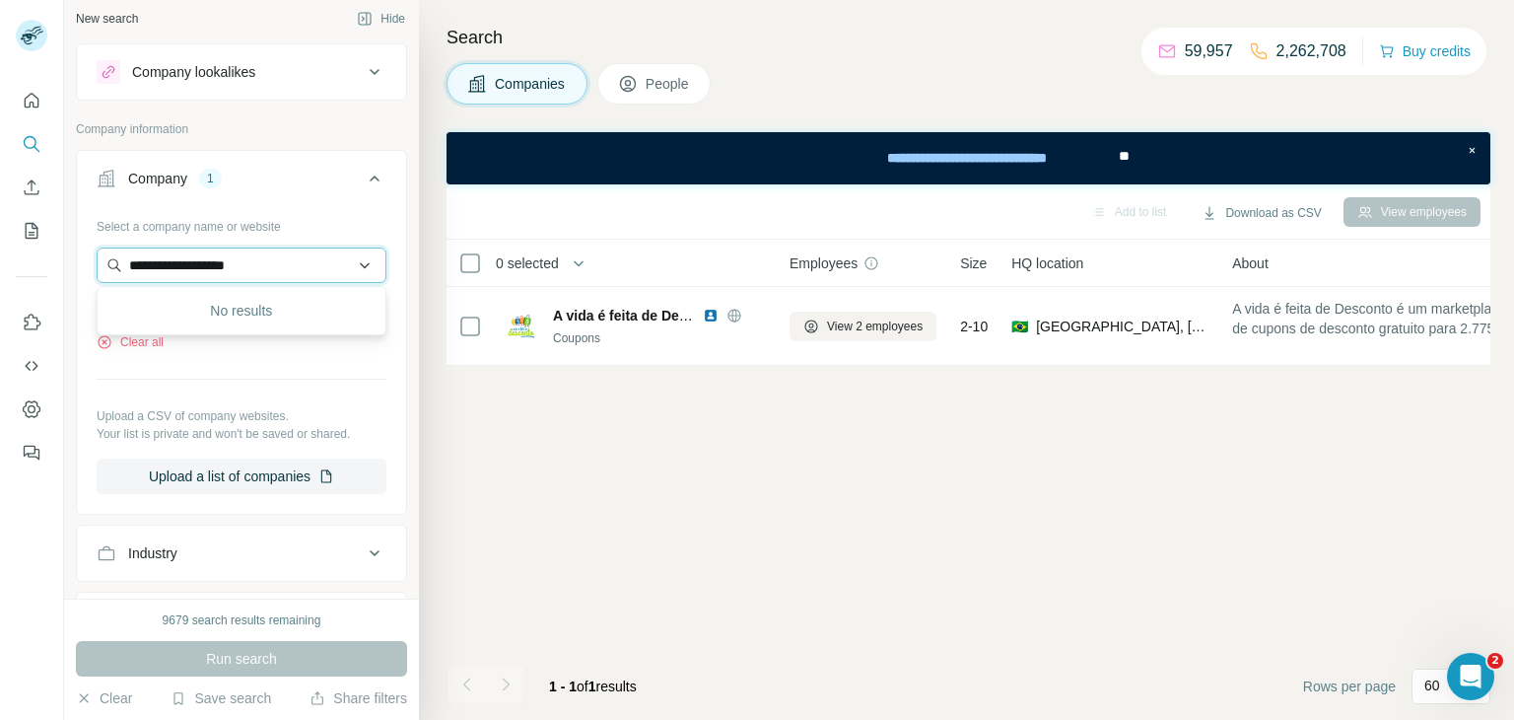
click at [254, 264] on input "**********" at bounding box center [242, 264] width 290 height 35
paste input "**********"
type input "**********"
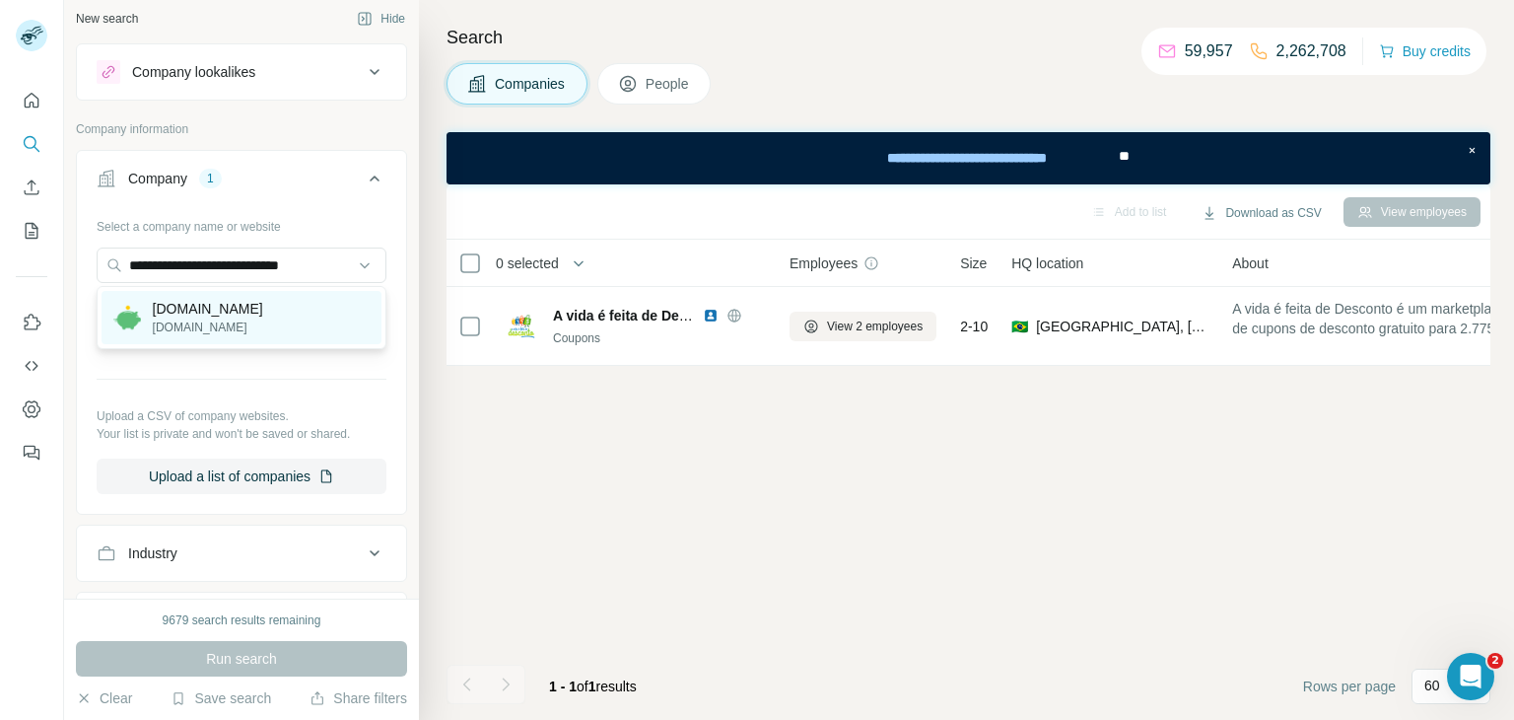
click at [186, 316] on p "mycashback.com.br" at bounding box center [208, 309] width 110 height 20
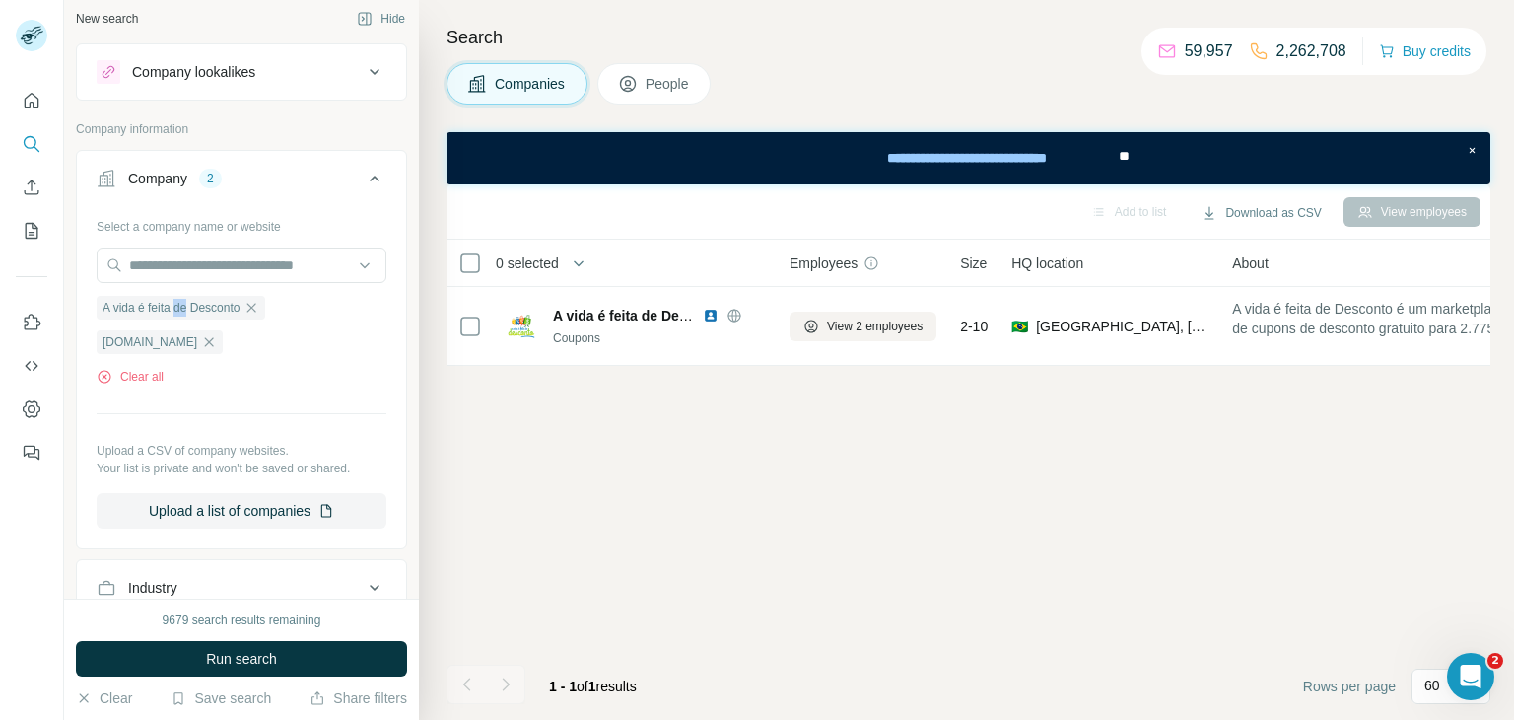
click at [186, 316] on span "A vida é feita de Desconto" at bounding box center [171, 308] width 137 height 18
click at [259, 305] on icon "button" at bounding box center [252, 308] width 16 height 16
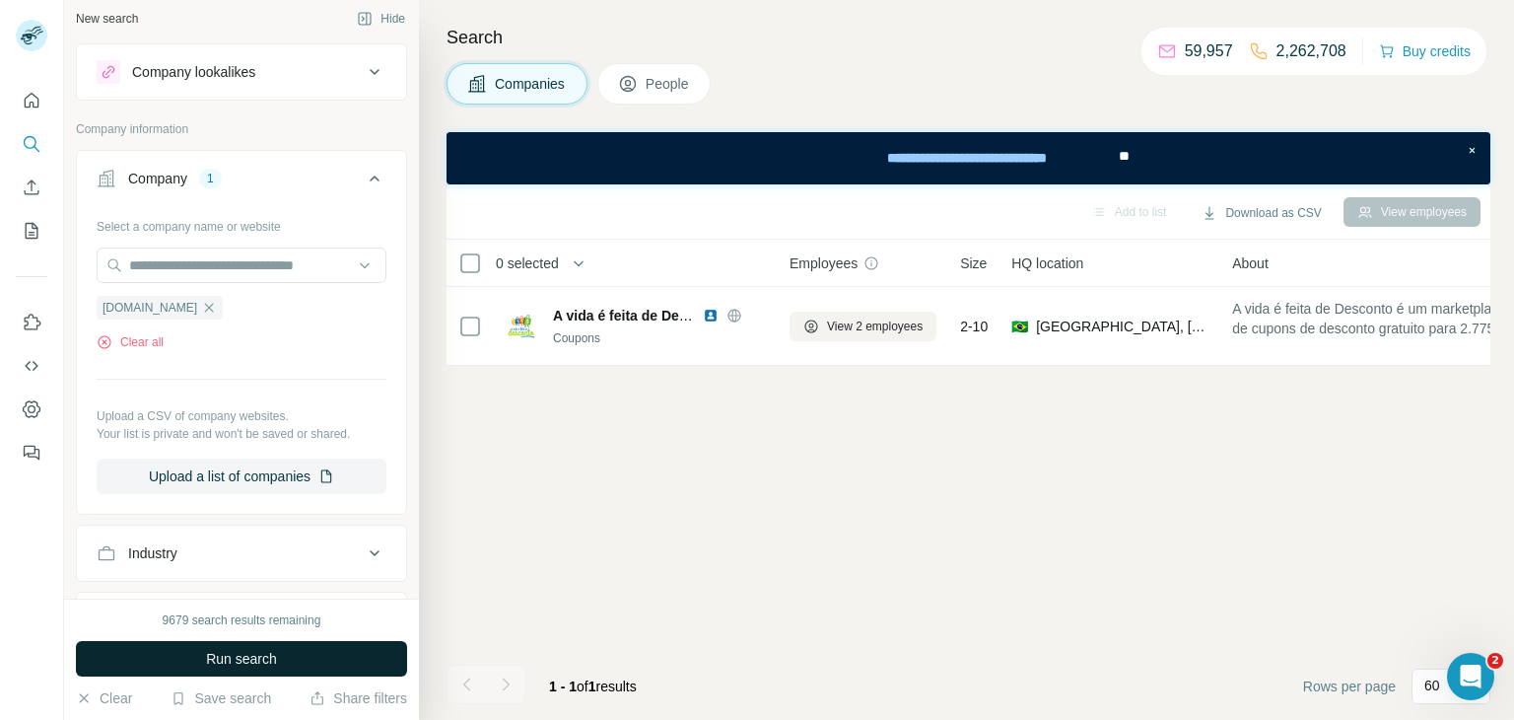
click at [292, 655] on button "Run search" at bounding box center [241, 658] width 331 height 35
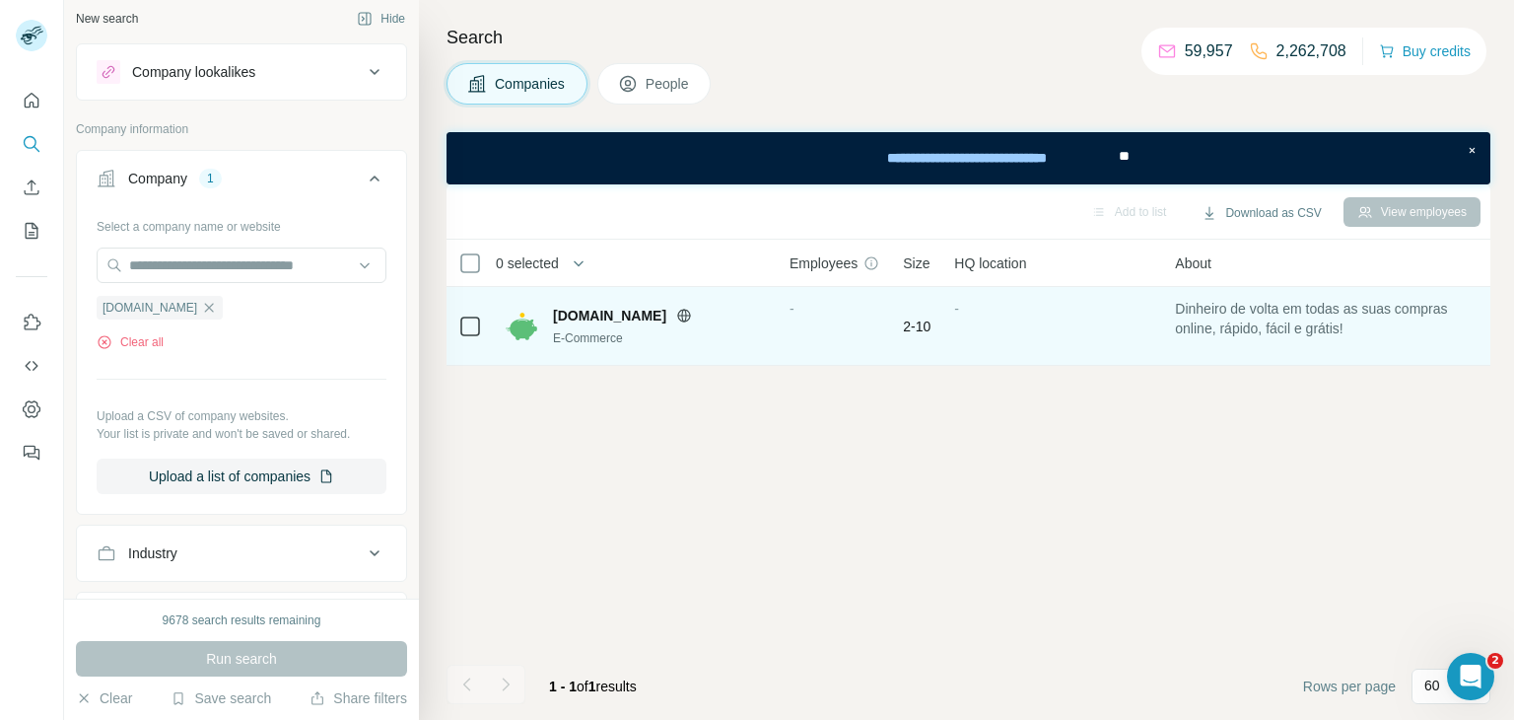
click at [610, 322] on span "mycashback.com.br" at bounding box center [609, 316] width 113 height 20
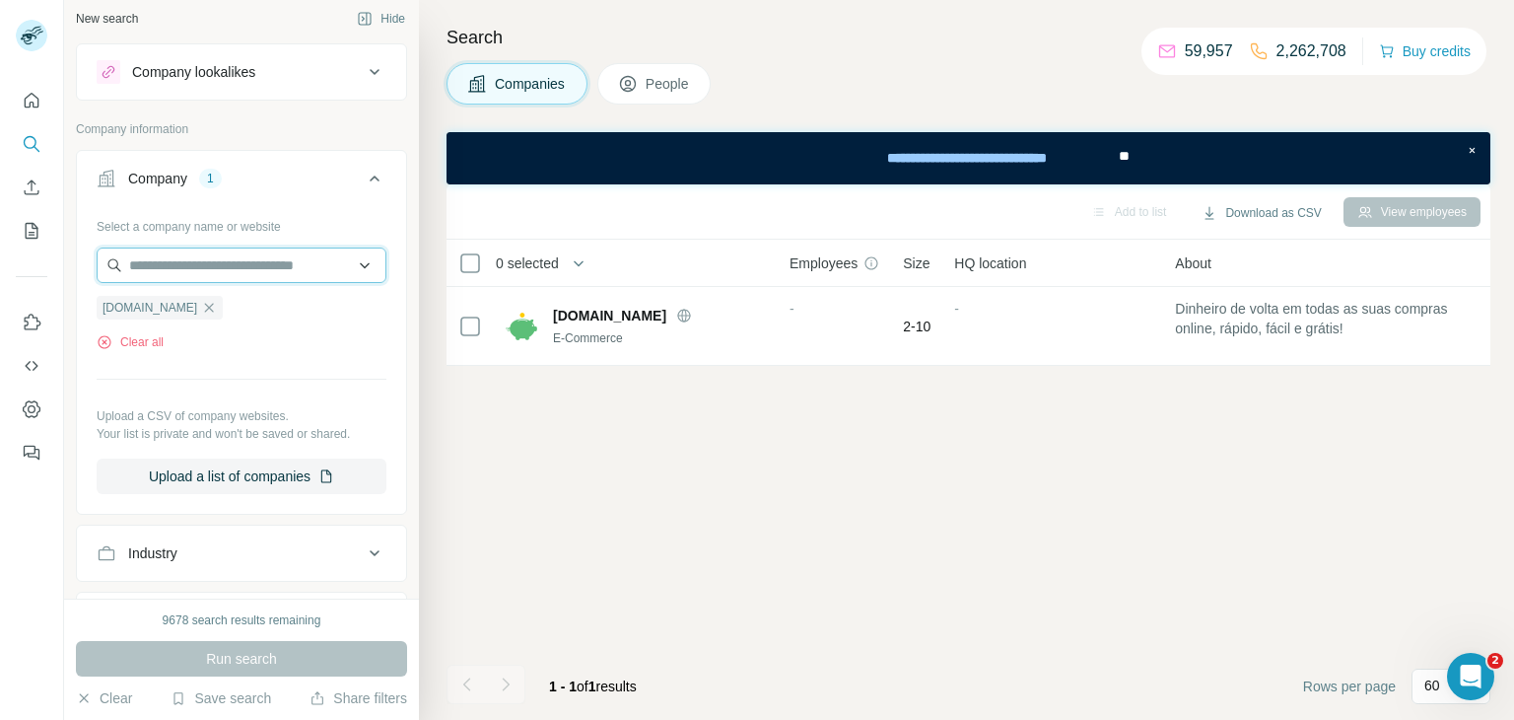
click at [215, 264] on input "text" at bounding box center [242, 264] width 290 height 35
paste input "**********"
click at [220, 264] on input "**********" at bounding box center [242, 264] width 290 height 35
paste input "**********"
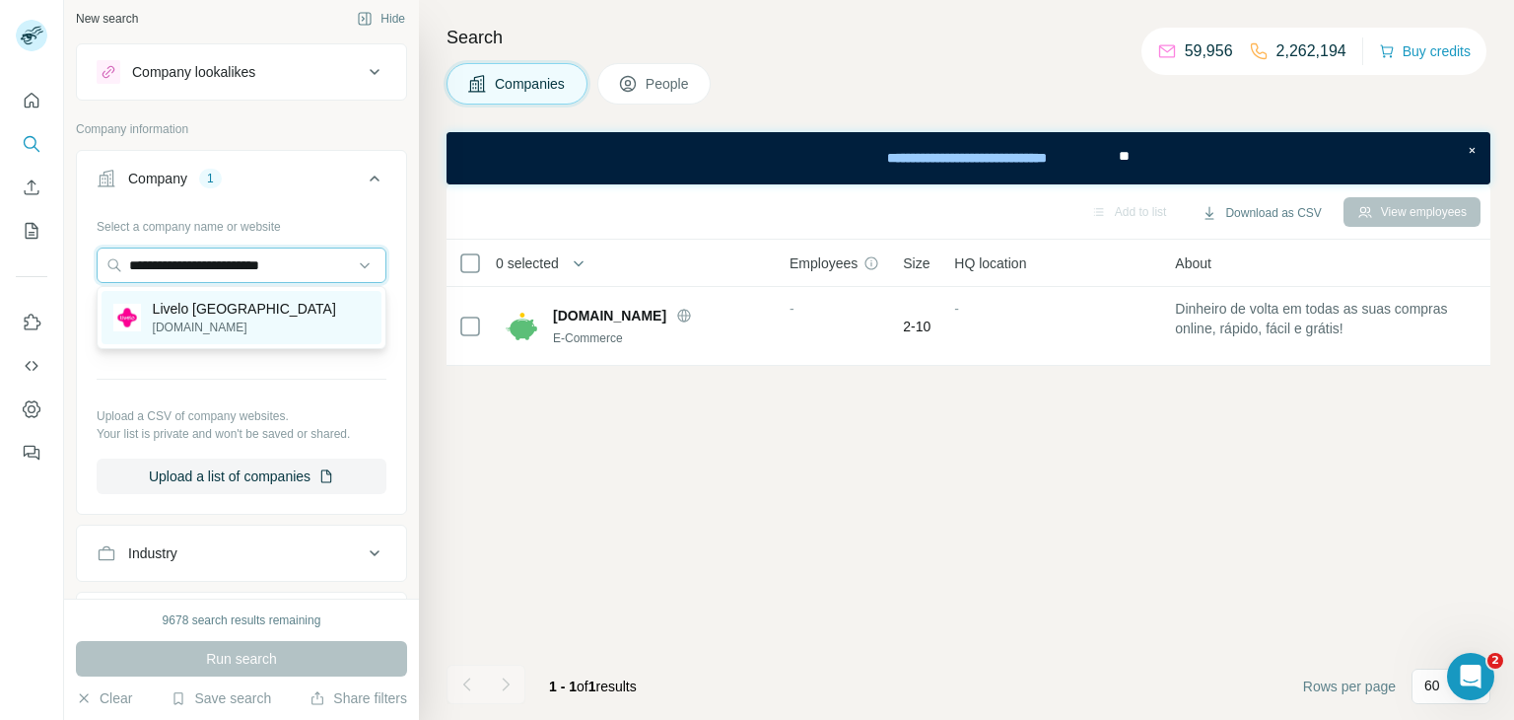
type input "**********"
click at [234, 332] on div "Livelo Brasil livelo.com.br" at bounding box center [242, 317] width 280 height 53
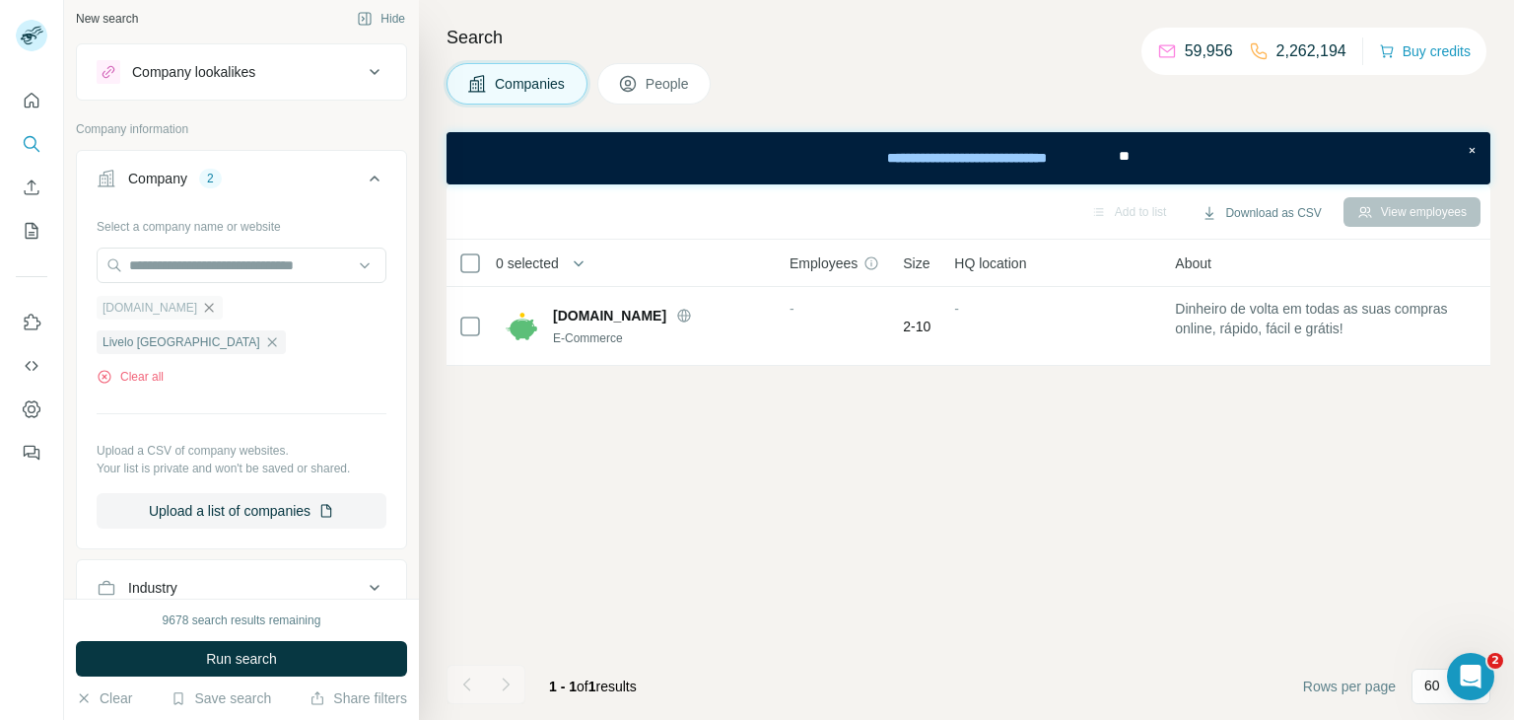
click at [217, 308] on icon "button" at bounding box center [209, 308] width 16 height 16
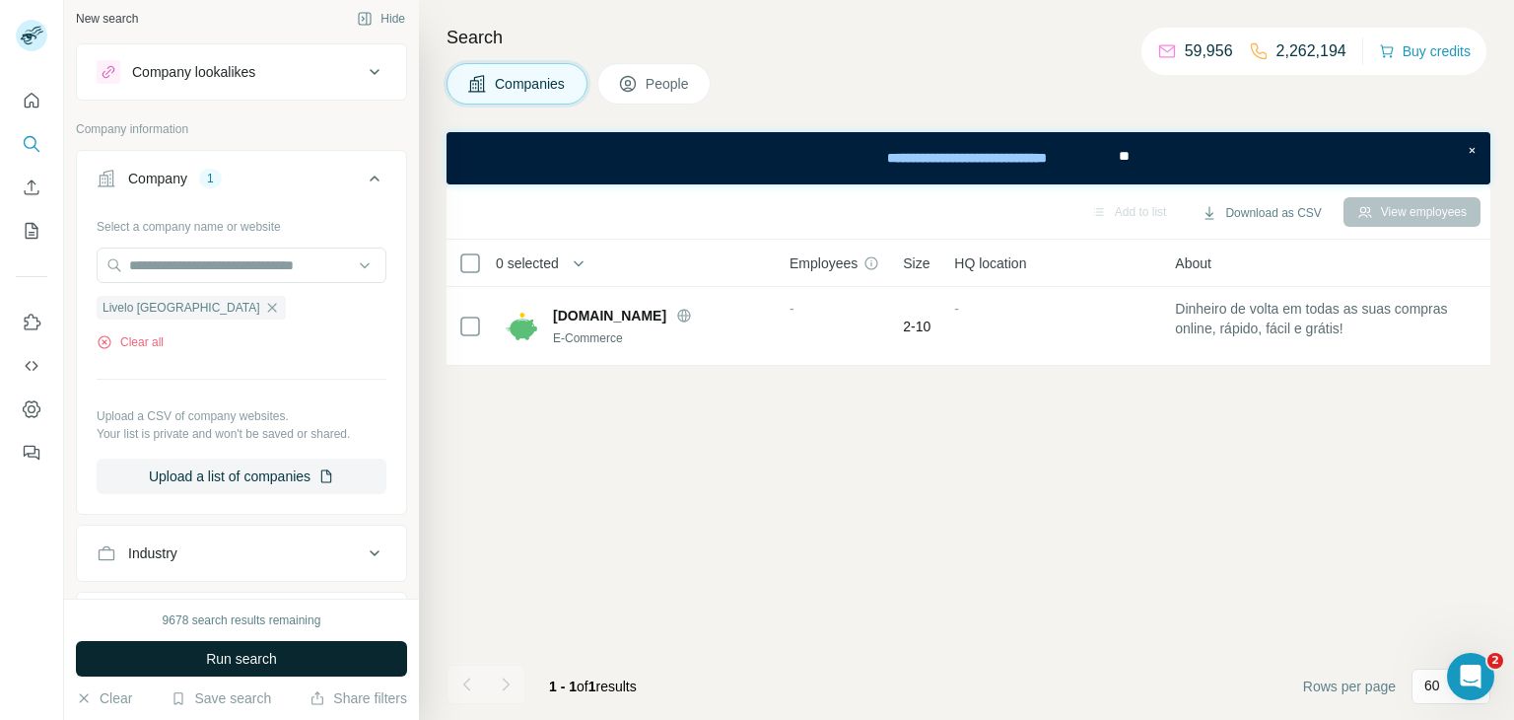
click at [285, 657] on button "Run search" at bounding box center [241, 658] width 331 height 35
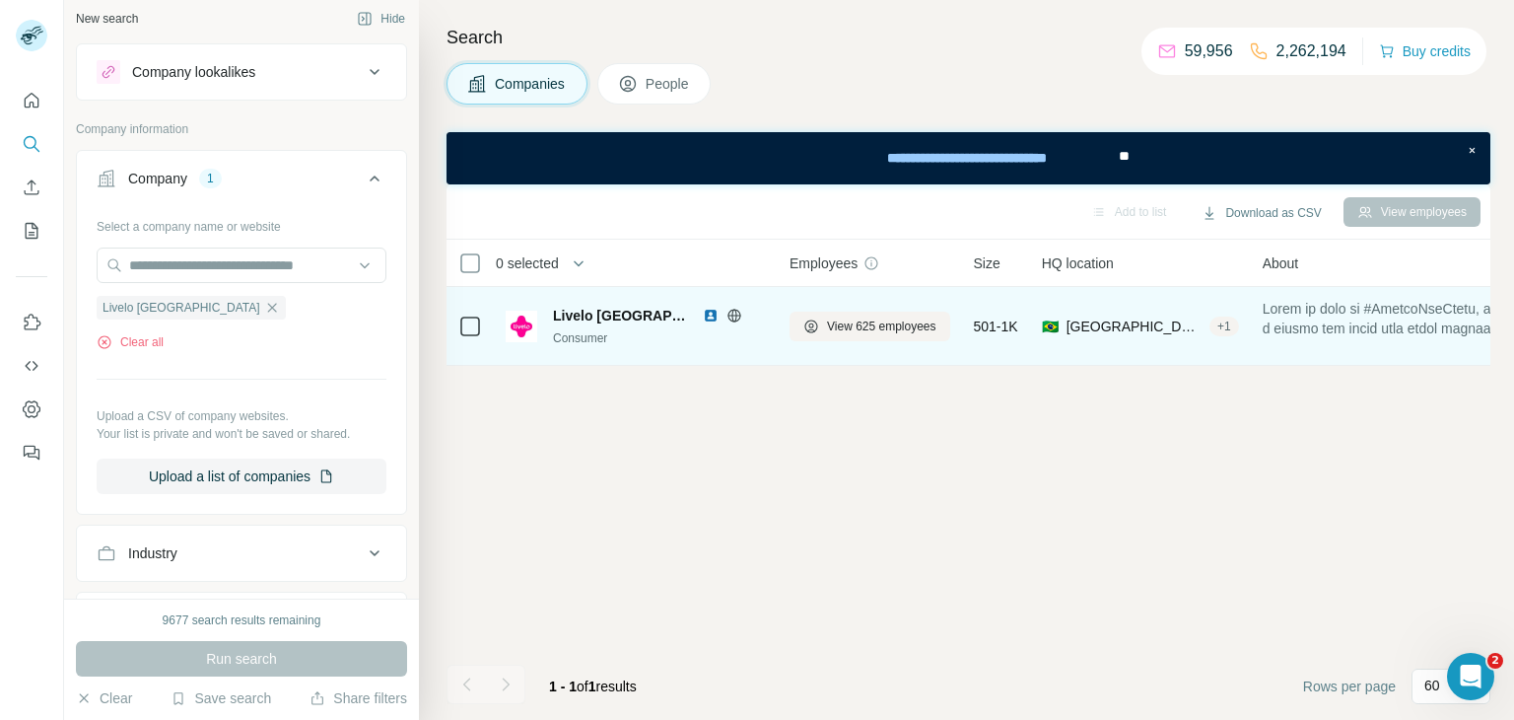
click at [574, 326] on div "Livelo Brasil Consumer" at bounding box center [659, 326] width 213 height 41
click at [580, 319] on span "Livelo Brasil" at bounding box center [623, 316] width 140 height 20
click at [882, 321] on span "View 625 employees" at bounding box center [881, 326] width 109 height 18
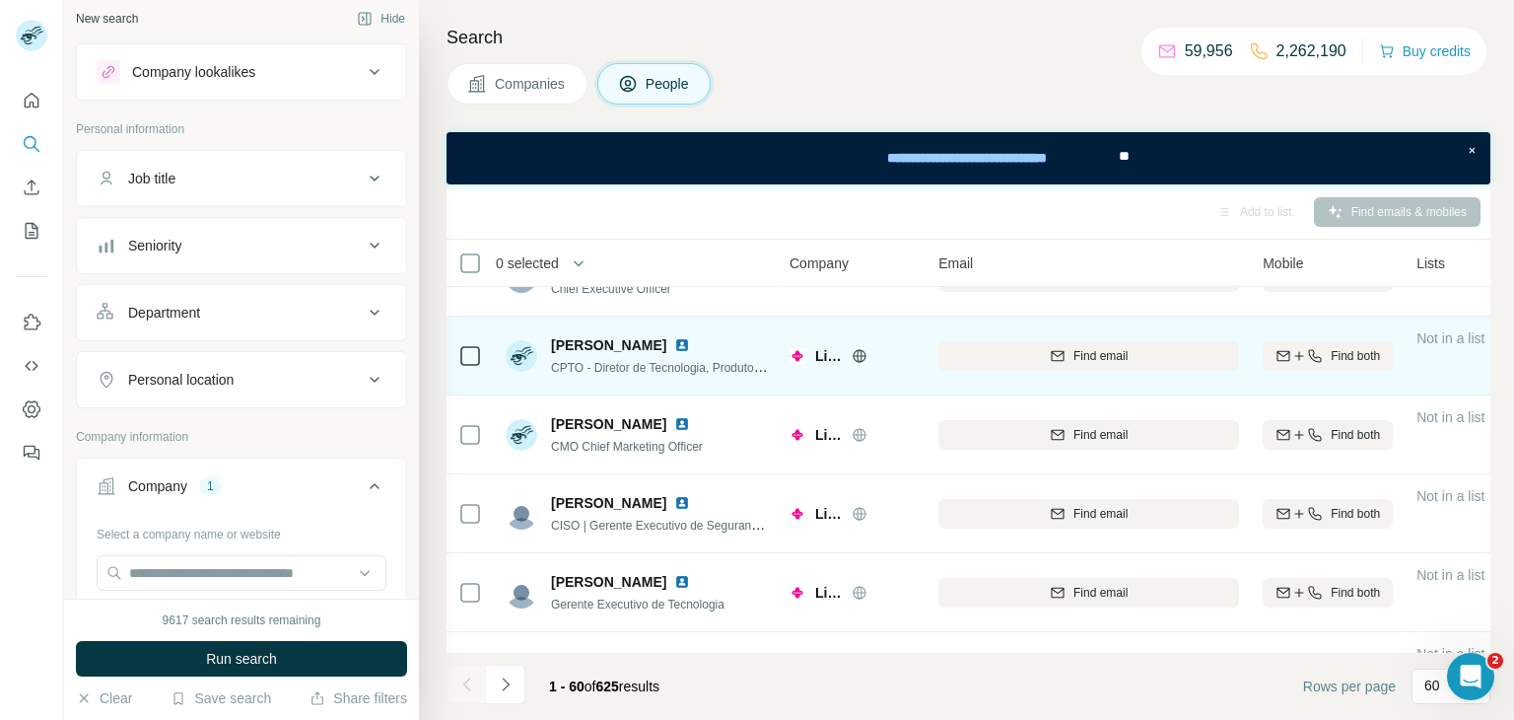
scroll to position [52, 0]
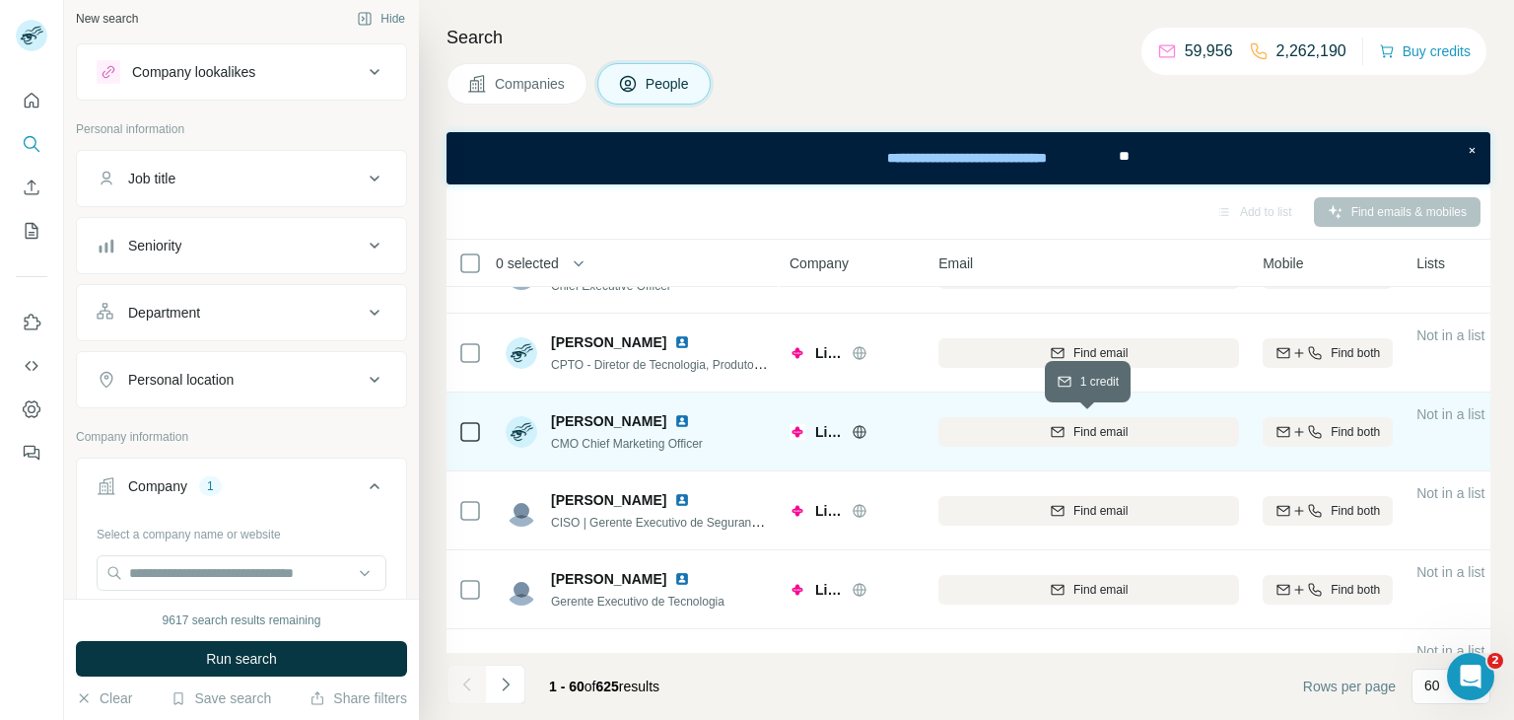
click at [1021, 433] on div "Find email" at bounding box center [1089, 432] width 301 height 18
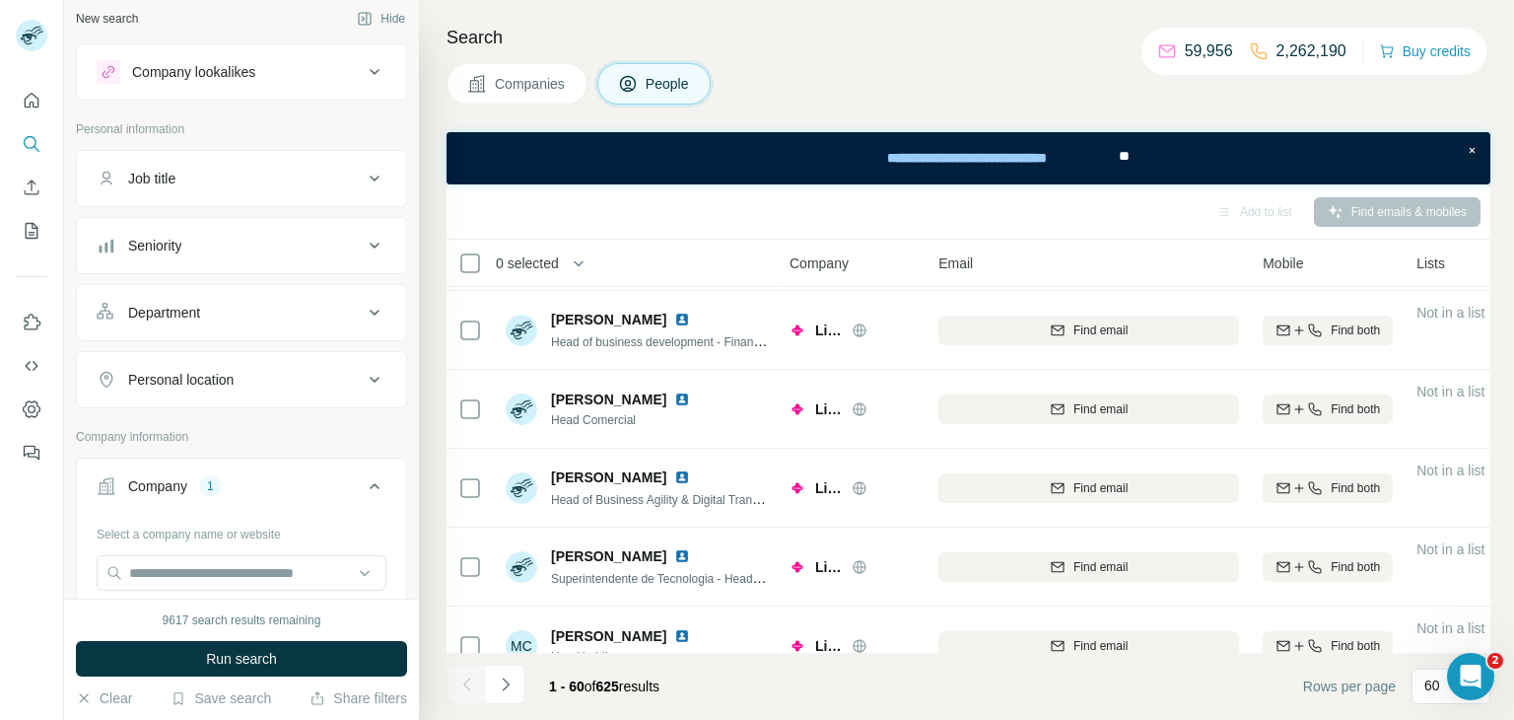
scroll to position [678, 15]
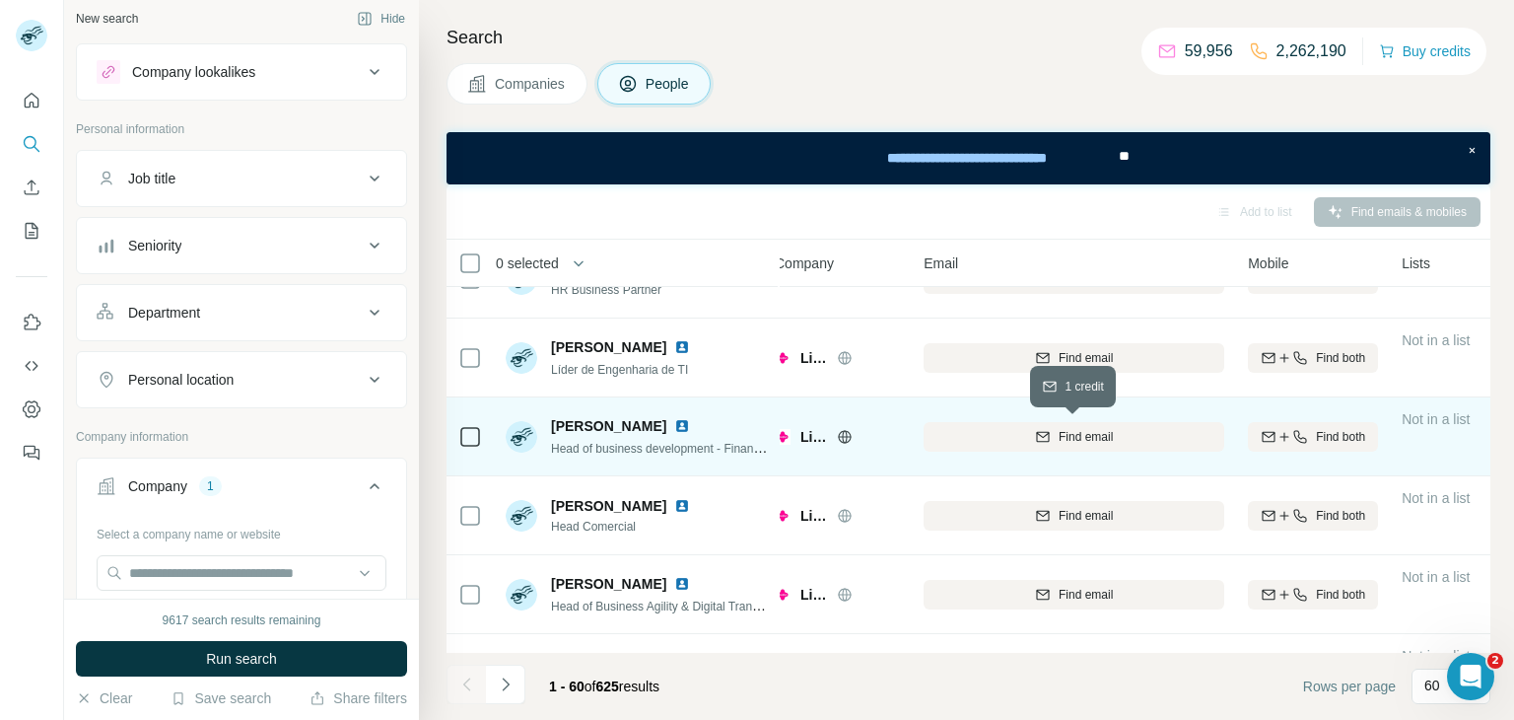
click at [1079, 447] on button "Find email" at bounding box center [1074, 437] width 301 height 30
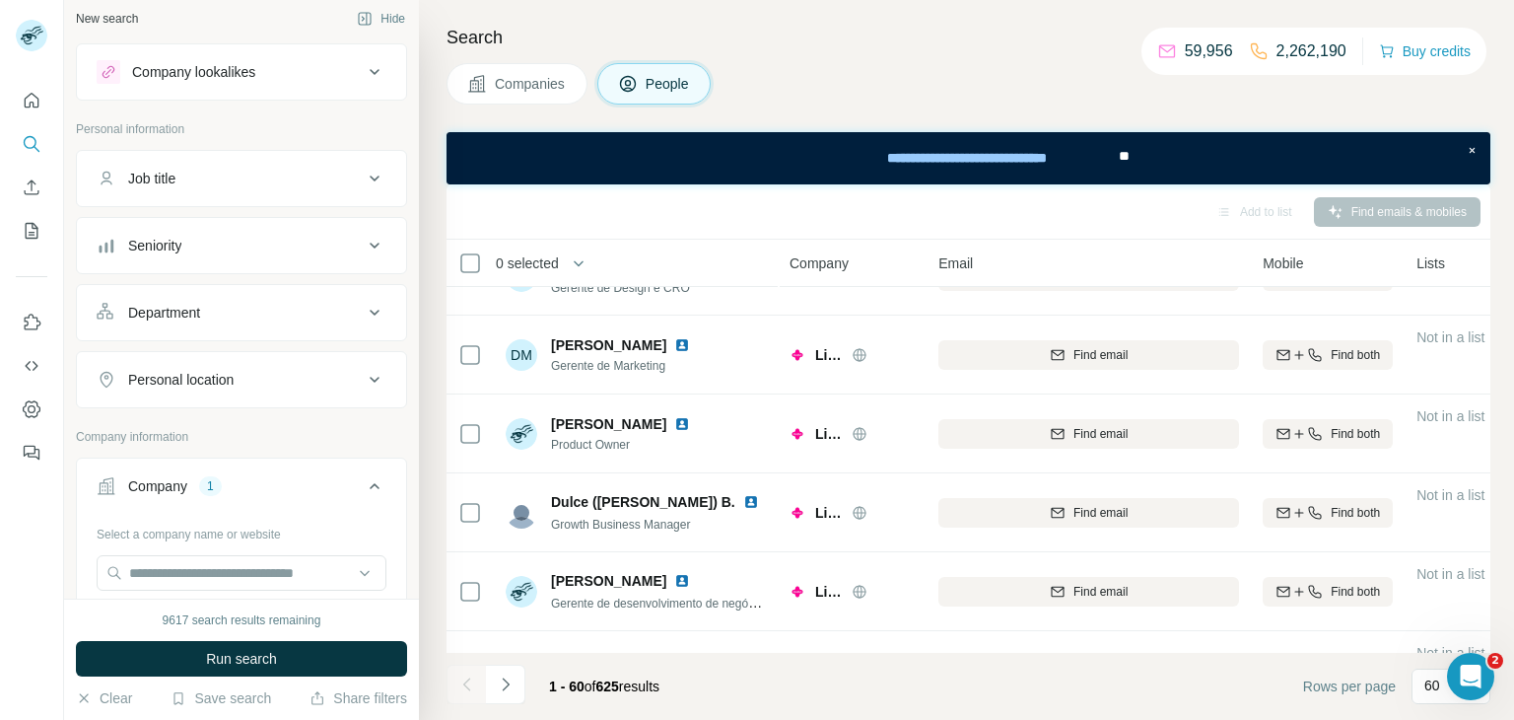
scroll to position [3297, 0]
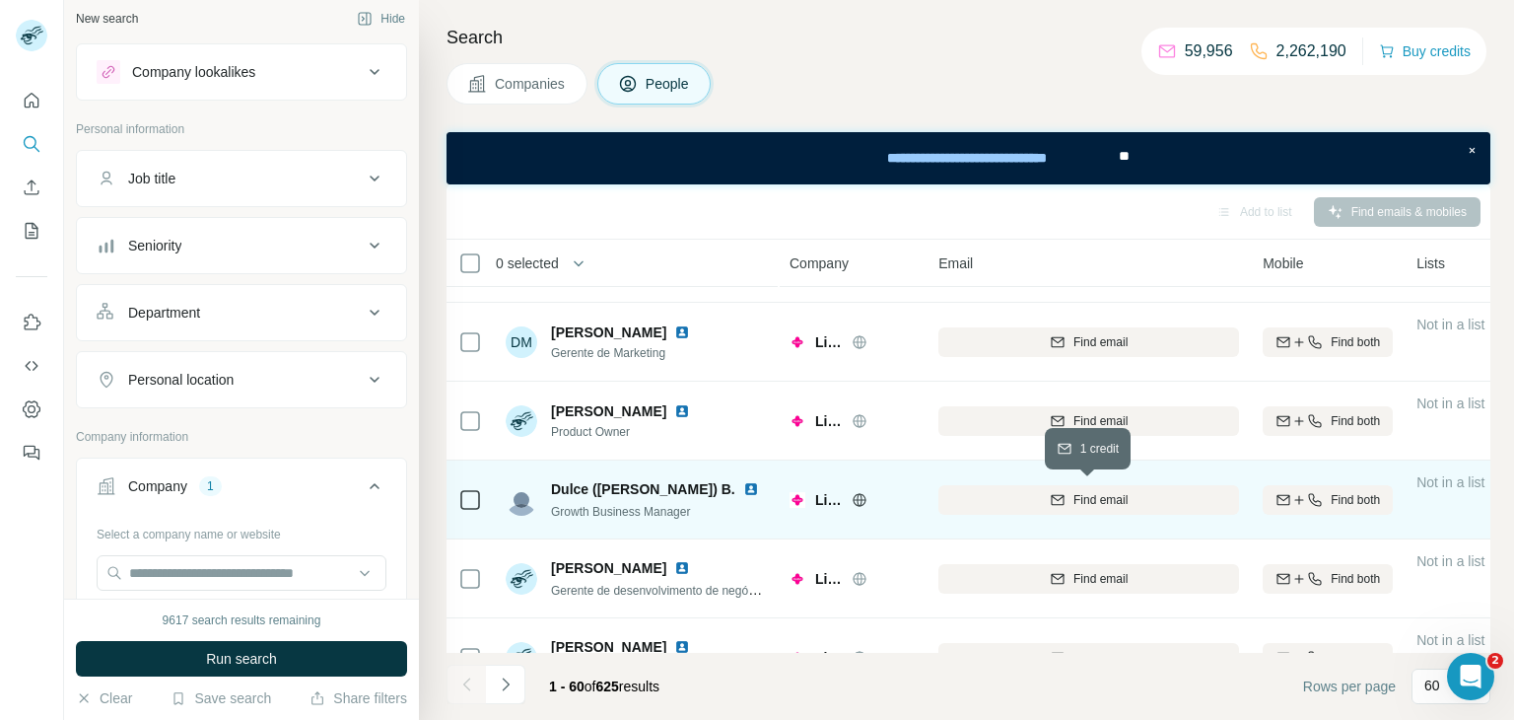
click at [1079, 507] on button "Find email" at bounding box center [1089, 500] width 301 height 30
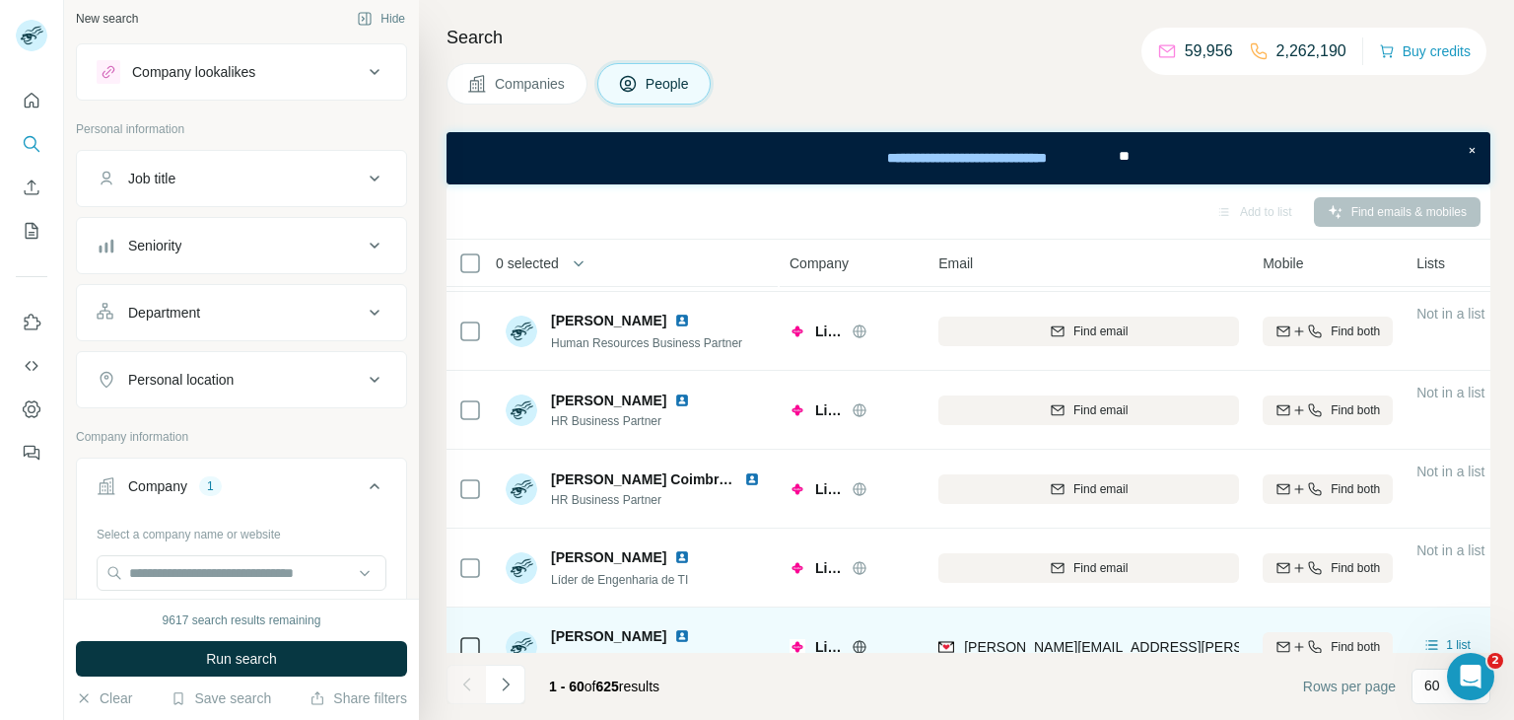
scroll to position [0, 0]
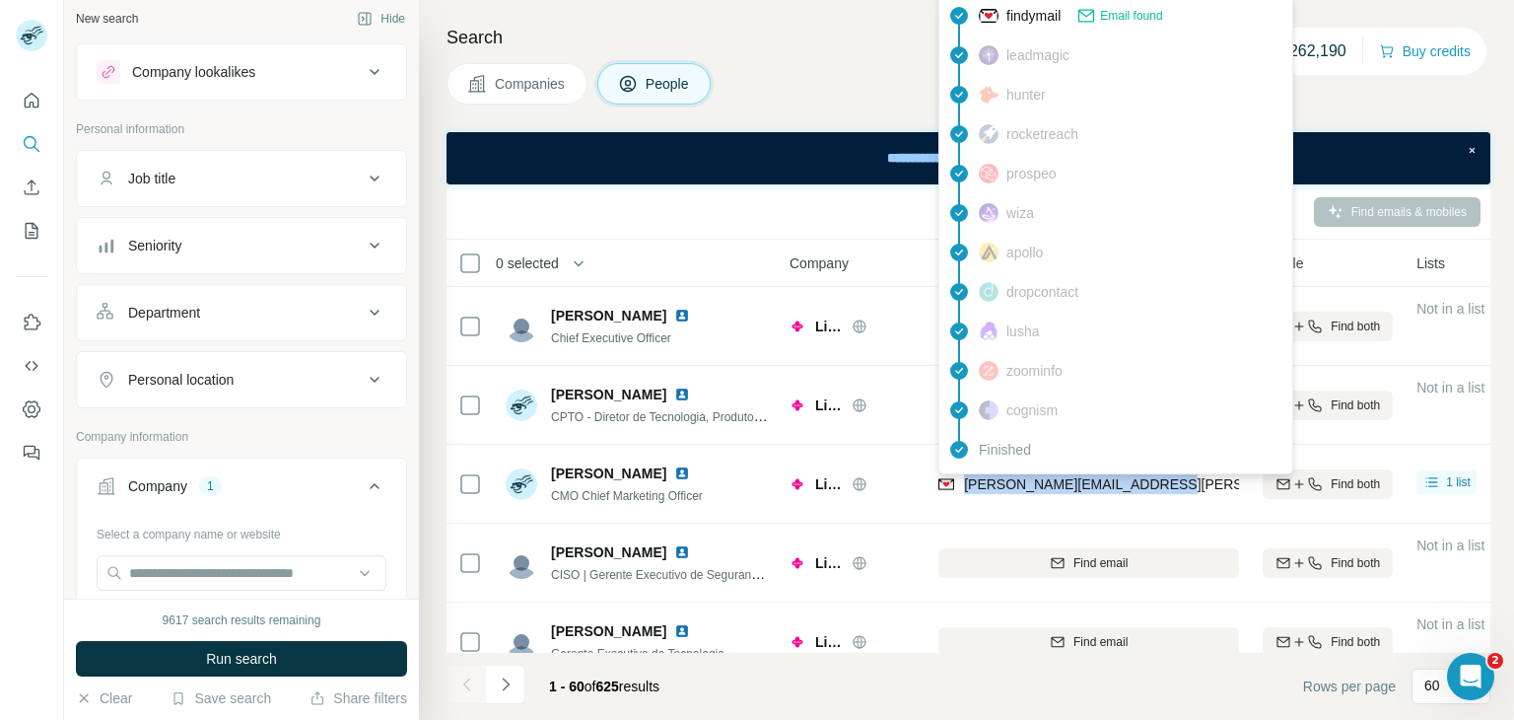
drag, startPoint x: 1154, startPoint y: 480, endPoint x: 962, endPoint y: 492, distance: 191.6
click at [962, 492] on div "henrique.duda@livelo.com.br" at bounding box center [1089, 484] width 301 height 54
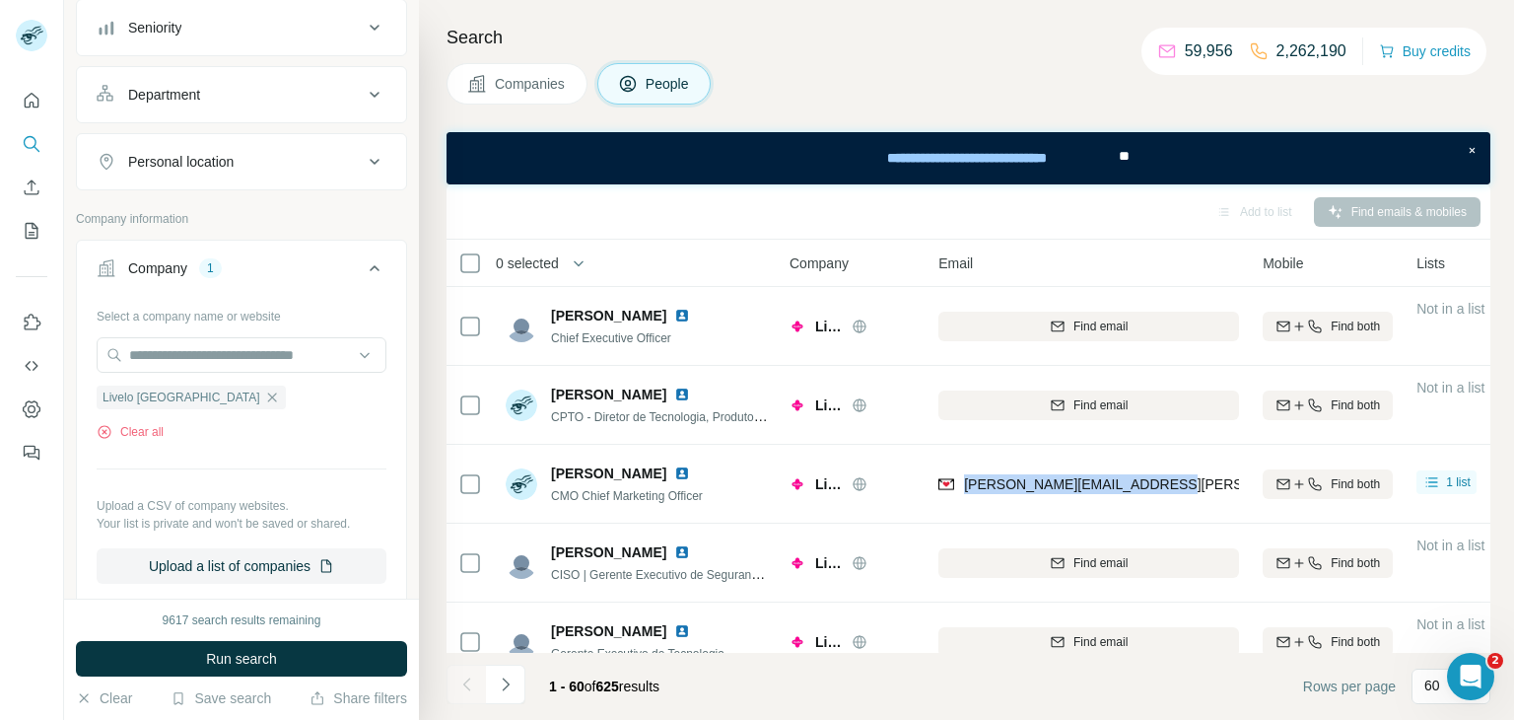
scroll to position [228, 0]
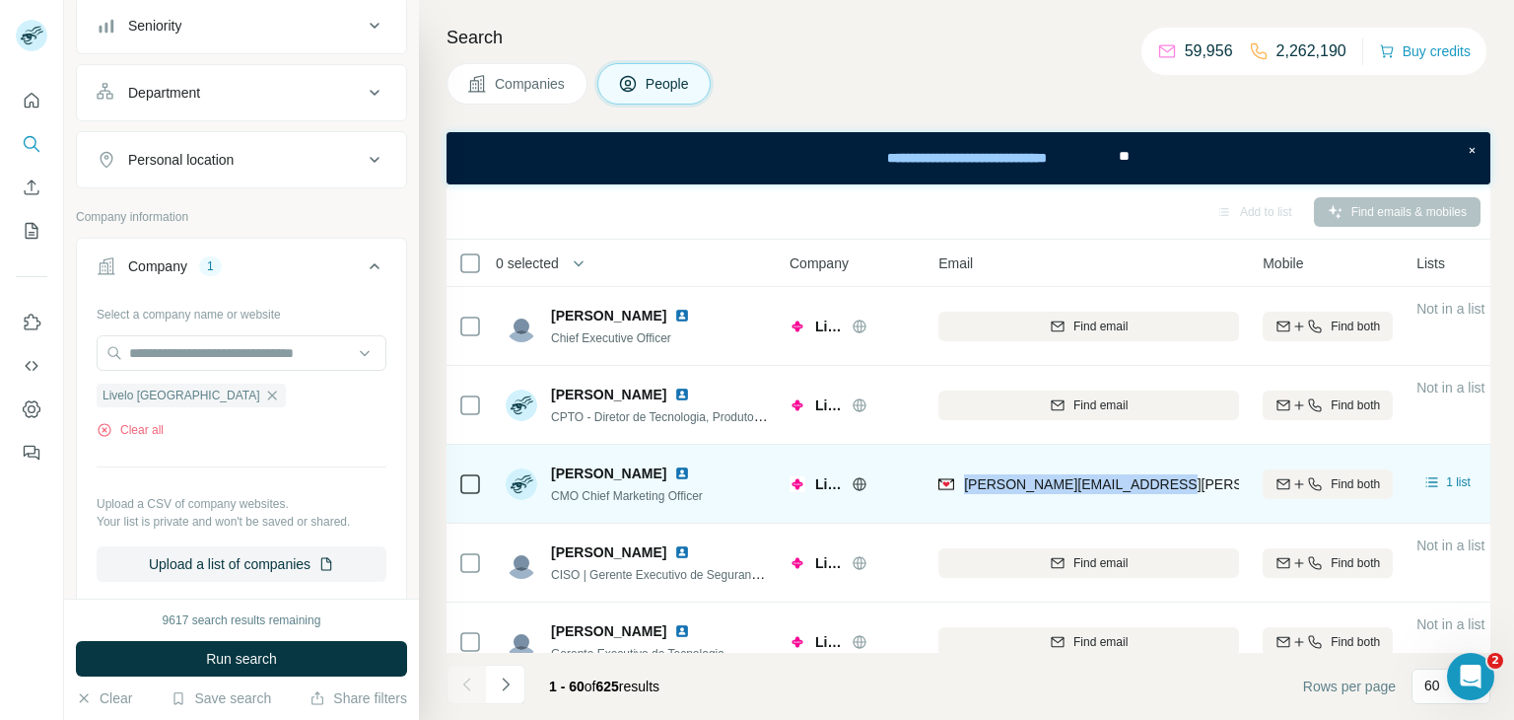
click at [563, 470] on span "Henrique Duda" at bounding box center [608, 473] width 115 height 20
click at [554, 470] on span "Henrique Duda" at bounding box center [608, 473] width 115 height 20
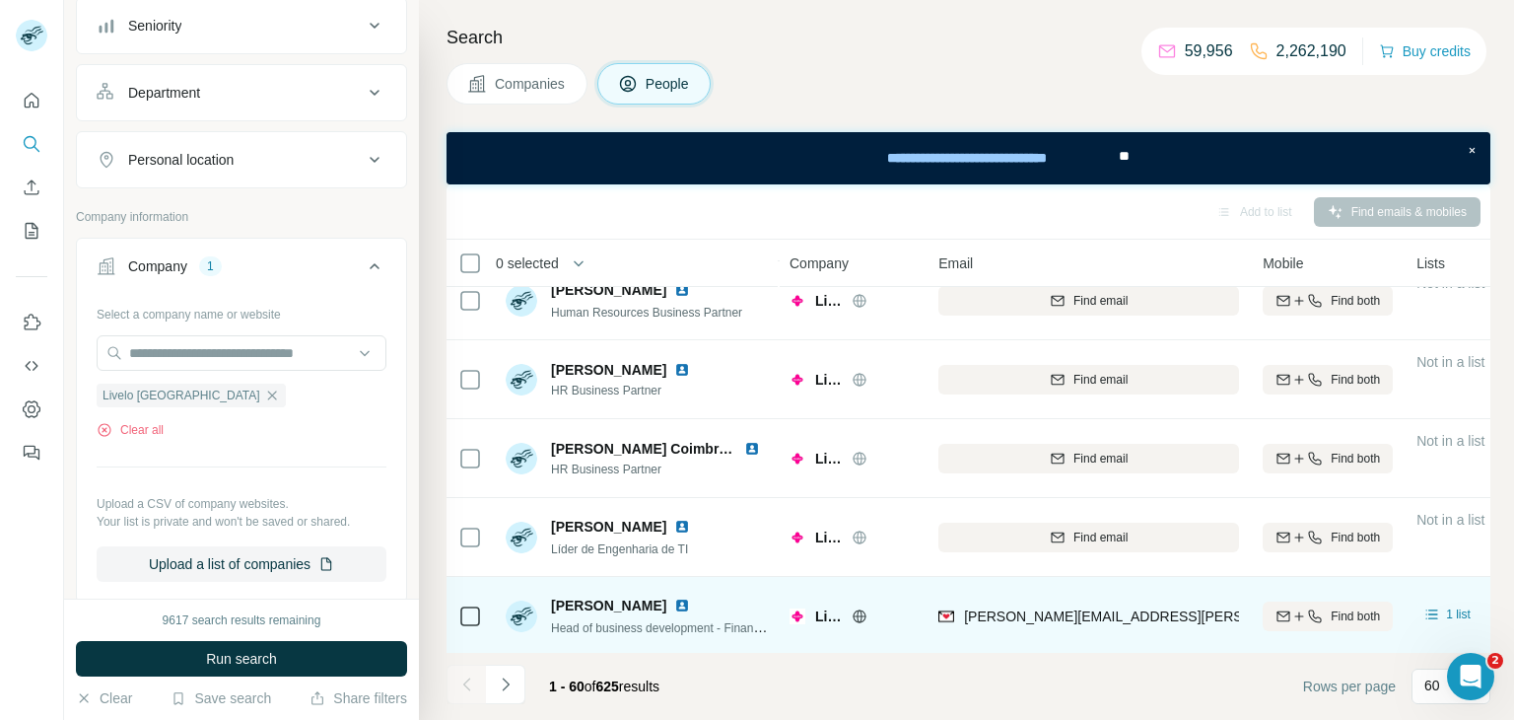
scroll to position [632, 0]
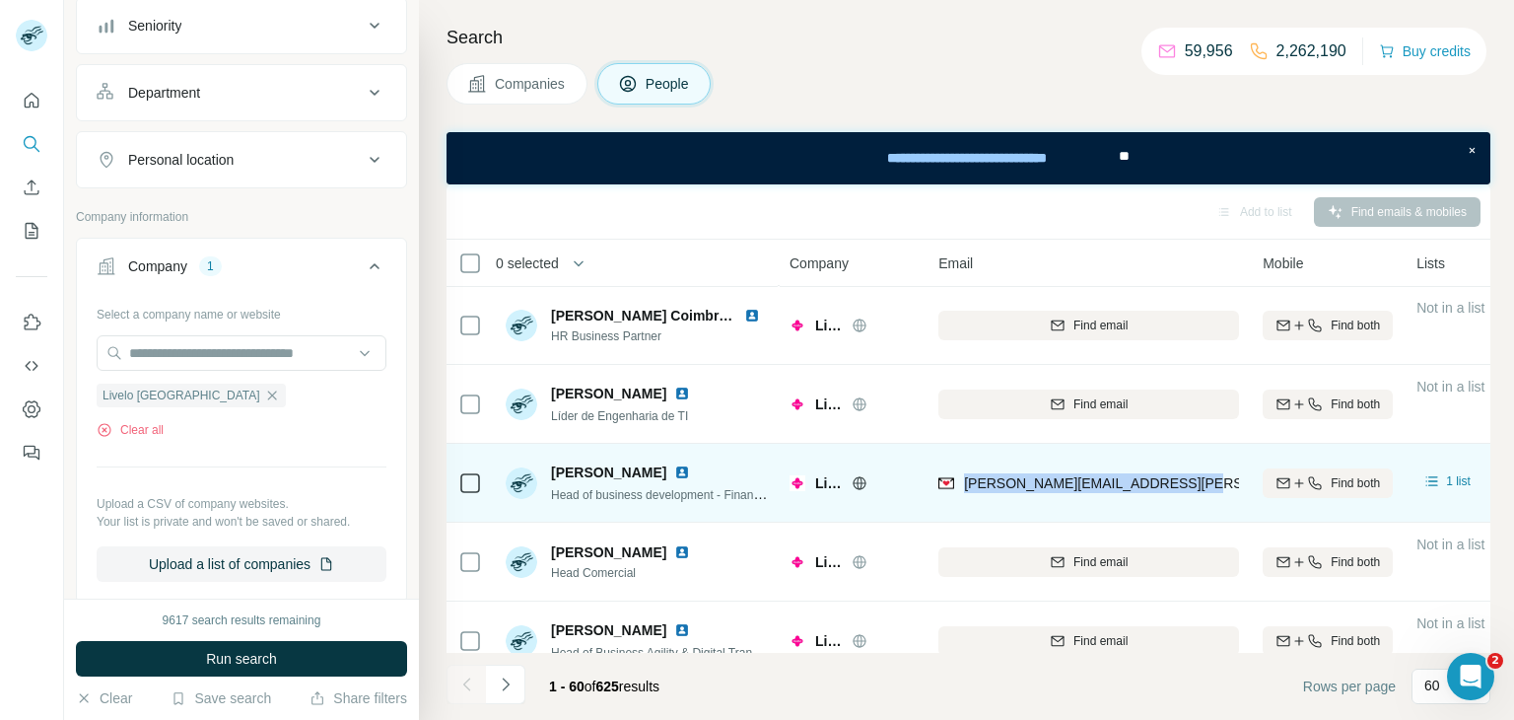
drag, startPoint x: 1187, startPoint y: 479, endPoint x: 964, endPoint y: 498, distance: 223.6
click at [964, 498] on div "fernanda.barchese@livelo.com.br" at bounding box center [1089, 483] width 301 height 54
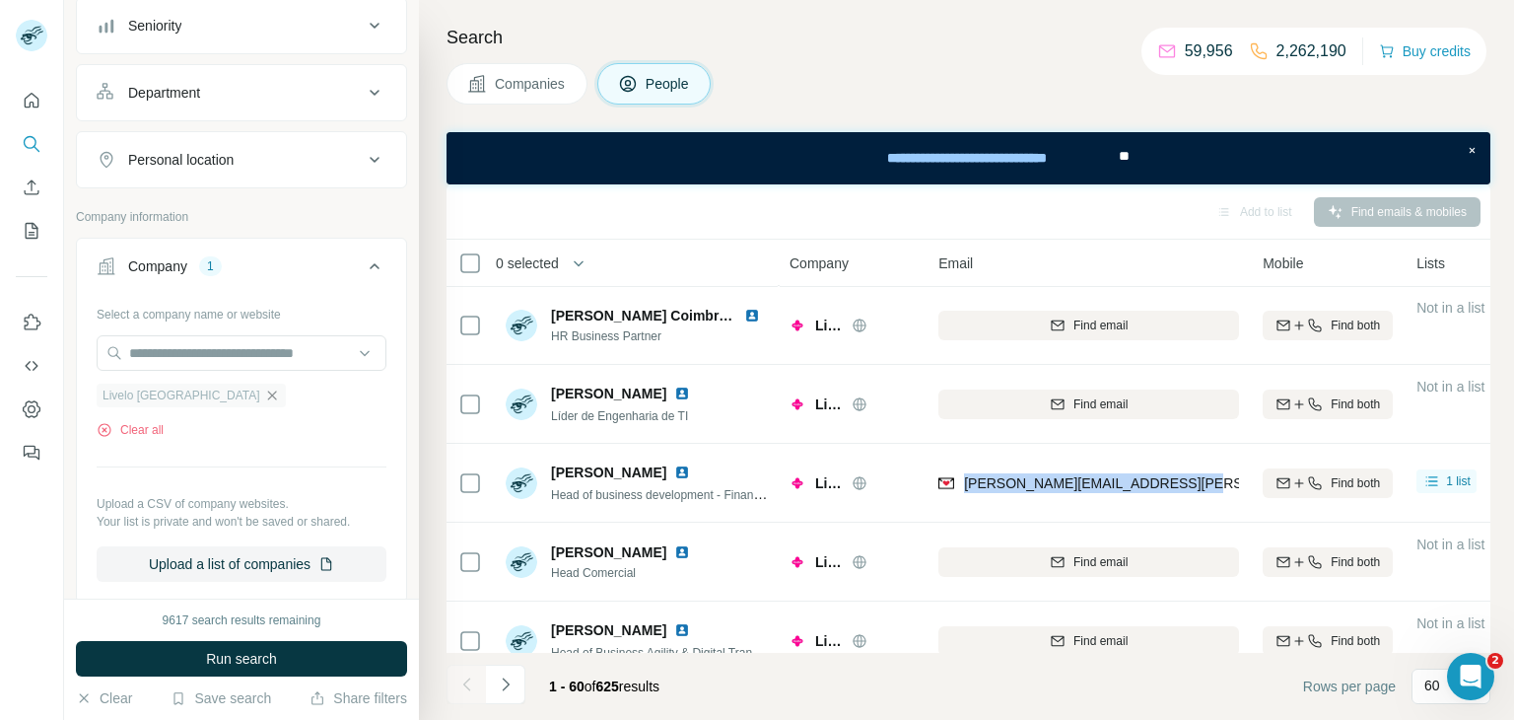
click at [264, 400] on icon "button" at bounding box center [272, 395] width 16 height 16
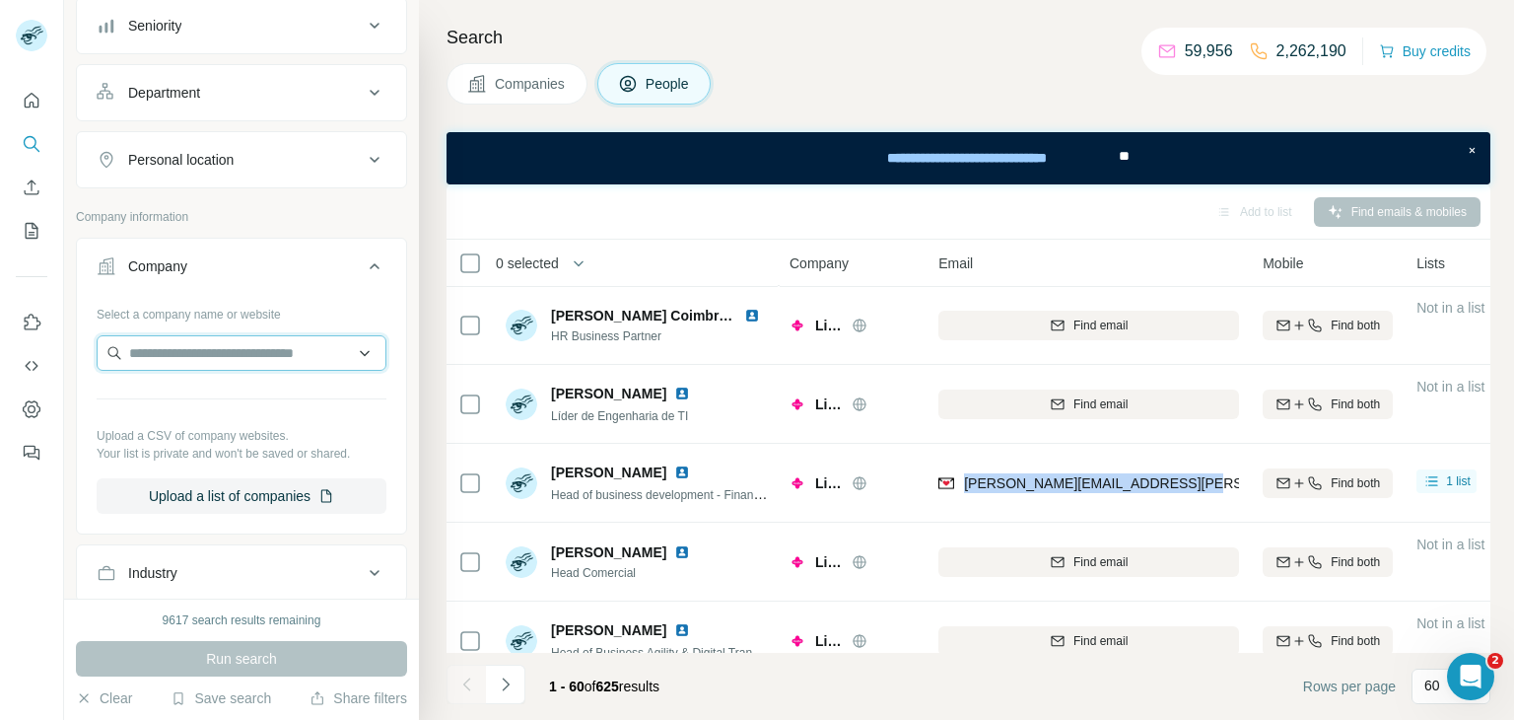
click at [191, 358] on input "text" at bounding box center [242, 352] width 290 height 35
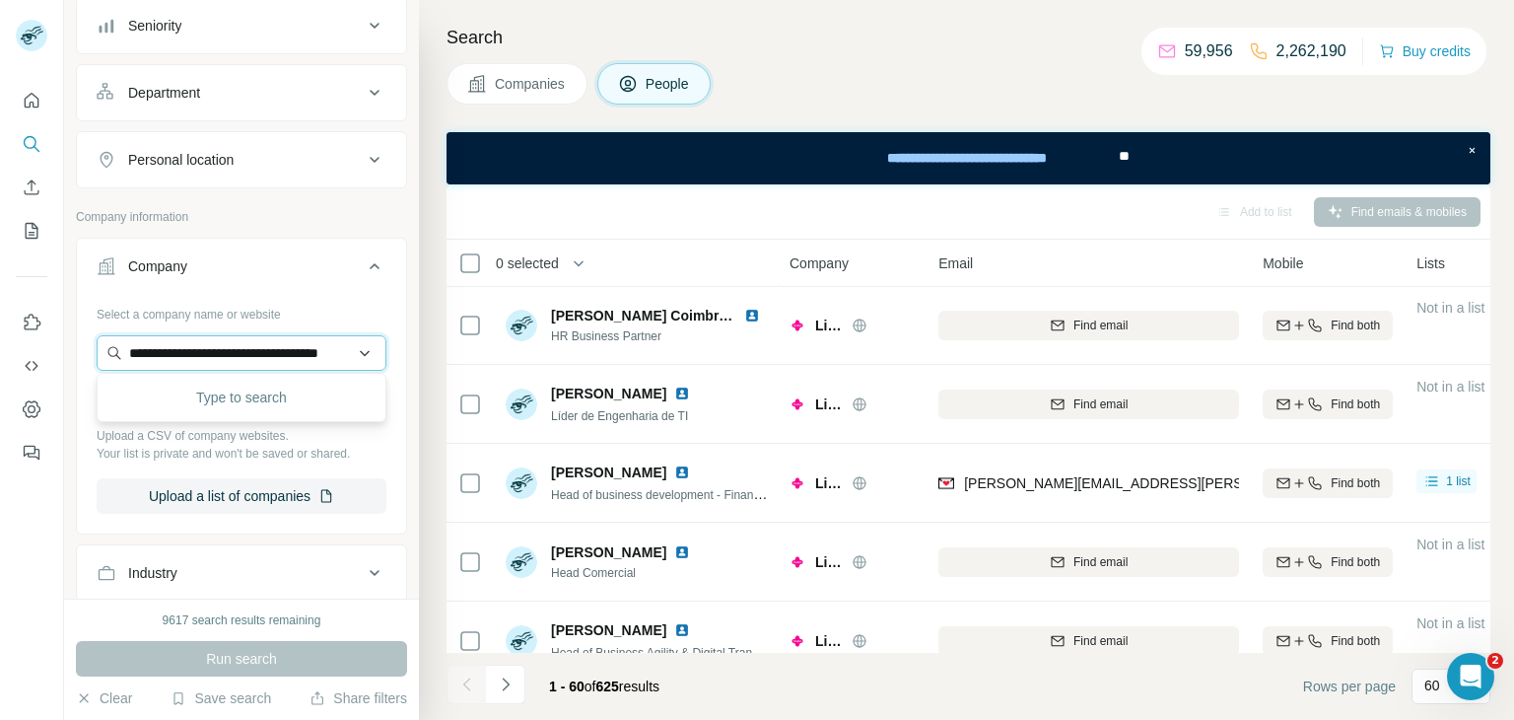
scroll to position [0, 55]
type input "**********"
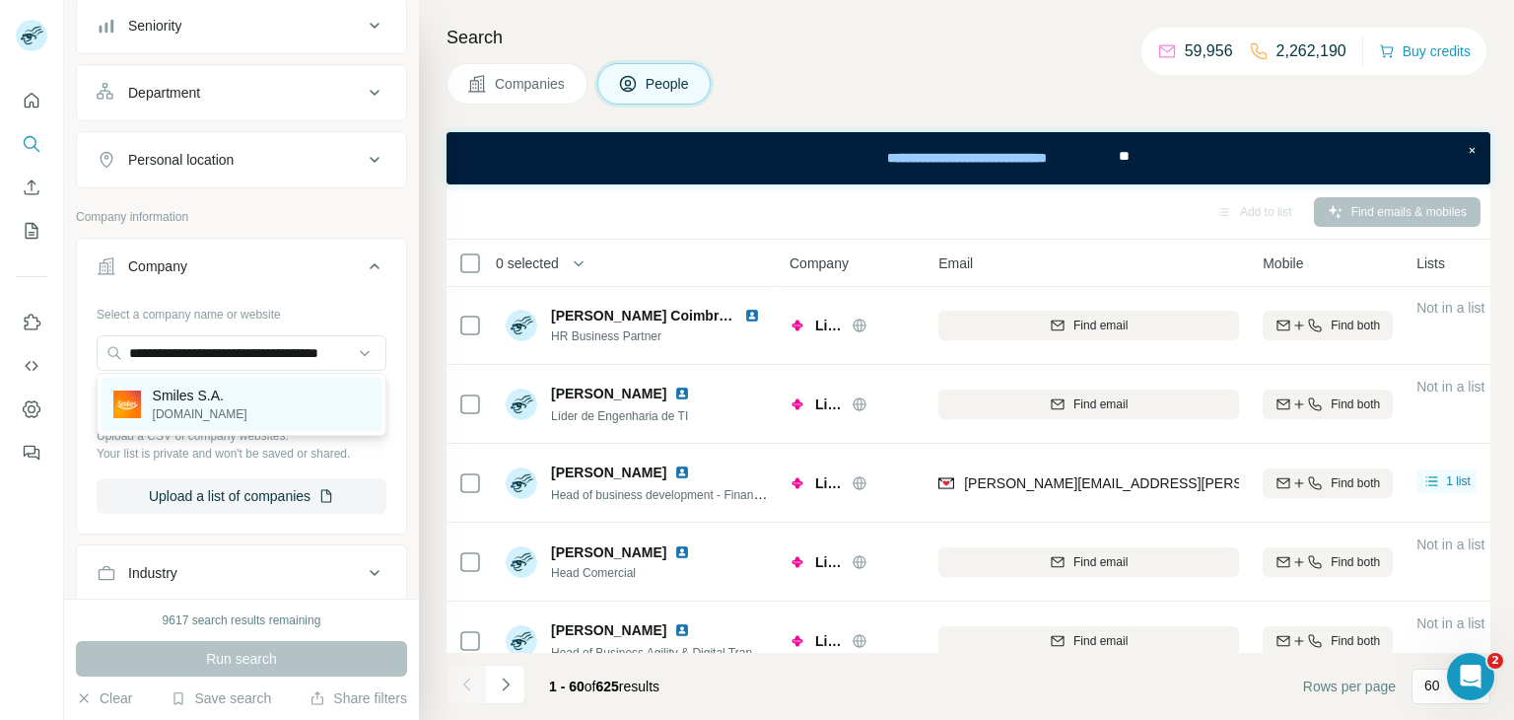
click at [192, 397] on p "Smiles S.A." at bounding box center [200, 396] width 95 height 20
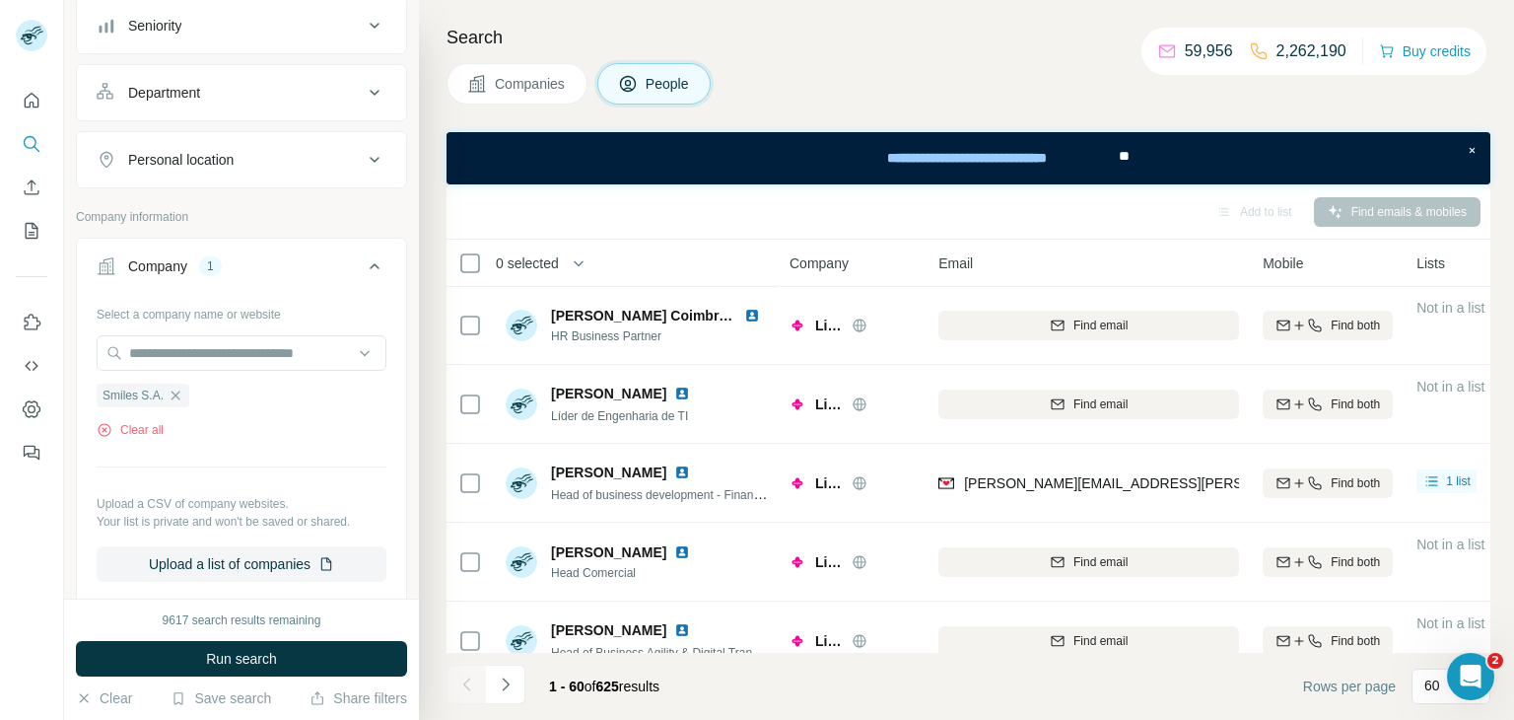
scroll to position [0, 0]
click at [240, 655] on span "Run search" at bounding box center [241, 659] width 71 height 20
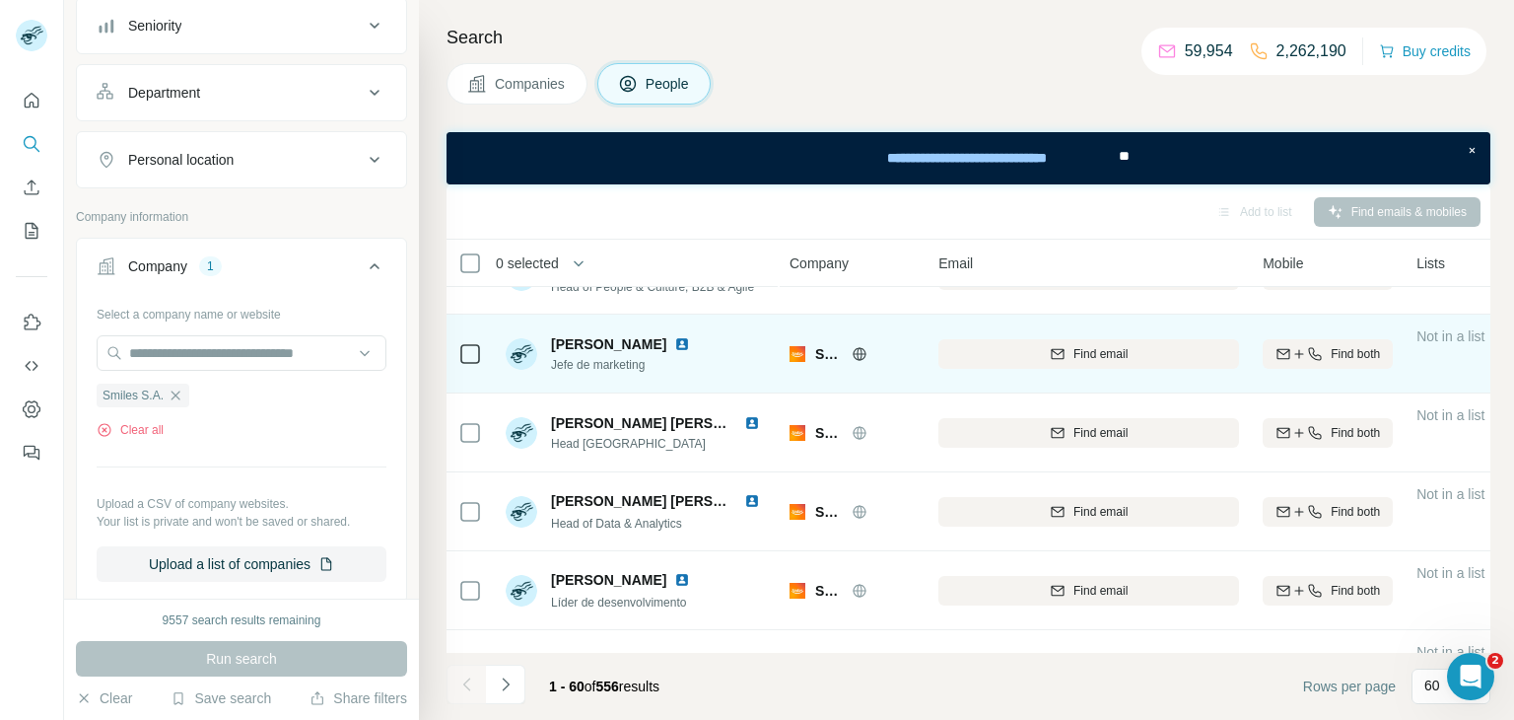
scroll to position [684, 0]
click at [1107, 351] on span "Find email" at bounding box center [1101, 352] width 54 height 18
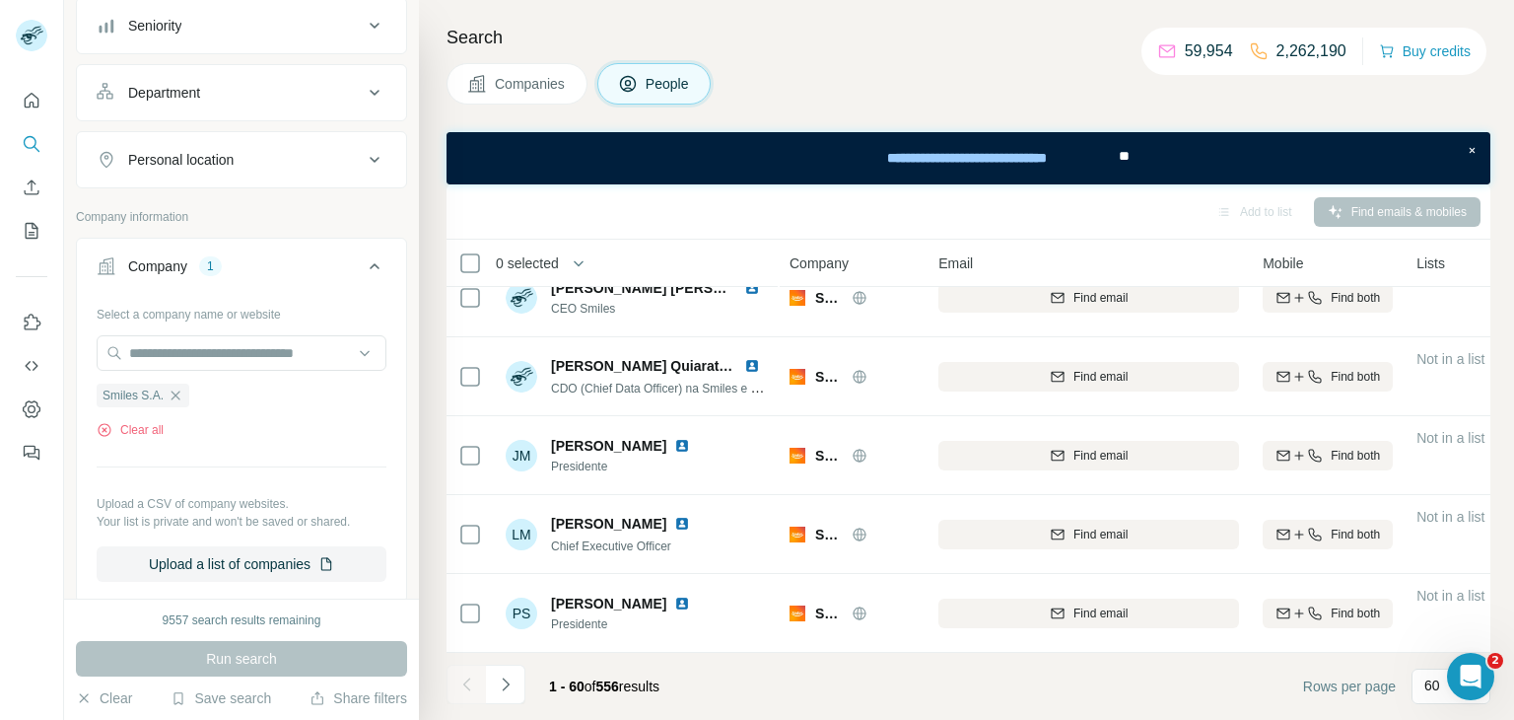
scroll to position [0, 0]
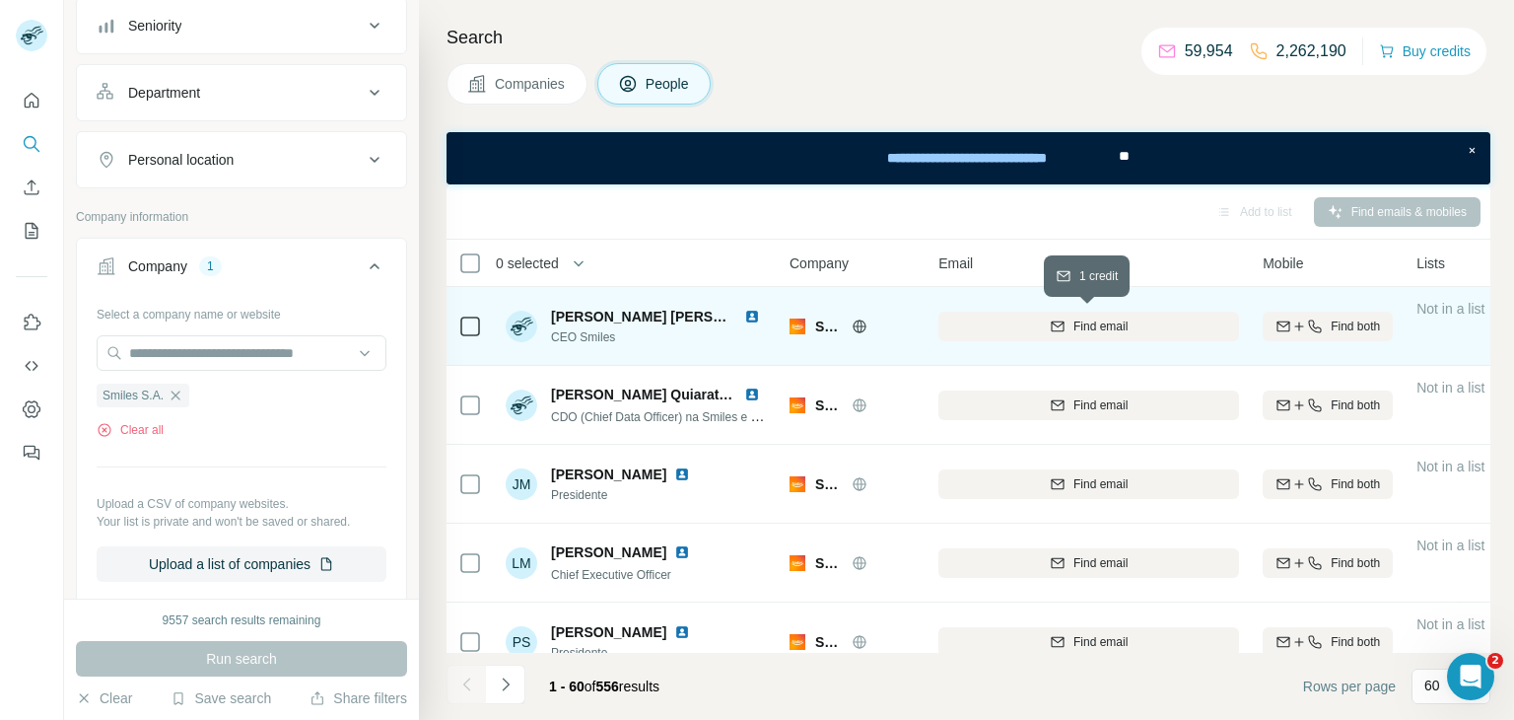
click at [1098, 336] on button "Find email" at bounding box center [1089, 327] width 301 height 30
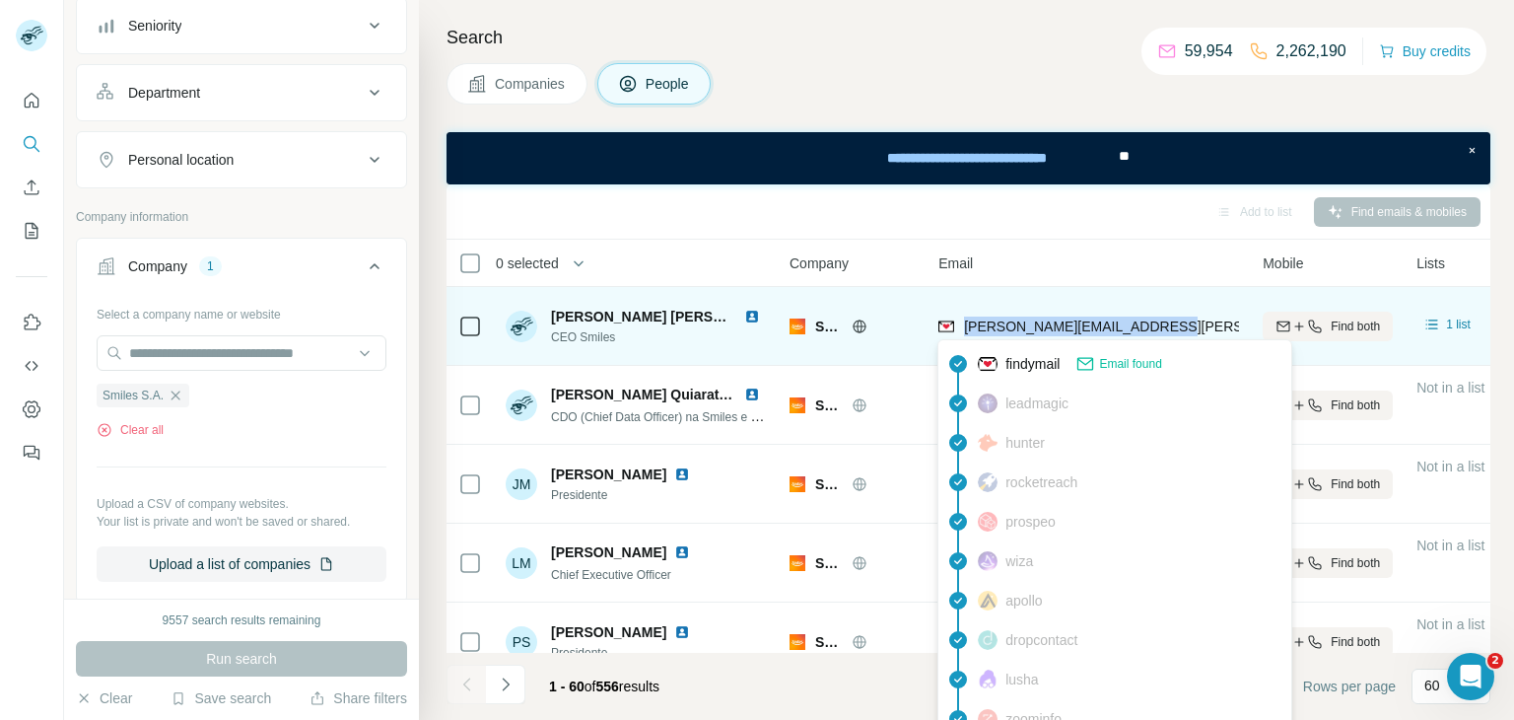
drag, startPoint x: 1160, startPoint y: 324, endPoint x: 963, endPoint y: 329, distance: 196.3
click at [963, 329] on div "carla.fonseca@smiles.com.br" at bounding box center [1089, 326] width 301 height 54
copy span "carla.fonseca@smiles.com.br"
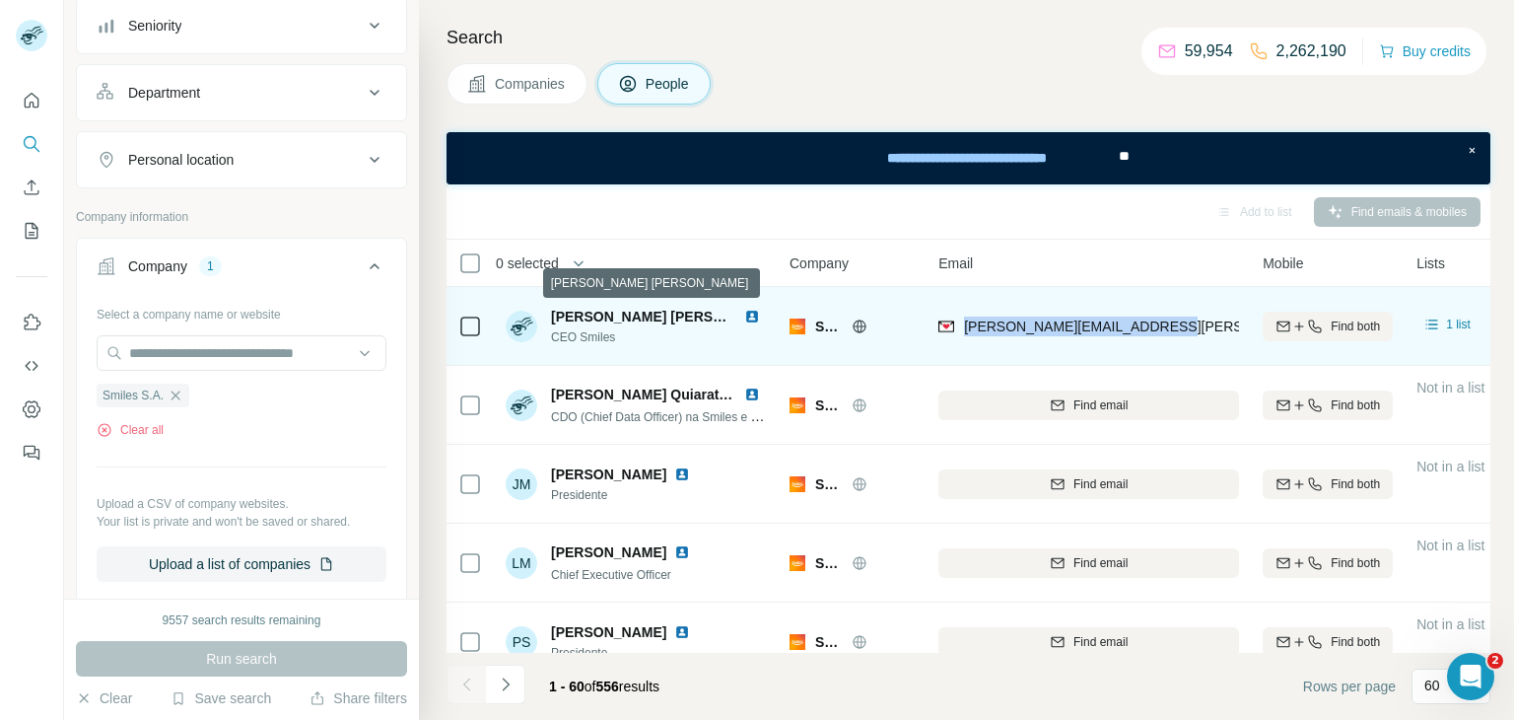
click at [554, 311] on span "Carla Patrícia Cabral da Fonseca" at bounding box center [669, 317] width 236 height 16
drag, startPoint x: 554, startPoint y: 311, endPoint x: 674, endPoint y: 316, distance: 120.4
click at [674, 316] on span "Carla Patrícia Cabral da Fonseca" at bounding box center [669, 317] width 236 height 16
copy span "Carla Patrícia Cabral"
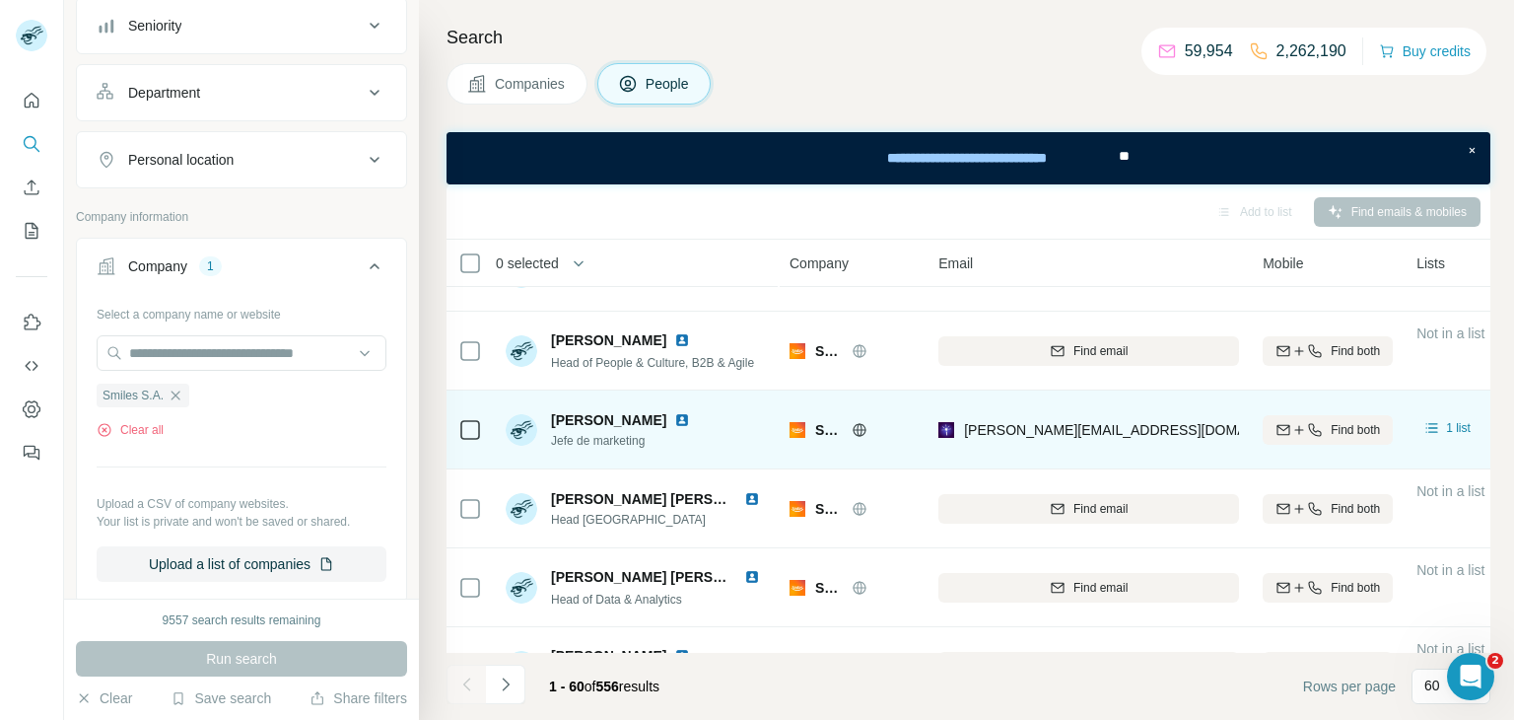
scroll to position [611, 0]
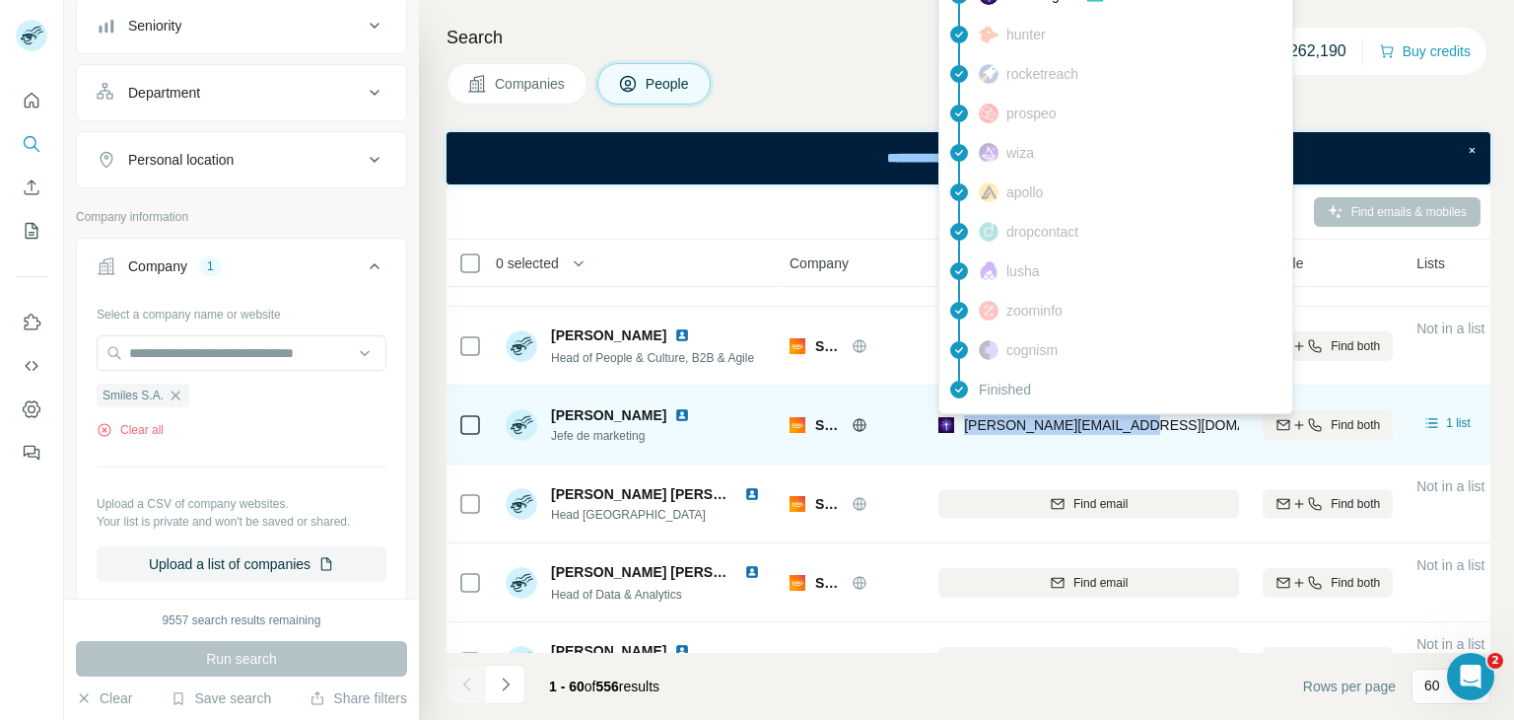
drag, startPoint x: 1134, startPoint y: 425, endPoint x: 965, endPoint y: 429, distance: 168.6
click at [965, 429] on div "guillermo@smiles.com.br" at bounding box center [1089, 424] width 301 height 54
copy span "guillermo@smiles.com.br"
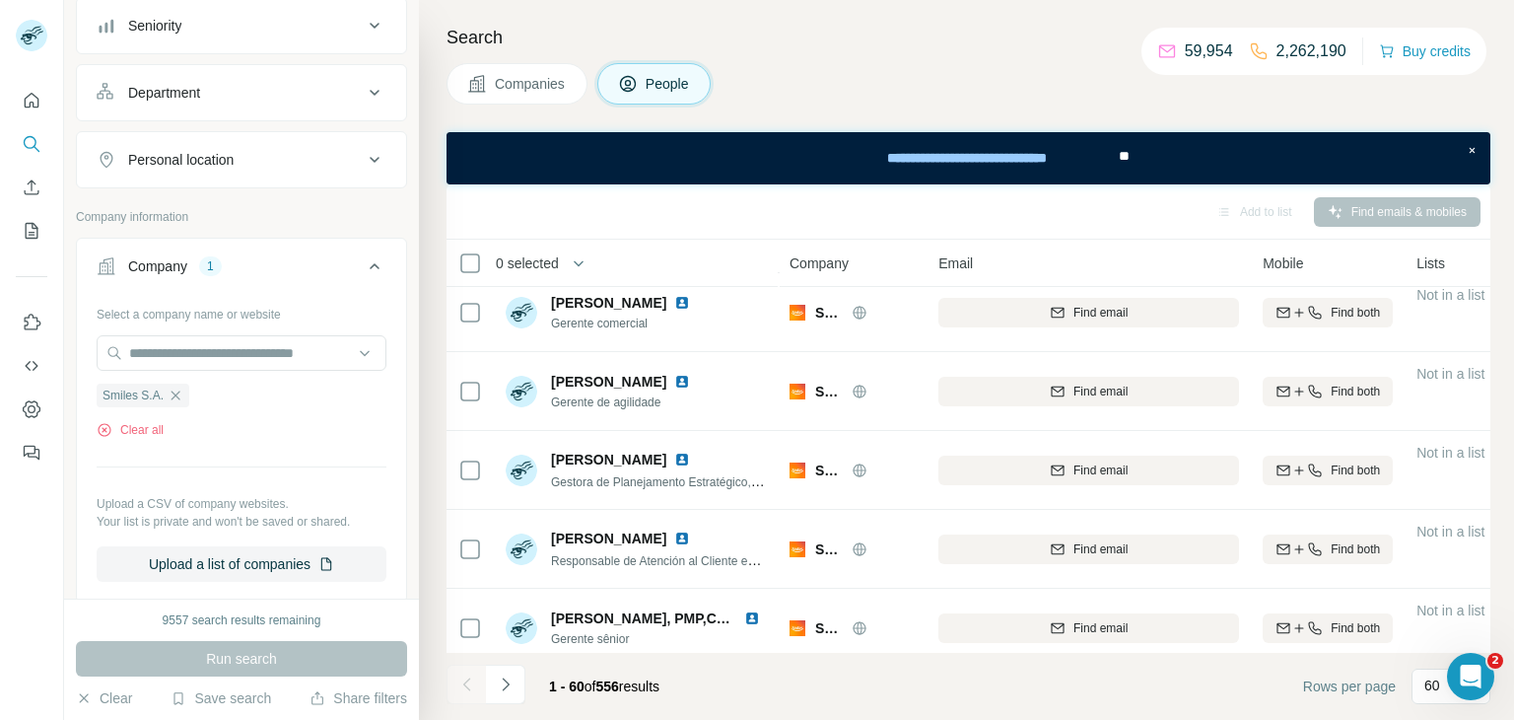
scroll to position [4366, 0]
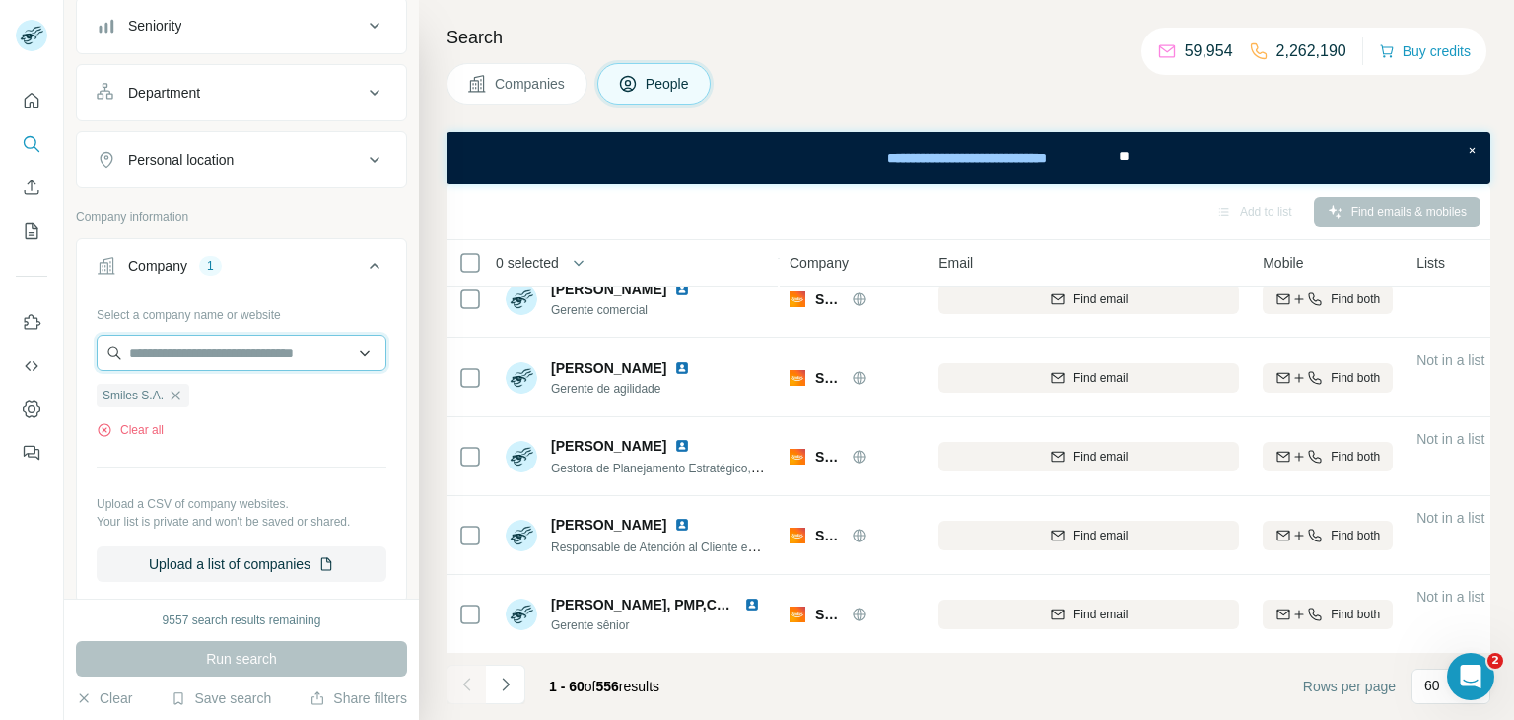
click at [188, 349] on input "text" at bounding box center [242, 352] width 290 height 35
paste input "**********"
type input "**********"
